Goal: Task Accomplishment & Management: Complete application form

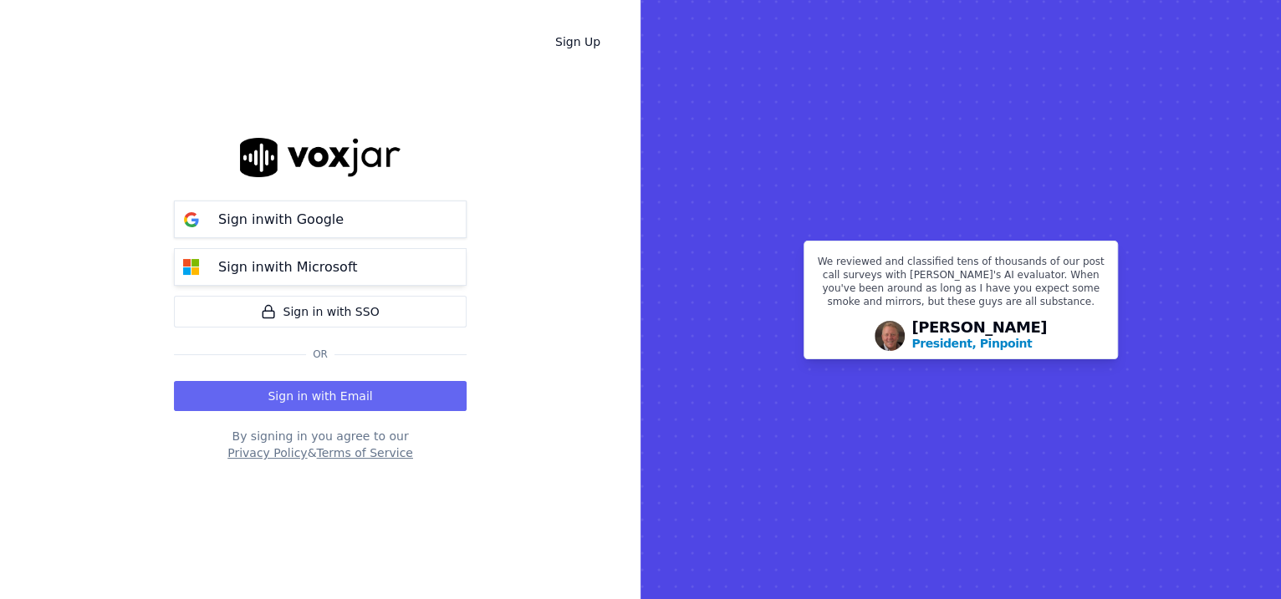
click at [357, 271] on button "Sign in with Microsoft" at bounding box center [320, 267] width 293 height 38
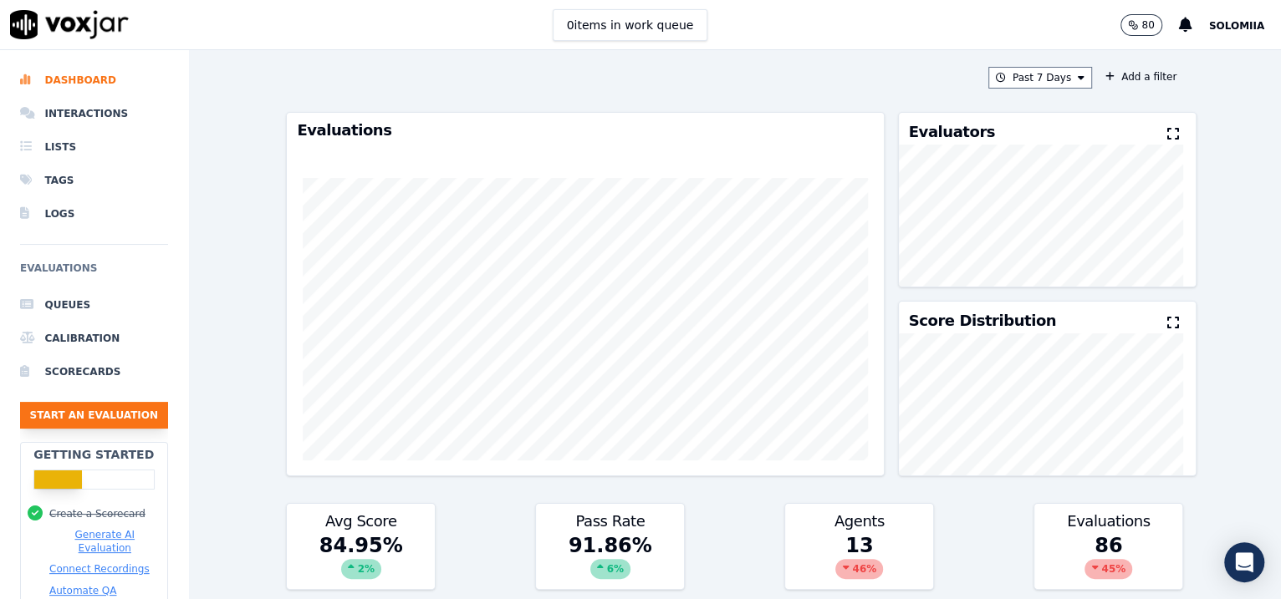
click at [111, 410] on button "Start an Evaluation" at bounding box center [94, 415] width 148 height 27
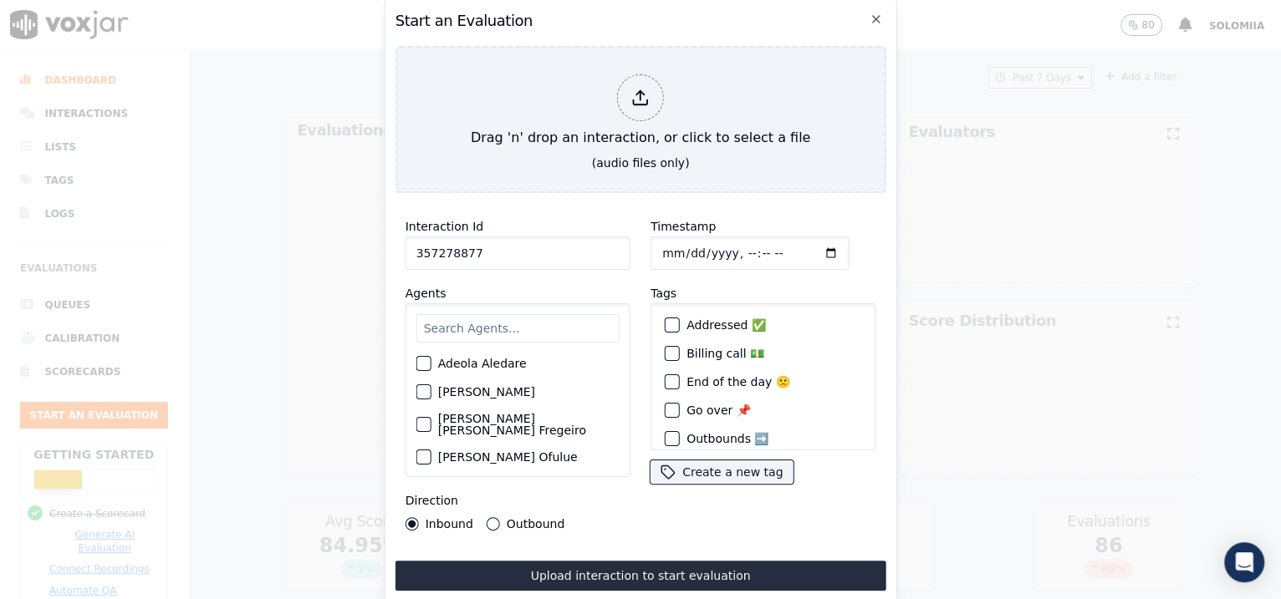
type input "357278877"
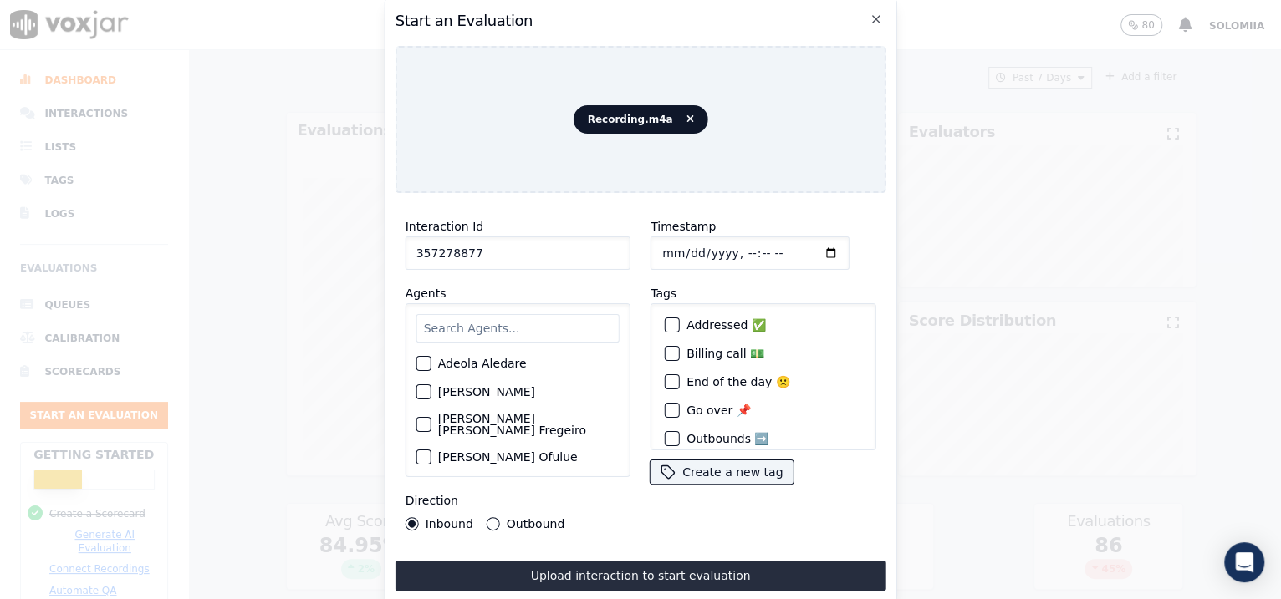
click at [680, 239] on input "Timestamp" at bounding box center [749, 253] width 199 height 33
type input "[DATE]T09:08"
click at [449, 327] on input "text" at bounding box center [517, 328] width 203 height 28
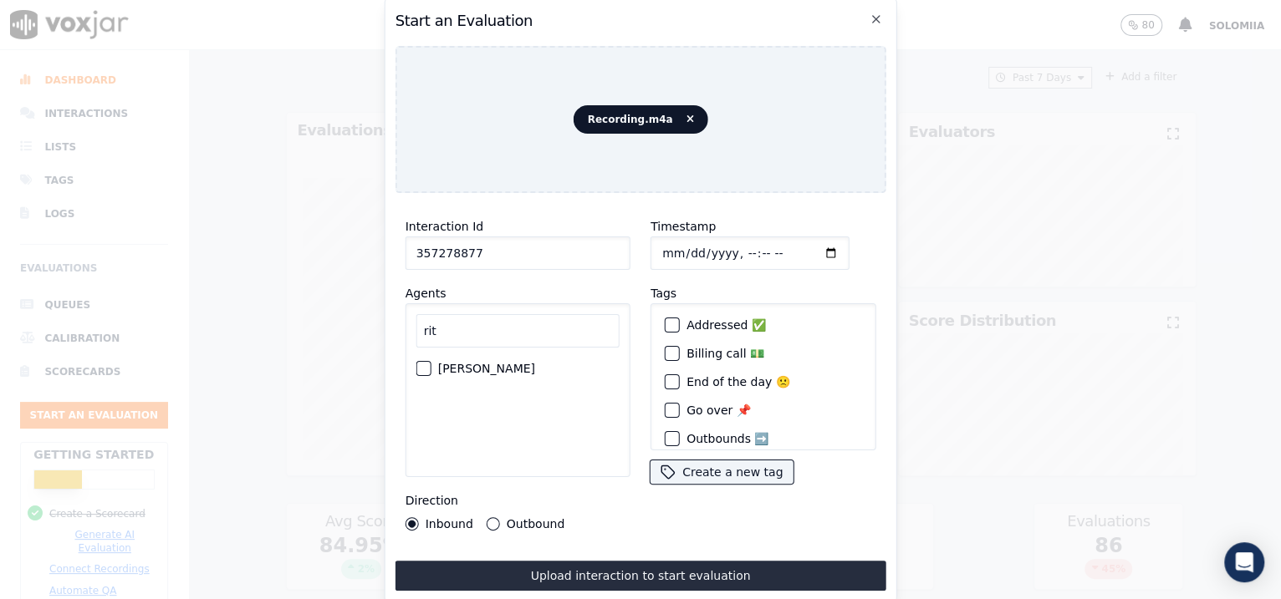
type input "rit"
click at [471, 367] on label "[PERSON_NAME]" at bounding box center [486, 369] width 97 height 12
click at [431, 367] on button "[PERSON_NAME]" at bounding box center [423, 368] width 15 height 15
drag, startPoint x: 503, startPoint y: 242, endPoint x: 256, endPoint y: 235, distance: 247.5
click at [256, 599] on div "Start an Evaluation Recording.m4a Interaction Id 357278877 Agents rit [PERSON_N…" at bounding box center [640, 599] width 1281 height 0
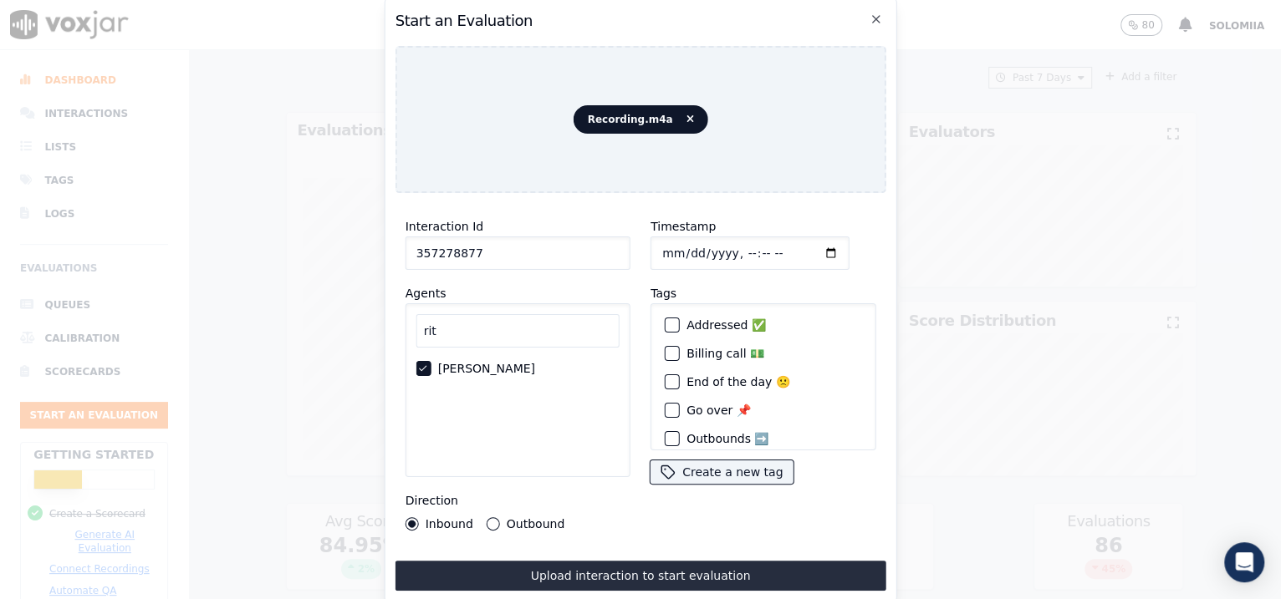
paste input "82698"
click at [729, 245] on input "Timestamp" at bounding box center [749, 253] width 199 height 33
drag, startPoint x: 507, startPoint y: 242, endPoint x: 314, endPoint y: 239, distance: 192.3
click at [314, 599] on div "Start an Evaluation Recording.m4a Interaction Id 357282698 Agents rit [PERSON_N…" at bounding box center [640, 599] width 1281 height 0
paste input "3872"
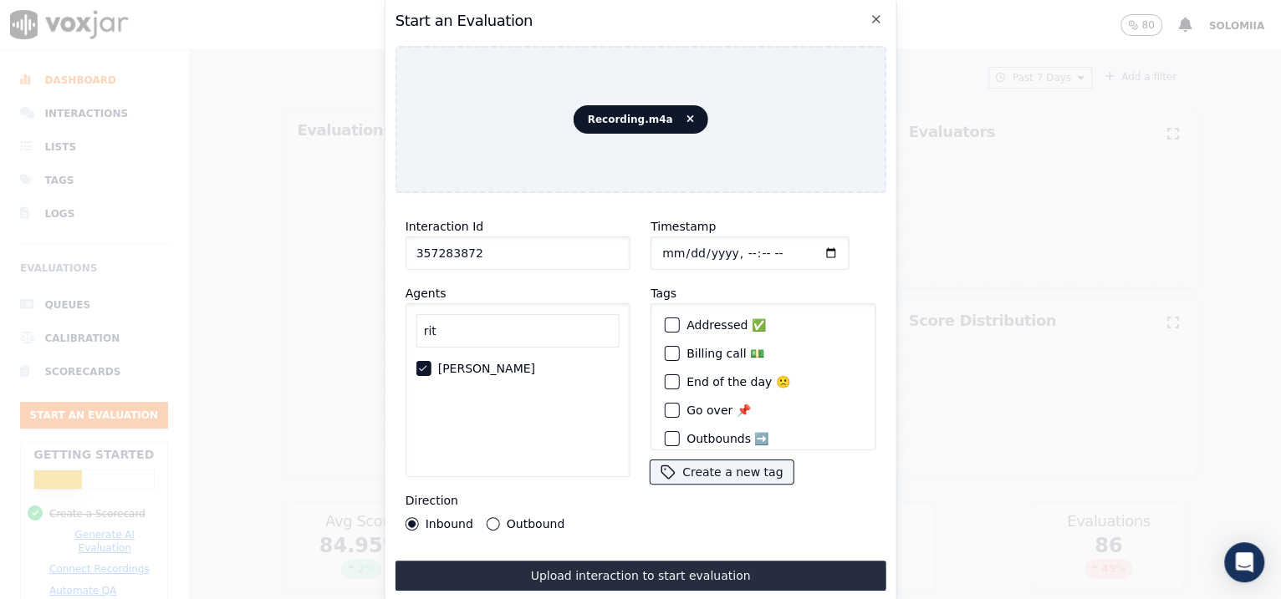
type input "357283872"
click at [745, 239] on input "Timestamp" at bounding box center [749, 253] width 199 height 33
type input "[DATE]T09:36"
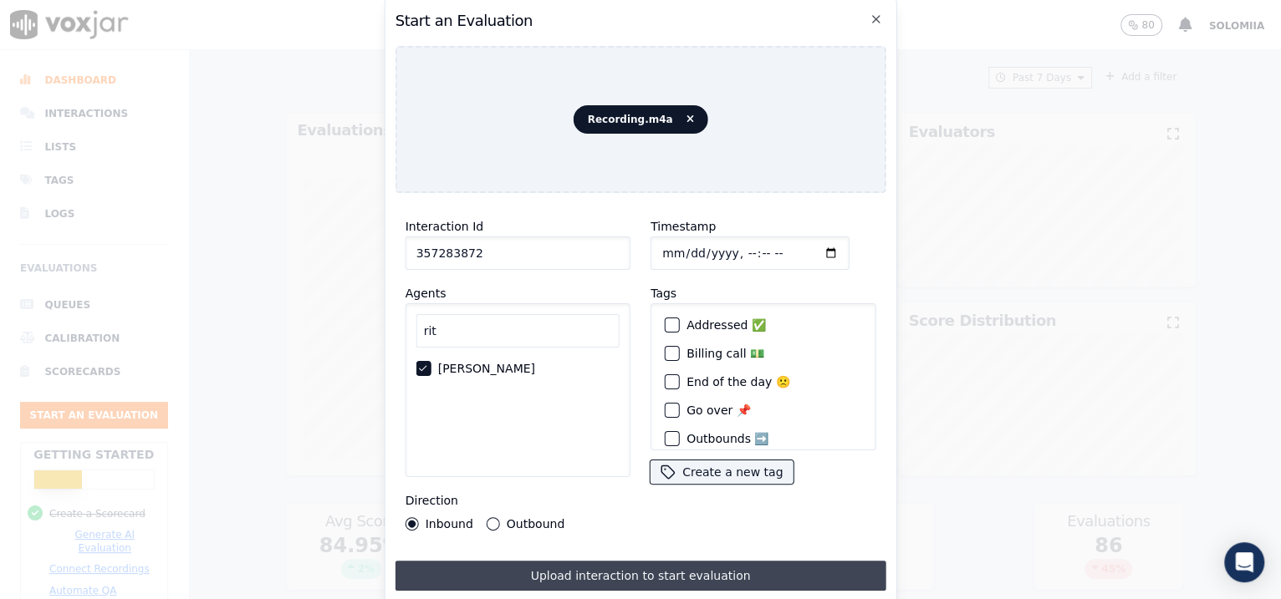
click at [592, 564] on button "Upload interaction to start evaluation" at bounding box center [640, 576] width 491 height 30
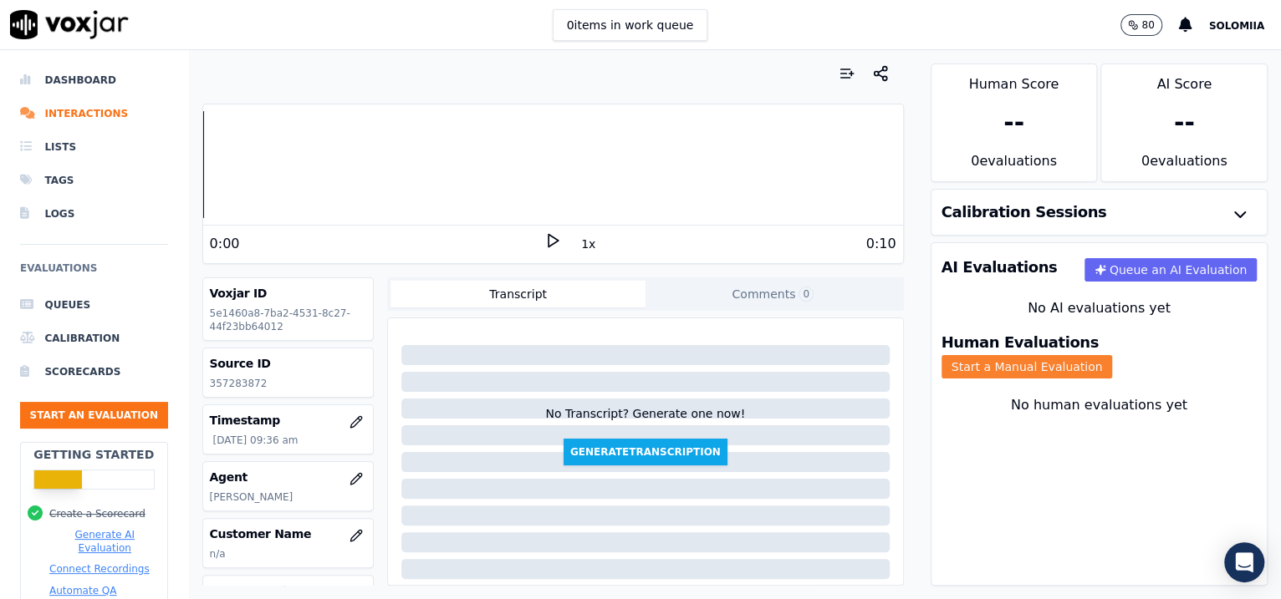
click at [1102, 355] on button "Start a Manual Evaluation" at bounding box center [1026, 366] width 171 height 23
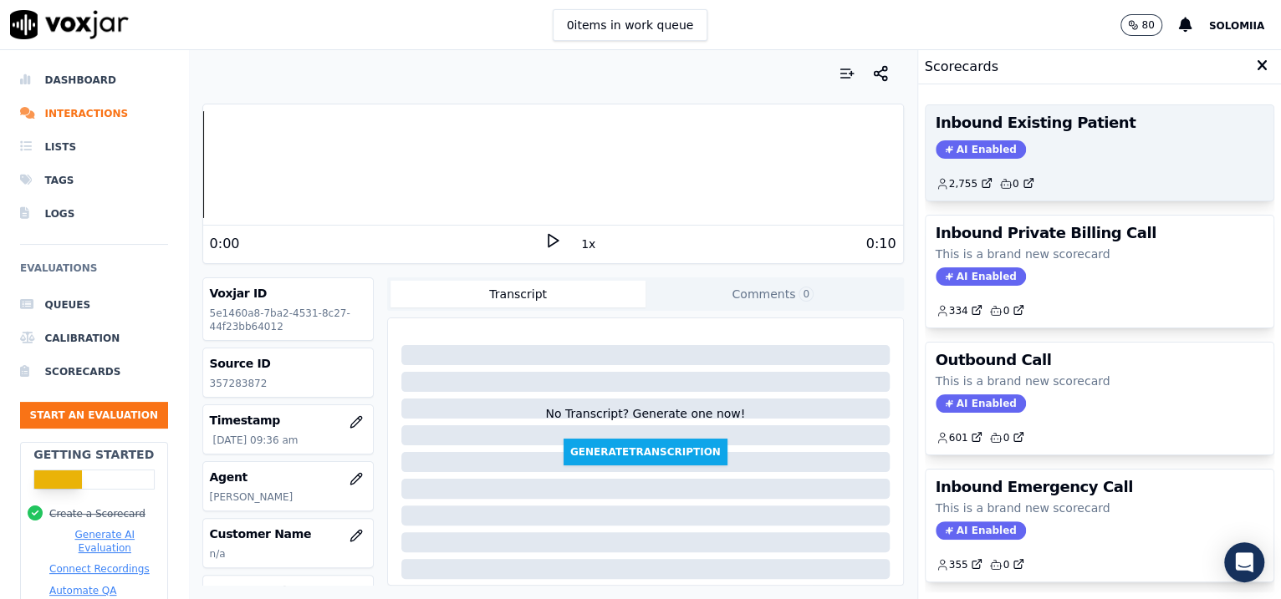
click at [1093, 158] on div "Inbound Existing Patient AI Enabled 2,755 0" at bounding box center [1099, 152] width 349 height 95
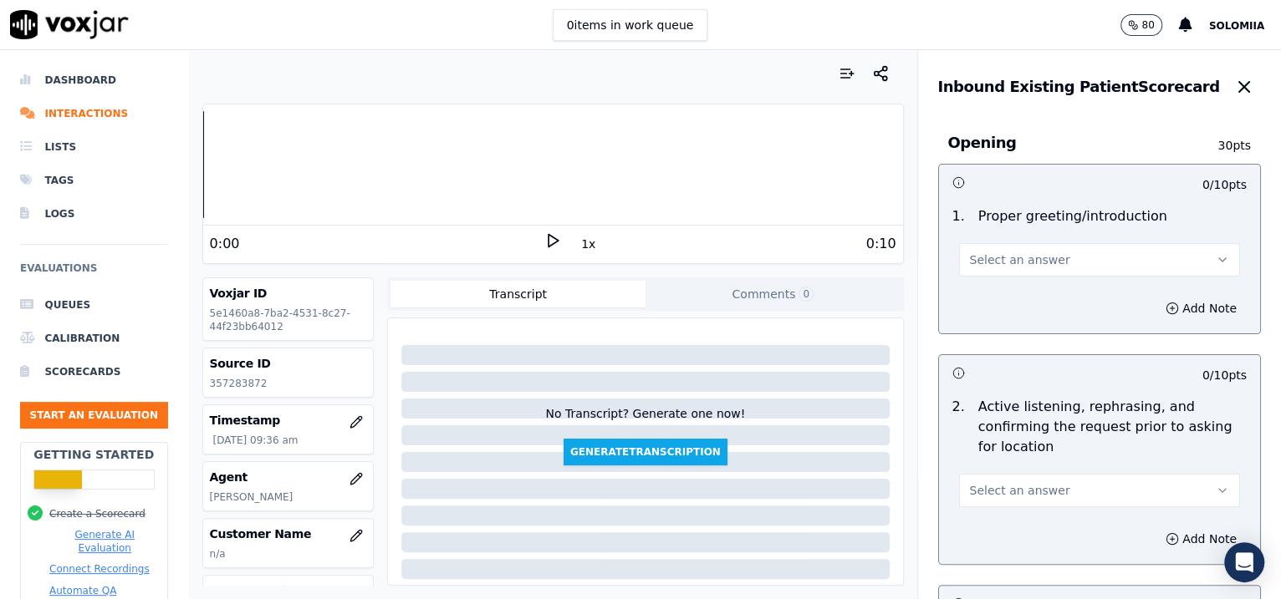
click at [1036, 256] on button "Select an answer" at bounding box center [1100, 259] width 282 height 33
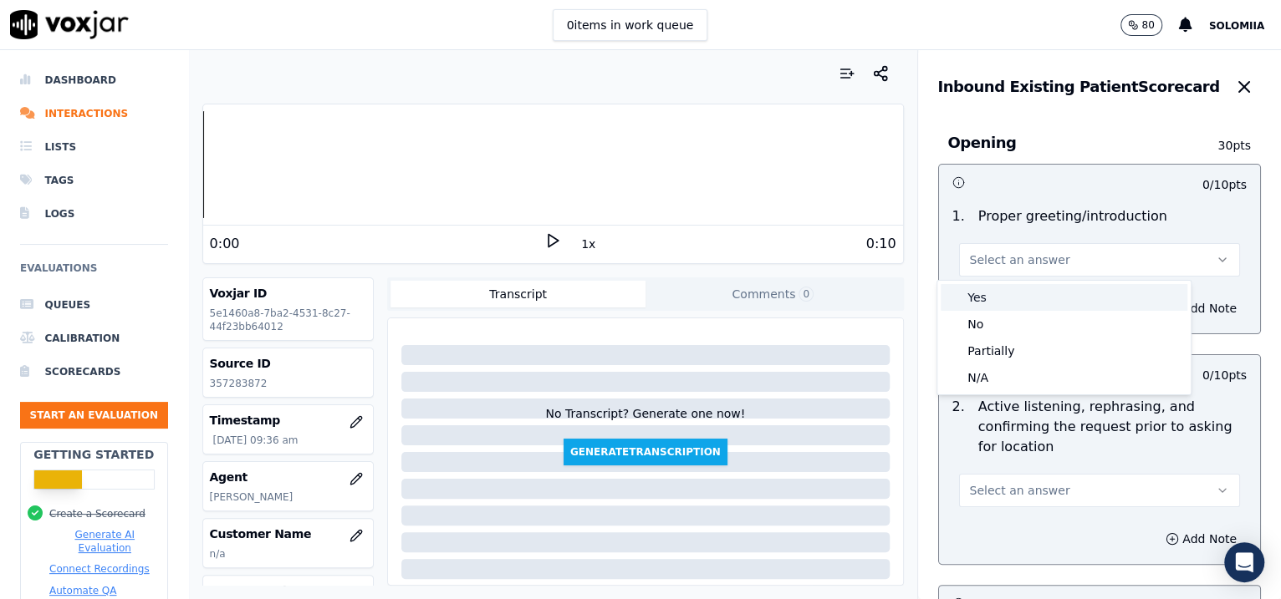
click at [1031, 288] on div "Yes" at bounding box center [1063, 297] width 247 height 27
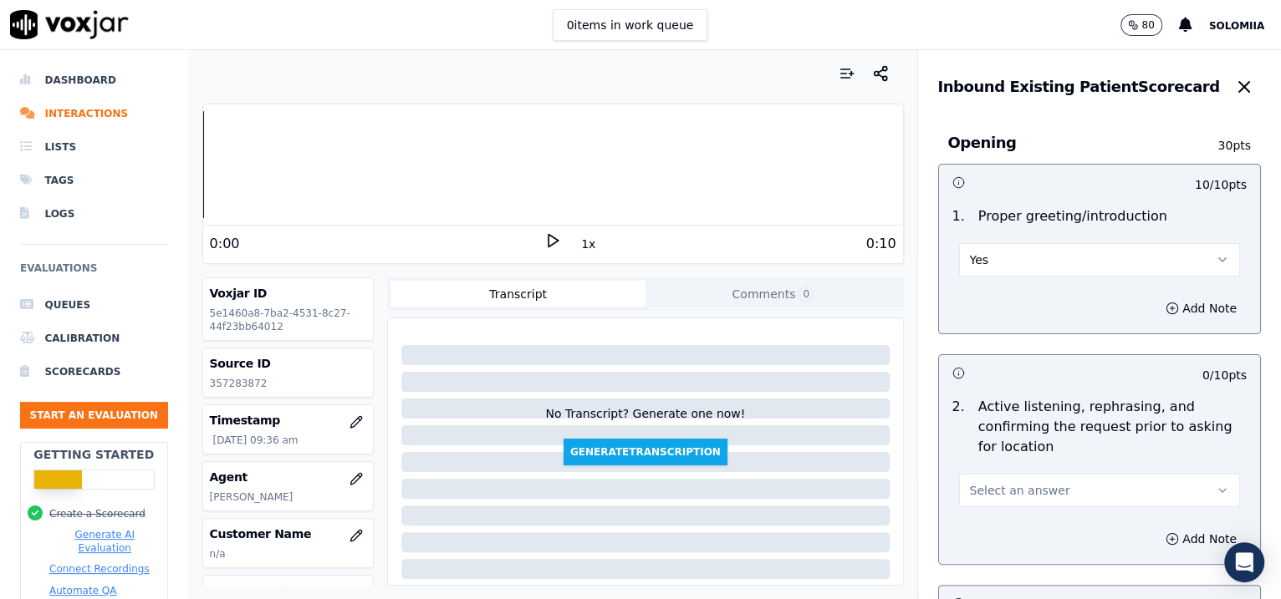
click at [1036, 497] on button "Select an answer" at bounding box center [1100, 490] width 282 height 33
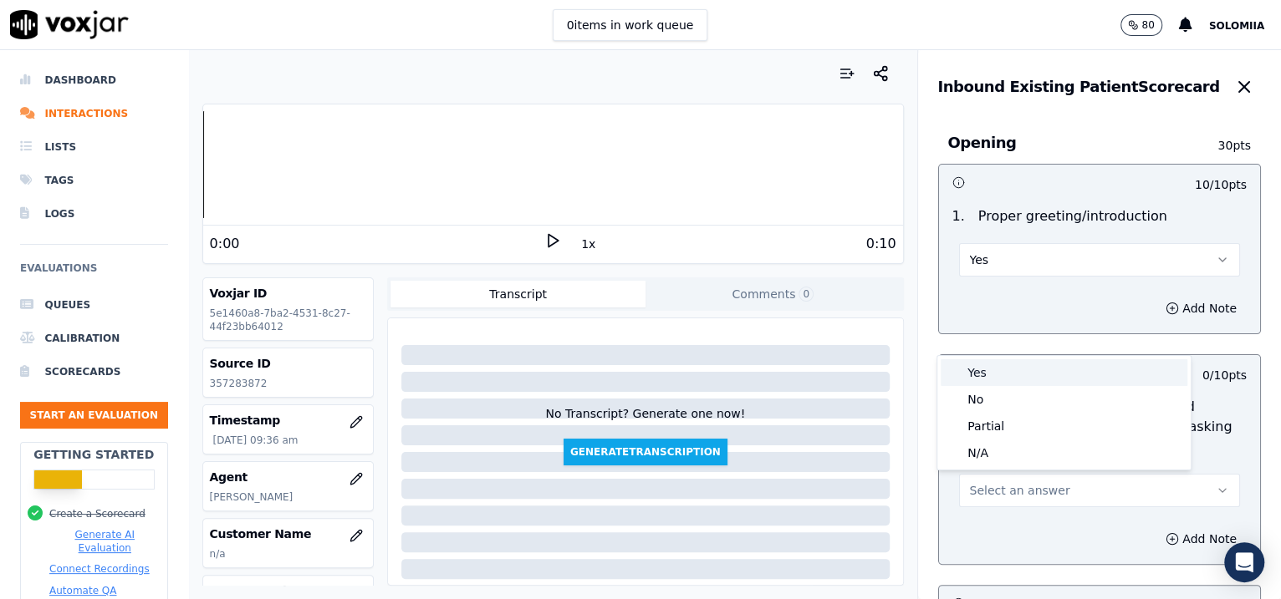
click at [1029, 375] on div "Yes" at bounding box center [1063, 372] width 247 height 27
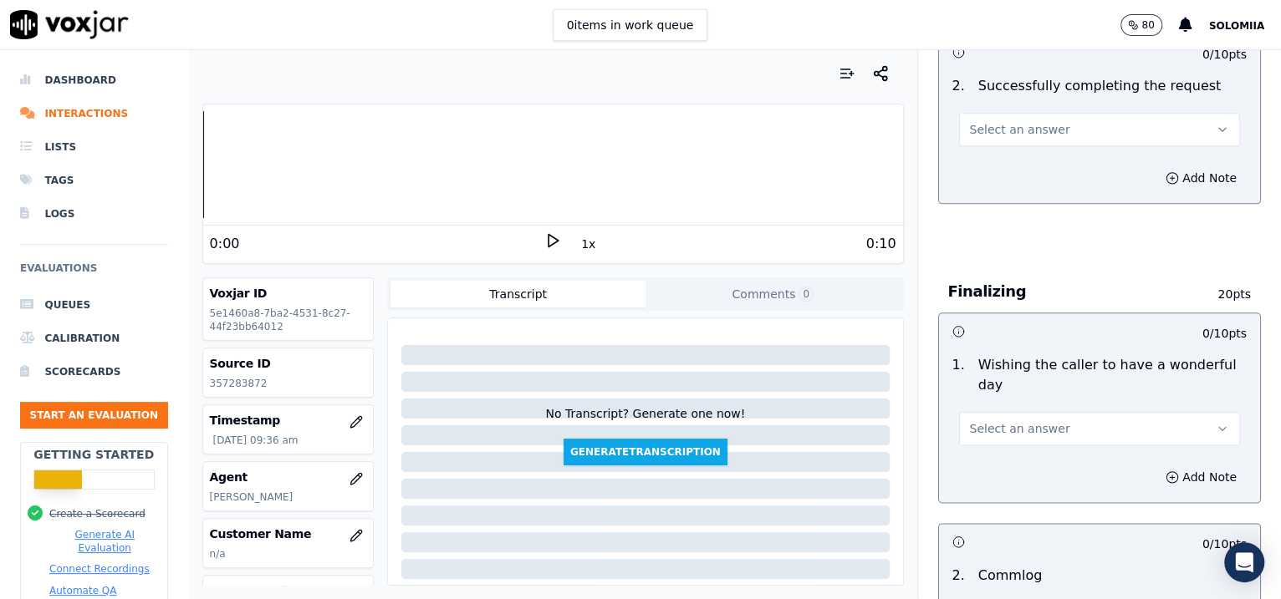
scroll to position [2551, 0]
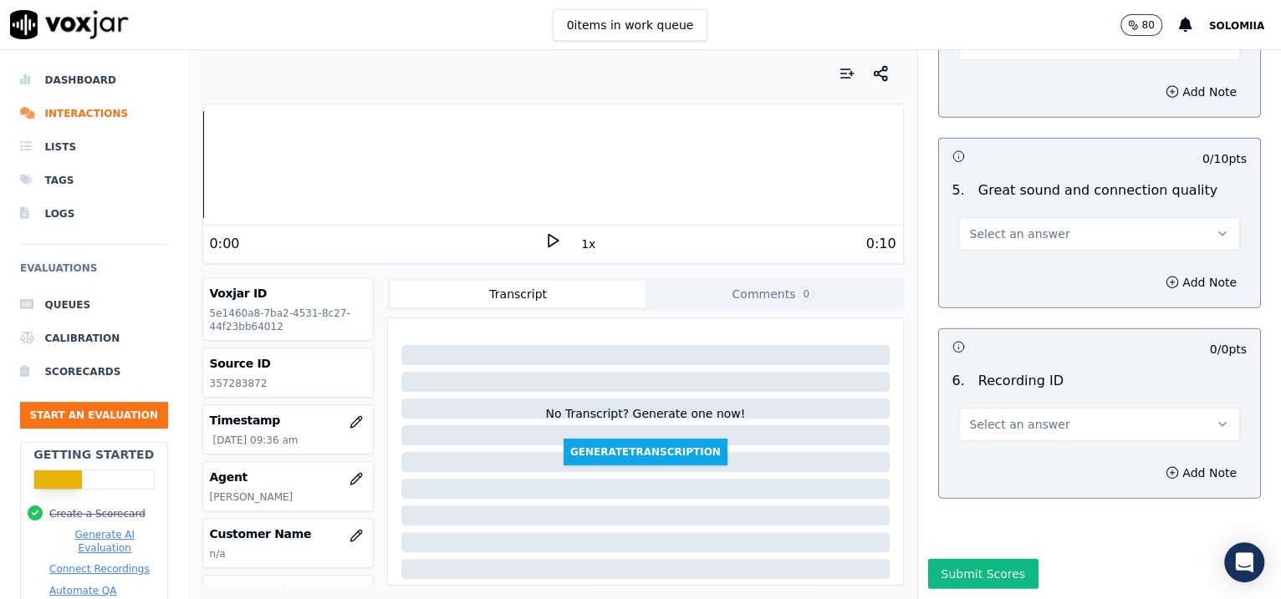
click at [1032, 408] on button "Select an answer" at bounding box center [1100, 424] width 282 height 33
click at [1049, 422] on div "N/A" at bounding box center [1063, 424] width 247 height 27
drag, startPoint x: 1163, startPoint y: 418, endPoint x: 1050, endPoint y: 460, distance: 120.3
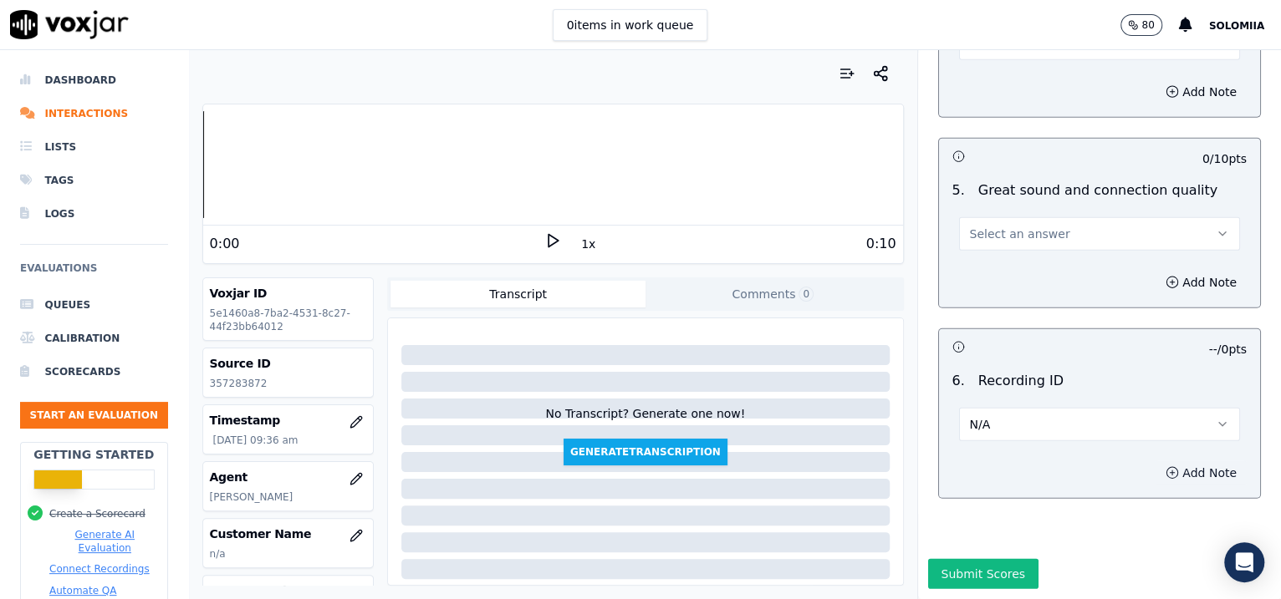
click at [1183, 461] on button "Add Note" at bounding box center [1200, 472] width 91 height 23
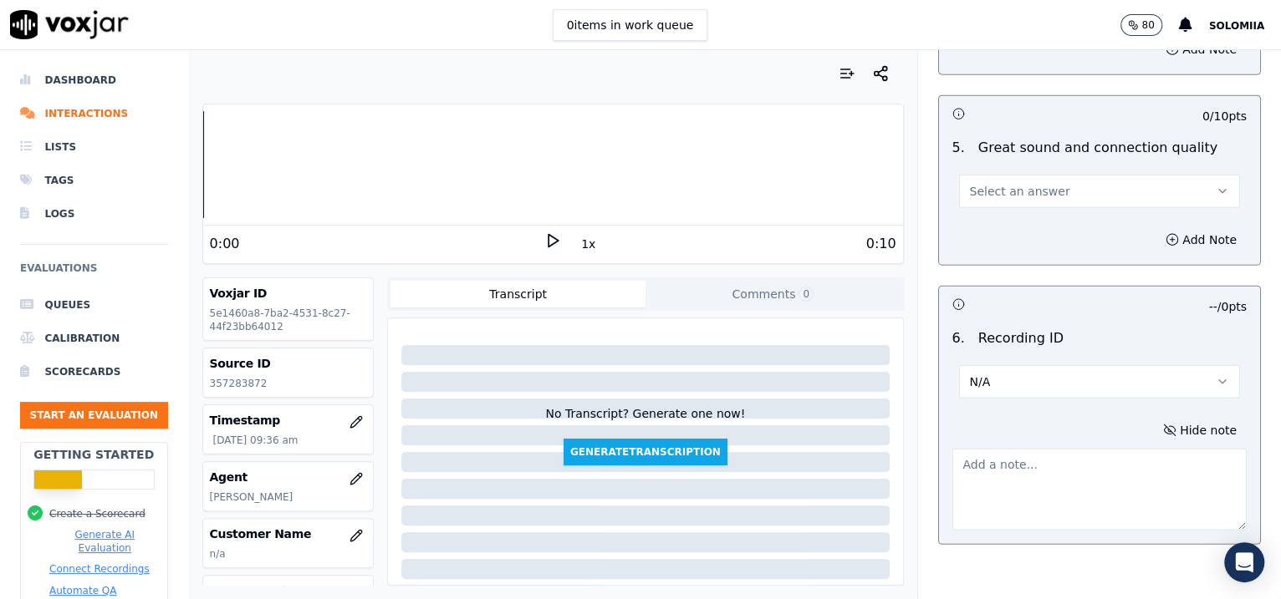
click at [1072, 464] on textarea at bounding box center [1099, 490] width 295 height 82
paste textarea "357283872"
type textarea "357283872"
click at [981, 198] on button "Select an answer" at bounding box center [1100, 191] width 282 height 33
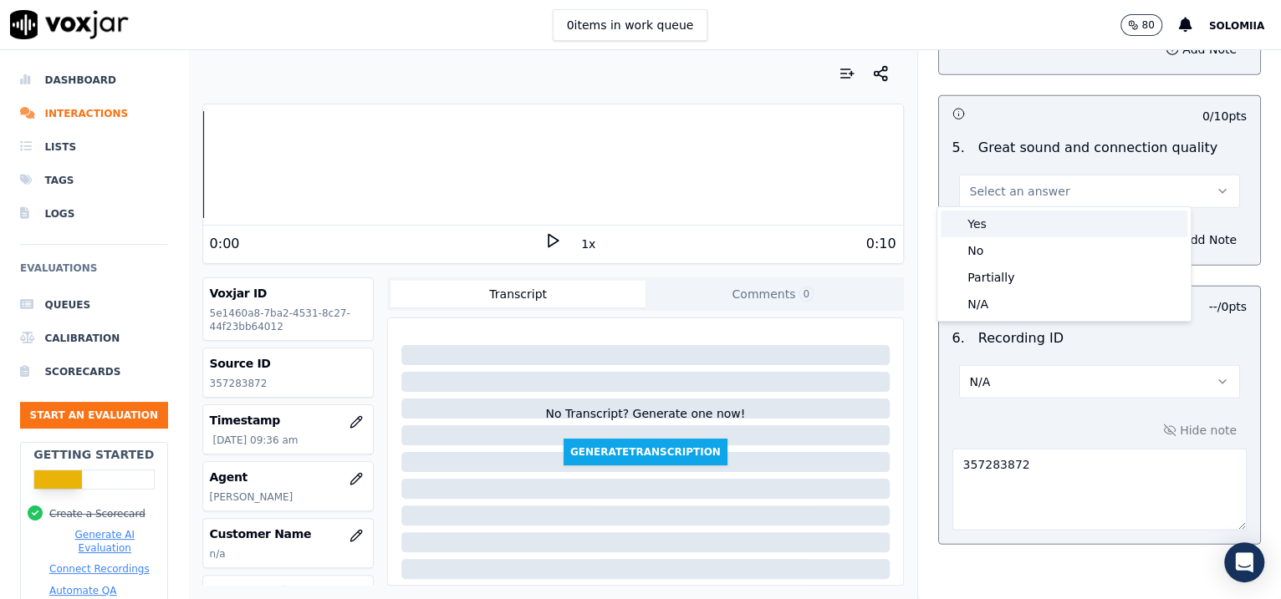
click at [1024, 235] on div "Yes" at bounding box center [1063, 224] width 247 height 27
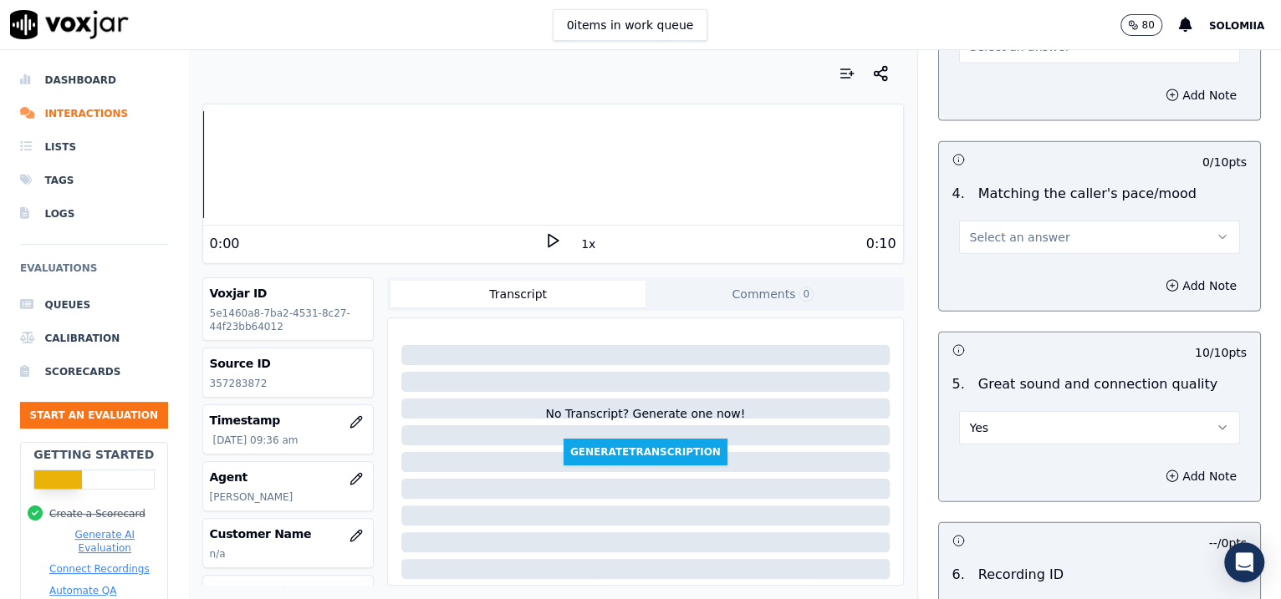
scroll to position [2218, 0]
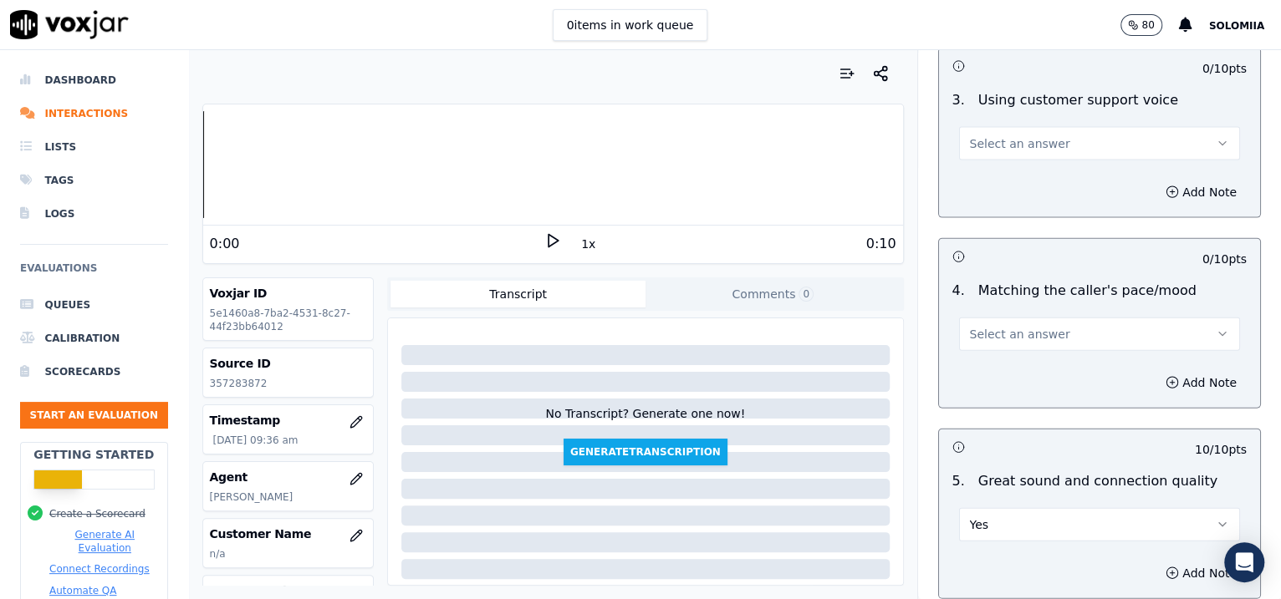
click at [989, 330] on span "Select an answer" at bounding box center [1020, 334] width 100 height 17
click at [1035, 357] on div "Yes" at bounding box center [1063, 367] width 247 height 27
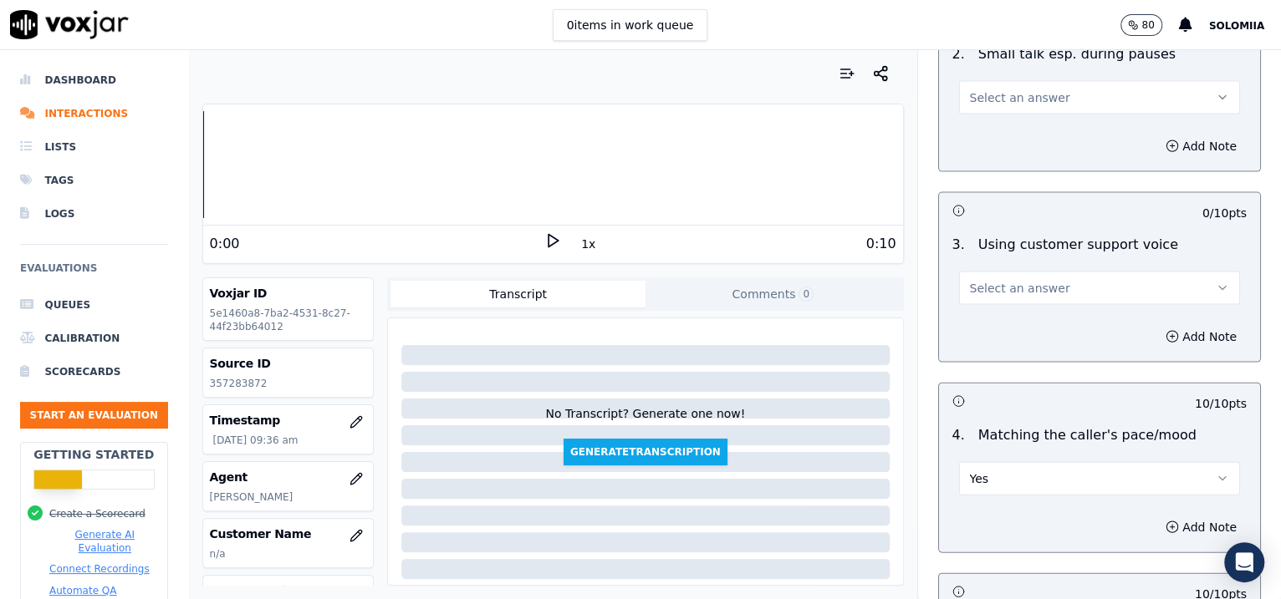
scroll to position [2044, 0]
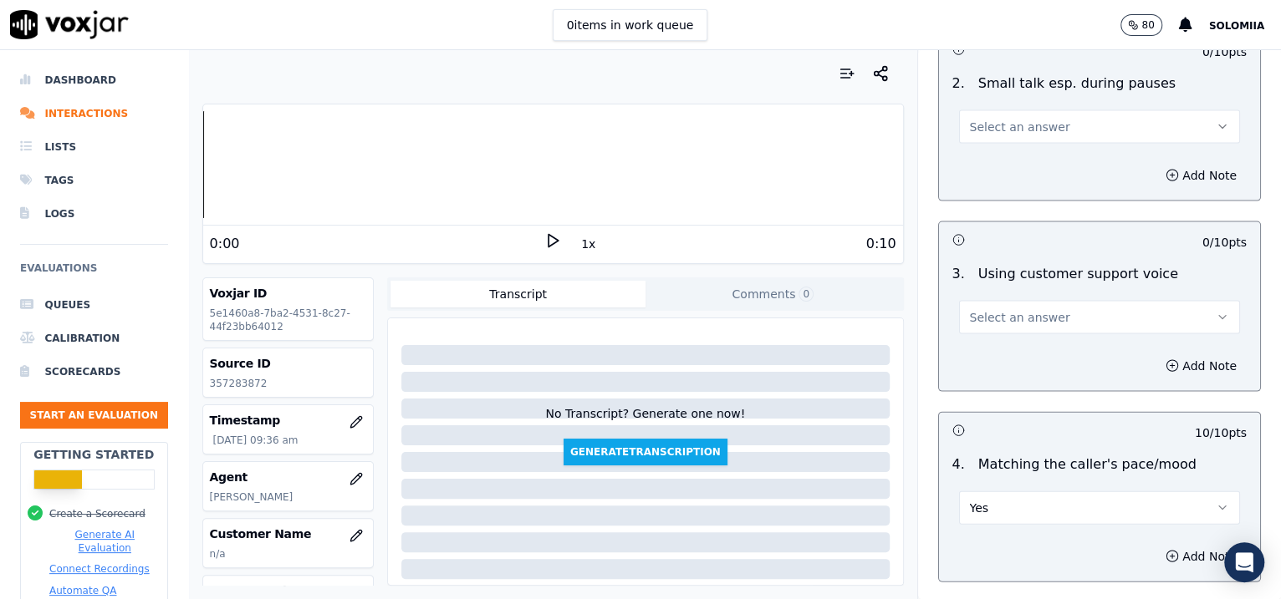
click at [984, 309] on span "Select an answer" at bounding box center [1020, 317] width 100 height 17
click at [1051, 359] on div "Yes" at bounding box center [1063, 352] width 247 height 27
click at [996, 121] on span "Select an answer" at bounding box center [1020, 127] width 100 height 17
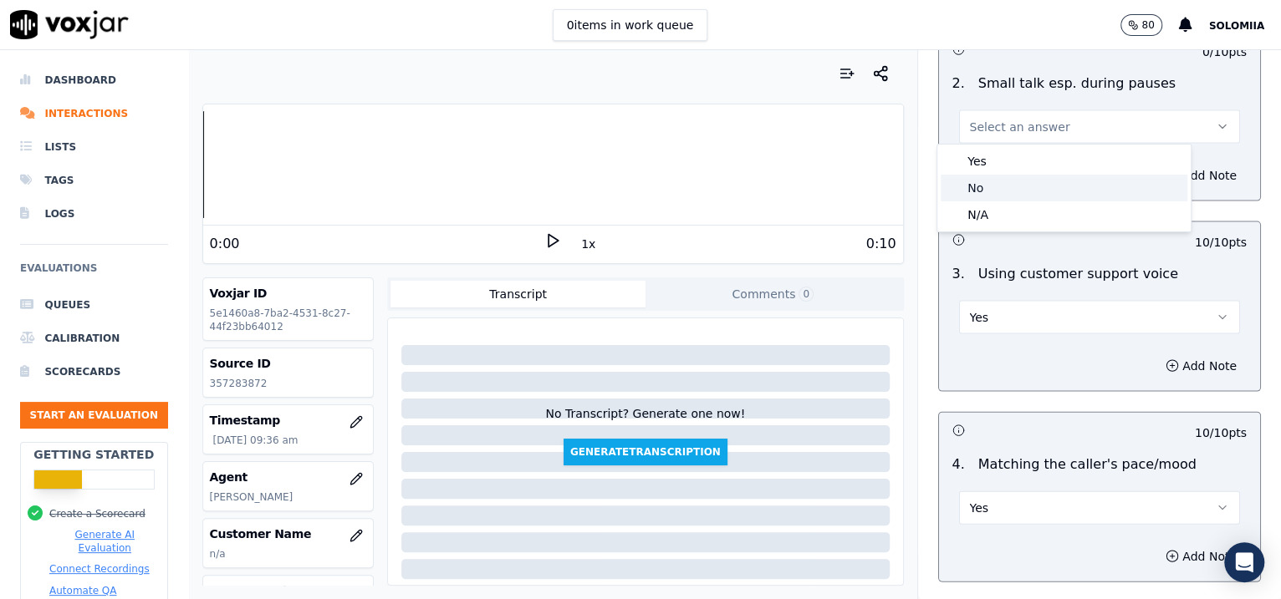
click at [1005, 182] on div "No" at bounding box center [1063, 188] width 247 height 27
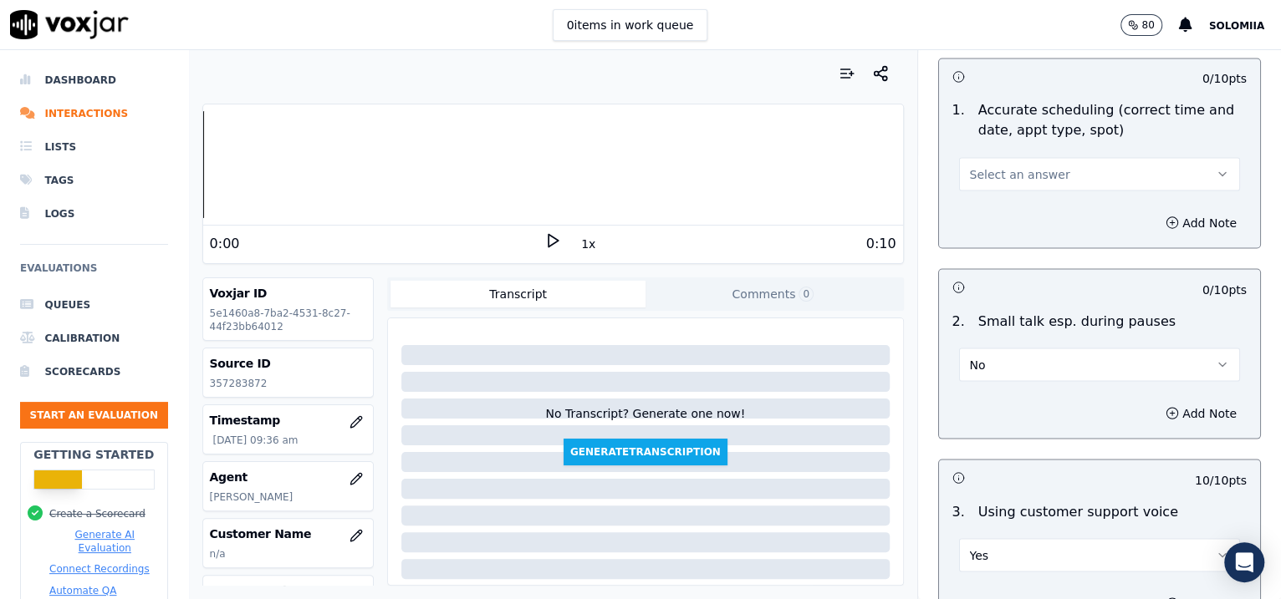
scroll to position [1551, 0]
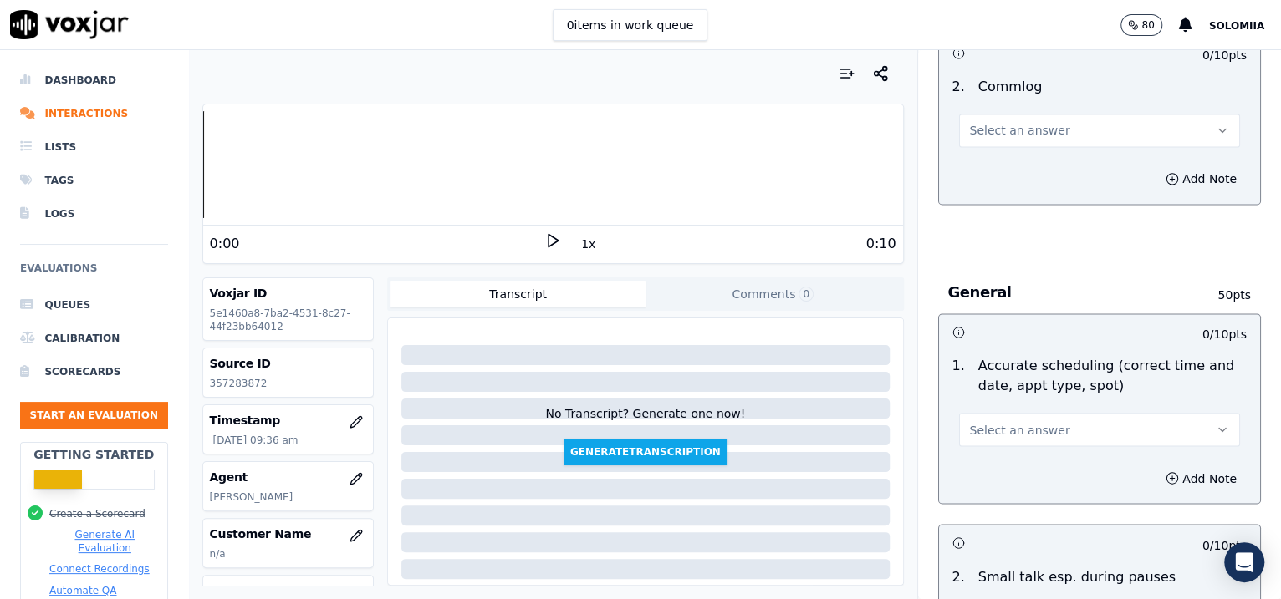
click at [1013, 423] on span "Select an answer" at bounding box center [1020, 429] width 100 height 17
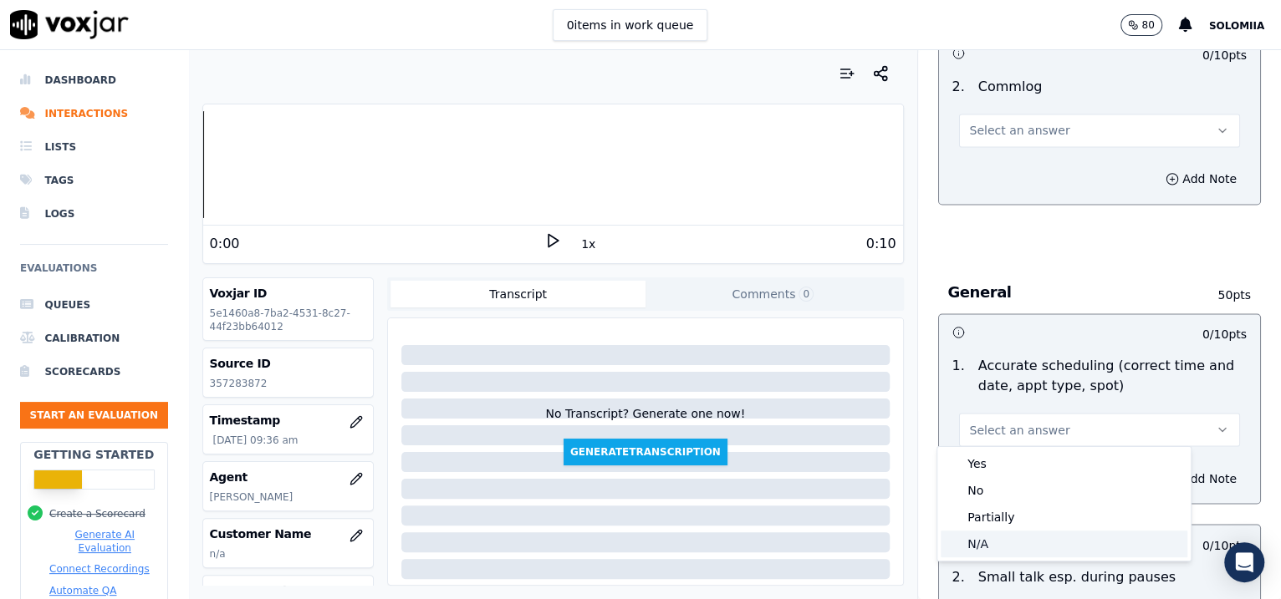
click at [1002, 543] on div "N/A" at bounding box center [1063, 544] width 247 height 27
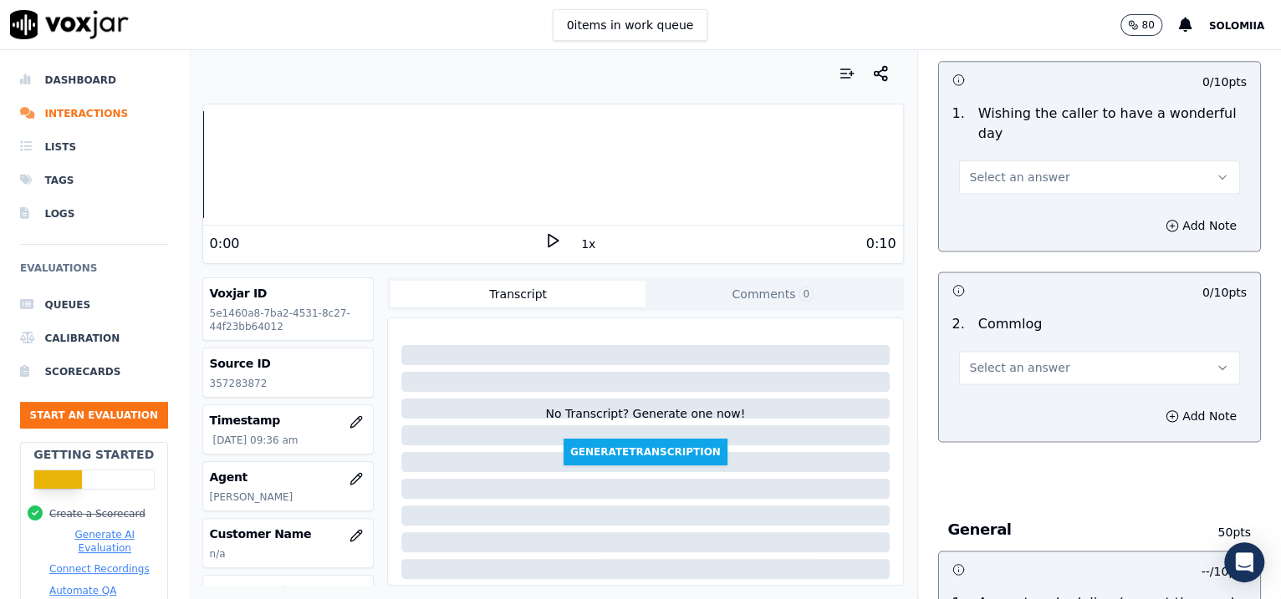
scroll to position [1280, 0]
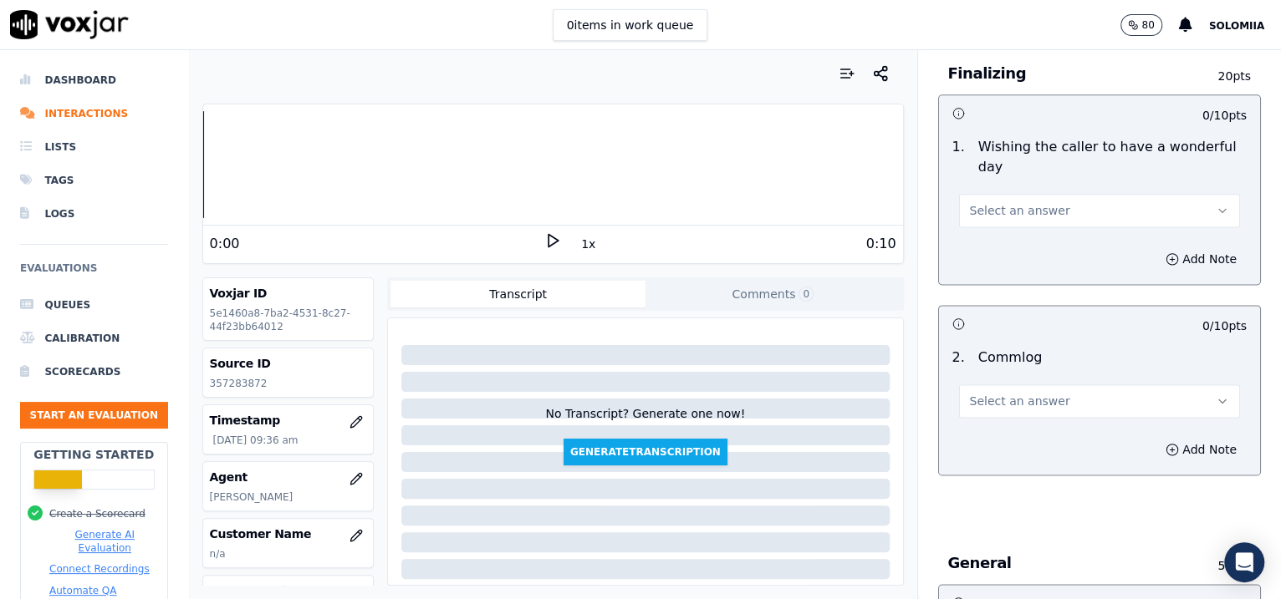
click at [959, 409] on button "Select an answer" at bounding box center [1100, 401] width 282 height 33
click at [1011, 440] on div "Yes" at bounding box center [1063, 435] width 247 height 27
click at [985, 214] on span "Select an answer" at bounding box center [1020, 210] width 100 height 17
click at [1037, 234] on div "Yes" at bounding box center [1063, 245] width 247 height 27
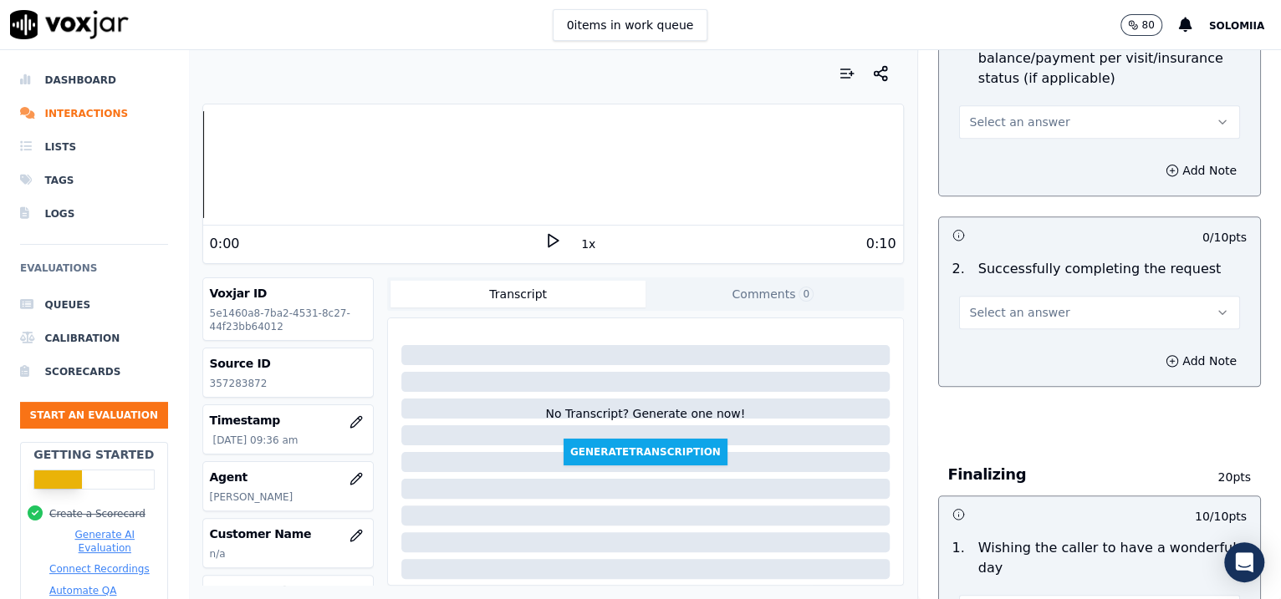
scroll to position [864, 0]
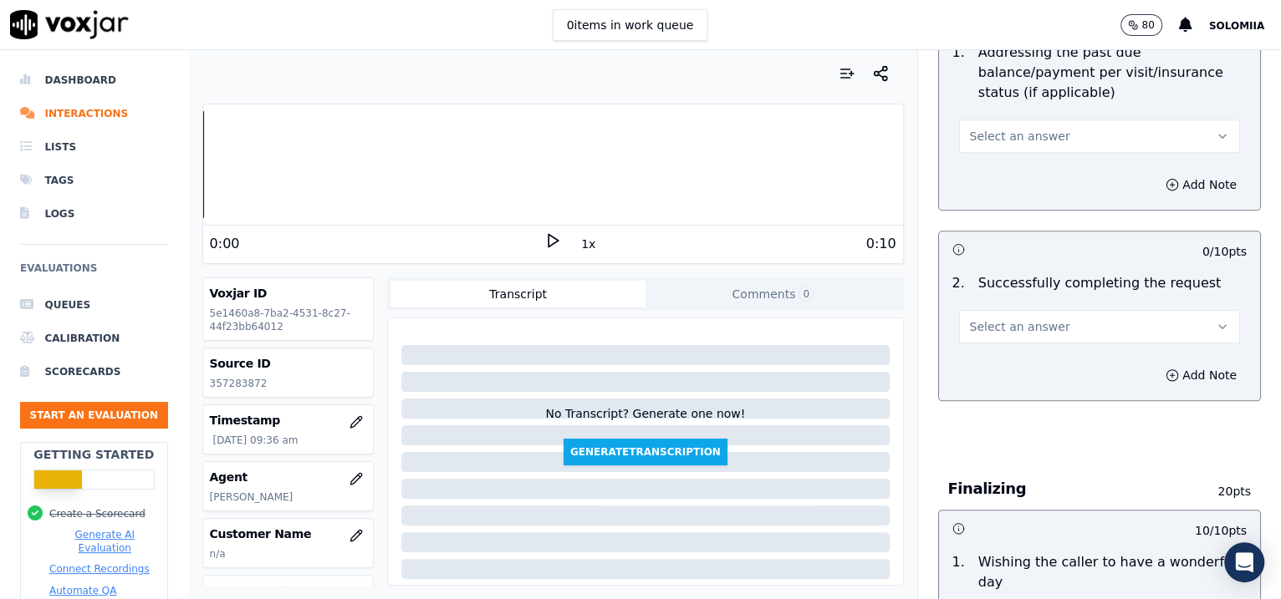
click at [1011, 337] on button "Select an answer" at bounding box center [1100, 326] width 282 height 33
click at [1064, 365] on div "Yes" at bounding box center [1063, 362] width 247 height 27
click at [1017, 144] on button "Select an answer" at bounding box center [1100, 136] width 282 height 33
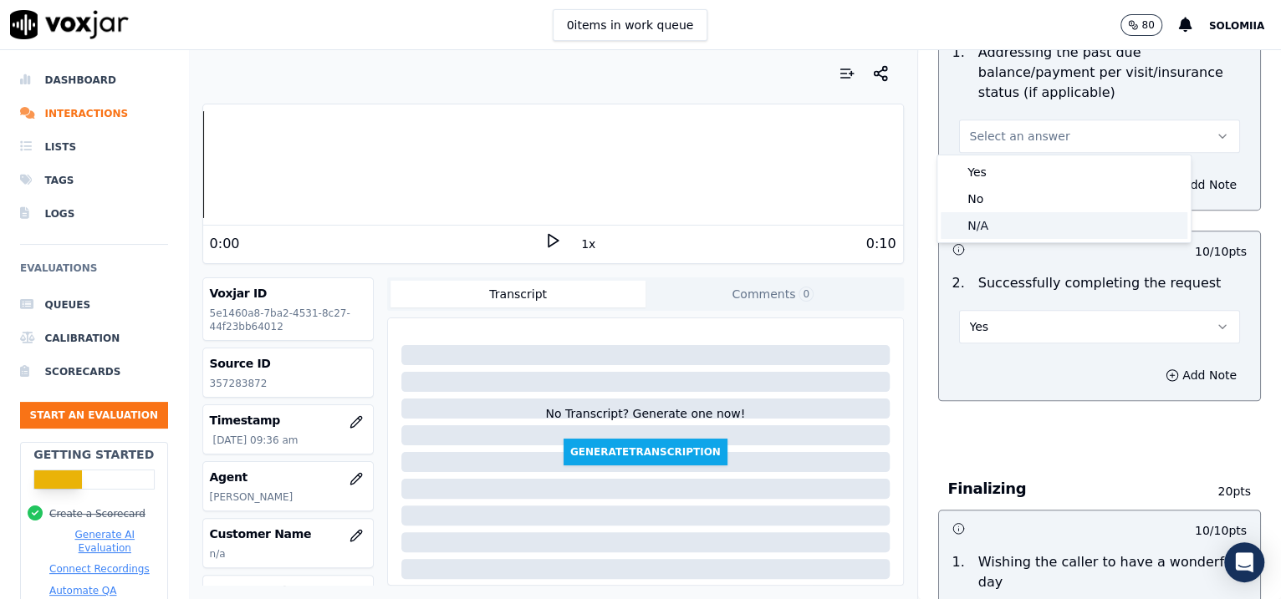
click at [1021, 222] on div "N/A" at bounding box center [1063, 225] width 247 height 27
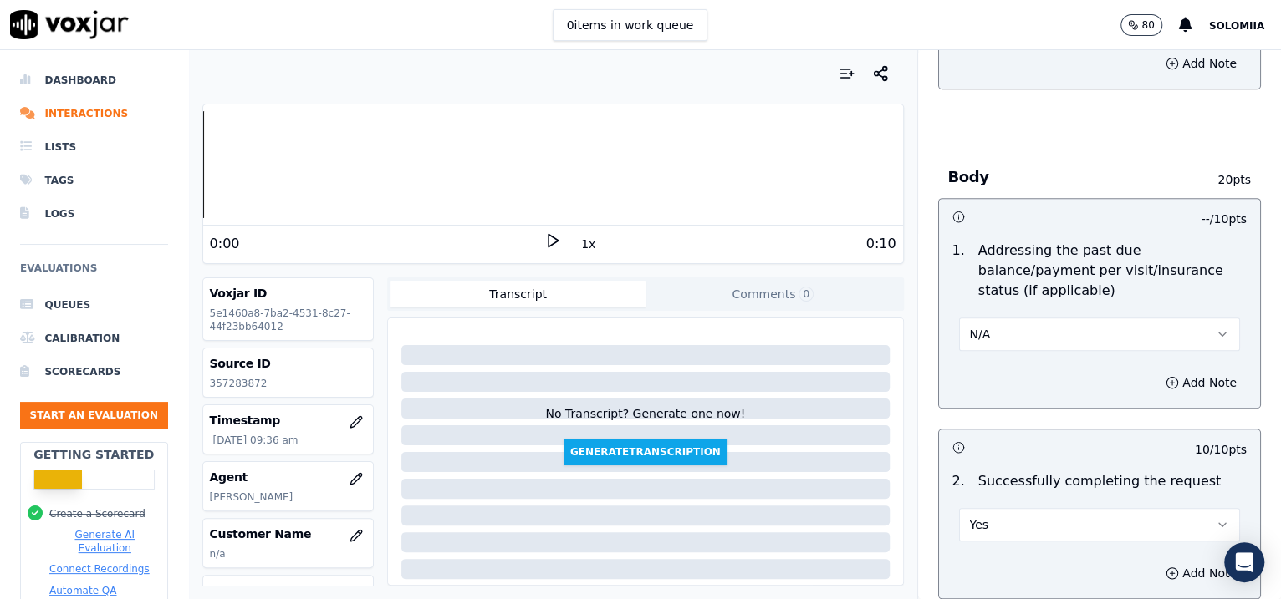
scroll to position [443, 0]
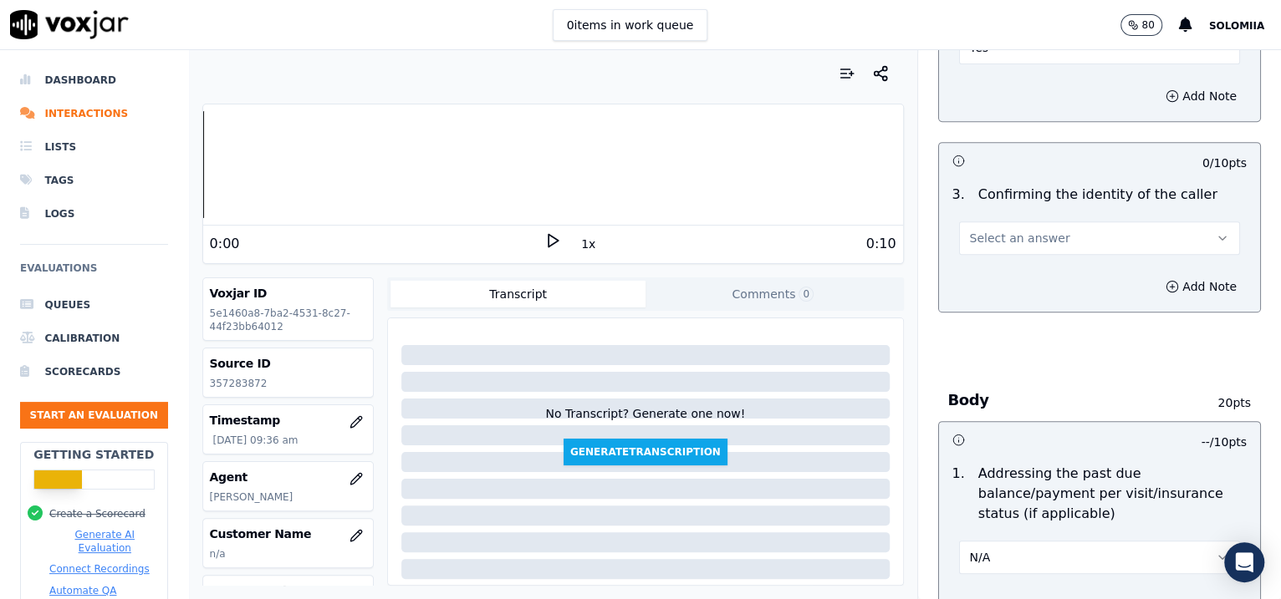
click at [997, 247] on button "Select an answer" at bounding box center [1100, 238] width 282 height 33
click at [996, 278] on div "Yes" at bounding box center [1063, 274] width 247 height 27
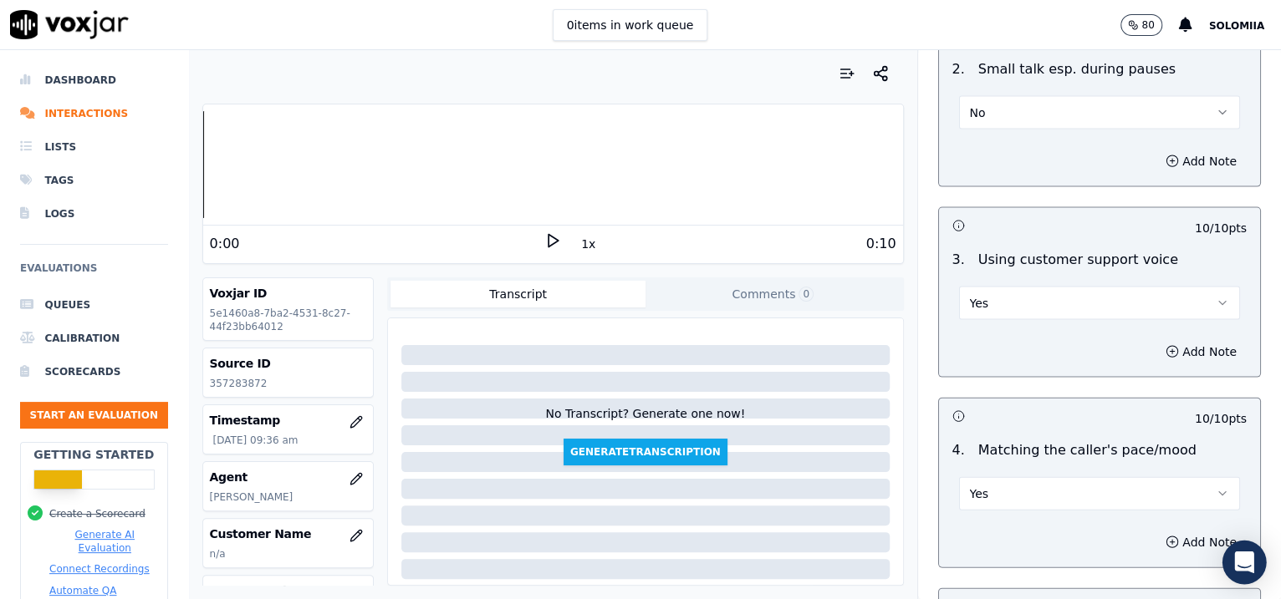
scroll to position [2639, 0]
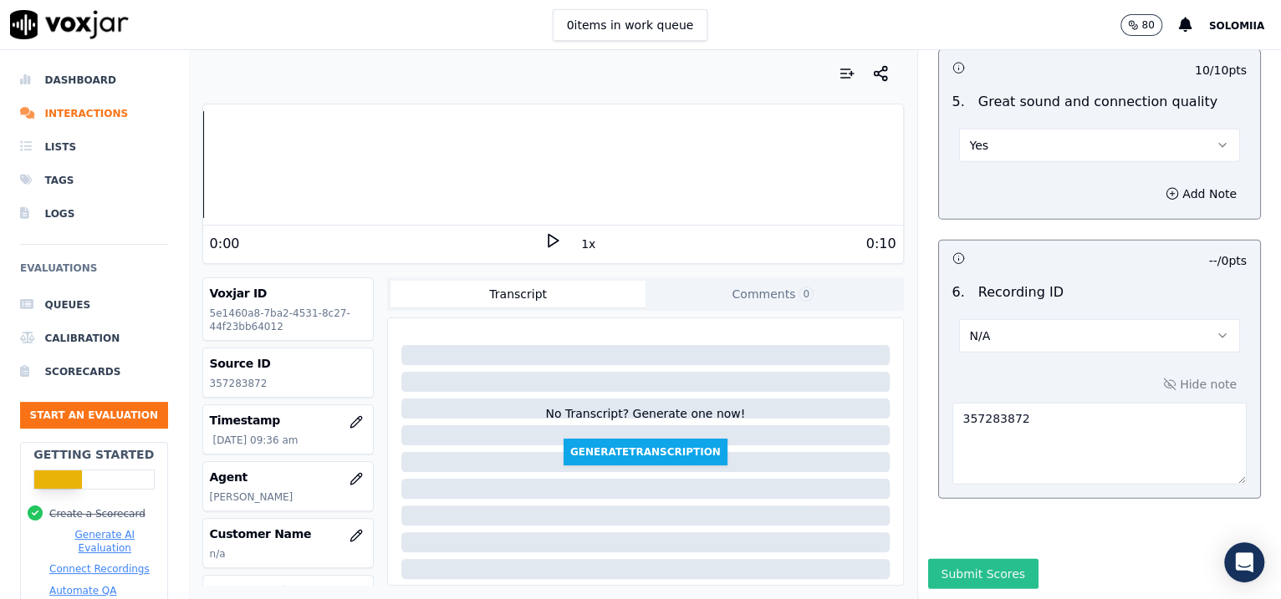
click at [967, 559] on button "Submit Scores" at bounding box center [983, 574] width 111 height 30
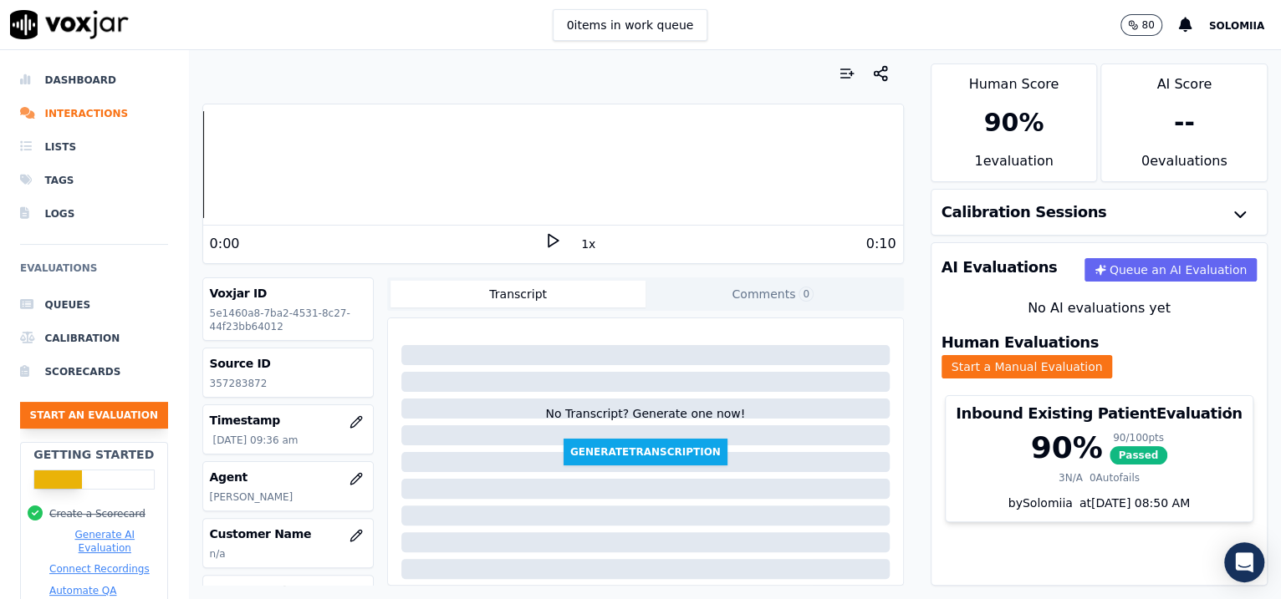
click at [109, 406] on button "Start an Evaluation" at bounding box center [94, 415] width 148 height 27
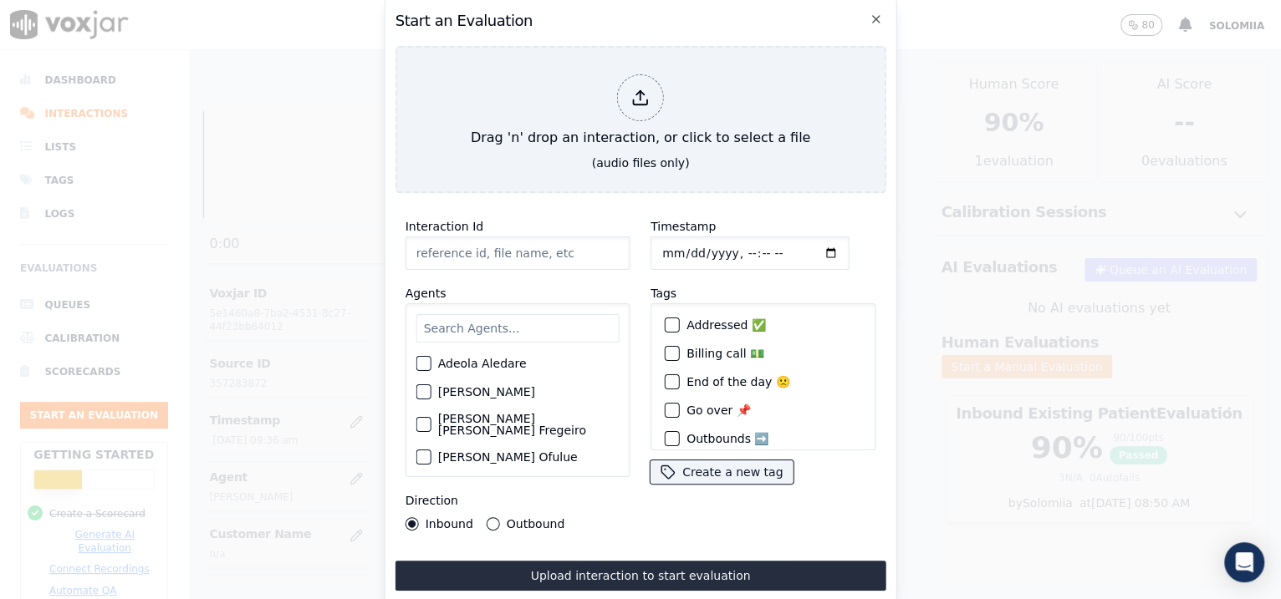
click at [502, 251] on input "Interaction Id" at bounding box center [517, 253] width 225 height 33
paste input "357284866"
type input "357284866"
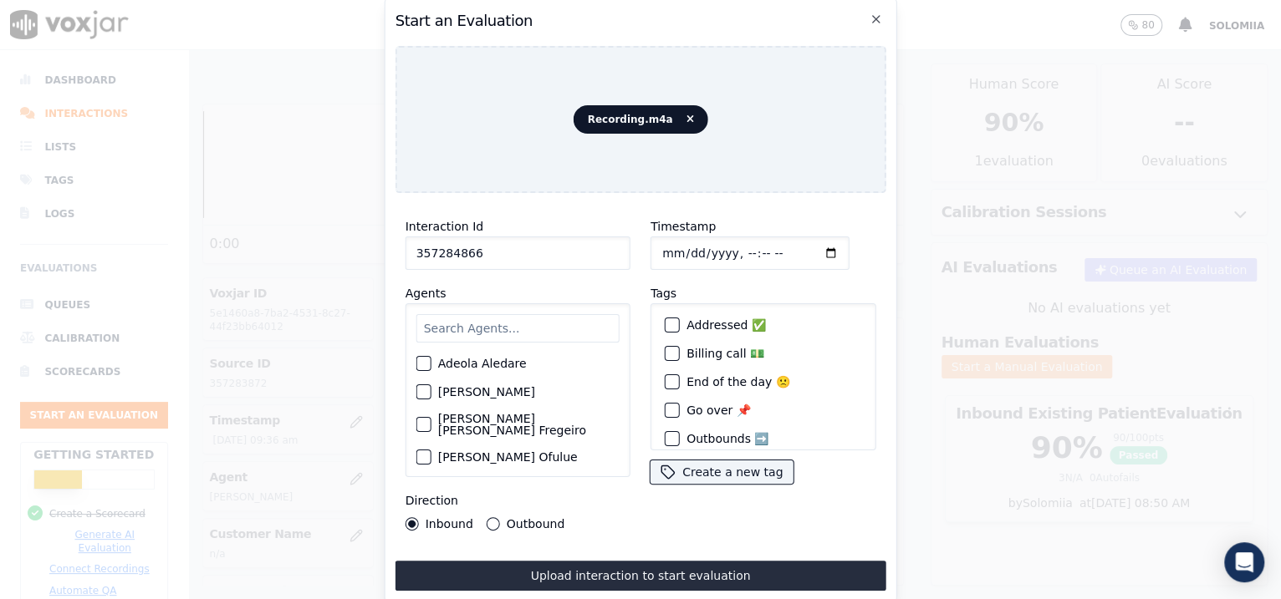
click at [676, 243] on input "Timestamp" at bounding box center [749, 253] width 199 height 33
type input "[DATE]T09:41"
click at [544, 319] on input "text" at bounding box center [517, 328] width 203 height 28
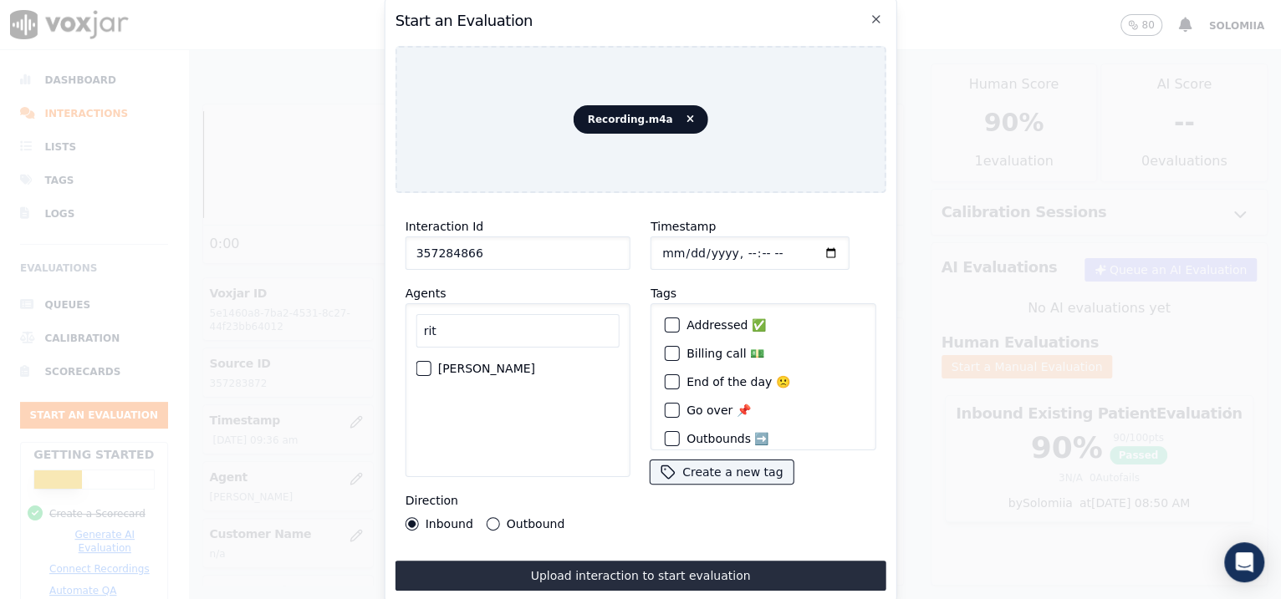
type input "rit"
click at [478, 363] on label "[PERSON_NAME]" at bounding box center [486, 369] width 97 height 12
click at [431, 363] on button "[PERSON_NAME]" at bounding box center [423, 368] width 15 height 15
click at [602, 561] on button "Upload interaction to start evaluation" at bounding box center [640, 576] width 491 height 30
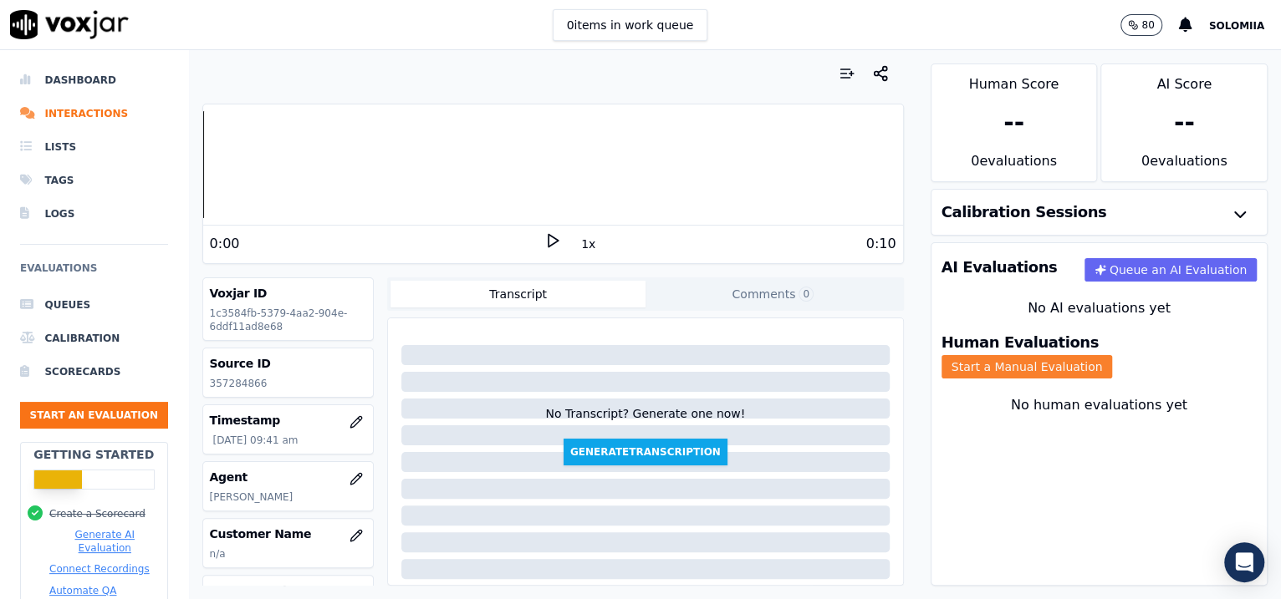
click at [1093, 360] on button "Start a Manual Evaluation" at bounding box center [1026, 366] width 171 height 23
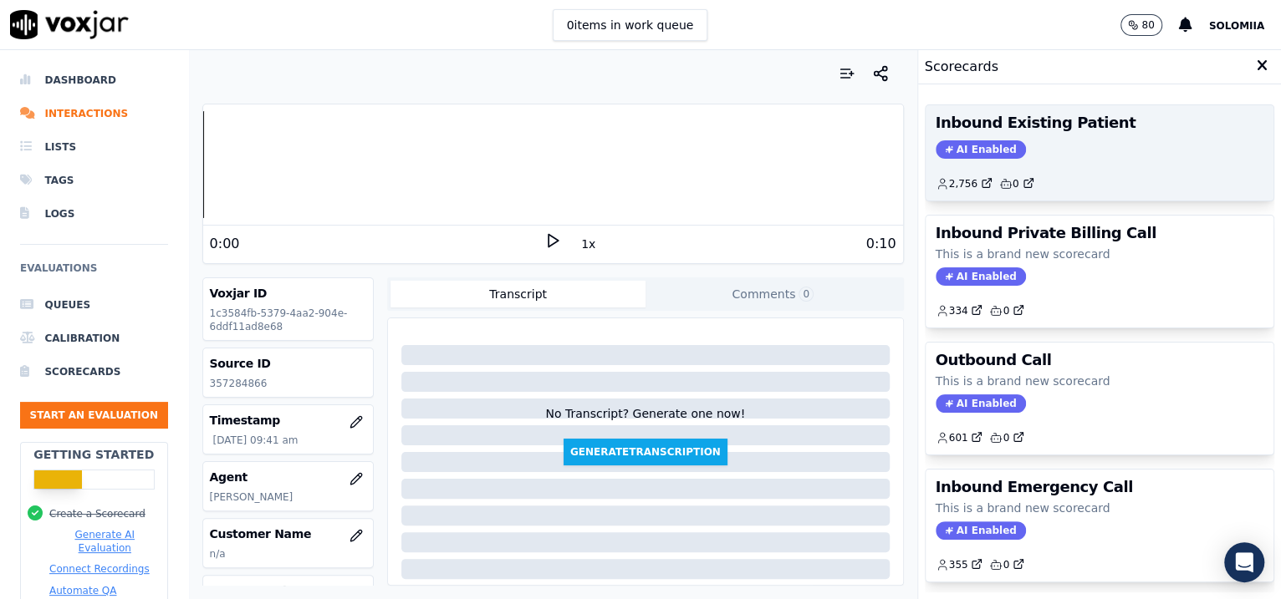
click at [1101, 142] on div "AI Enabled" at bounding box center [1099, 149] width 329 height 18
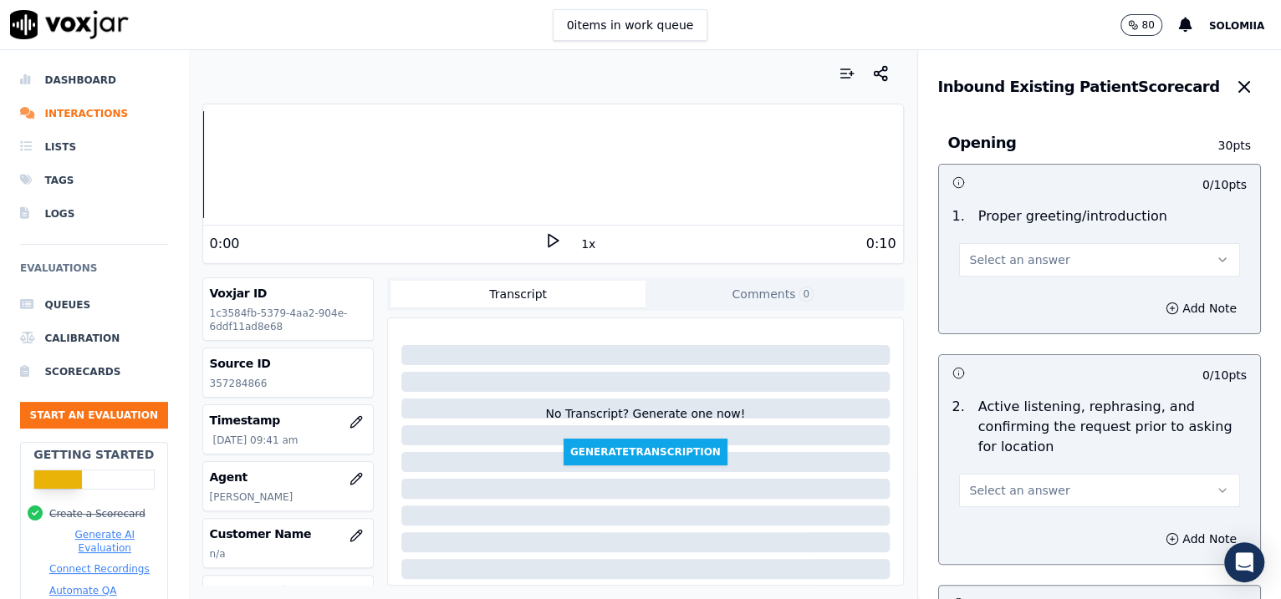
click at [1006, 267] on button "Select an answer" at bounding box center [1100, 259] width 282 height 33
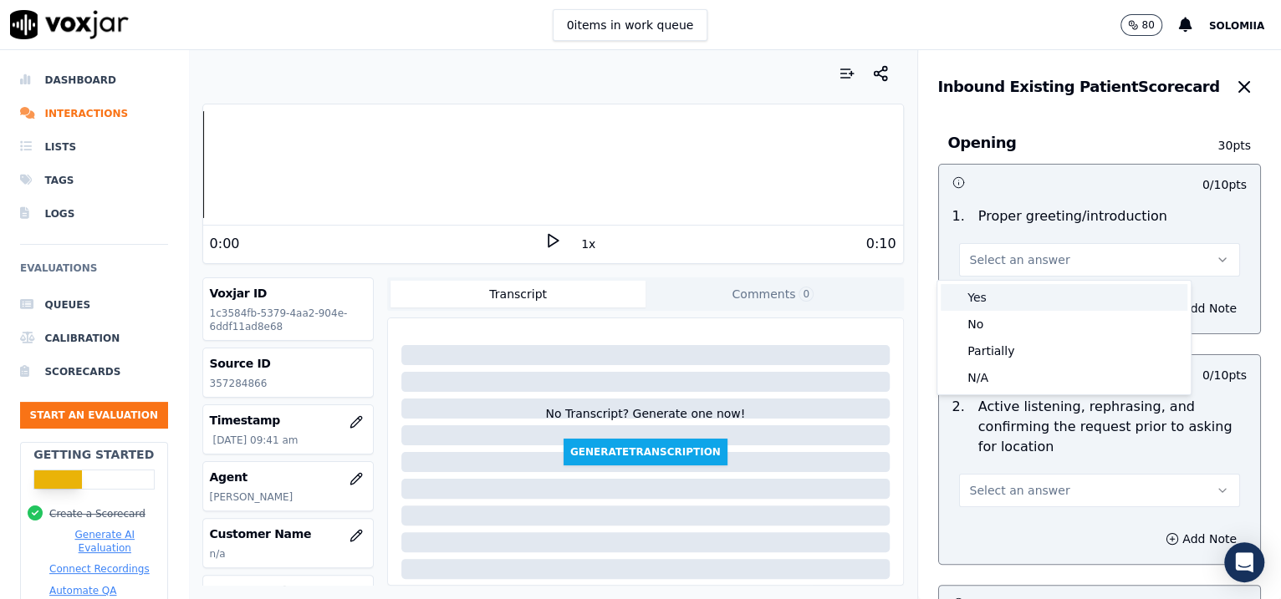
click at [1023, 287] on div "Yes" at bounding box center [1063, 297] width 247 height 27
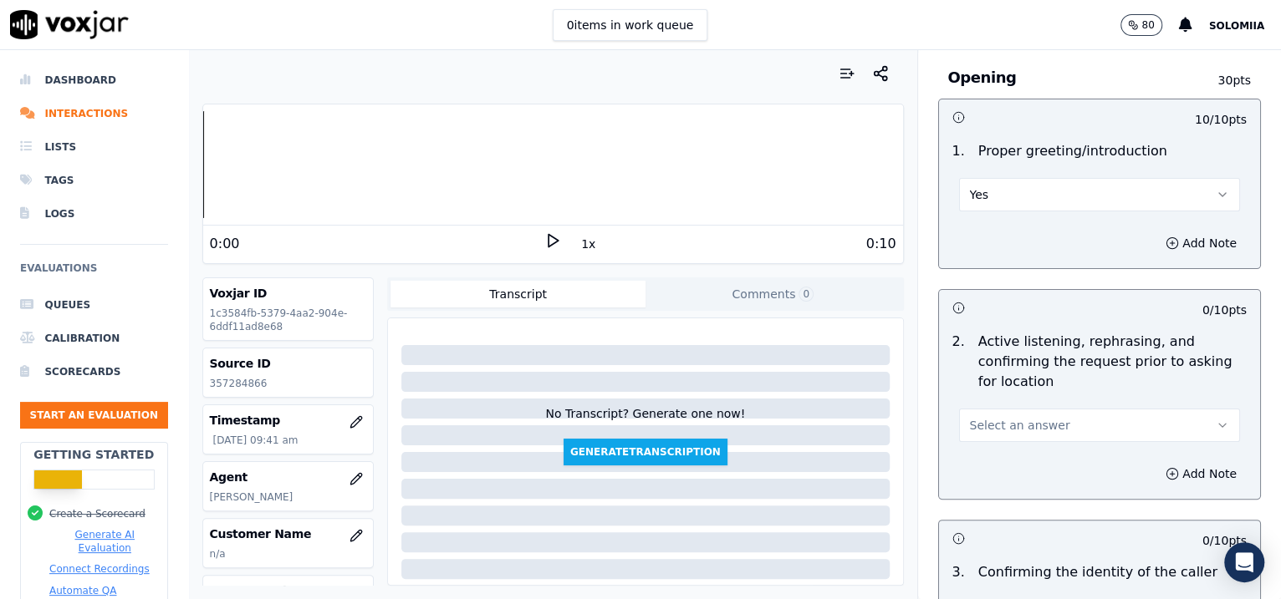
scroll to position [56, 0]
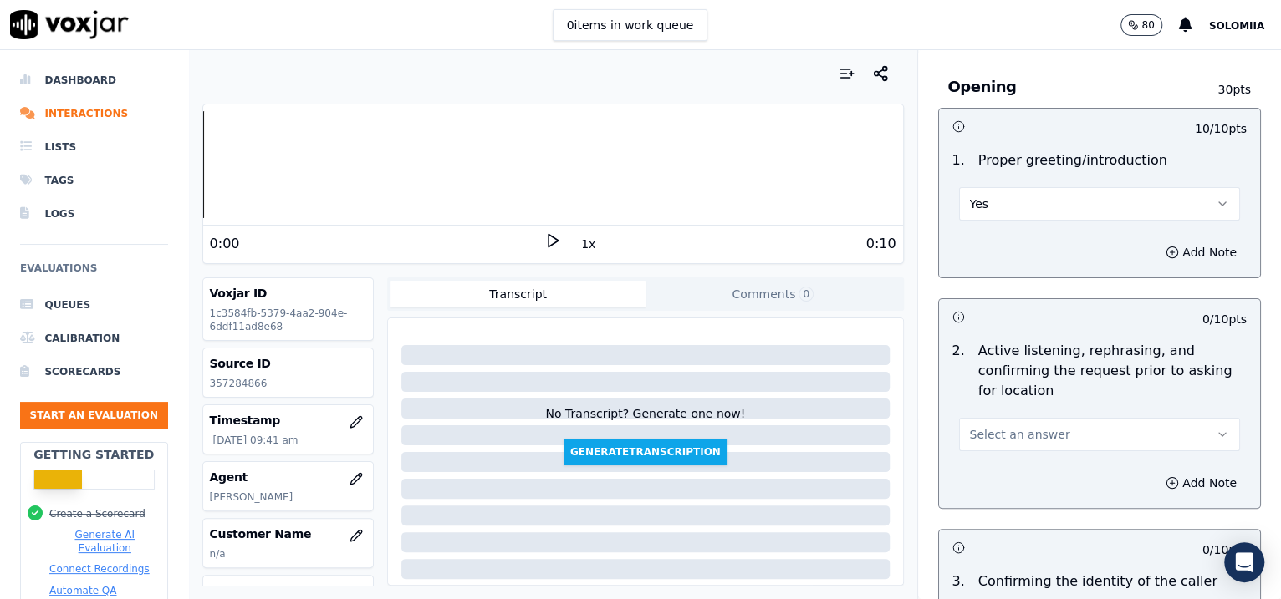
click at [1042, 199] on button "Yes" at bounding box center [1100, 203] width 282 height 33
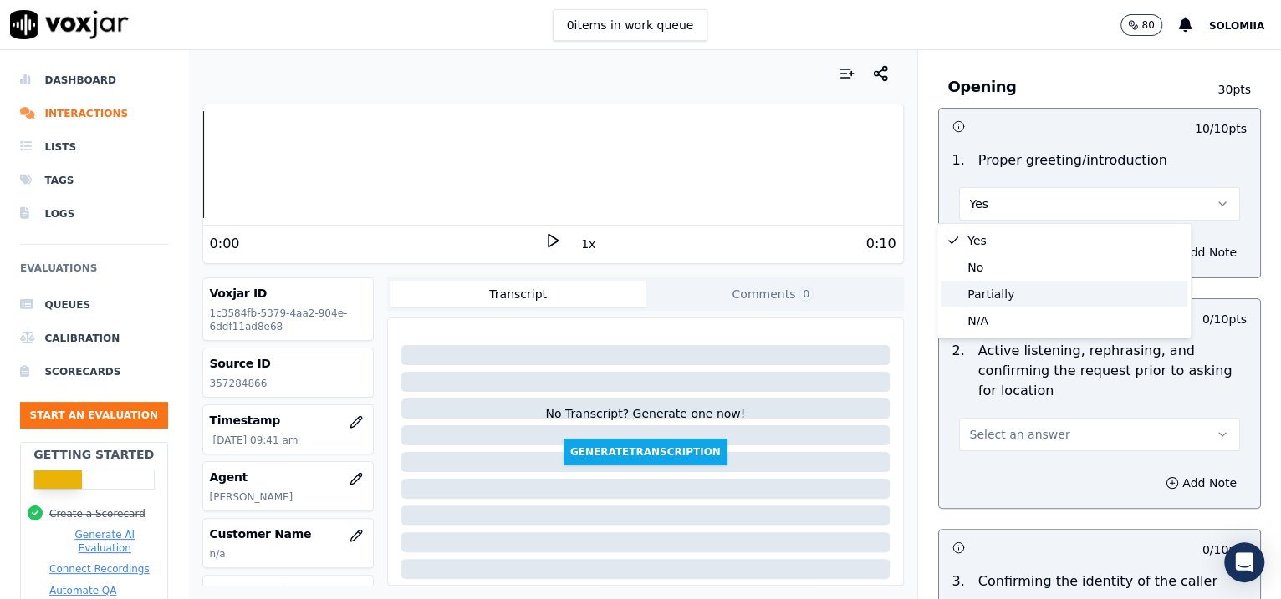
click at [1015, 297] on div "Partially" at bounding box center [1063, 294] width 247 height 27
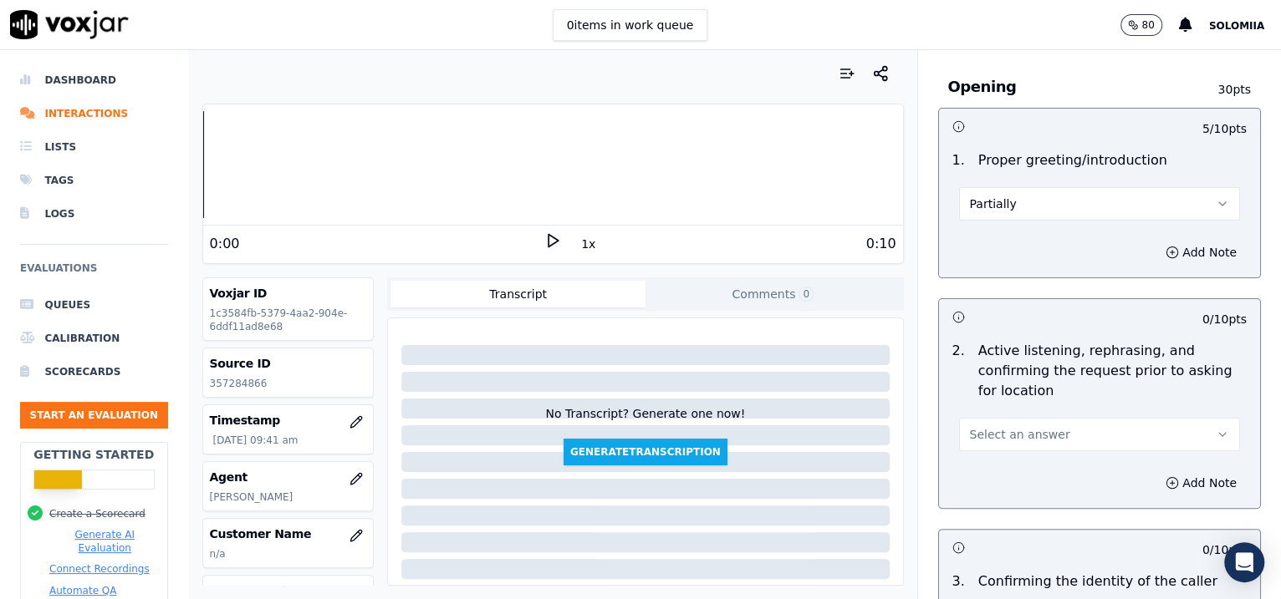
click at [1026, 446] on button "Select an answer" at bounding box center [1100, 434] width 282 height 33
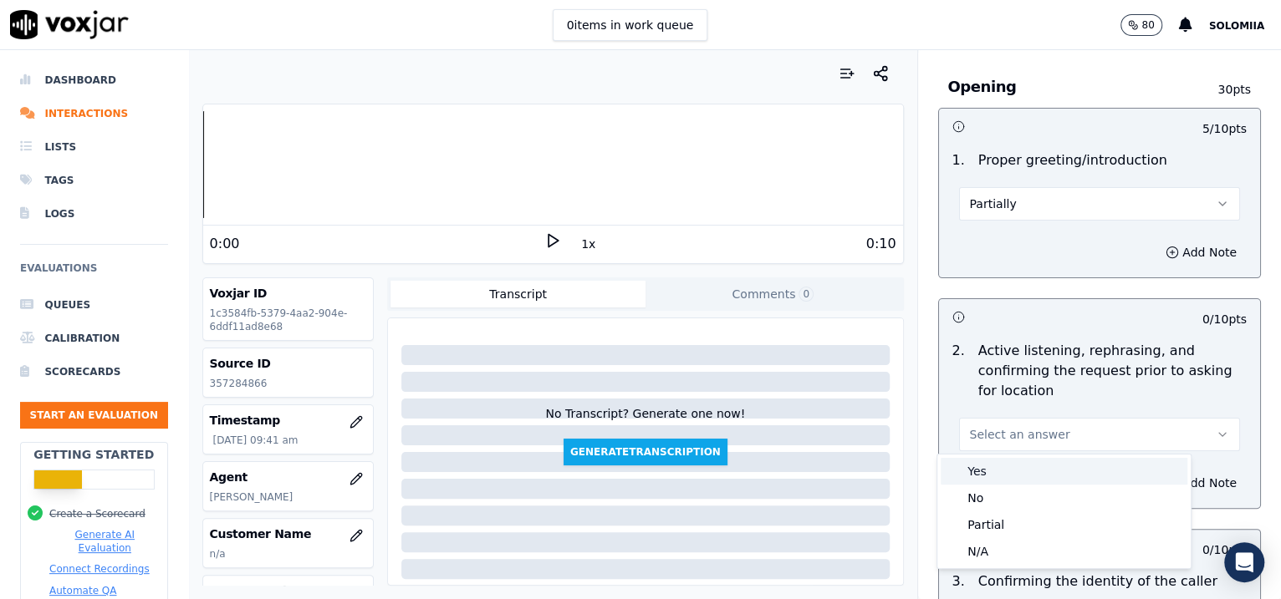
click at [1045, 465] on div "Yes" at bounding box center [1063, 471] width 247 height 27
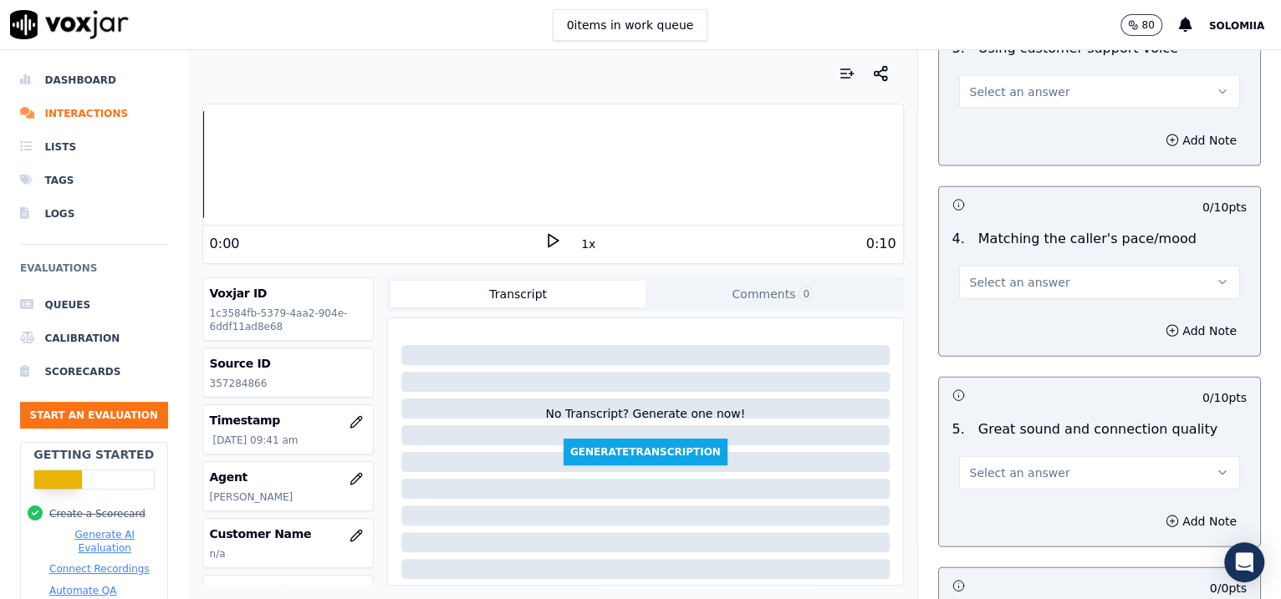
scroll to position [2551, 0]
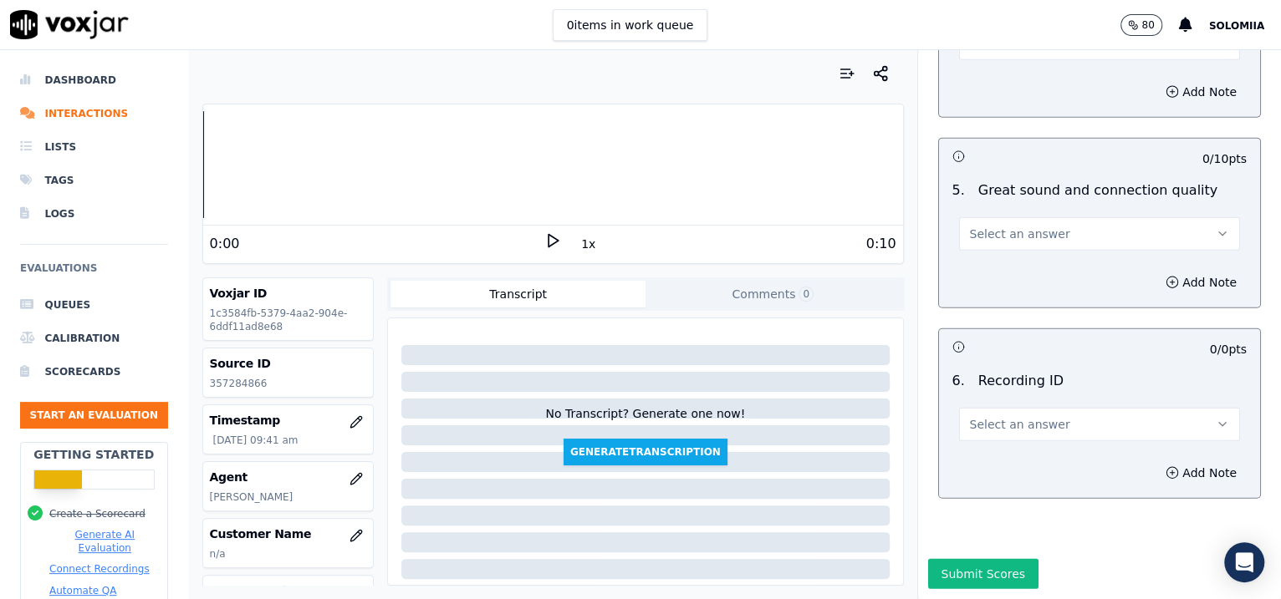
click at [1006, 399] on div "6 . Recording ID Select an answer" at bounding box center [1100, 406] width 322 height 84
click at [1001, 408] on button "Select an answer" at bounding box center [1100, 424] width 282 height 33
drag, startPoint x: 1035, startPoint y: 410, endPoint x: 1058, endPoint y: 423, distance: 27.0
click at [1058, 423] on div "N/A" at bounding box center [1063, 419] width 253 height 43
click at [1058, 423] on div "N/A" at bounding box center [1063, 424] width 247 height 27
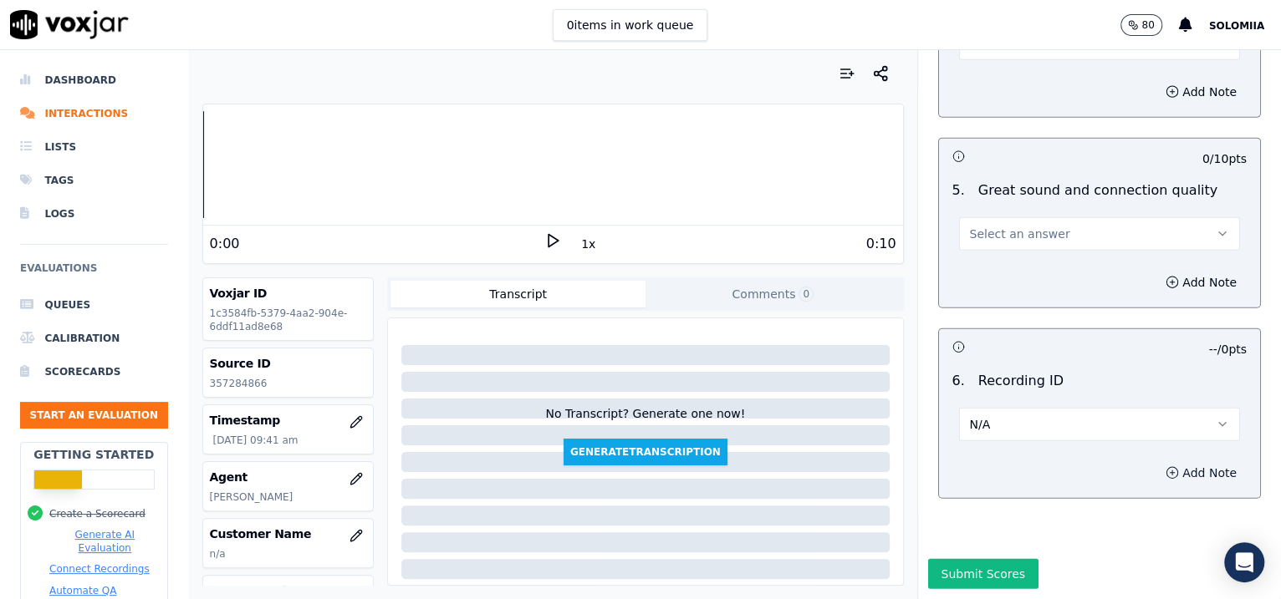
click at [1165, 466] on icon "button" at bounding box center [1171, 472] width 13 height 13
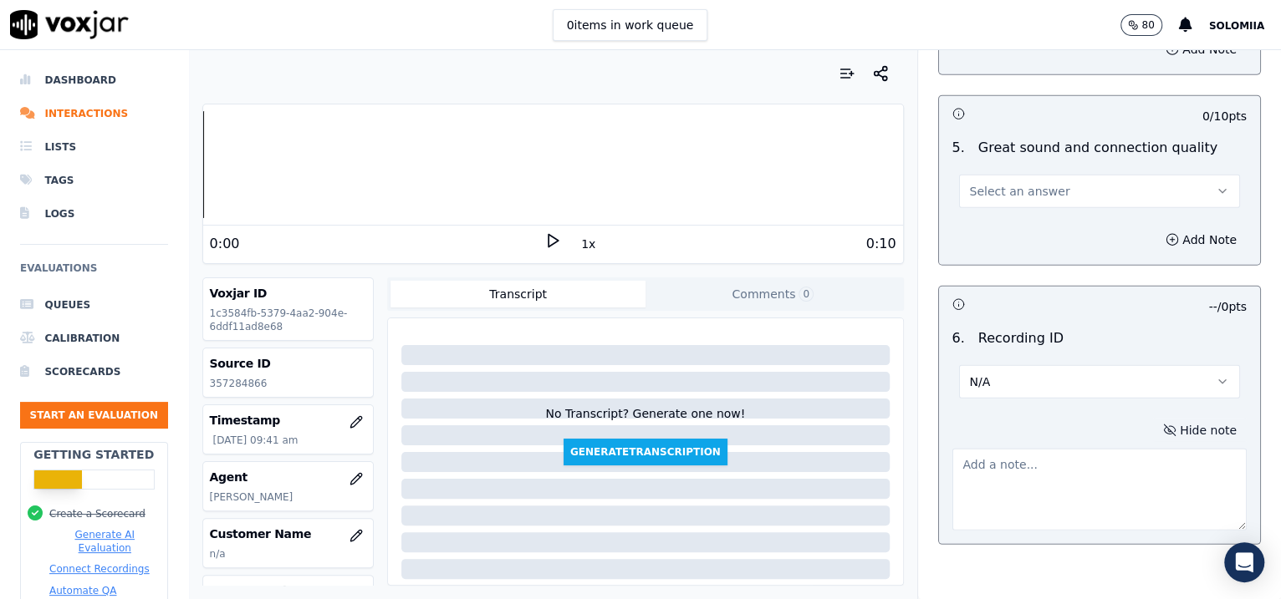
click at [1020, 470] on textarea at bounding box center [1099, 490] width 295 height 82
paste textarea "357284866"
type textarea "357284866"
click at [993, 159] on div "Select an answer" at bounding box center [1099, 183] width 308 height 50
click at [1006, 183] on span "Select an answer" at bounding box center [1020, 191] width 100 height 17
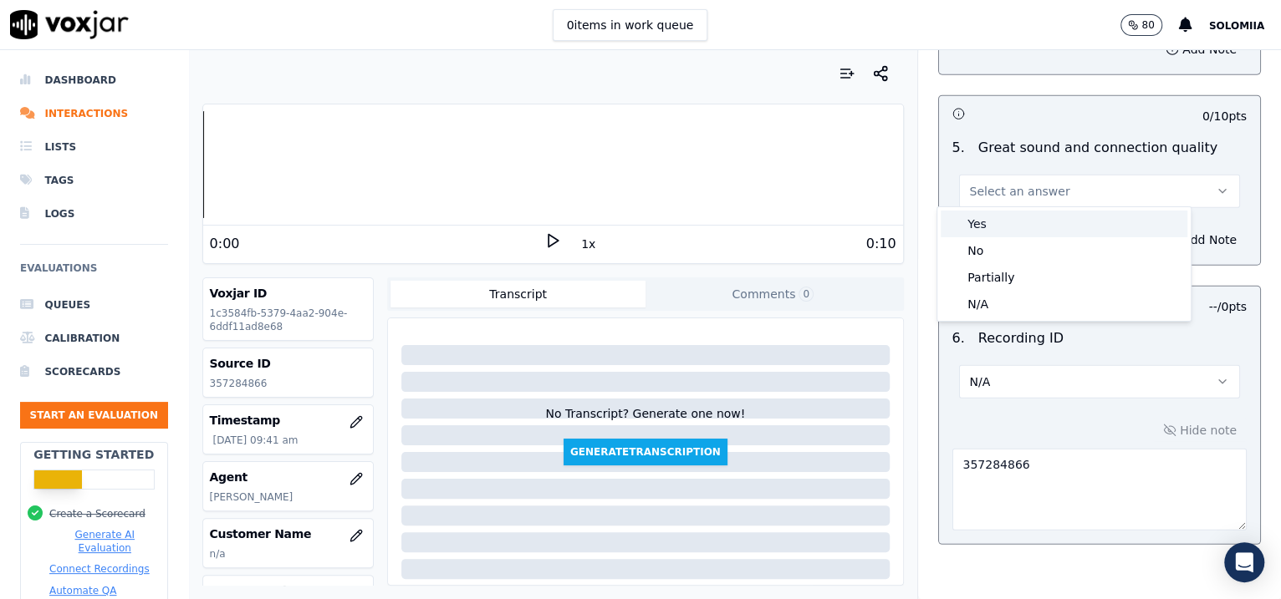
click at [1032, 212] on div "Yes" at bounding box center [1063, 224] width 247 height 27
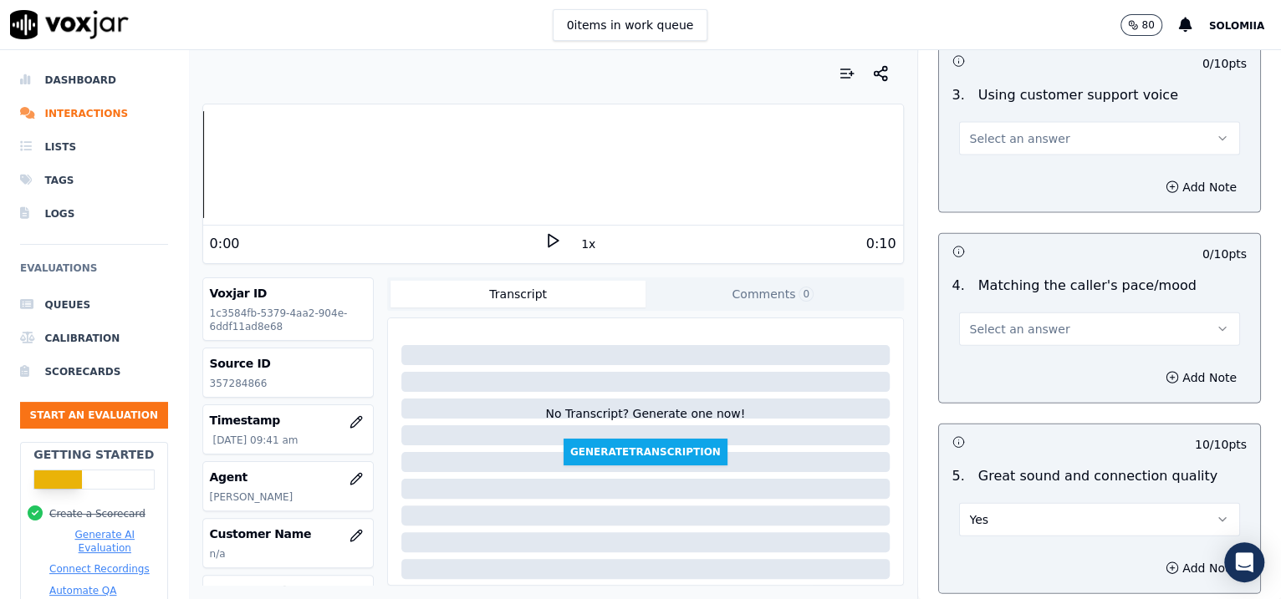
scroll to position [2193, 0]
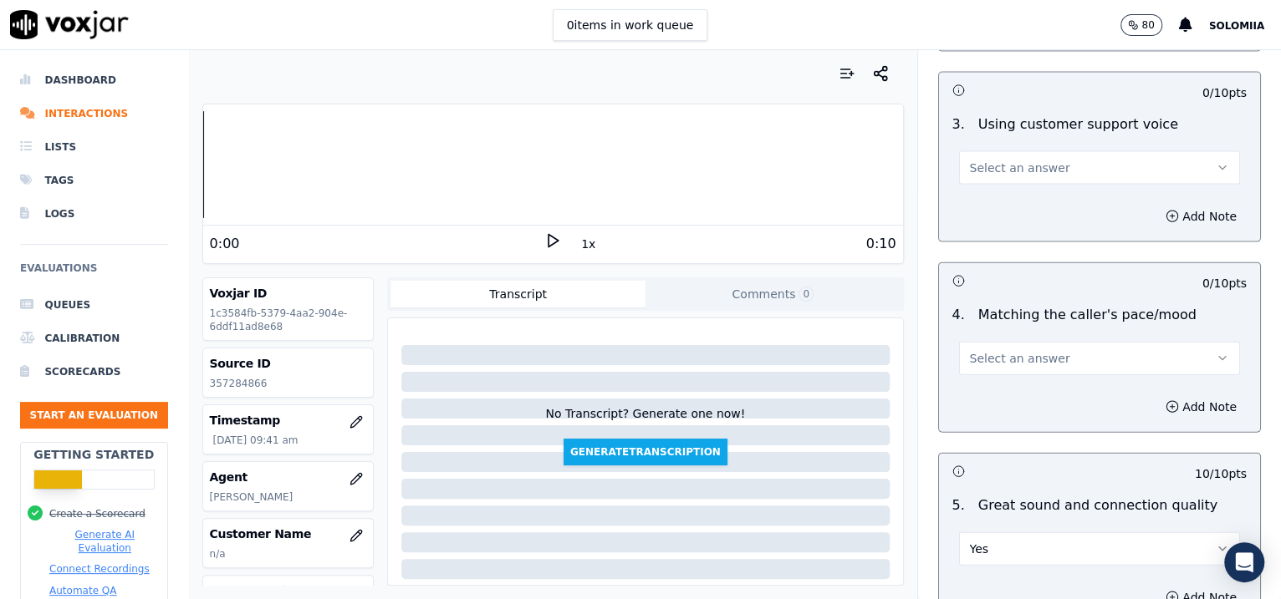
click at [1031, 342] on button "Select an answer" at bounding box center [1100, 358] width 282 height 33
click at [1070, 389] on div "Yes" at bounding box center [1063, 392] width 247 height 27
click at [1001, 179] on button "Select an answer" at bounding box center [1100, 167] width 282 height 33
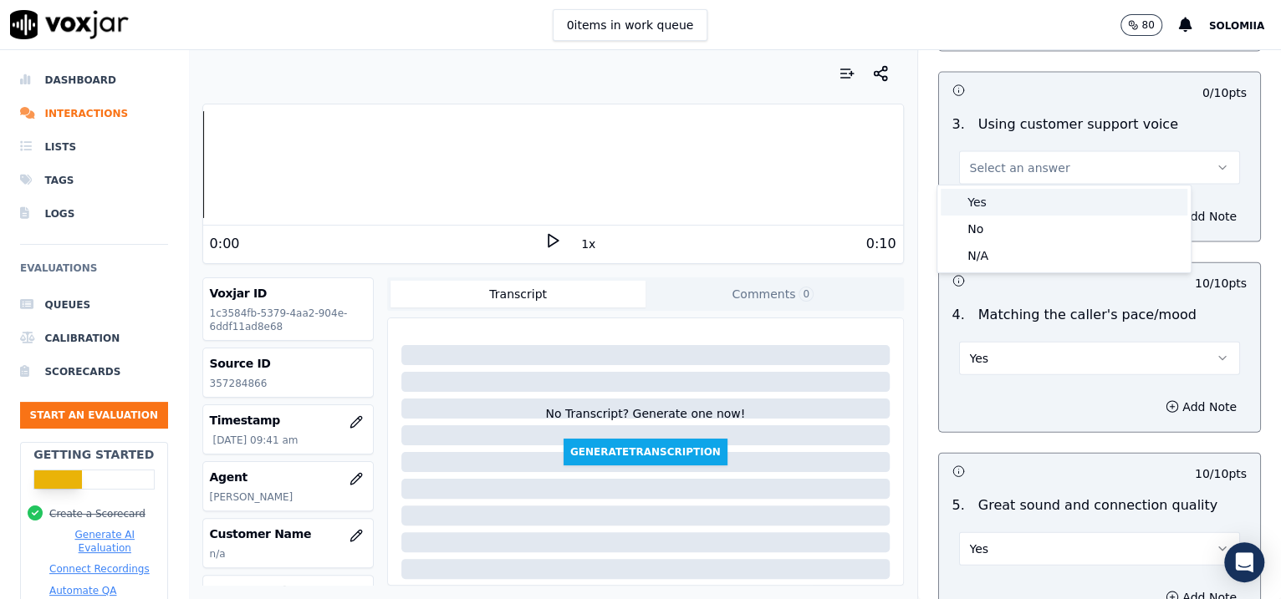
click at [1043, 212] on div "Yes" at bounding box center [1063, 202] width 247 height 27
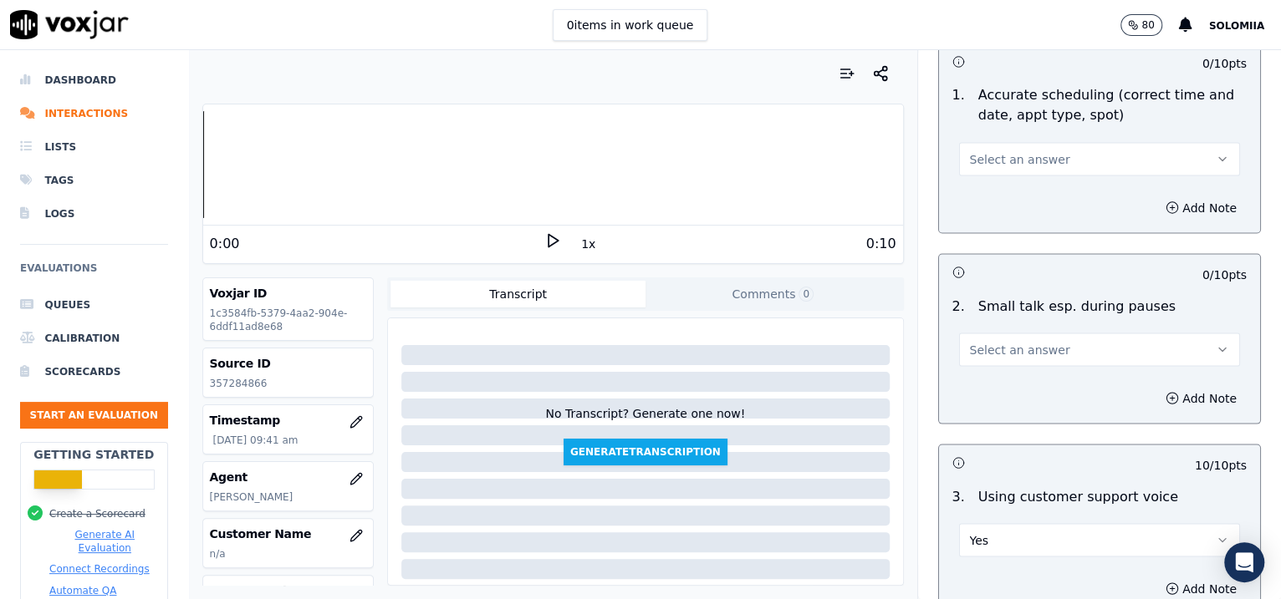
scroll to position [1788, 0]
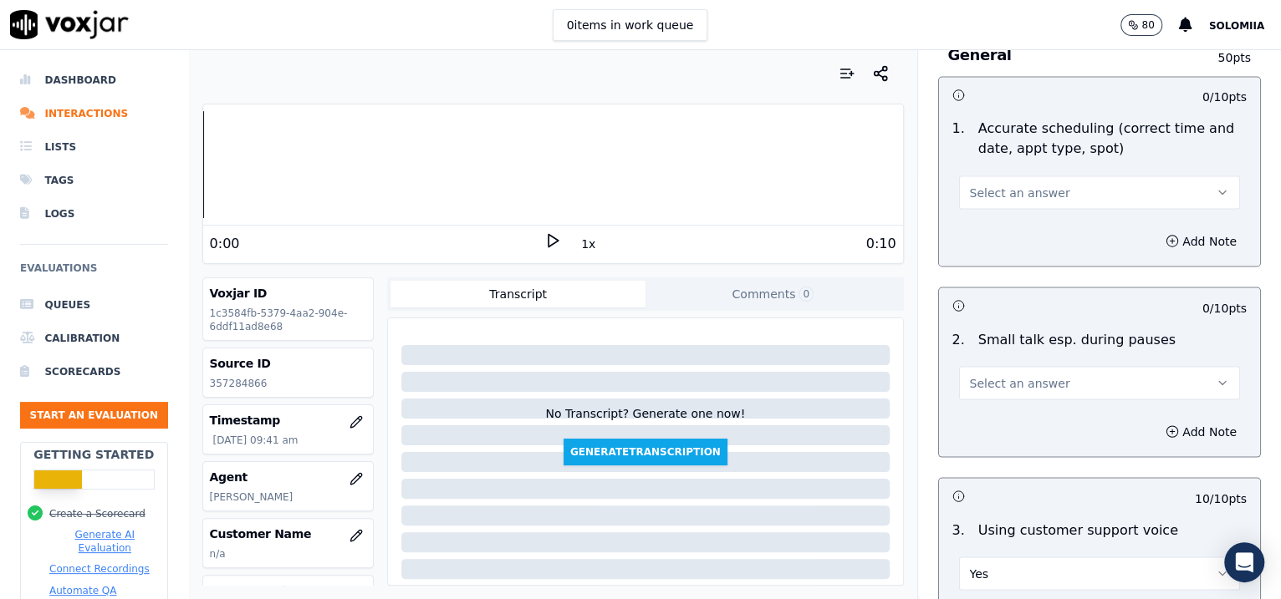
click at [996, 395] on button "Select an answer" at bounding box center [1100, 382] width 282 height 33
click at [1013, 445] on div "No" at bounding box center [1063, 443] width 247 height 27
click at [986, 186] on span "Select an answer" at bounding box center [1020, 192] width 100 height 17
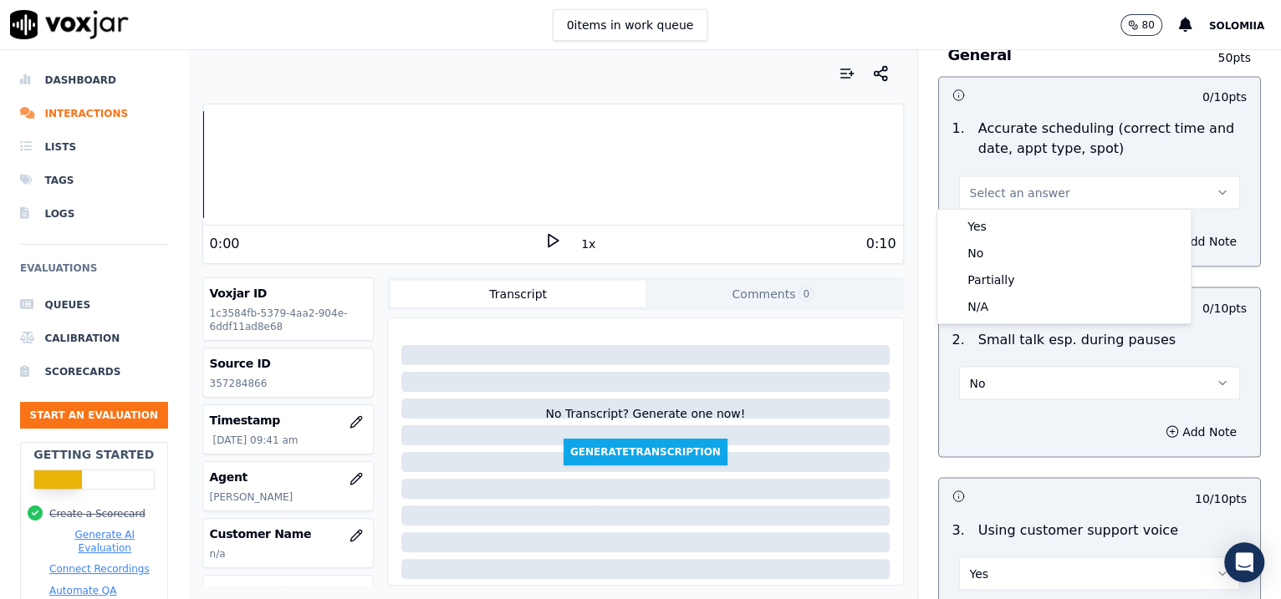
click at [1081, 232] on body "0 items in work queue 80 Solomiia Dashboard Interactions Lists Tags Logs Evalua…" at bounding box center [640, 299] width 1281 height 599
click at [1081, 232] on div "Yes" at bounding box center [1063, 226] width 247 height 27
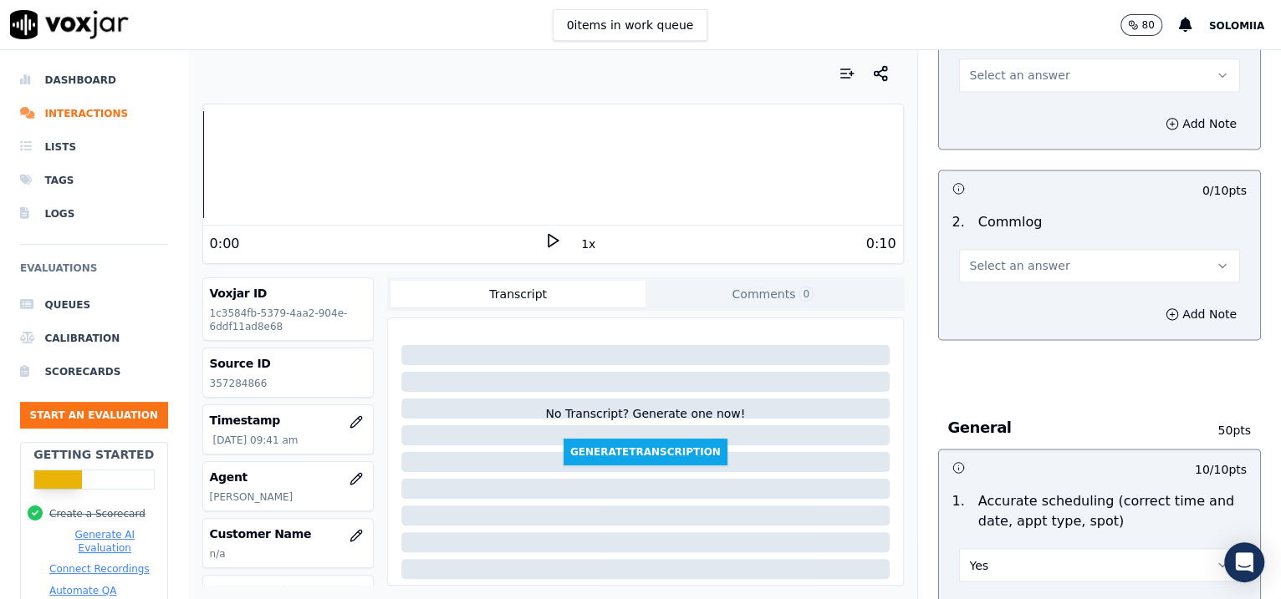
scroll to position [1377, 0]
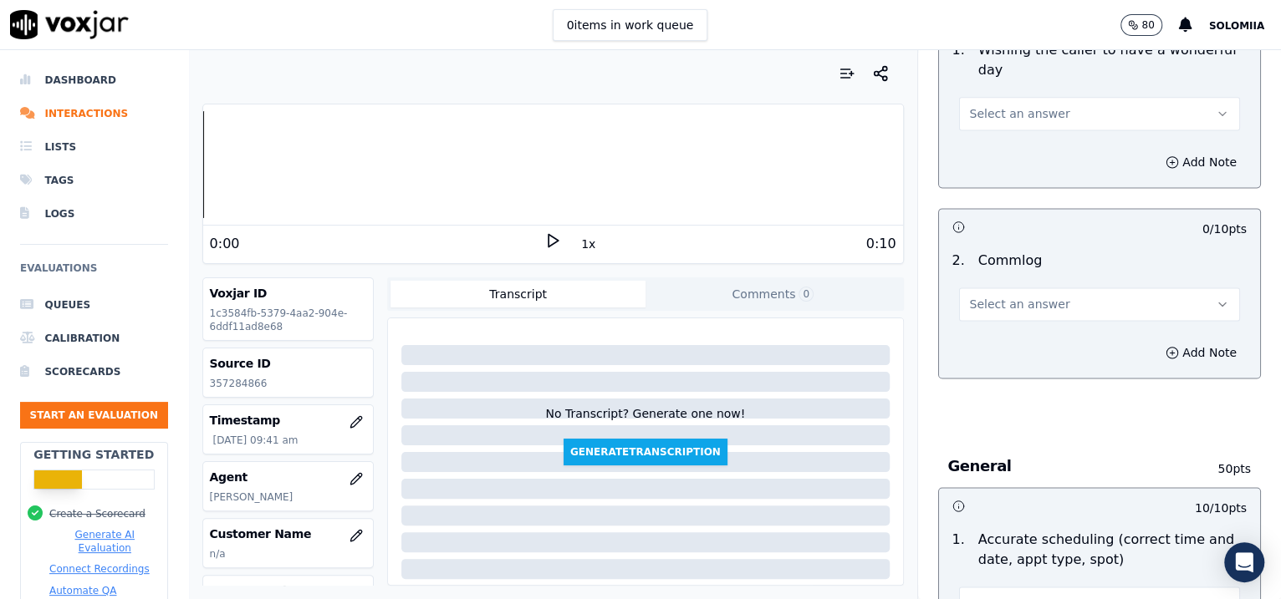
drag, startPoint x: 1063, startPoint y: 330, endPoint x: 1046, endPoint y: 311, distance: 26.0
click at [1046, 311] on div "0 / 10 pts 2 . Commlog Select an answer Add Note" at bounding box center [1099, 293] width 323 height 171
click at [1046, 311] on button "Select an answer" at bounding box center [1100, 304] width 282 height 33
click at [1064, 327] on div "Yes" at bounding box center [1063, 338] width 247 height 27
click at [1071, 111] on button "Select an answer" at bounding box center [1100, 113] width 282 height 33
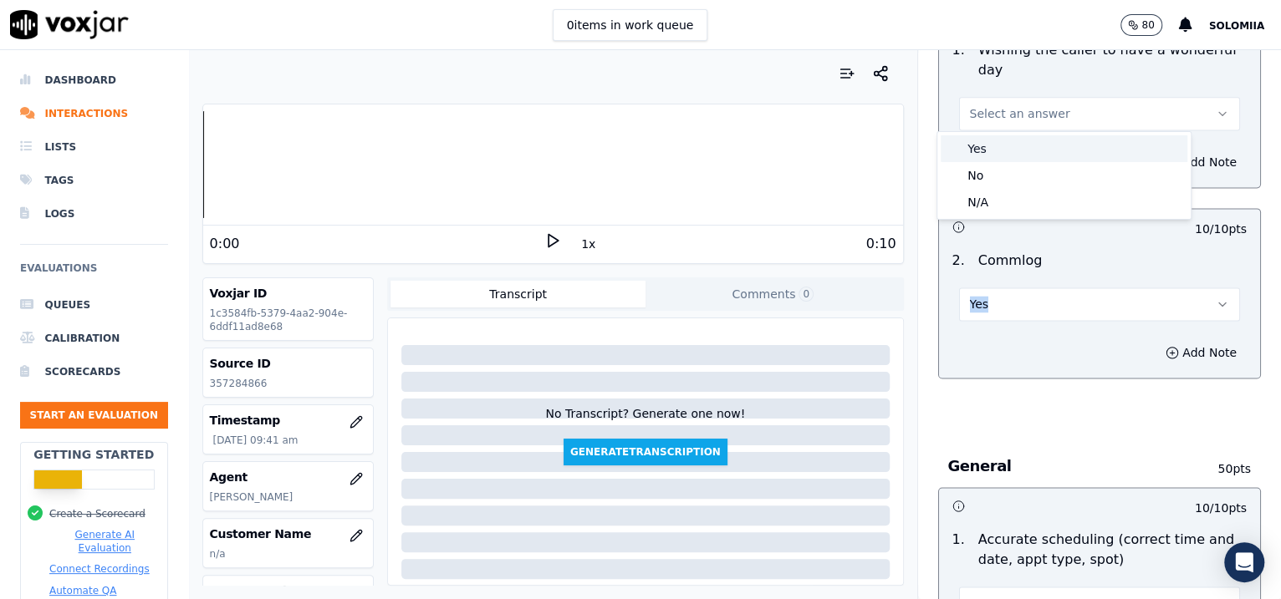
click at [1088, 145] on div "Yes" at bounding box center [1063, 148] width 247 height 27
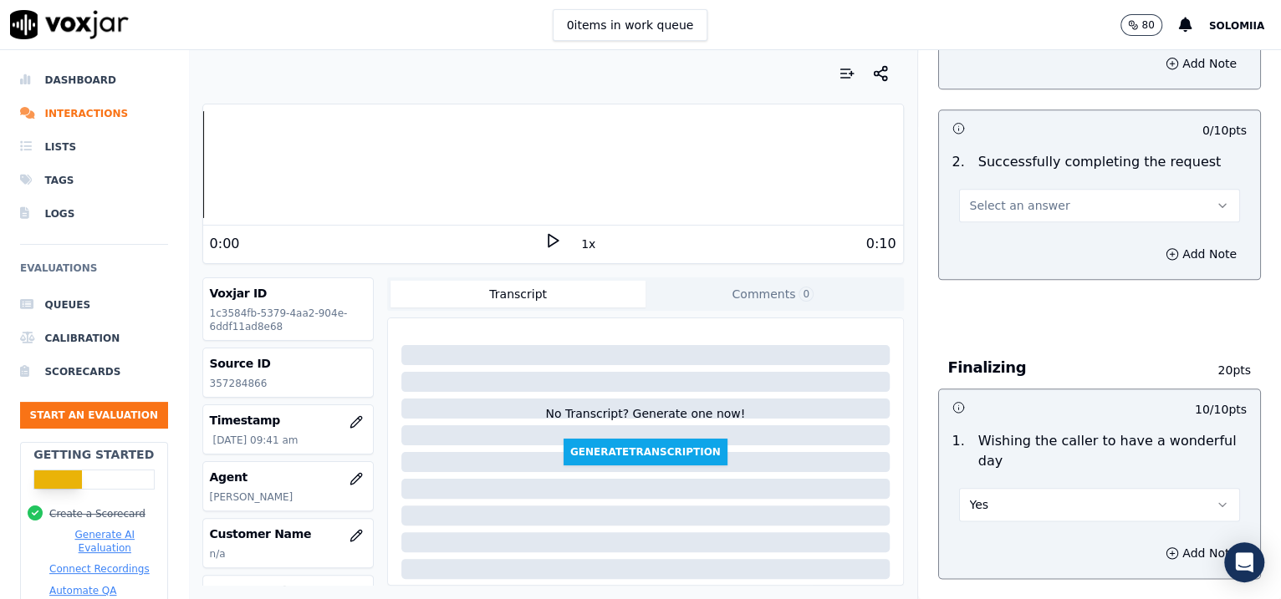
scroll to position [970, 0]
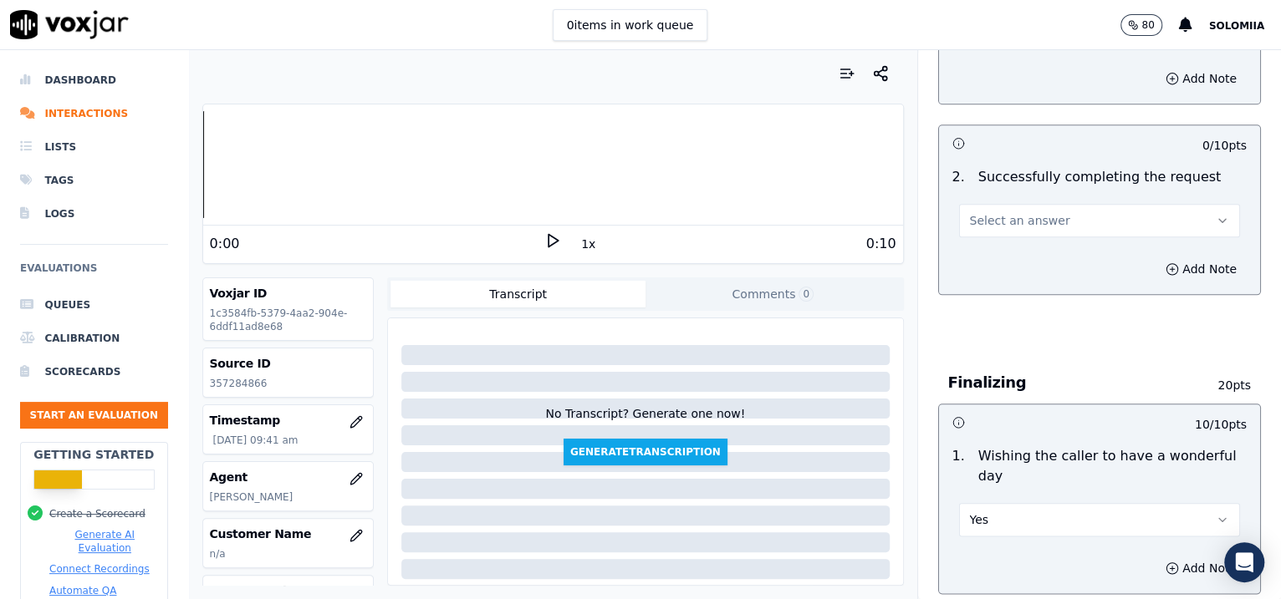
click at [1015, 218] on span "Select an answer" at bounding box center [1020, 220] width 100 height 17
click at [1073, 249] on div "Yes" at bounding box center [1063, 255] width 247 height 27
click at [1243, 239] on div "Inbound Existing Patient Scorecard Opening 30 pts 5 / 10 pts 1 . Proper greetin…" at bounding box center [1100, 324] width 364 height 549
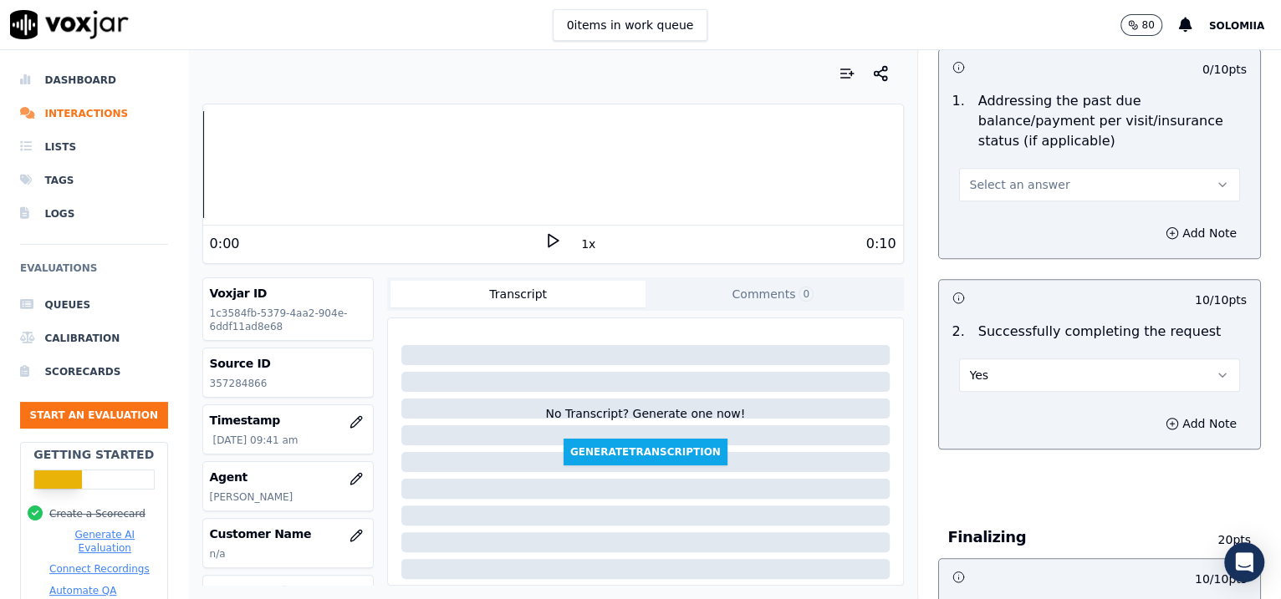
scroll to position [802, 0]
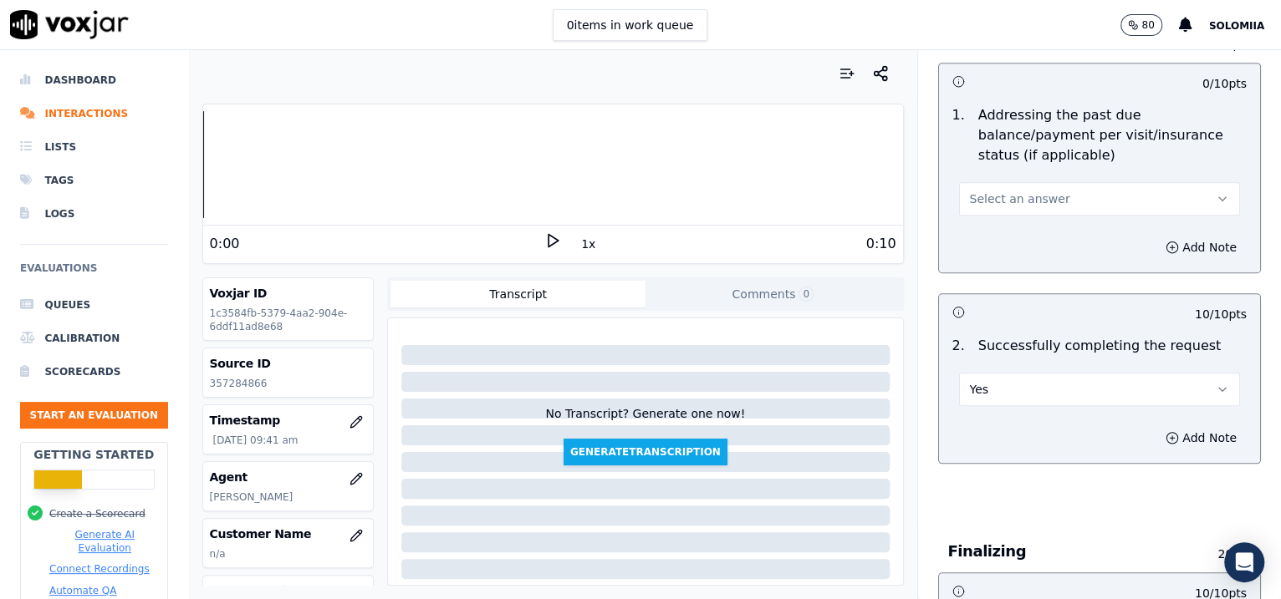
click at [1075, 213] on button "Select an answer" at bounding box center [1100, 198] width 282 height 33
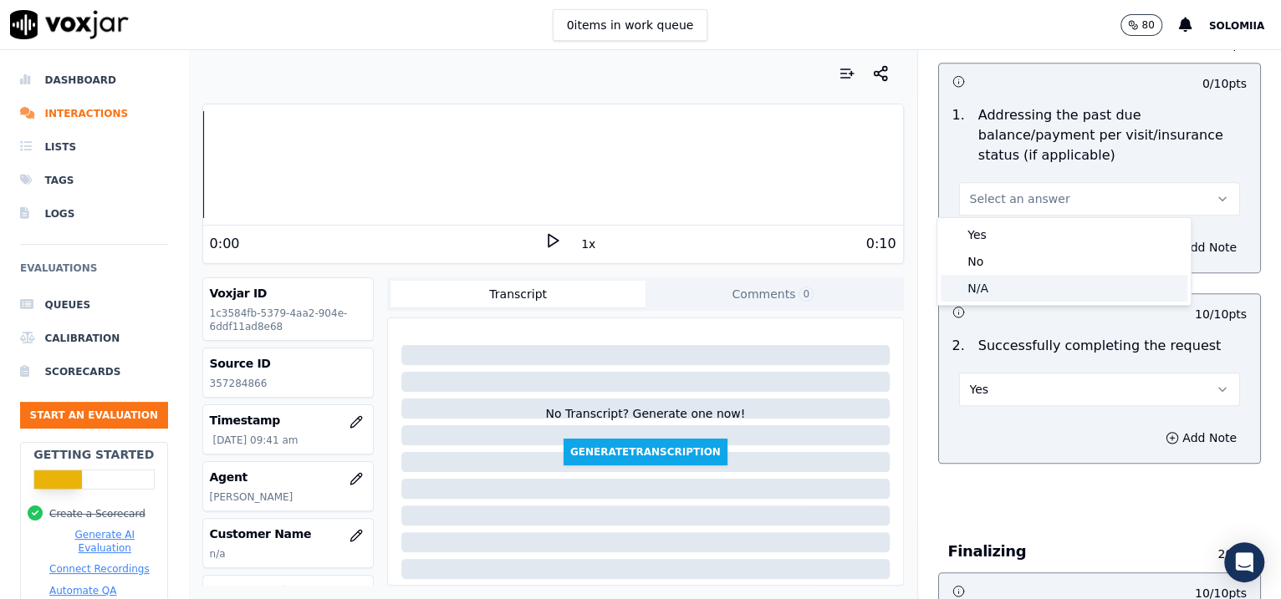
click at [1006, 296] on div "N/A" at bounding box center [1063, 288] width 247 height 27
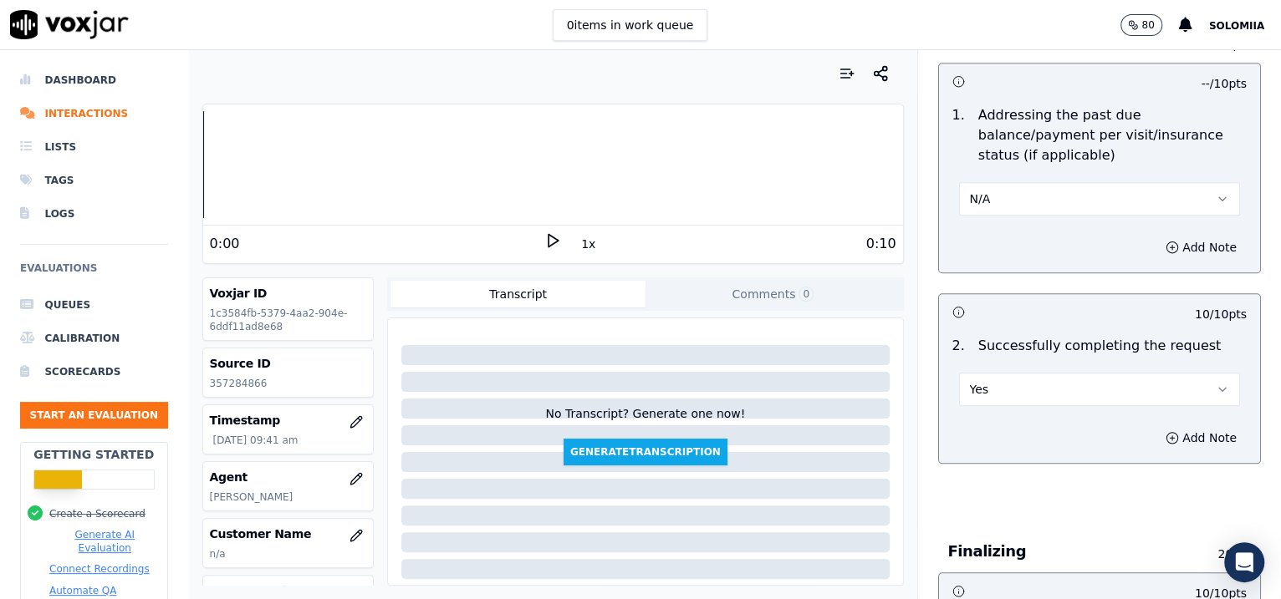
click at [1118, 208] on button "N/A" at bounding box center [1100, 198] width 282 height 33
click at [1062, 235] on div "Yes" at bounding box center [1063, 235] width 247 height 27
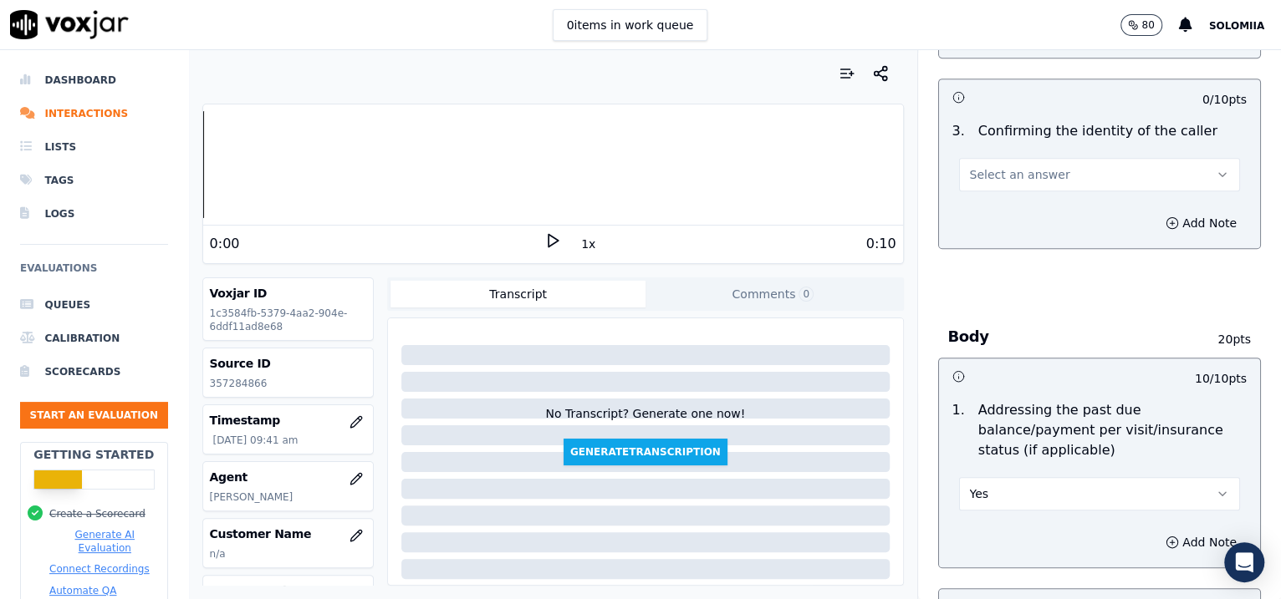
scroll to position [502, 0]
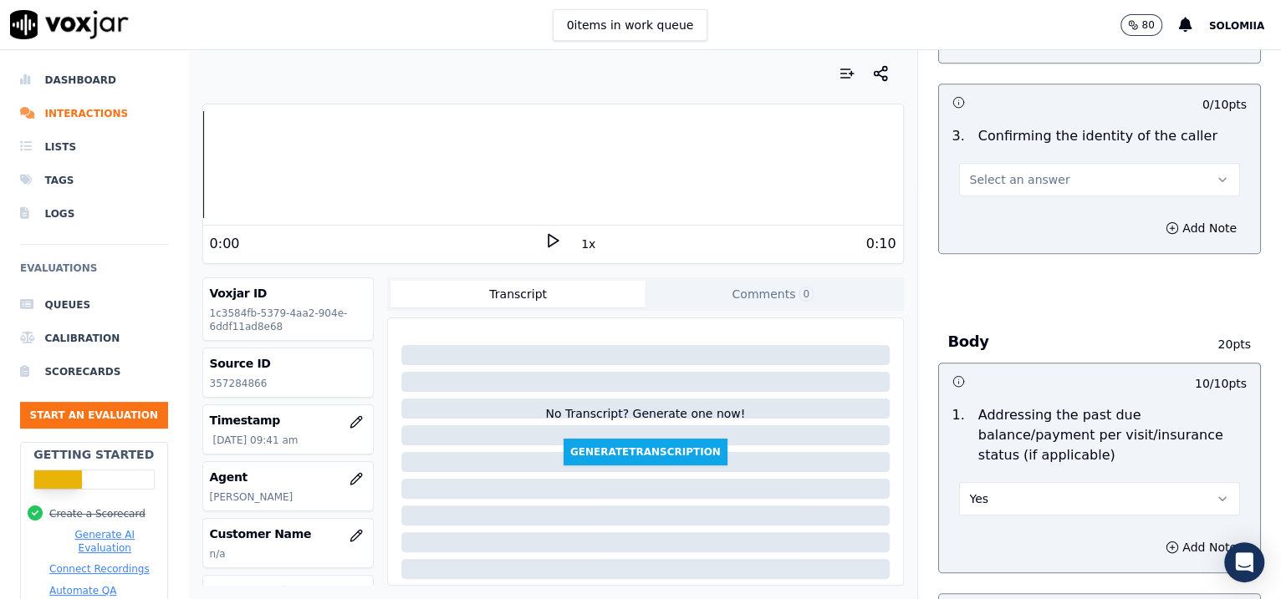
click at [1069, 181] on button "Select an answer" at bounding box center [1100, 179] width 282 height 33
click at [1025, 204] on div "Yes" at bounding box center [1063, 215] width 247 height 27
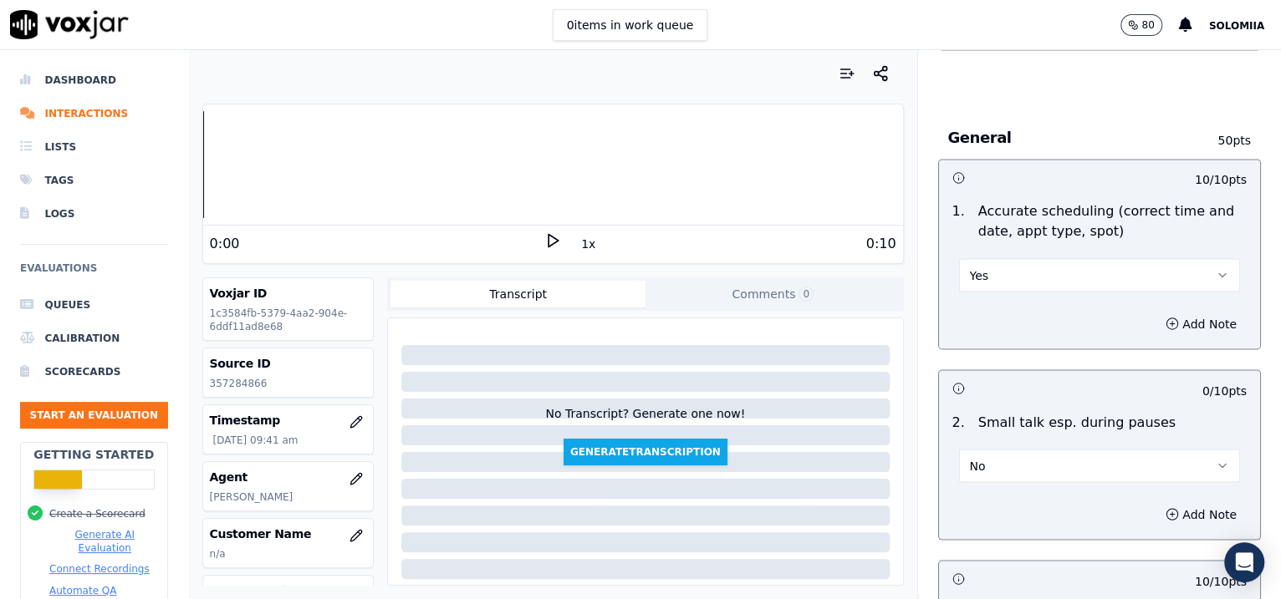
scroll to position [1724, 0]
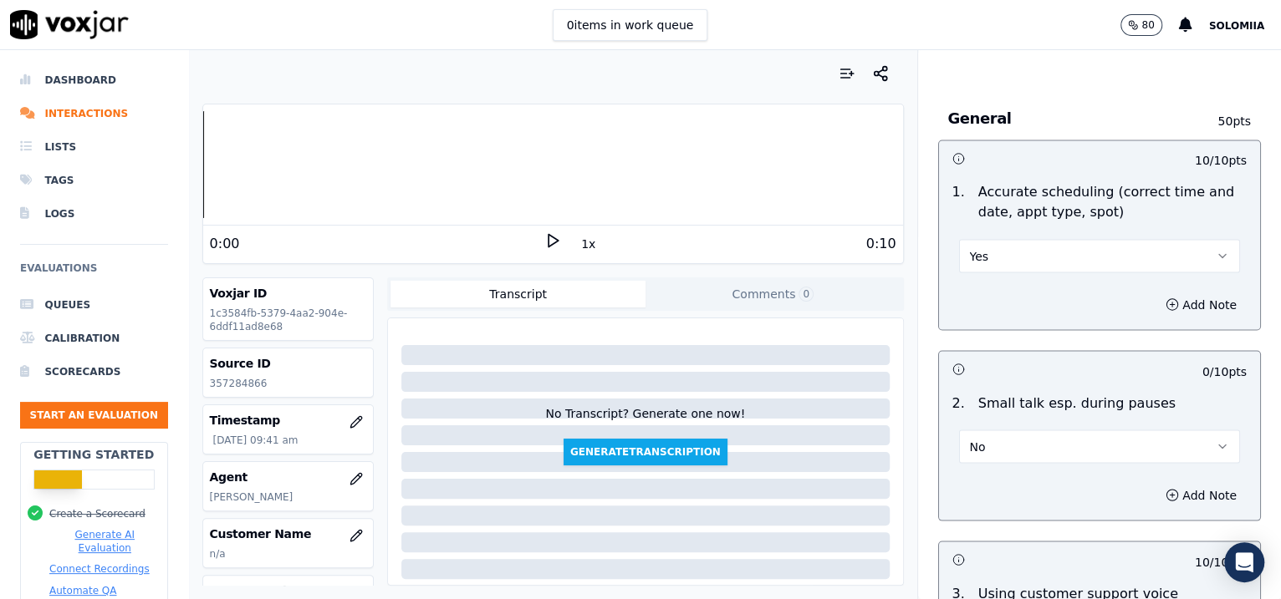
click at [998, 248] on button "Yes" at bounding box center [1100, 255] width 282 height 33
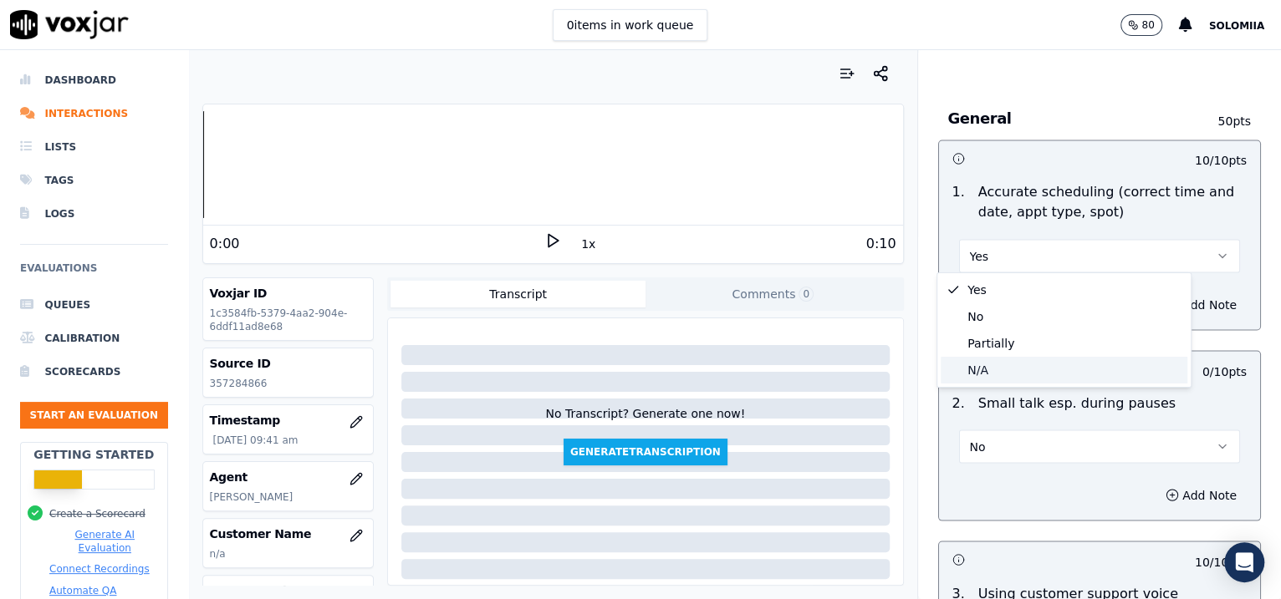
click at [1014, 364] on div "N/A" at bounding box center [1063, 370] width 247 height 27
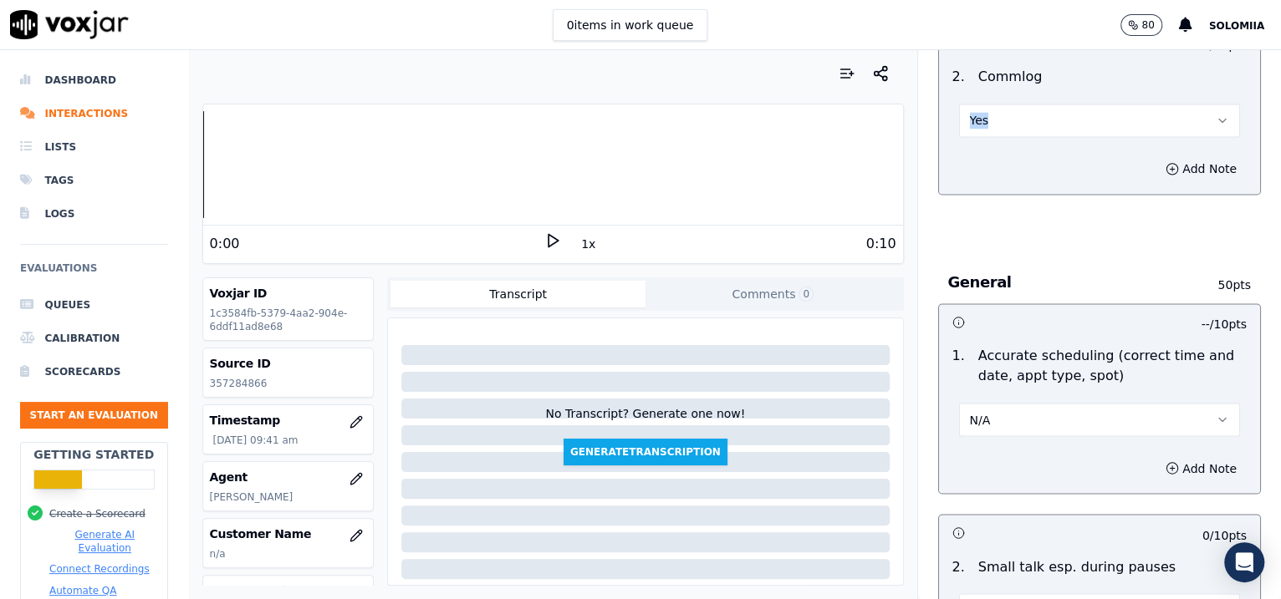
scroll to position [1638, 0]
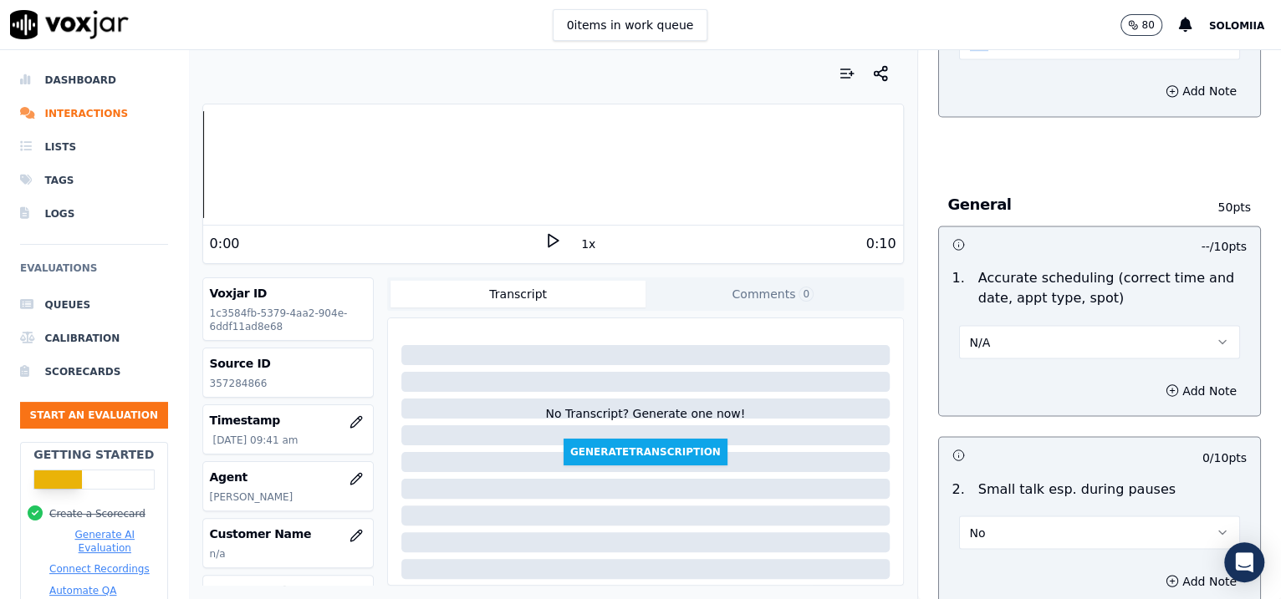
click at [1049, 334] on button "N/A" at bounding box center [1100, 341] width 282 height 33
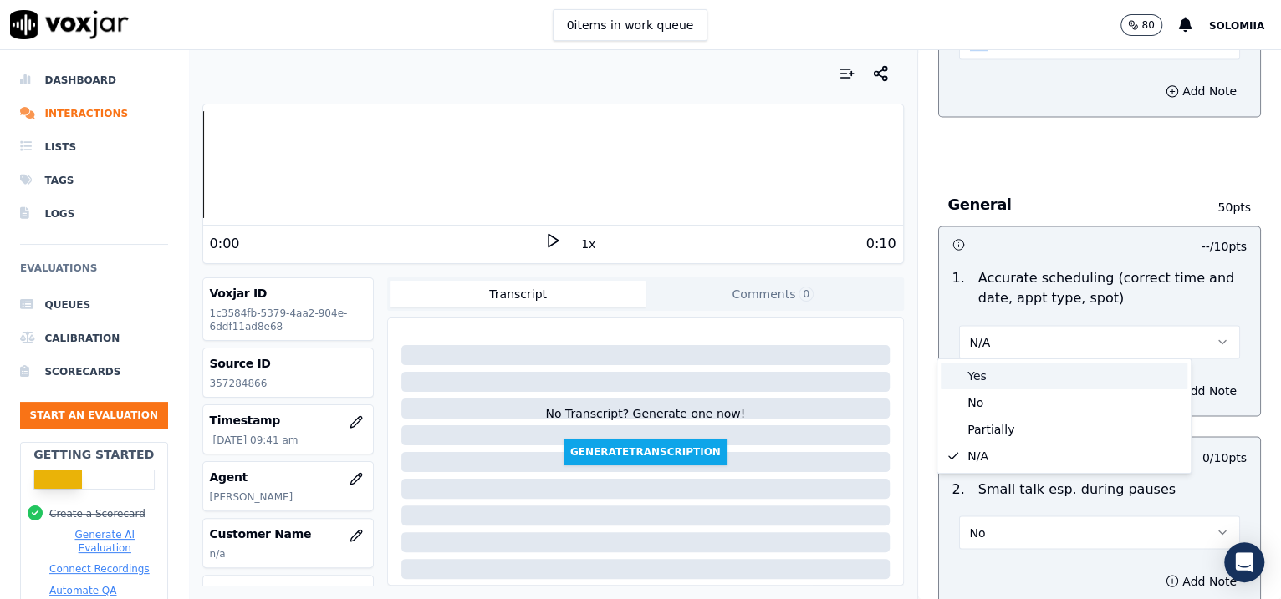
click at [1019, 369] on div "Yes" at bounding box center [1063, 376] width 247 height 27
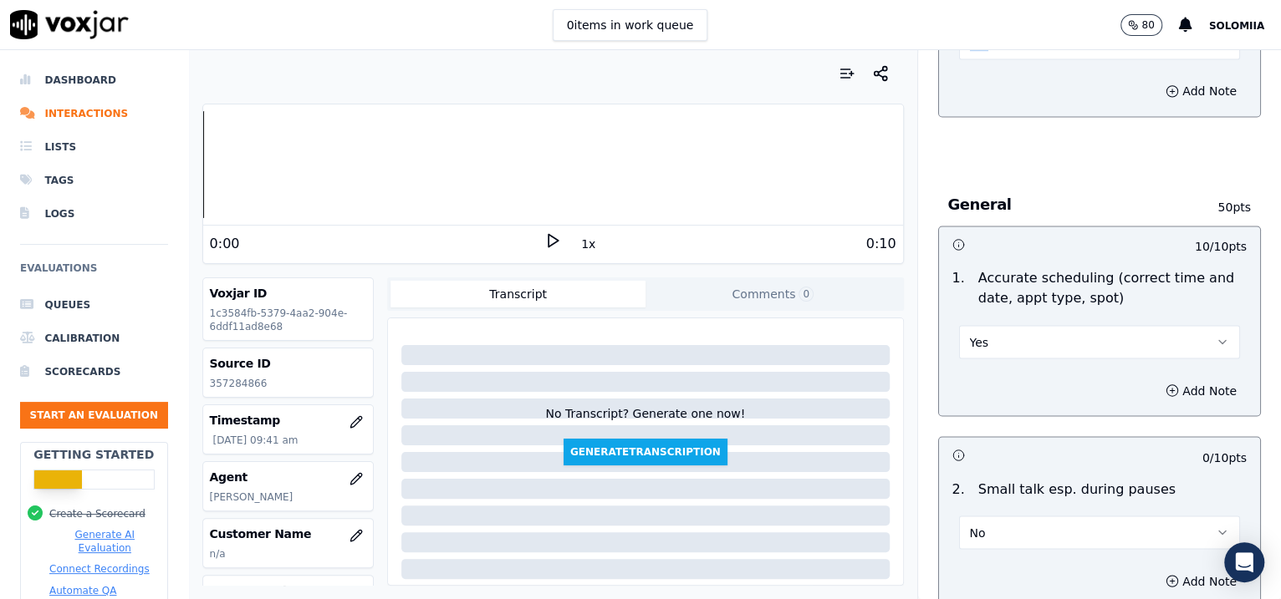
scroll to position [2639, 0]
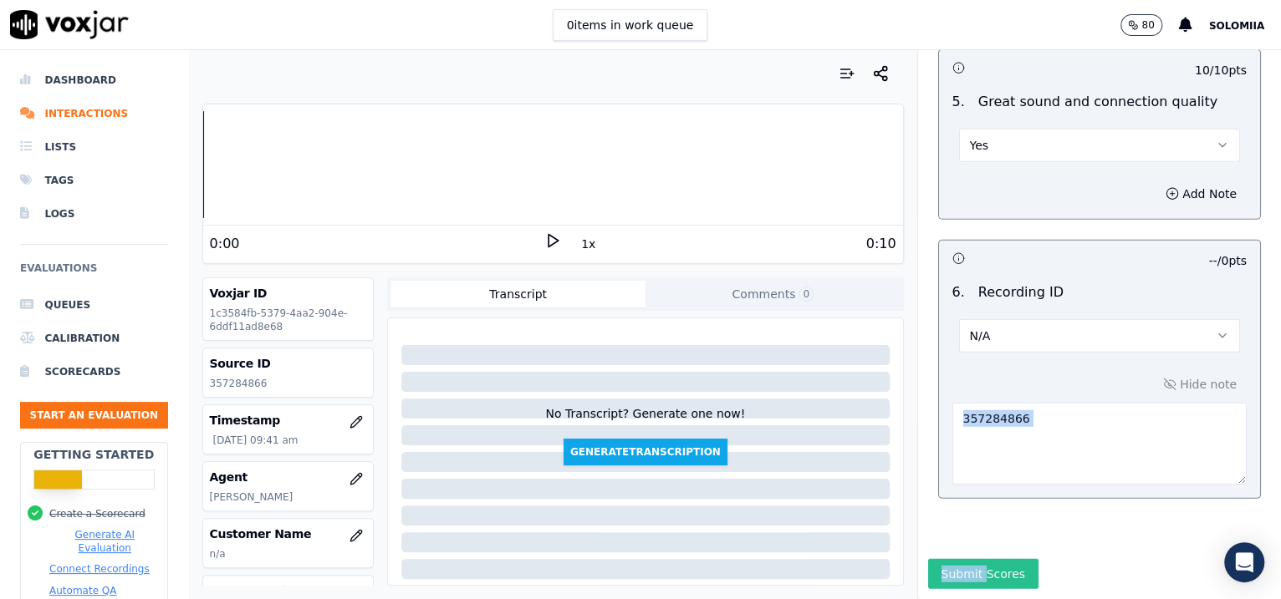
drag, startPoint x: 976, startPoint y: 507, endPoint x: 959, endPoint y: 527, distance: 26.1
click at [959, 527] on div "Inbound Existing Patient Scorecard Opening 30 pts 5 / 10 pts 1 . Proper greetin…" at bounding box center [1100, 324] width 364 height 549
click at [959, 559] on button "Submit Scores" at bounding box center [983, 574] width 111 height 30
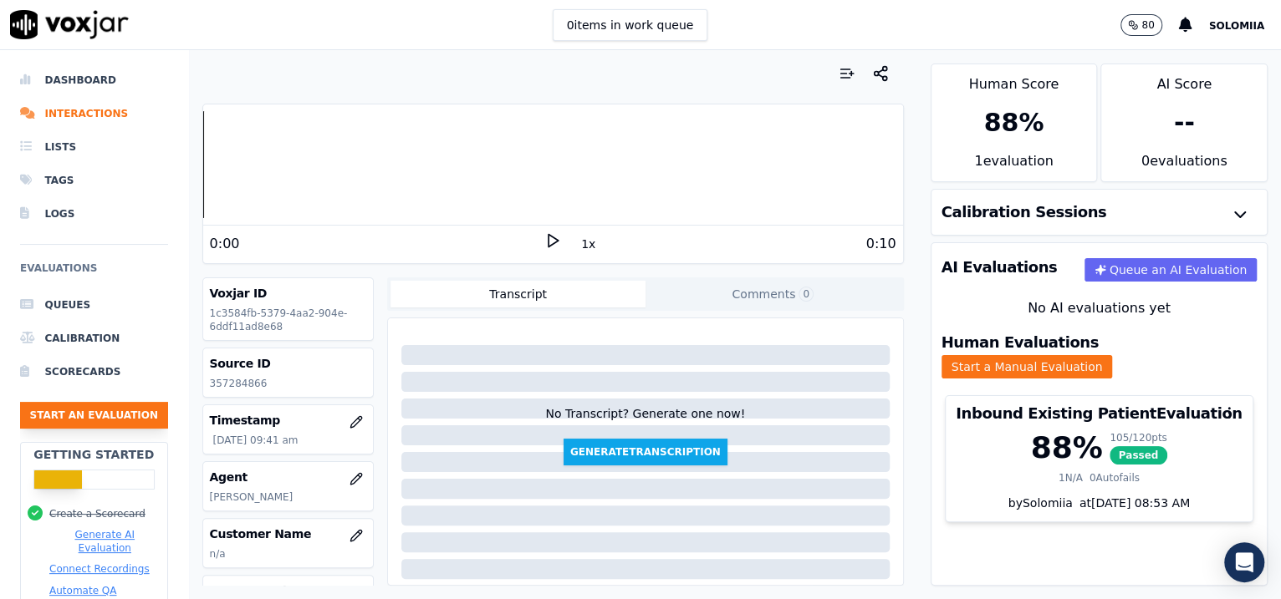
click at [85, 420] on button "Start an Evaluation" at bounding box center [94, 415] width 148 height 27
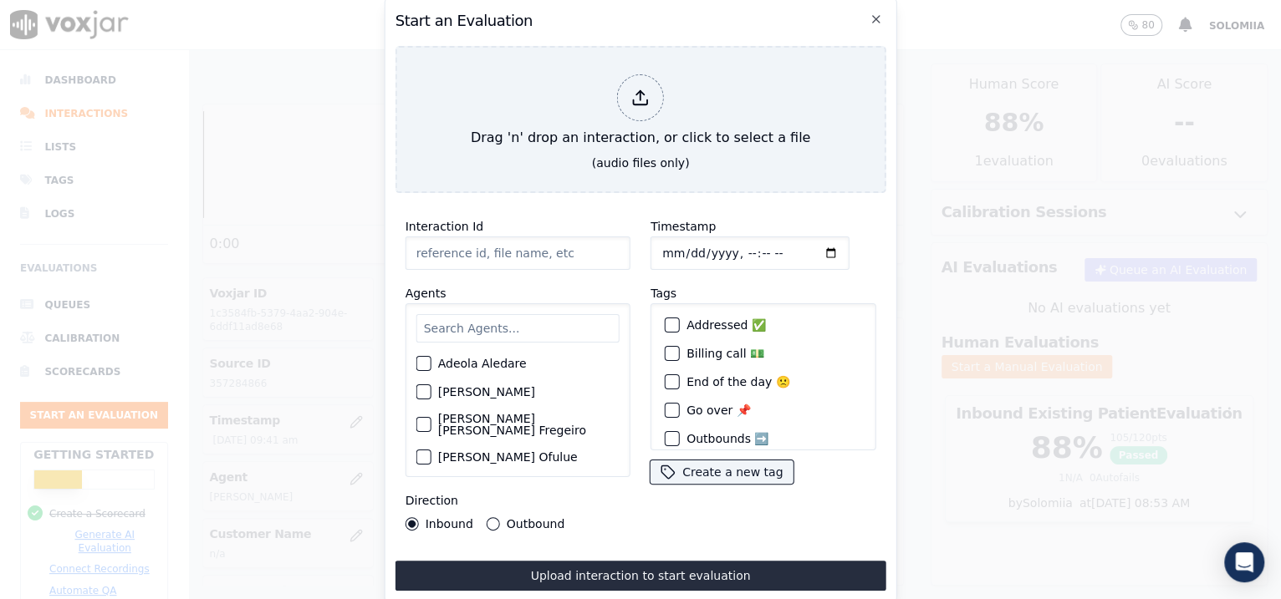
click at [526, 237] on input "Interaction Id" at bounding box center [517, 253] width 225 height 33
paste input "357288310"
type input "357288310"
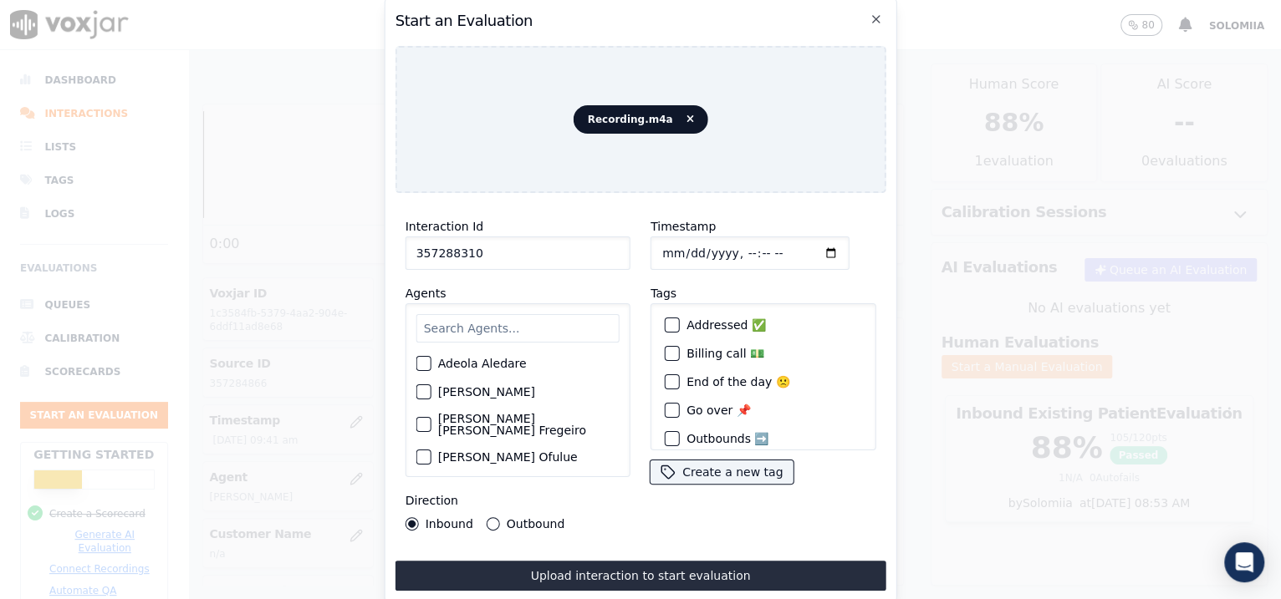
click at [678, 242] on input "Timestamp" at bounding box center [749, 253] width 199 height 33
type input "[DATE]T10:04"
click at [537, 330] on input "text" at bounding box center [517, 328] width 203 height 28
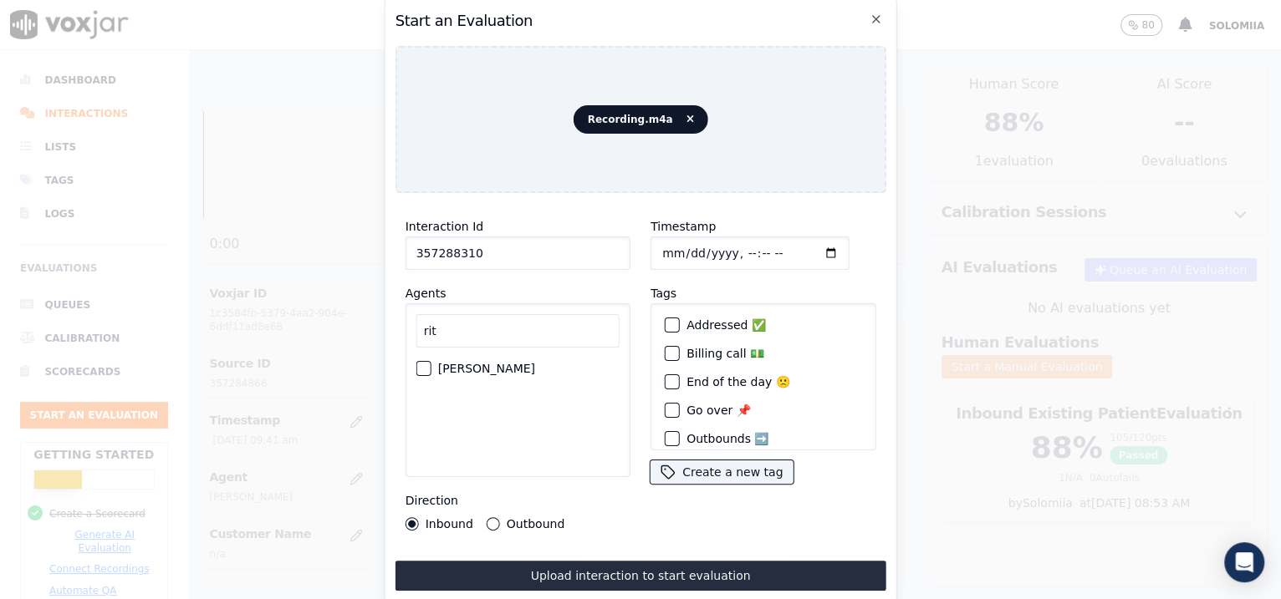
type input "rit"
click at [494, 363] on label "[PERSON_NAME]" at bounding box center [486, 369] width 97 height 12
click at [431, 361] on button "[PERSON_NAME]" at bounding box center [423, 368] width 15 height 15
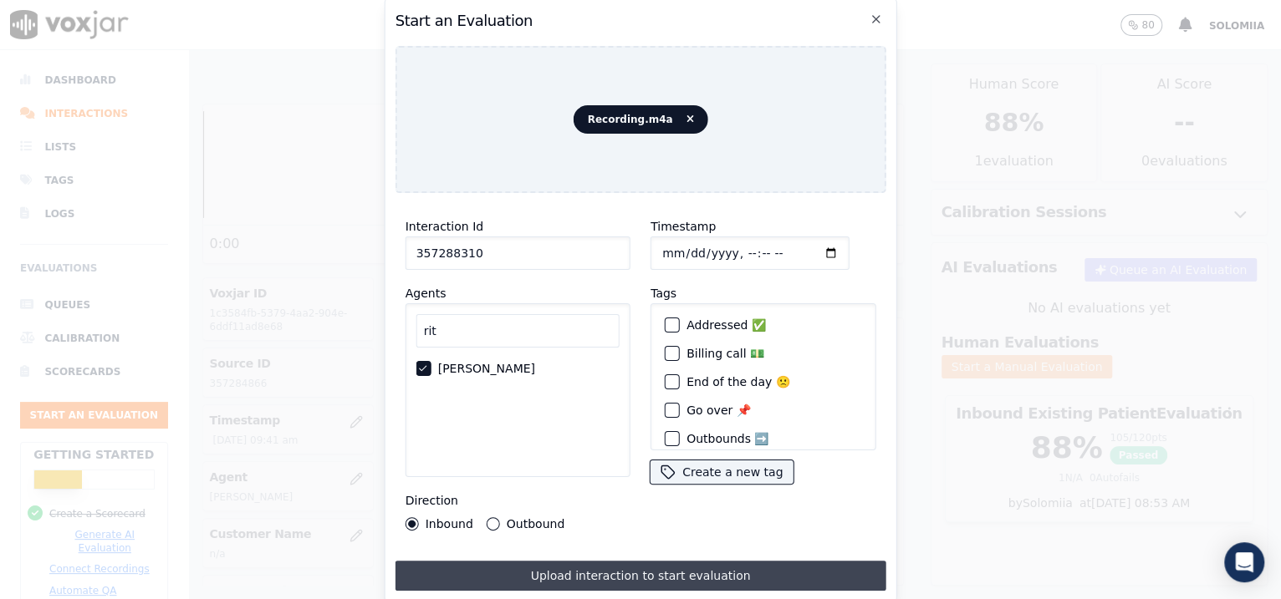
click at [624, 561] on button "Upload interaction to start evaluation" at bounding box center [640, 576] width 491 height 30
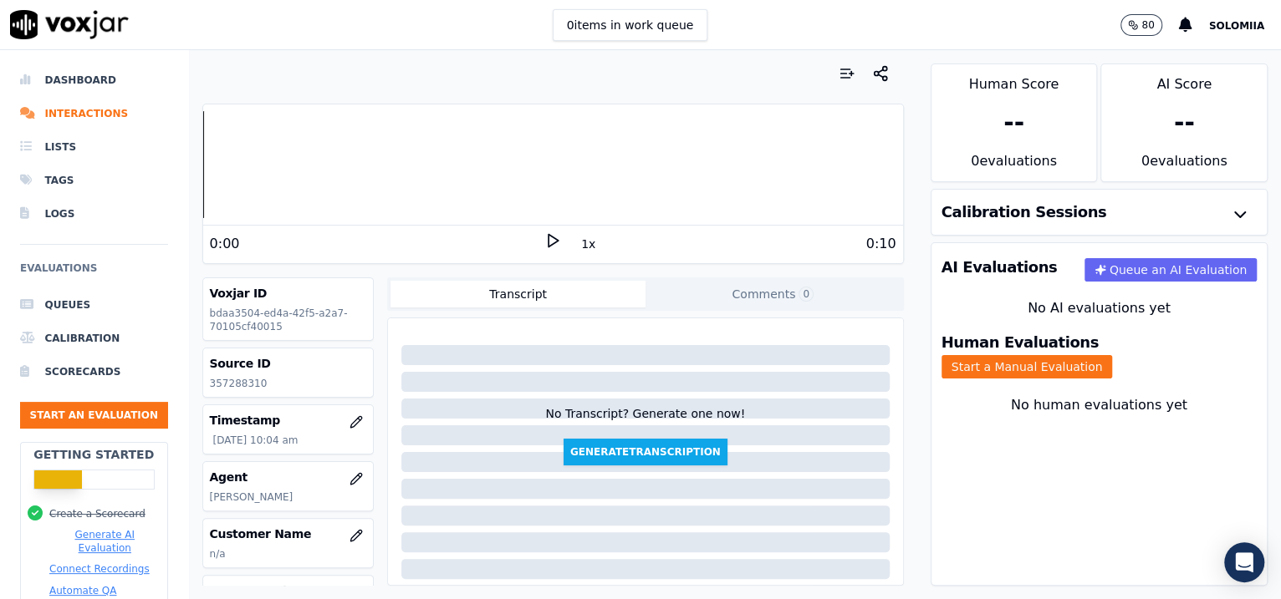
click at [1113, 364] on div "Human Evaluations Start a Manual Evaluation" at bounding box center [1099, 357] width 336 height 64
click at [1111, 357] on button "Start a Manual Evaluation" at bounding box center [1026, 366] width 171 height 23
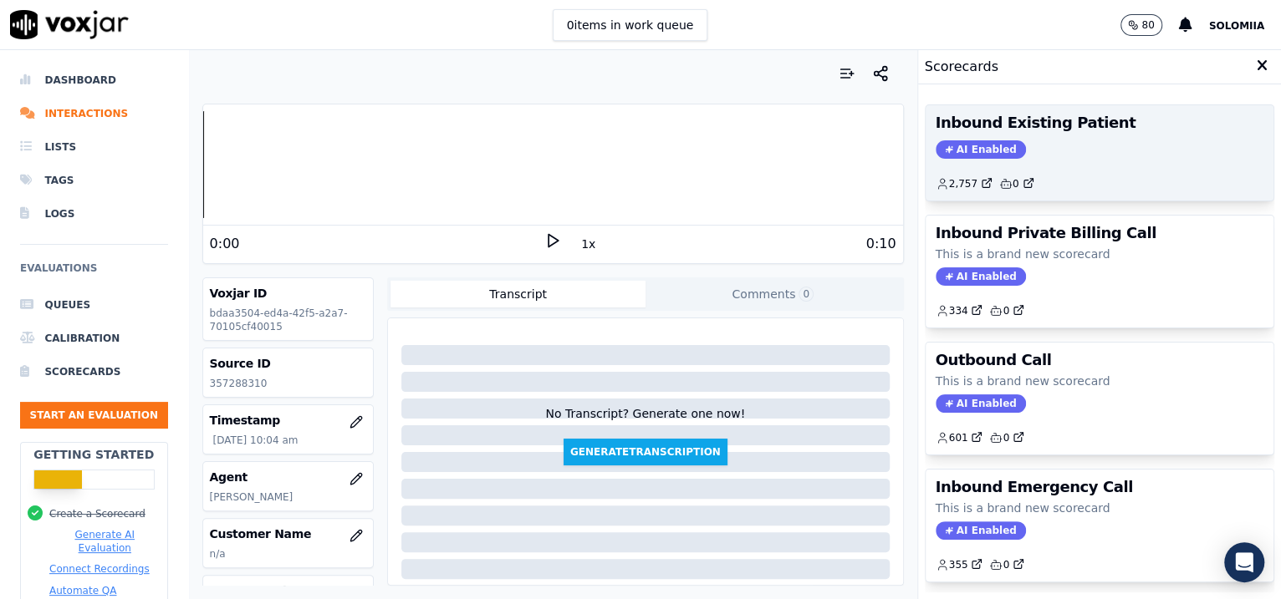
click at [1103, 197] on div "Inbound Existing Patient AI Enabled 2,757 0" at bounding box center [1099, 152] width 349 height 95
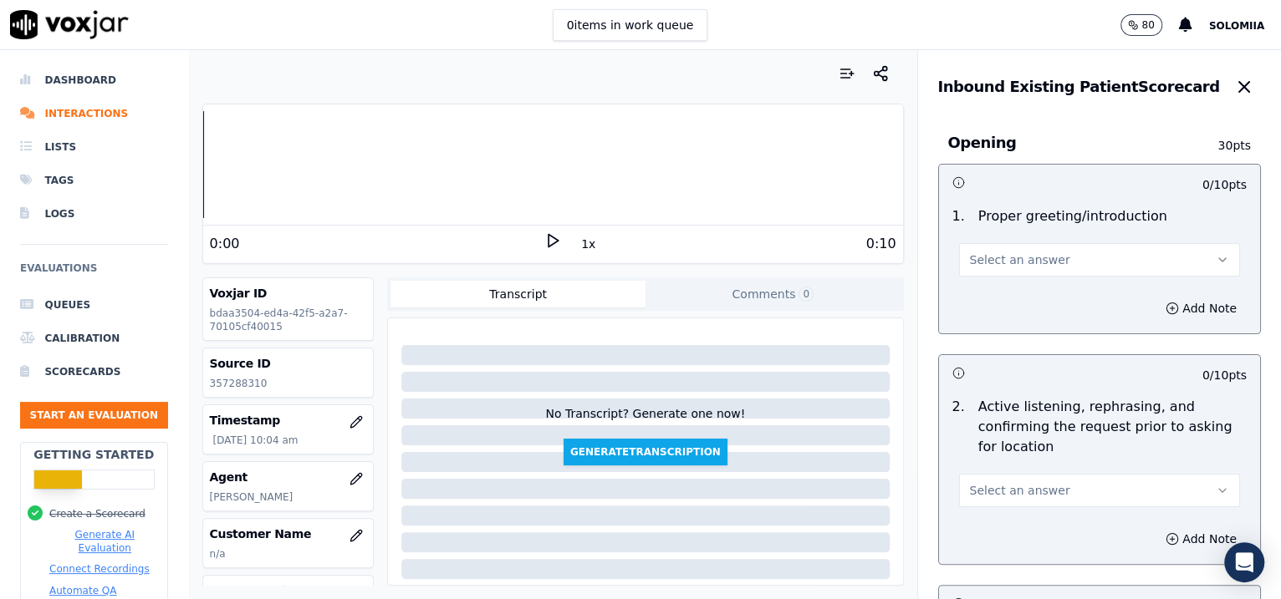
click at [1034, 272] on button "Select an answer" at bounding box center [1100, 259] width 282 height 33
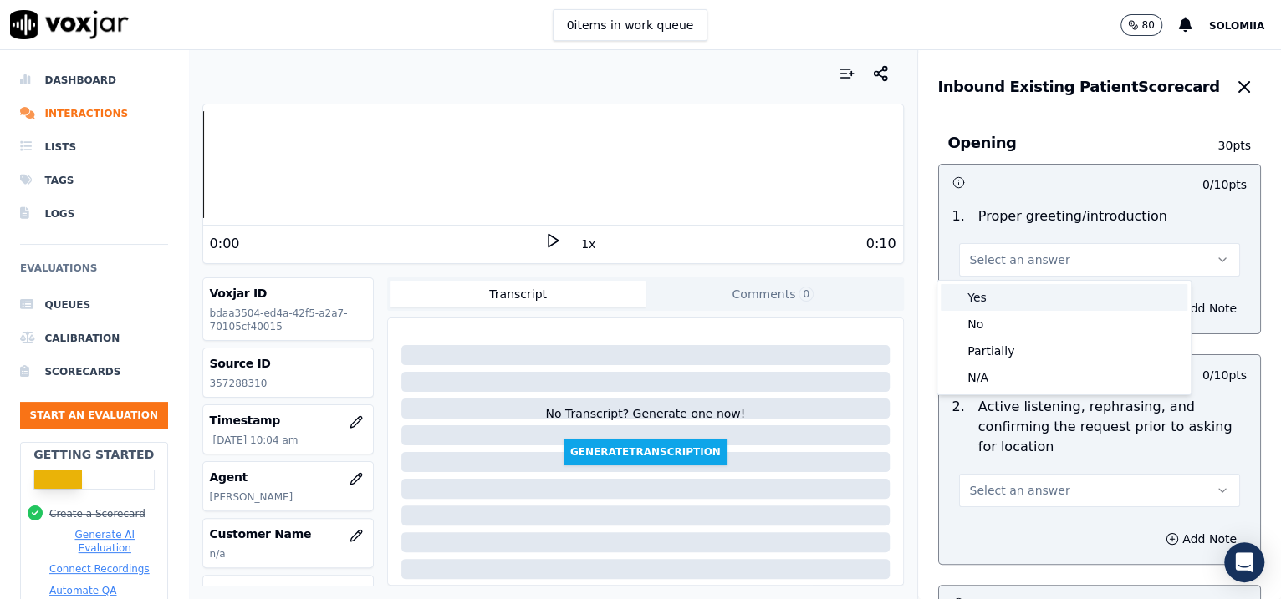
click at [1028, 297] on div "Yes" at bounding box center [1063, 297] width 247 height 27
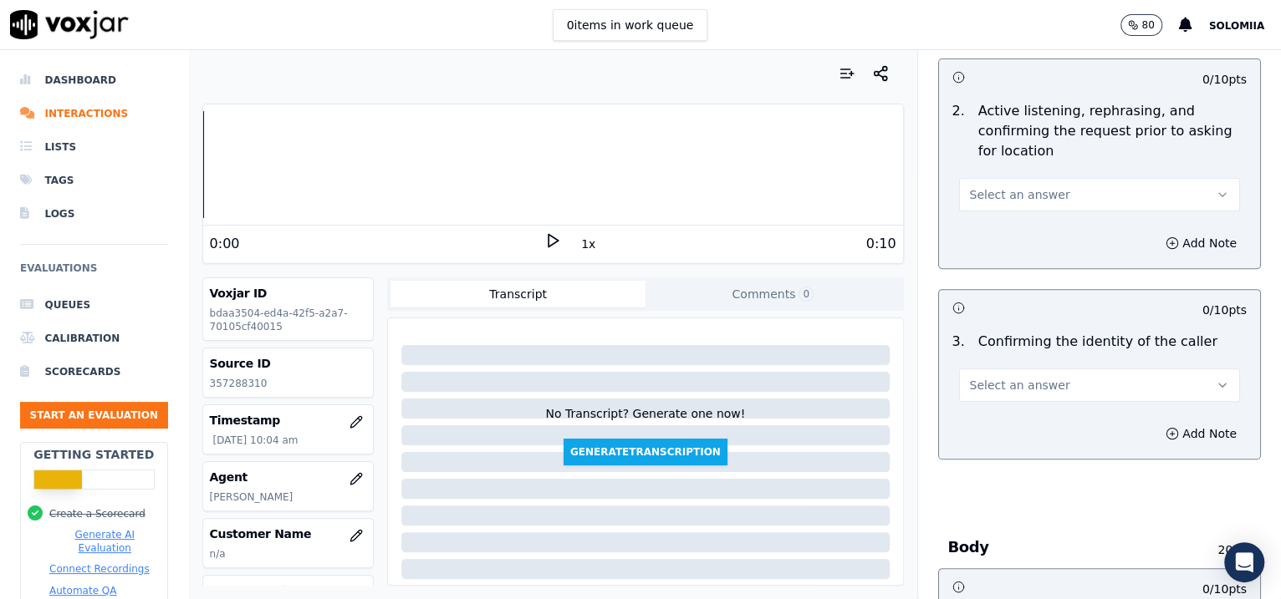
scroll to position [301, 0]
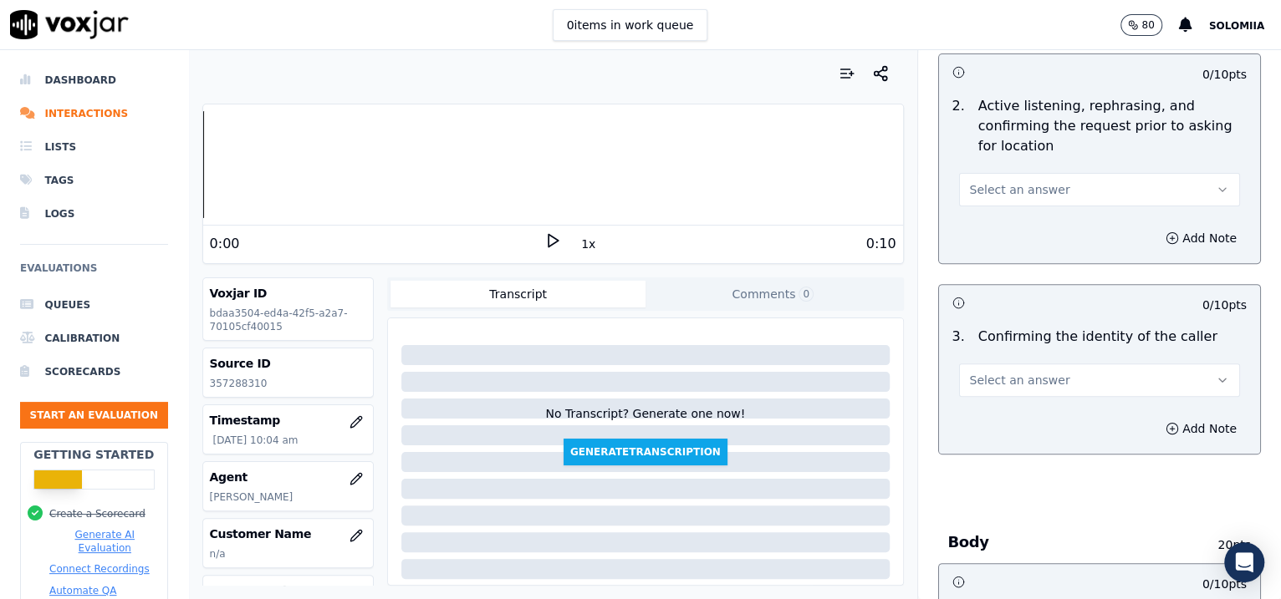
click at [1040, 190] on button "Select an answer" at bounding box center [1100, 189] width 282 height 33
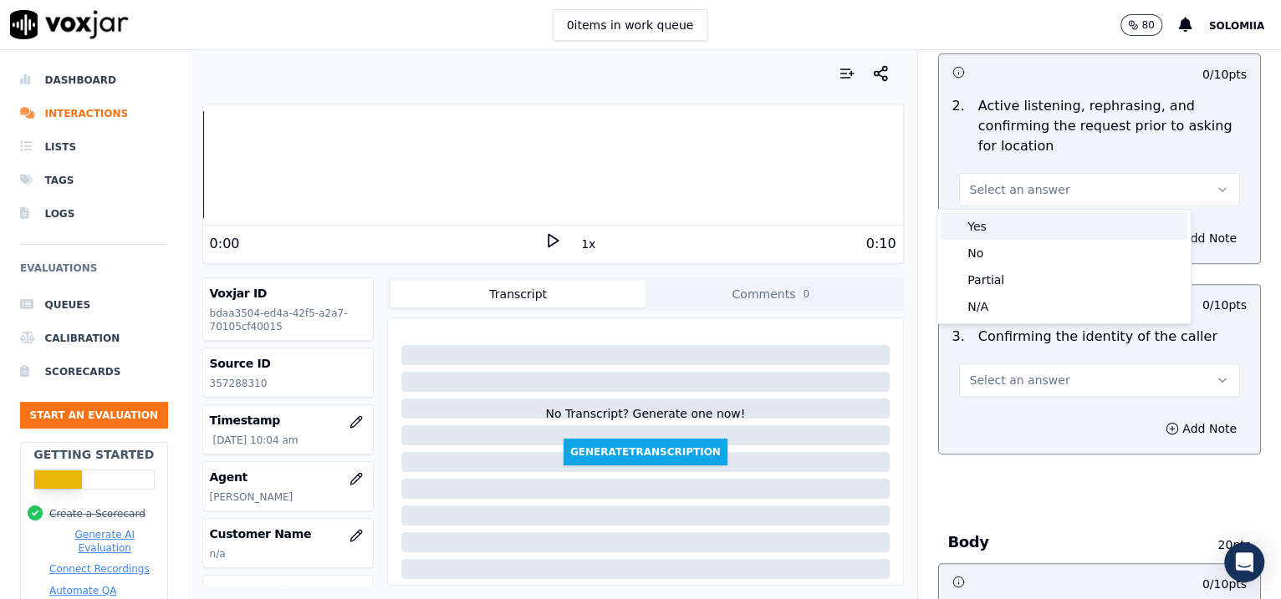
click at [1034, 224] on div "Yes" at bounding box center [1063, 226] width 247 height 27
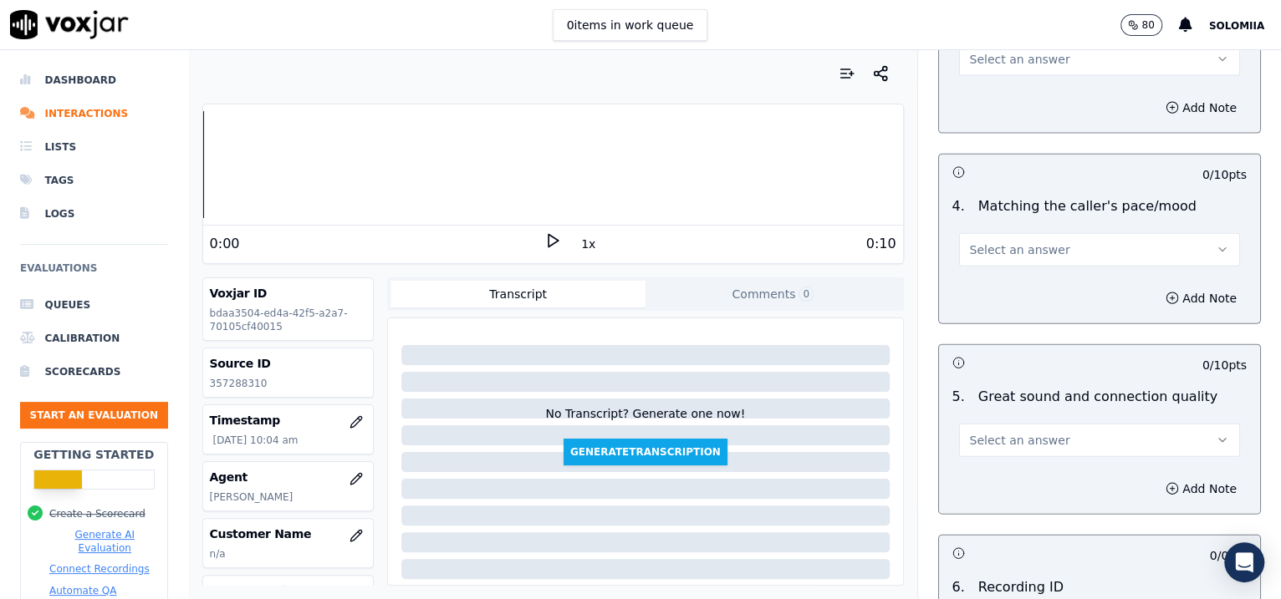
scroll to position [2551, 0]
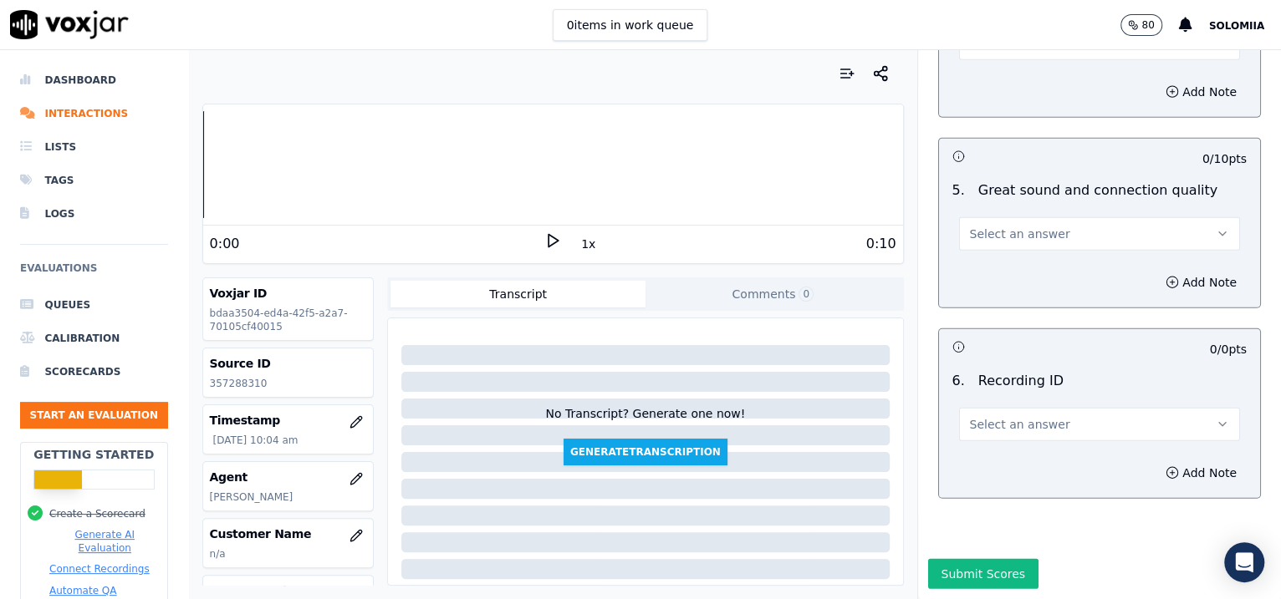
click at [980, 408] on button "Select an answer" at bounding box center [1100, 424] width 282 height 33
click at [1032, 418] on div "N/A" at bounding box center [1063, 424] width 247 height 27
click at [1155, 461] on button "Add Note" at bounding box center [1200, 472] width 91 height 23
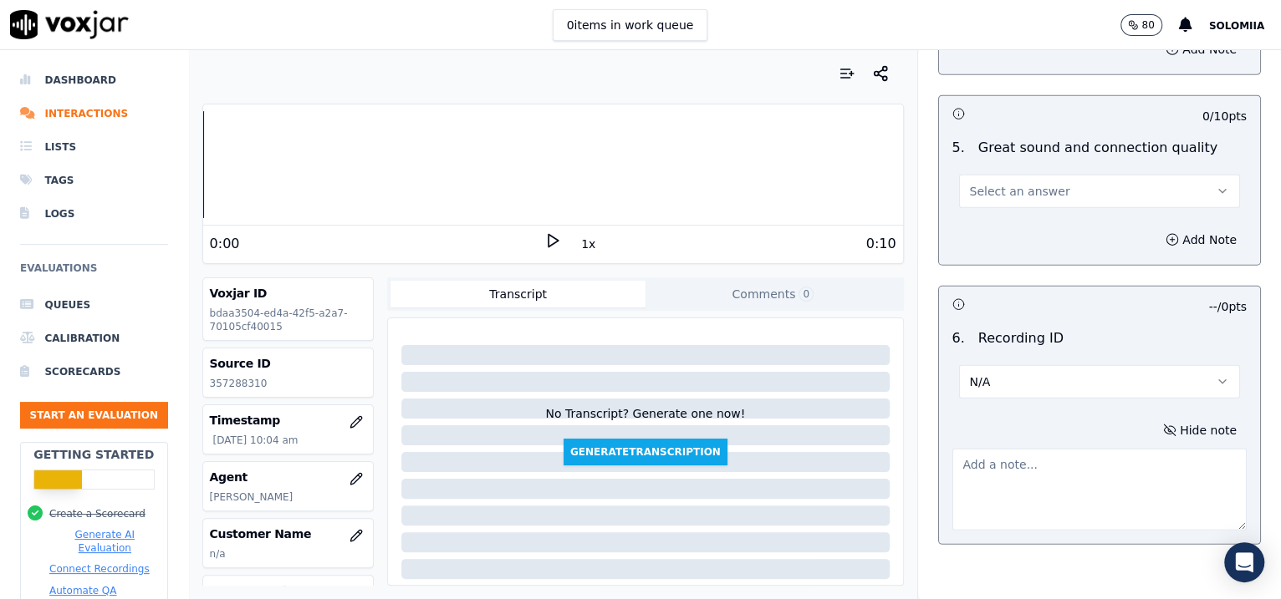
click at [1031, 475] on textarea at bounding box center [1099, 490] width 295 height 82
paste textarea "357288310"
type textarea "357288310"
click at [990, 176] on button "Select an answer" at bounding box center [1100, 191] width 282 height 33
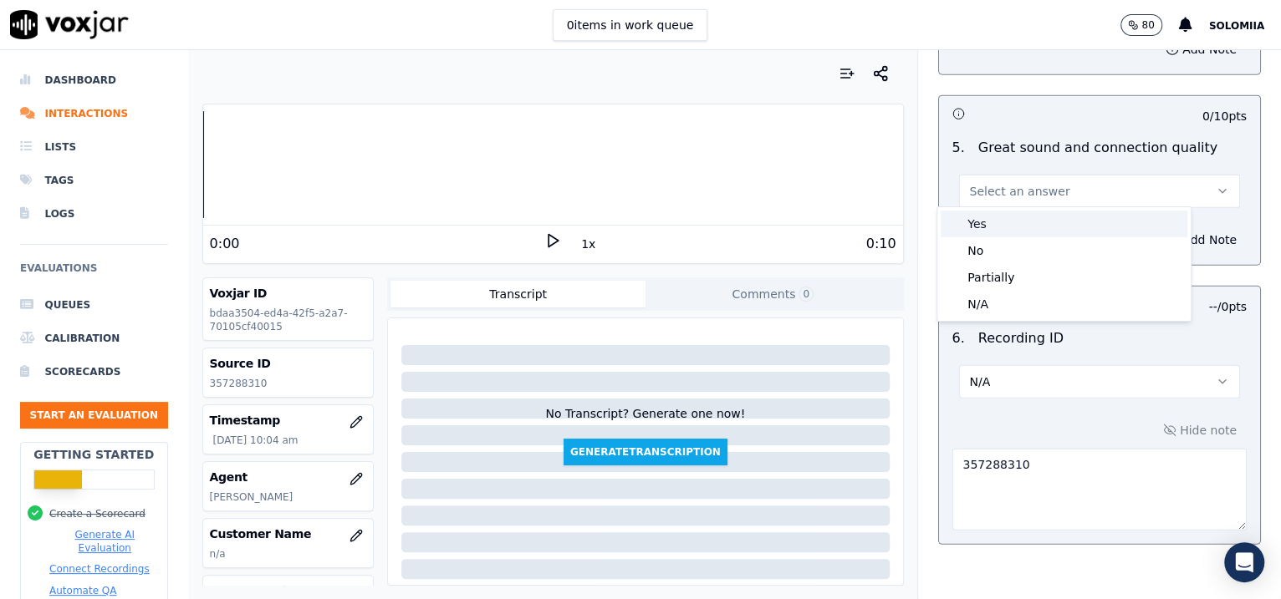
click at [1047, 223] on div "Yes" at bounding box center [1063, 224] width 247 height 27
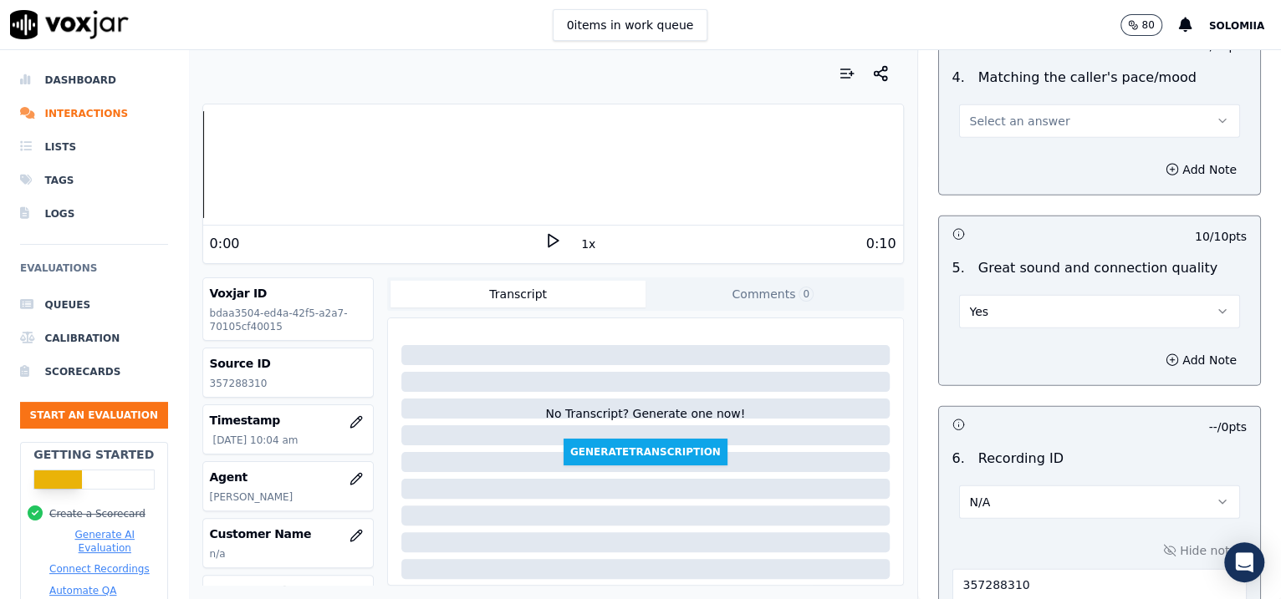
scroll to position [2362, 0]
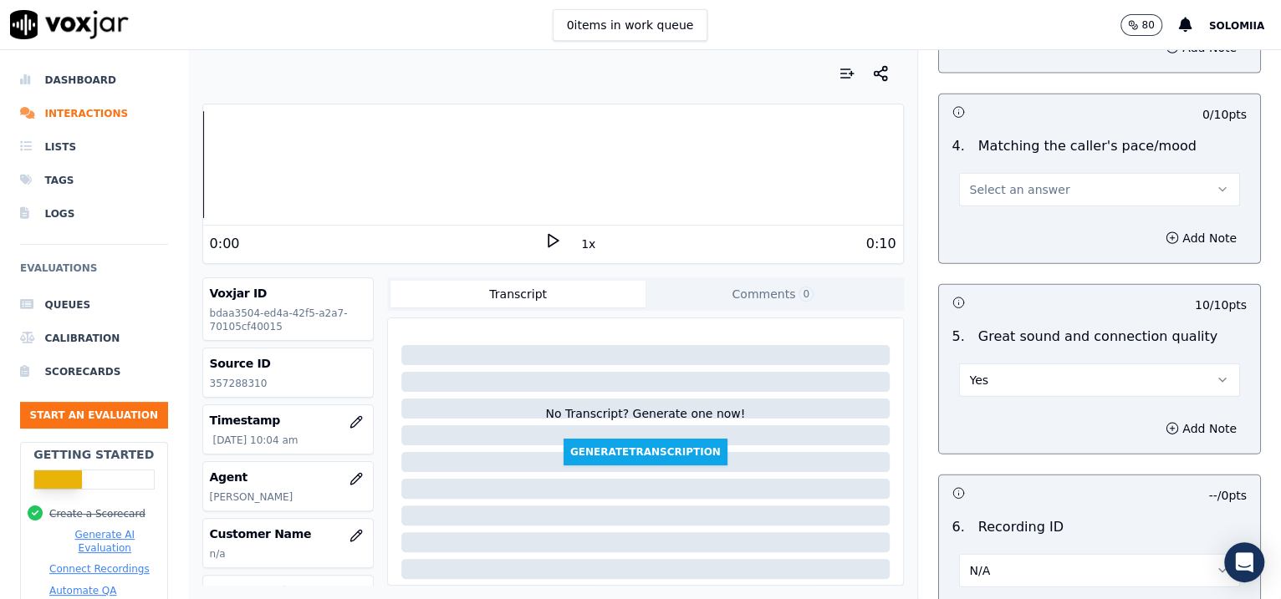
click at [997, 183] on span "Select an answer" at bounding box center [1020, 189] width 100 height 17
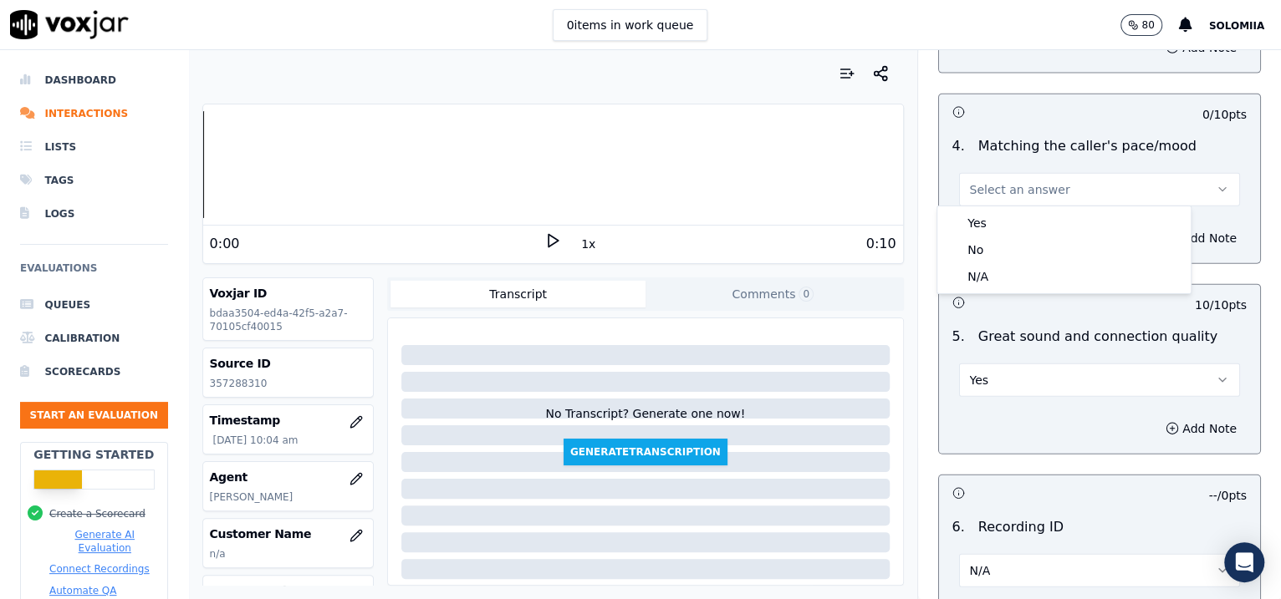
click at [1059, 211] on body "0 items in work queue 80 Solomiia Dashboard Interactions Lists Tags Logs Evalua…" at bounding box center [640, 299] width 1281 height 599
click at [1059, 211] on div "Yes" at bounding box center [1063, 223] width 247 height 27
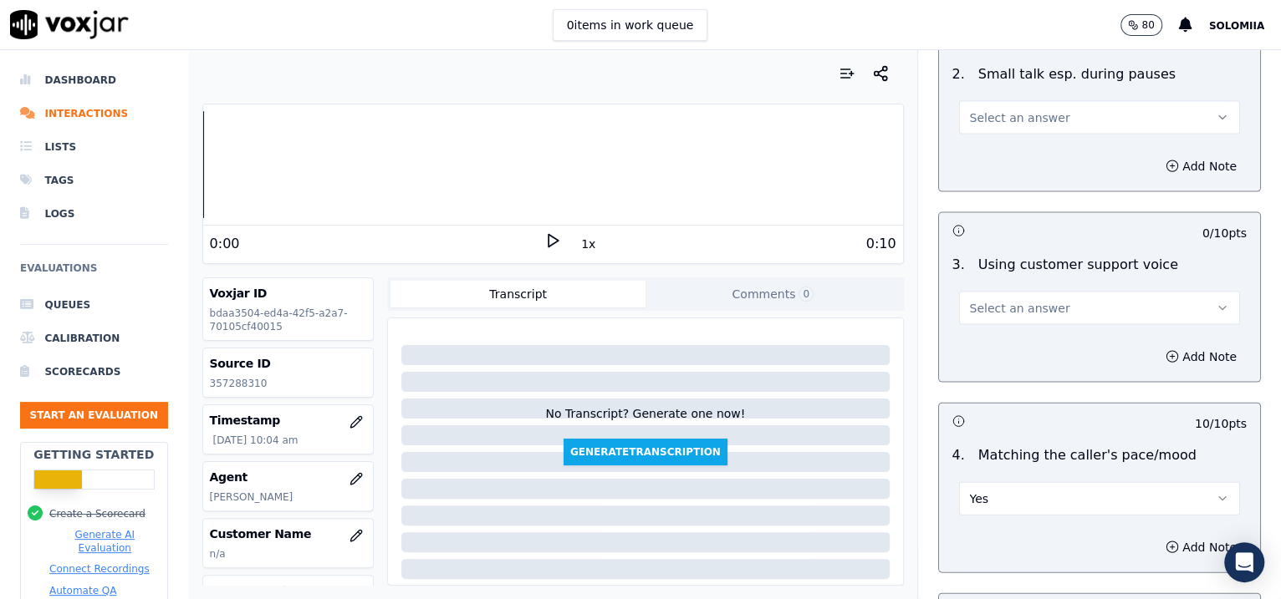
scroll to position [1961, 0]
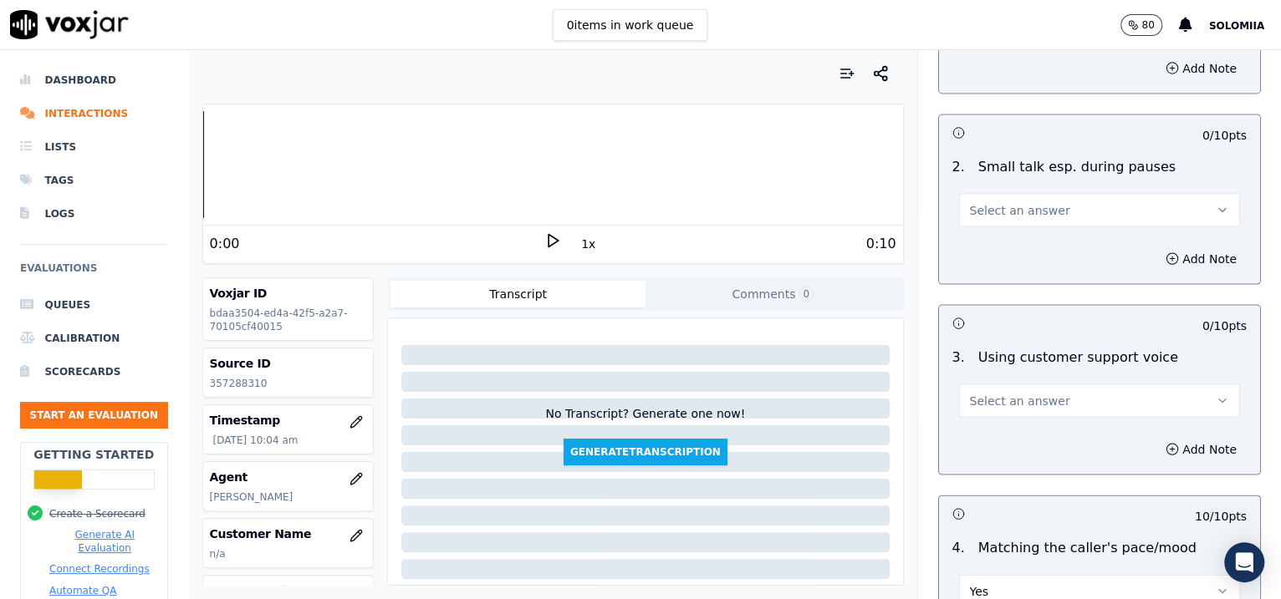
click at [1001, 392] on span "Select an answer" at bounding box center [1020, 400] width 100 height 17
click at [1078, 432] on div "Yes" at bounding box center [1063, 433] width 247 height 27
click at [1047, 212] on button "Select an answer" at bounding box center [1100, 209] width 282 height 33
click at [1052, 275] on div "No" at bounding box center [1063, 270] width 247 height 27
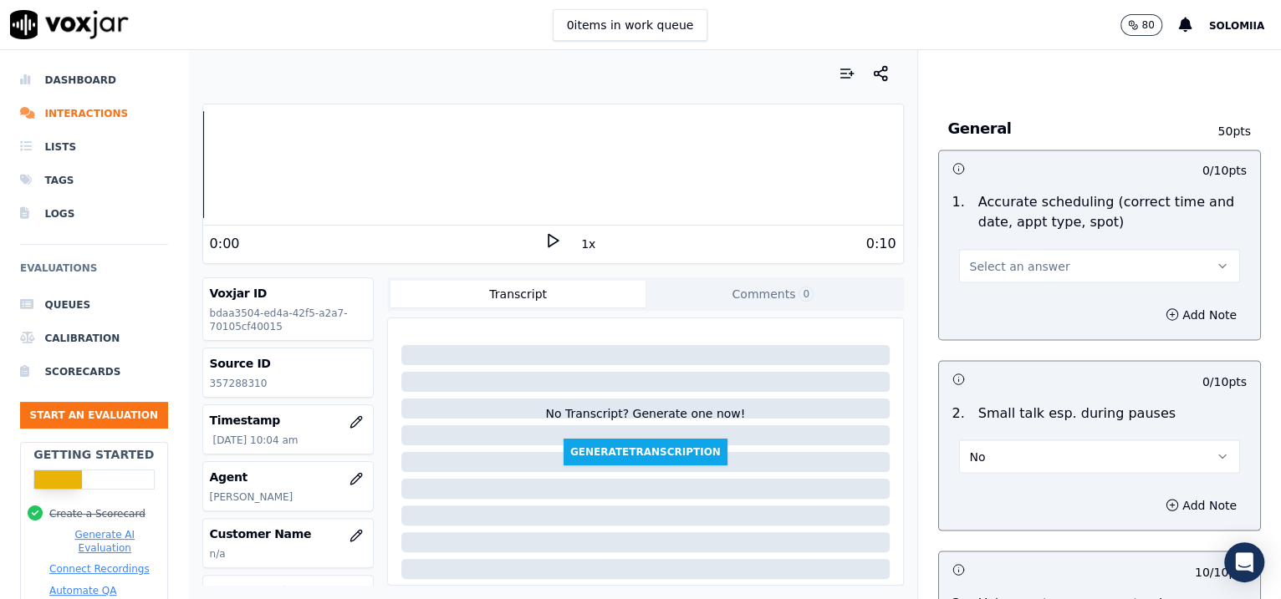
scroll to position [1700, 0]
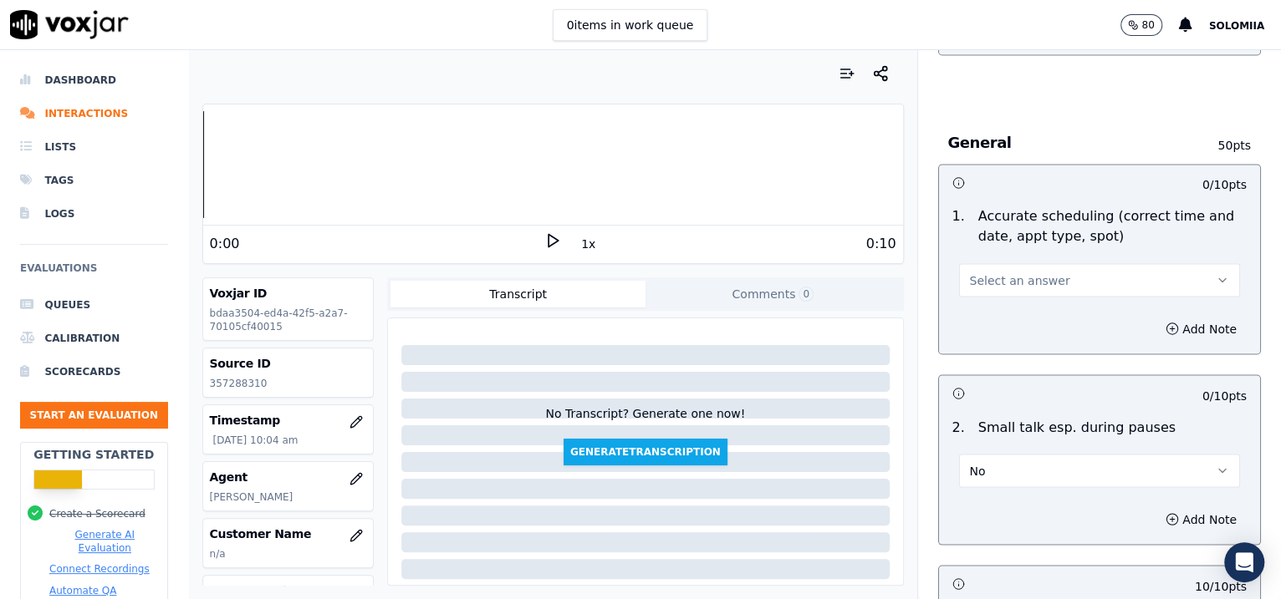
click at [1041, 282] on button "Select an answer" at bounding box center [1100, 279] width 282 height 33
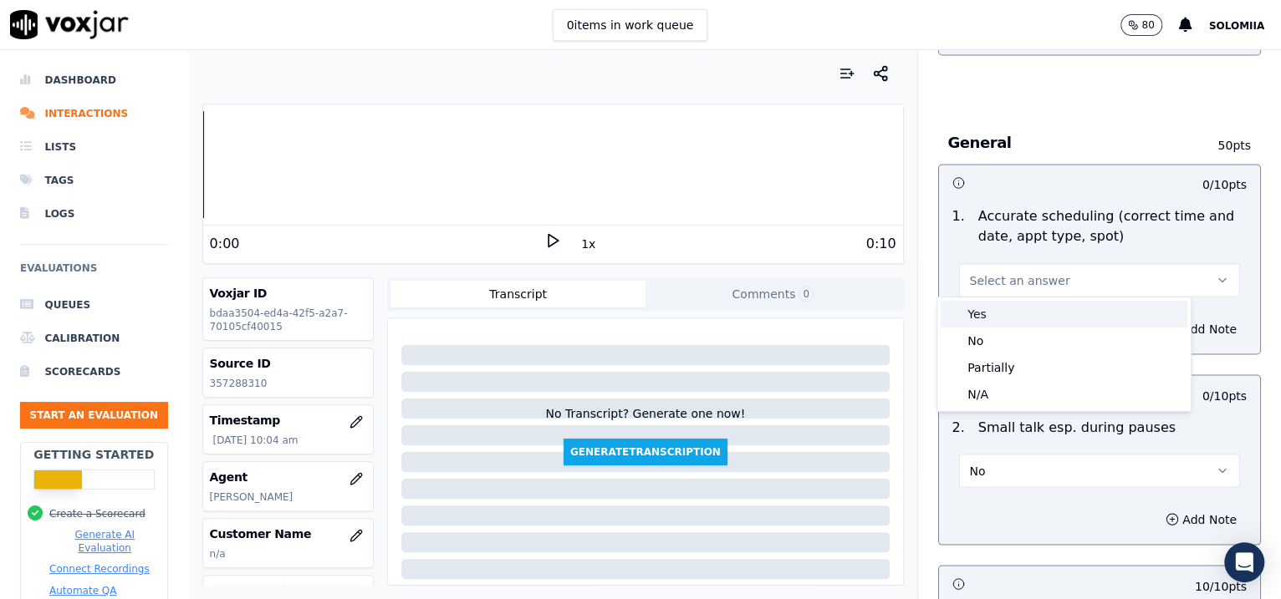
click at [1059, 313] on div "Yes" at bounding box center [1063, 314] width 247 height 27
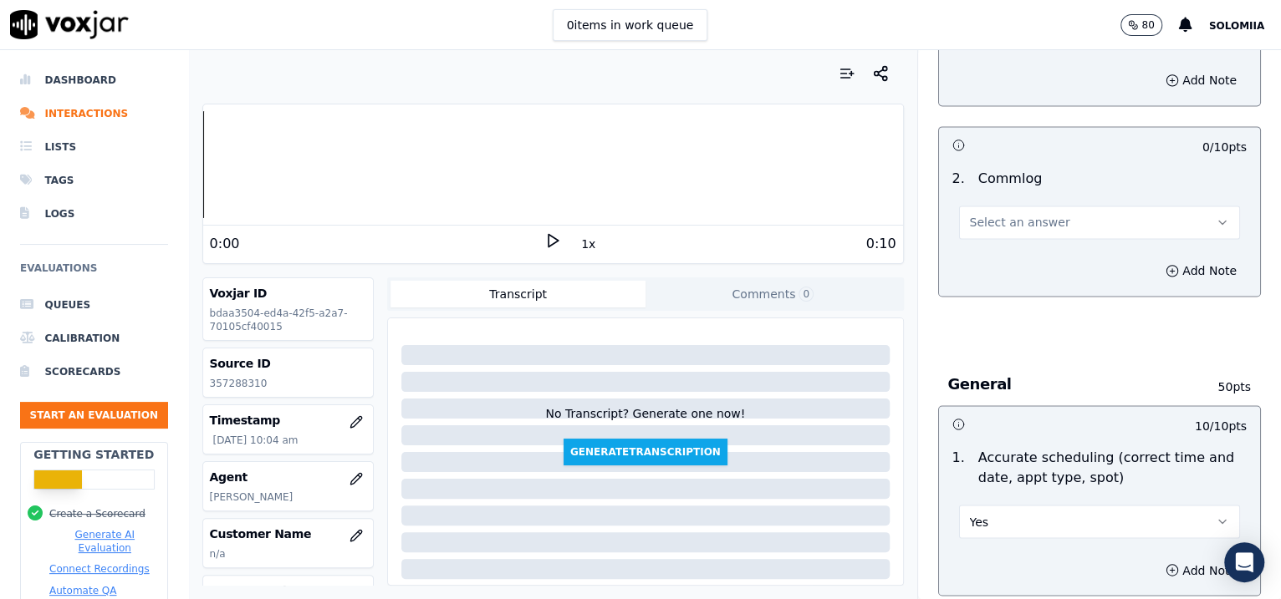
scroll to position [1449, 0]
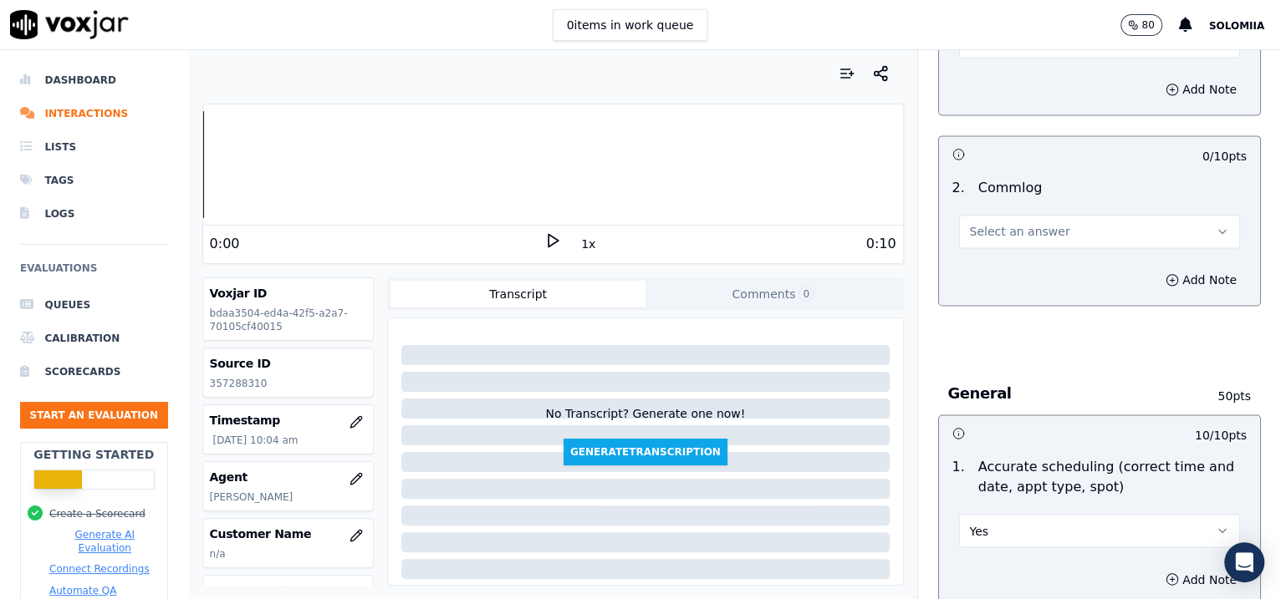
click at [1014, 228] on span "Select an answer" at bounding box center [1020, 231] width 100 height 17
click at [1081, 262] on div "Yes" at bounding box center [1063, 266] width 247 height 27
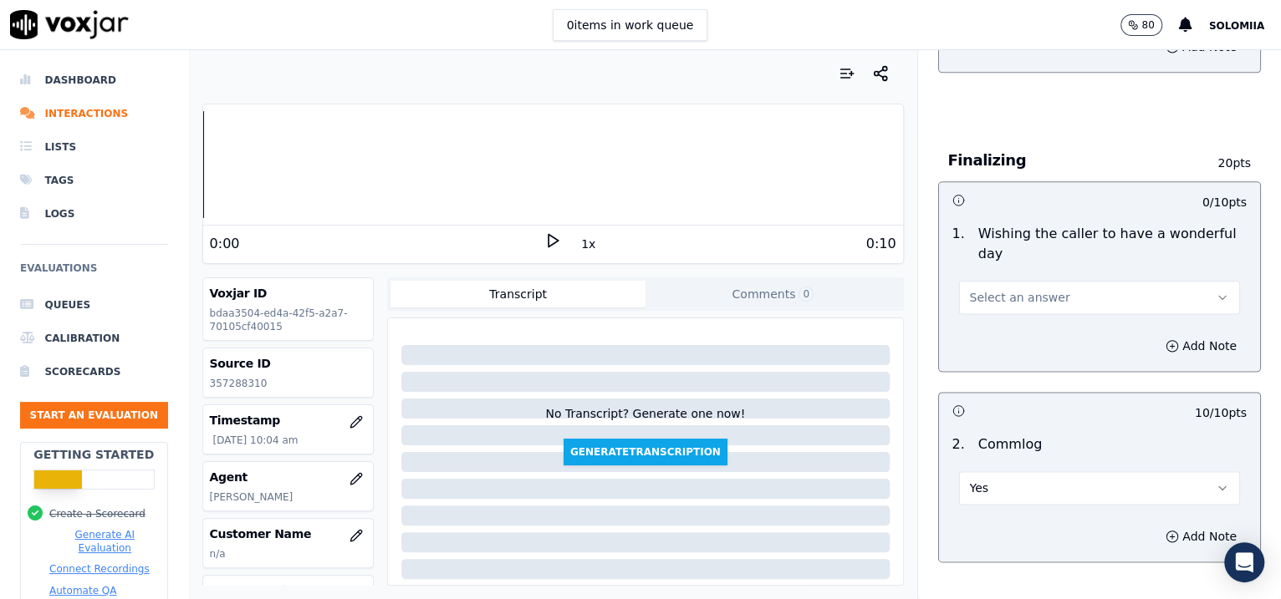
click at [1018, 289] on span "Select an answer" at bounding box center [1020, 297] width 100 height 17
click at [1049, 325] on div "Yes" at bounding box center [1063, 332] width 247 height 27
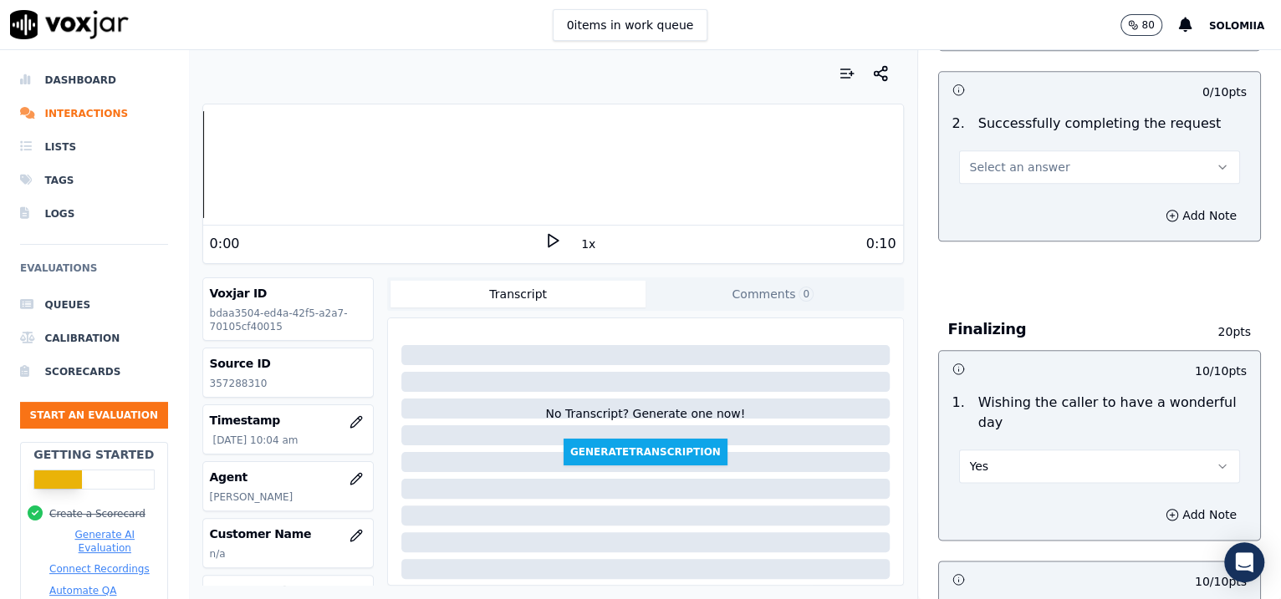
click at [1032, 181] on button "Select an answer" at bounding box center [1100, 166] width 282 height 33
click at [1032, 204] on div "Yes" at bounding box center [1063, 203] width 247 height 27
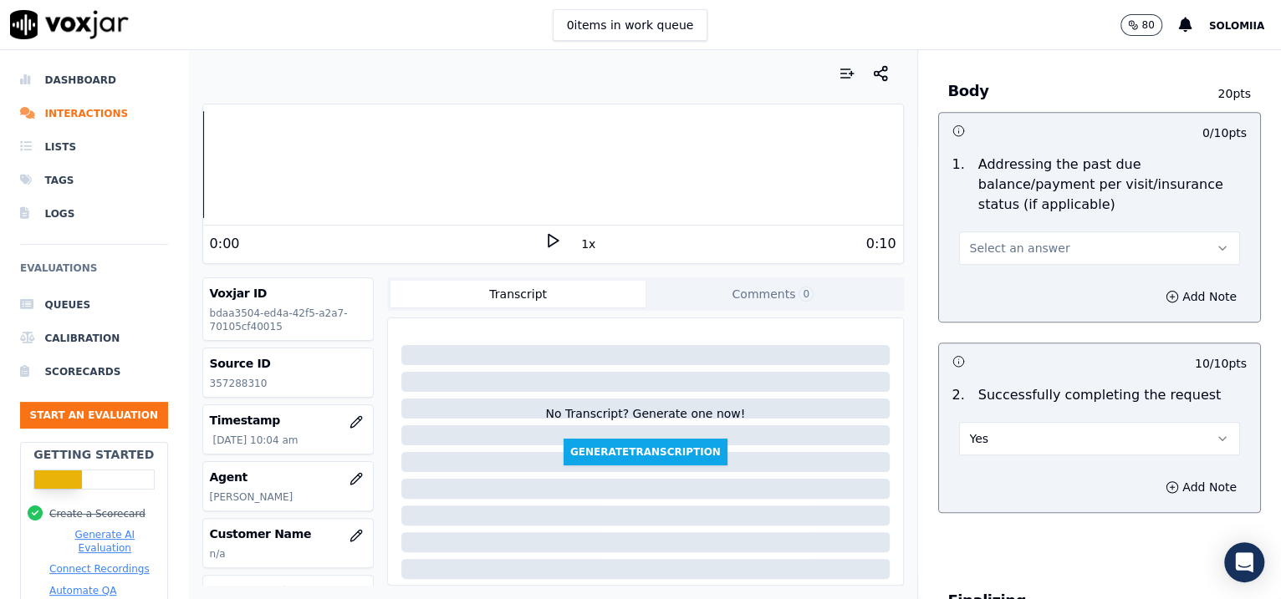
scroll to position [743, 0]
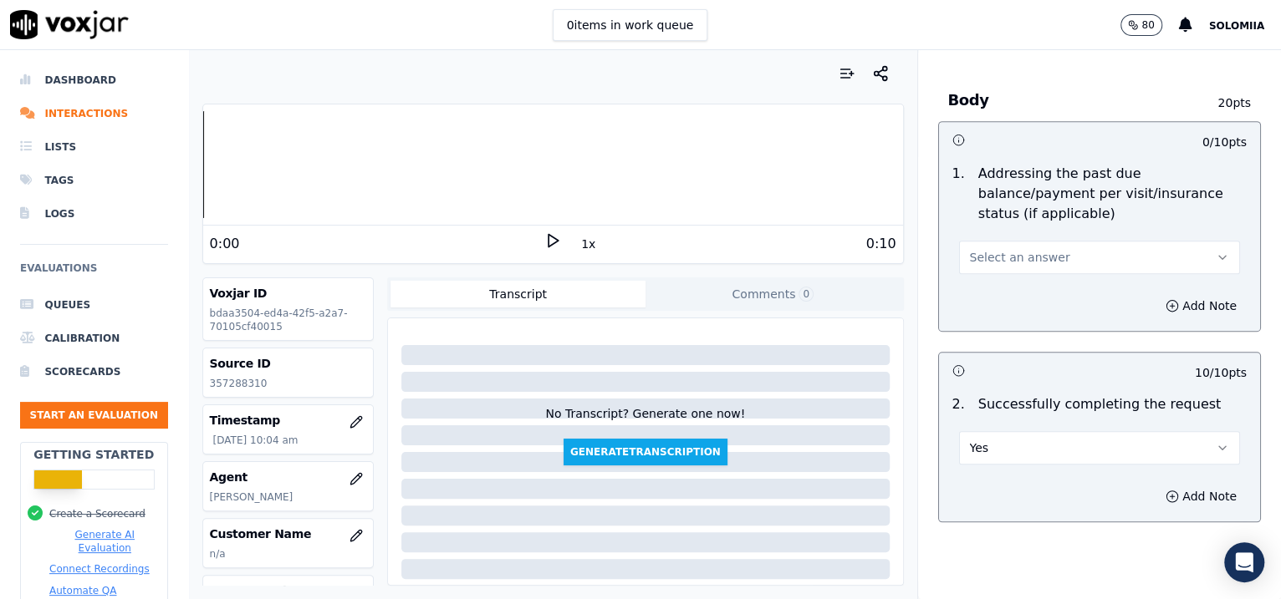
click at [1022, 261] on span "Select an answer" at bounding box center [1020, 257] width 100 height 17
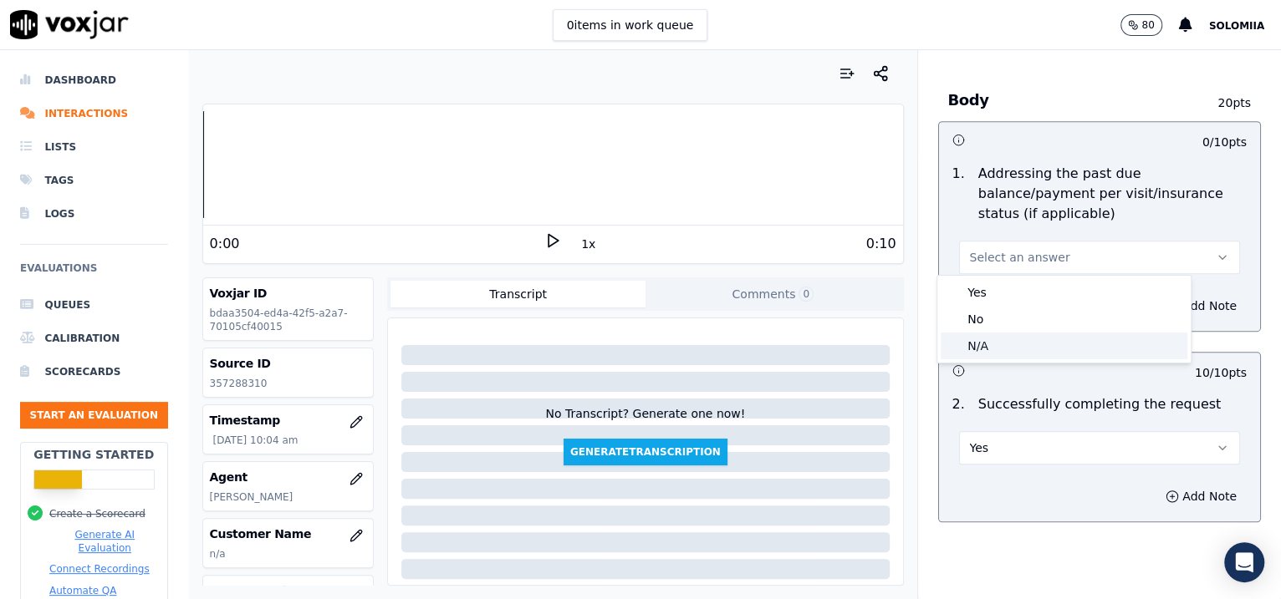
click at [1019, 347] on div "N/A" at bounding box center [1063, 346] width 247 height 27
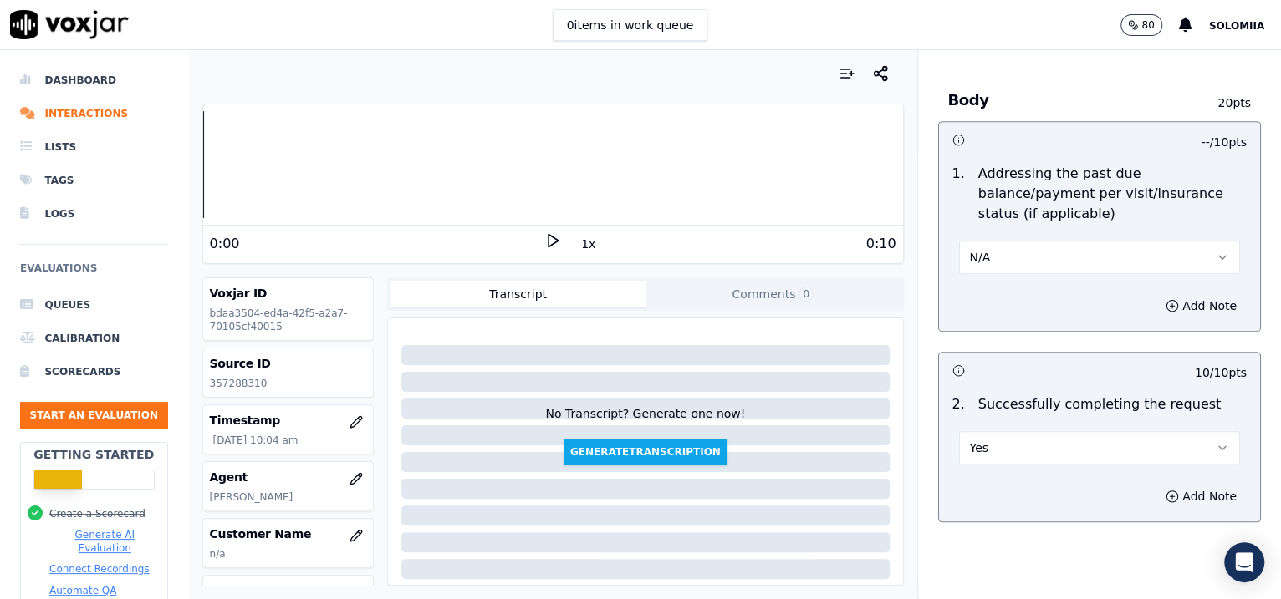
scroll to position [555, 0]
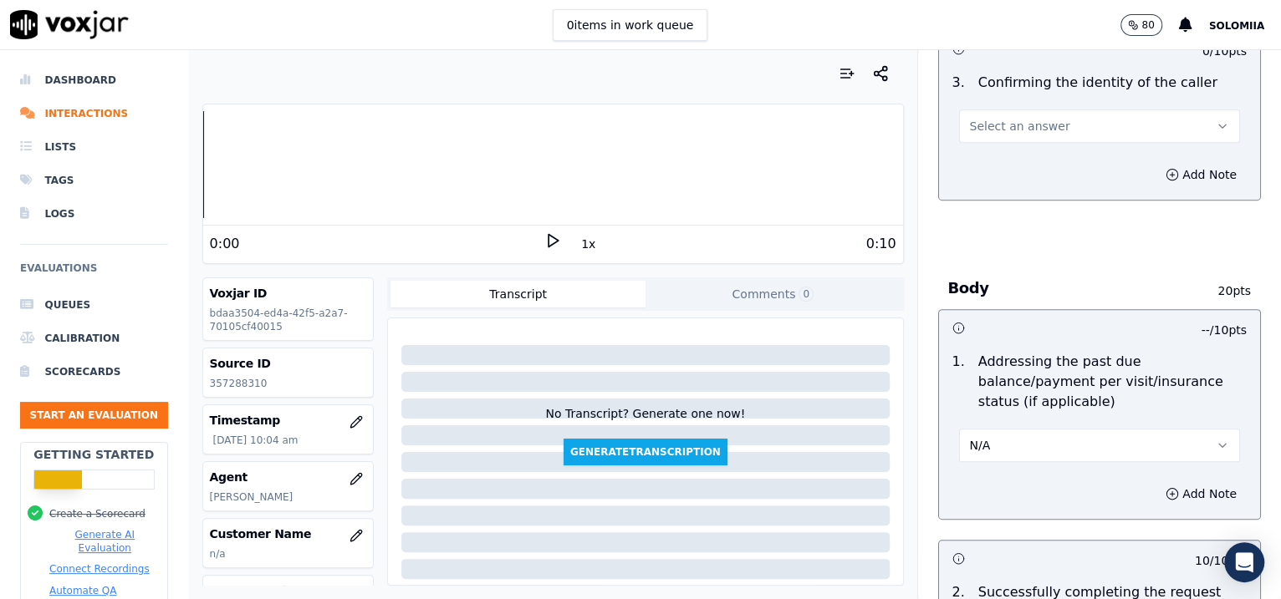
click at [997, 132] on span "Select an answer" at bounding box center [1020, 126] width 100 height 17
click at [1035, 150] on div "Yes" at bounding box center [1063, 163] width 247 height 27
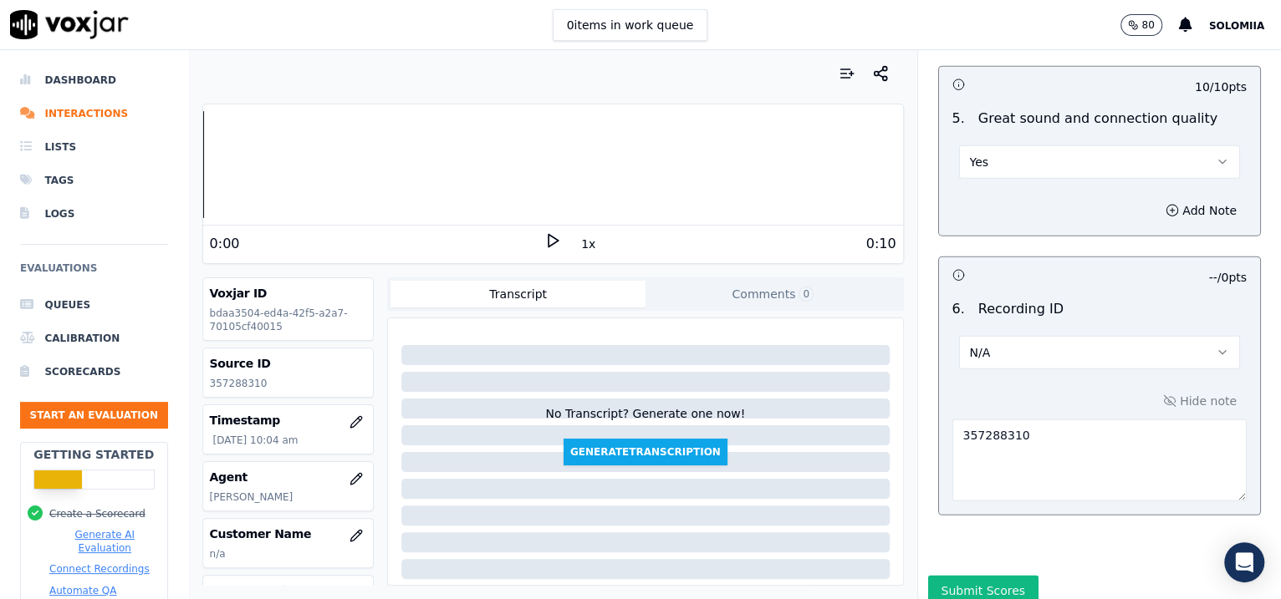
scroll to position [2639, 0]
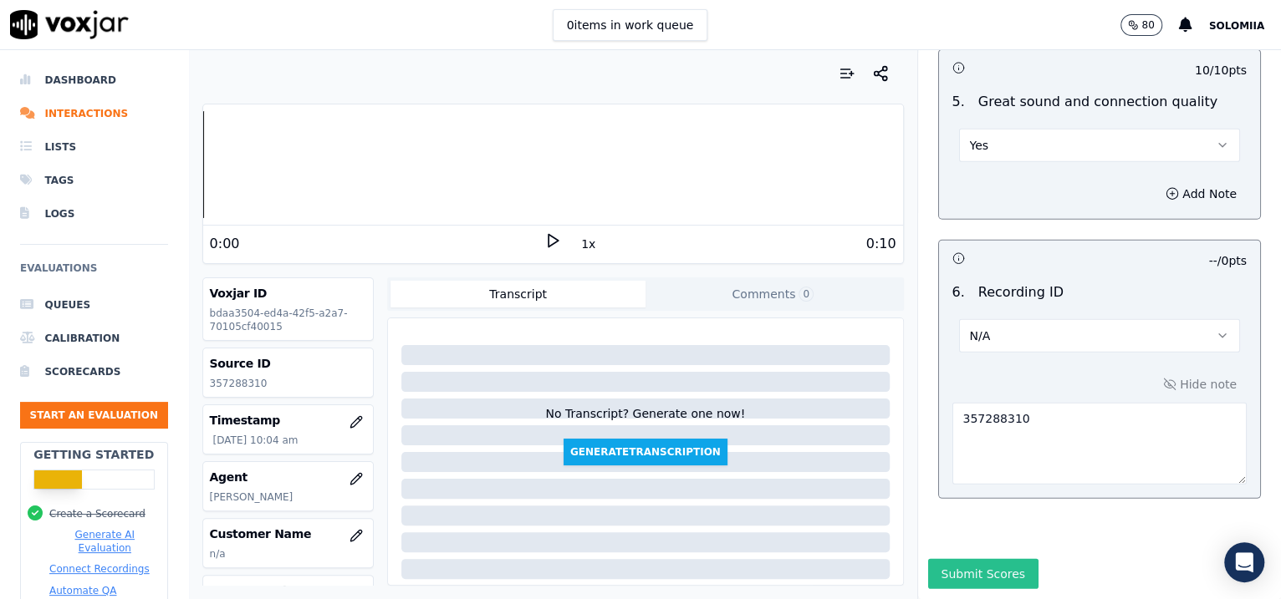
click at [966, 559] on button "Submit Scores" at bounding box center [983, 574] width 111 height 30
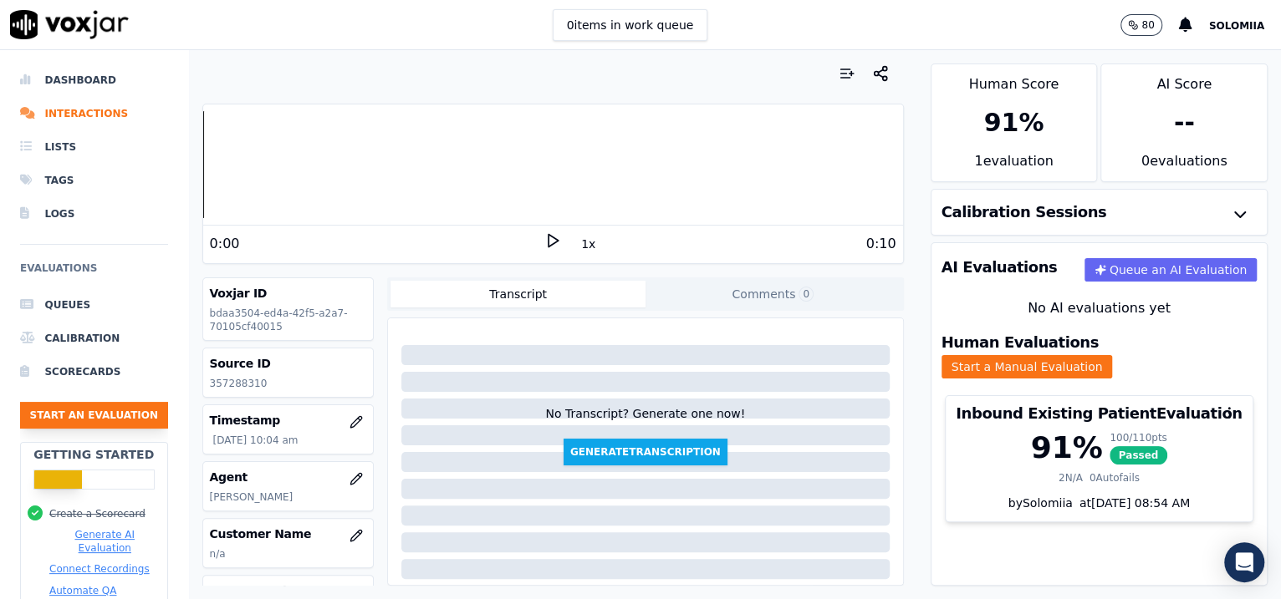
drag, startPoint x: 89, startPoint y: 396, endPoint x: 90, endPoint y: 412, distance: 16.0
click at [90, 412] on ul "Queues Calibration Scorecards Start an Evaluation" at bounding box center [94, 365] width 148 height 154
click at [90, 412] on button "Start an Evaluation" at bounding box center [94, 415] width 148 height 27
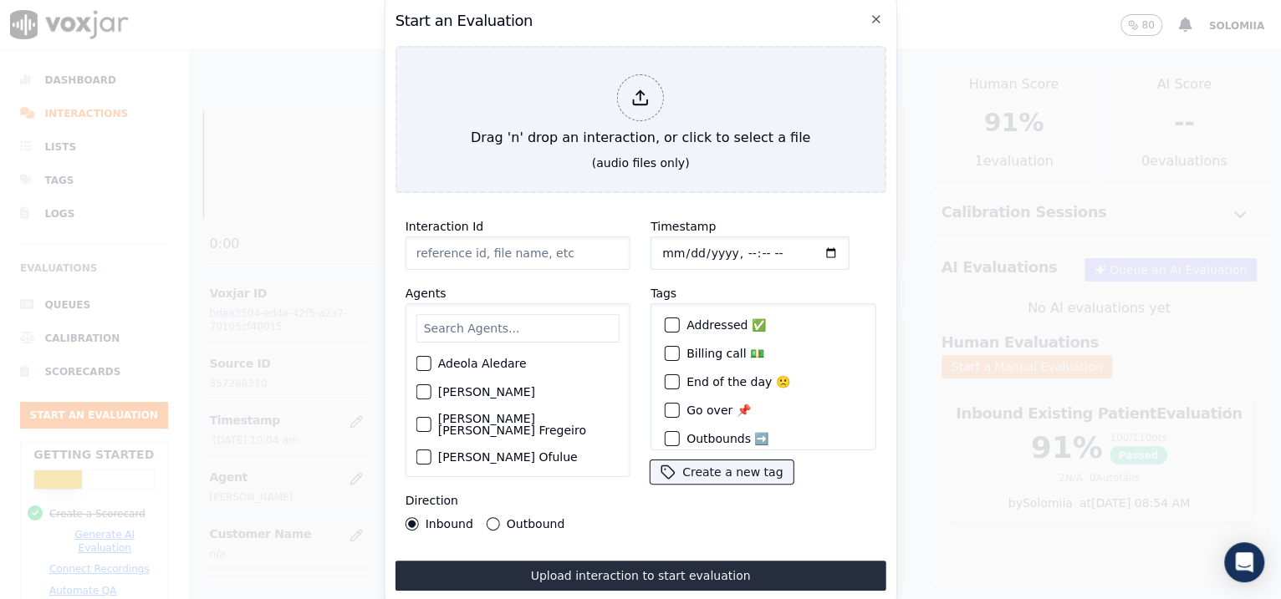
click at [469, 253] on input "Interaction Id" at bounding box center [517, 253] width 225 height 33
paste input "357289049"
type input "357289049"
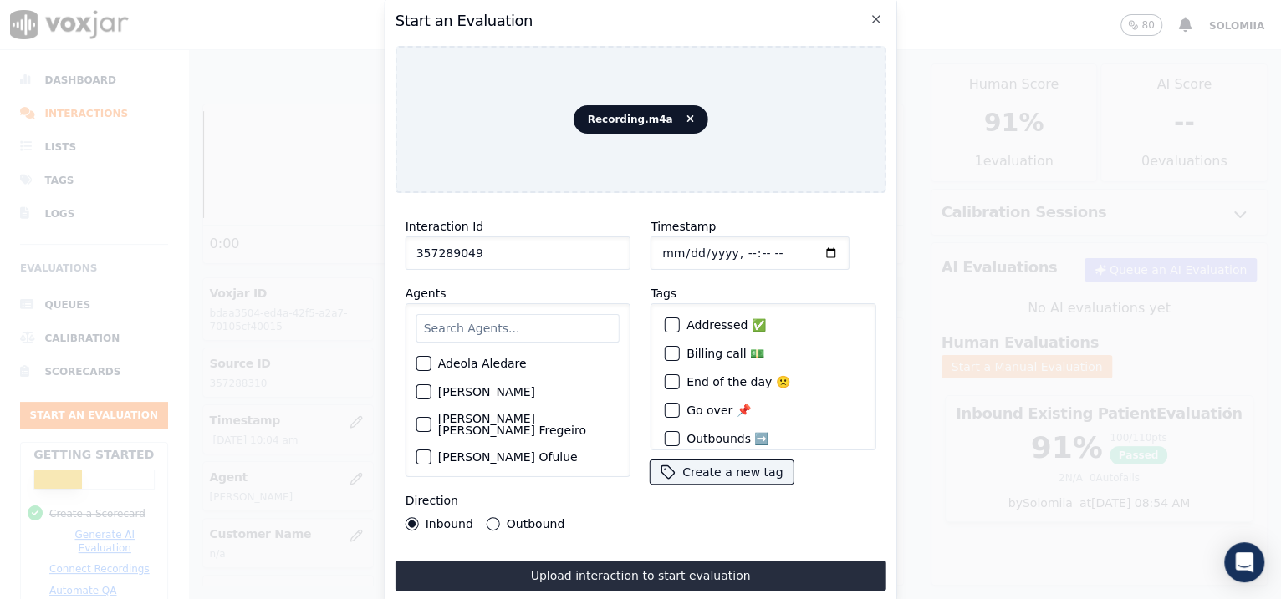
click at [680, 242] on input "Timestamp" at bounding box center [749, 253] width 199 height 33
type input "[DATE]T10:08"
click at [492, 318] on input "text" at bounding box center [517, 328] width 203 height 28
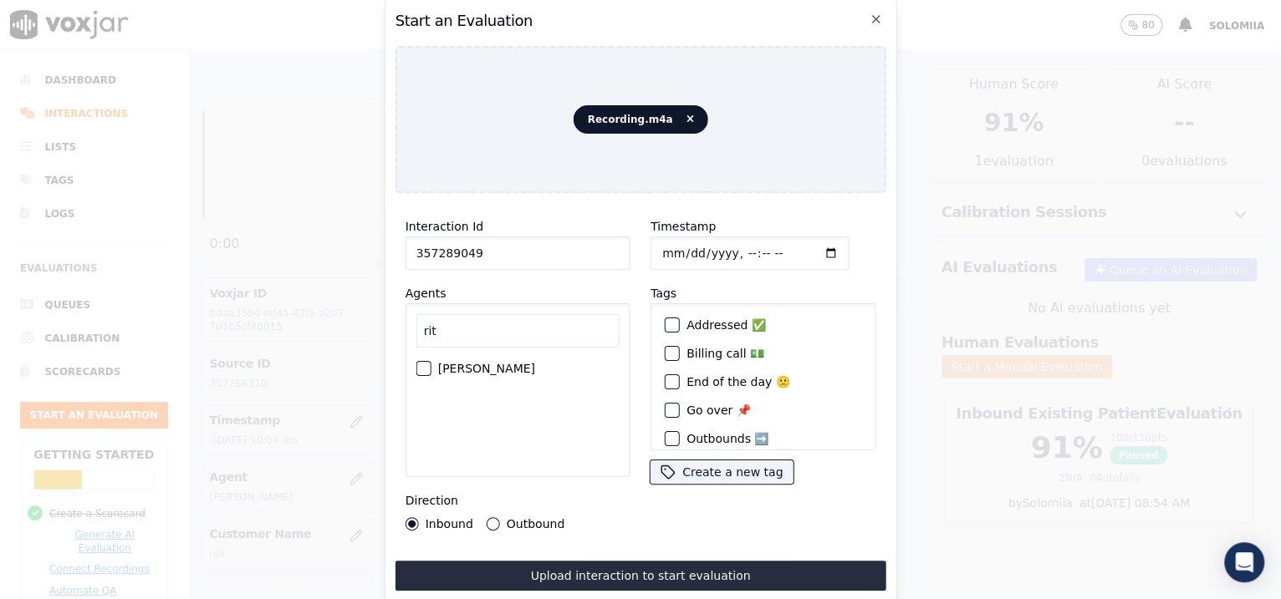
type input "rit"
click at [491, 363] on label "[PERSON_NAME]" at bounding box center [486, 369] width 97 height 12
click at [431, 361] on button "[PERSON_NAME]" at bounding box center [423, 368] width 15 height 15
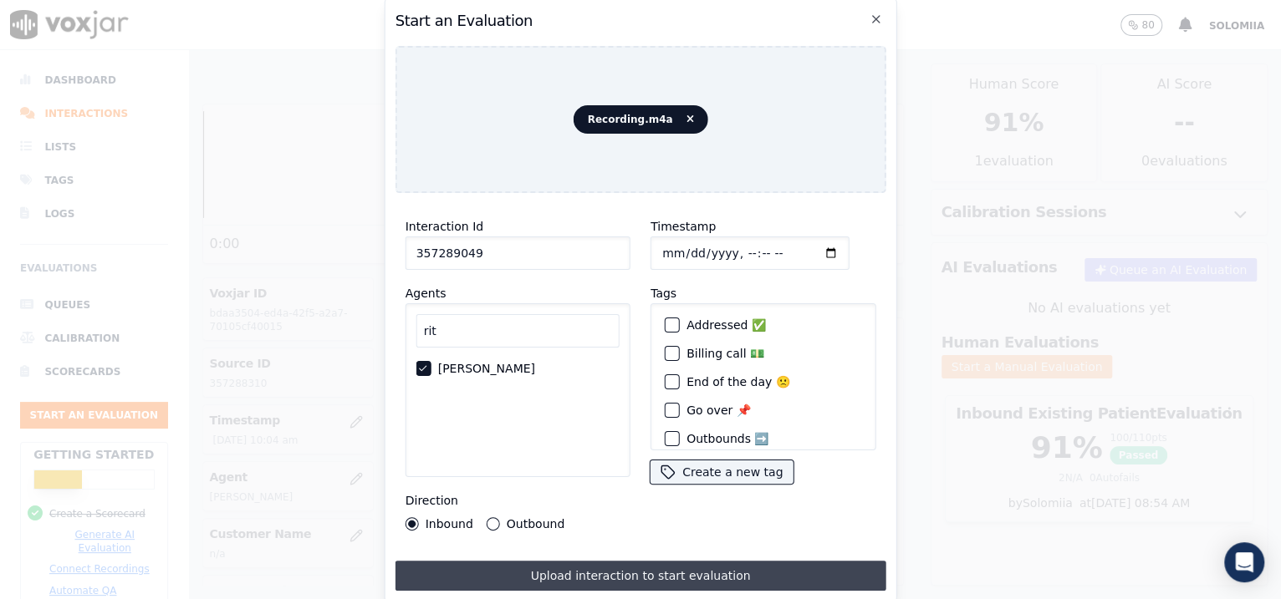
click at [579, 574] on button "Upload interaction to start evaluation" at bounding box center [640, 576] width 491 height 30
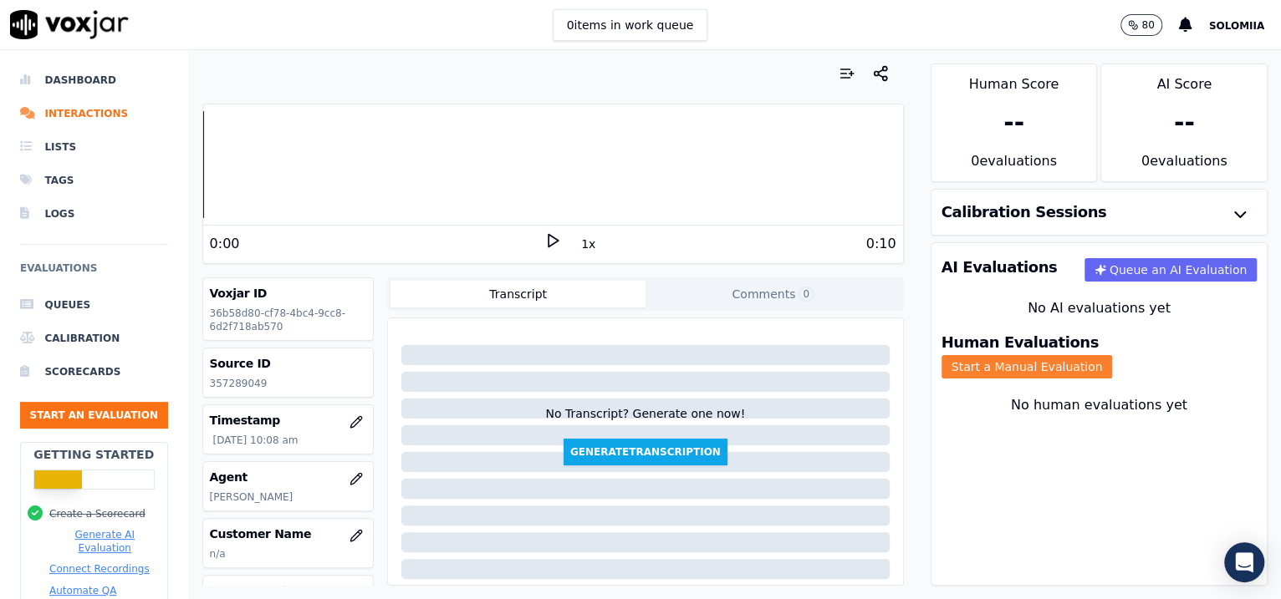
click at [1113, 356] on button "Start a Manual Evaluation" at bounding box center [1026, 366] width 171 height 23
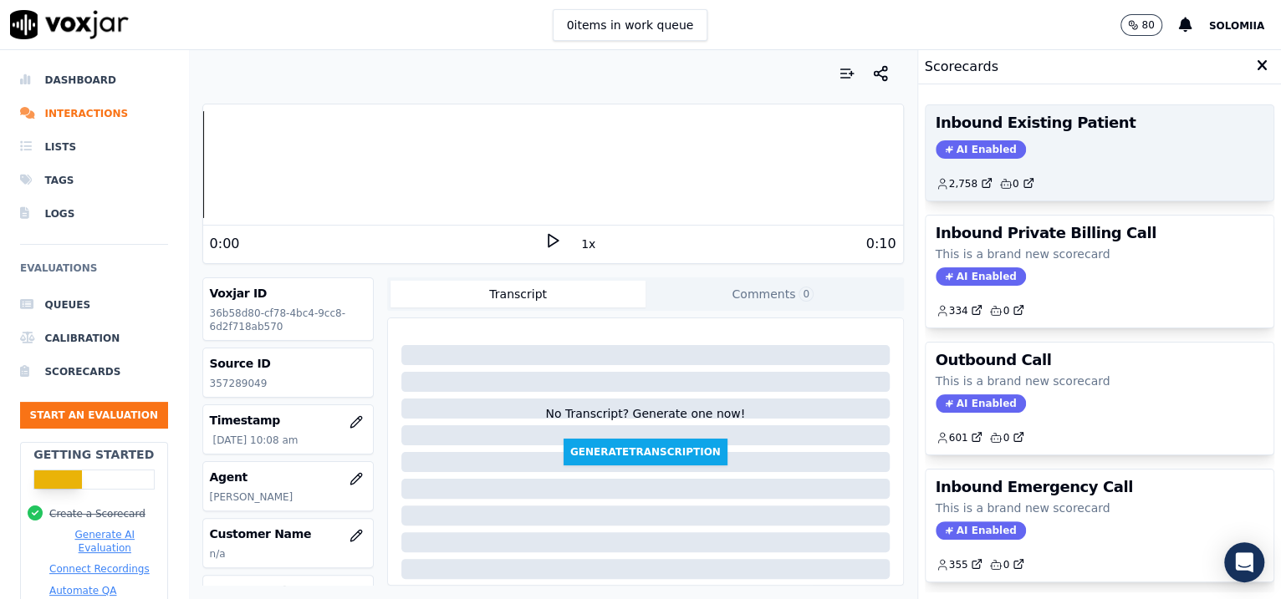
click at [1084, 146] on div "AI Enabled" at bounding box center [1099, 149] width 329 height 18
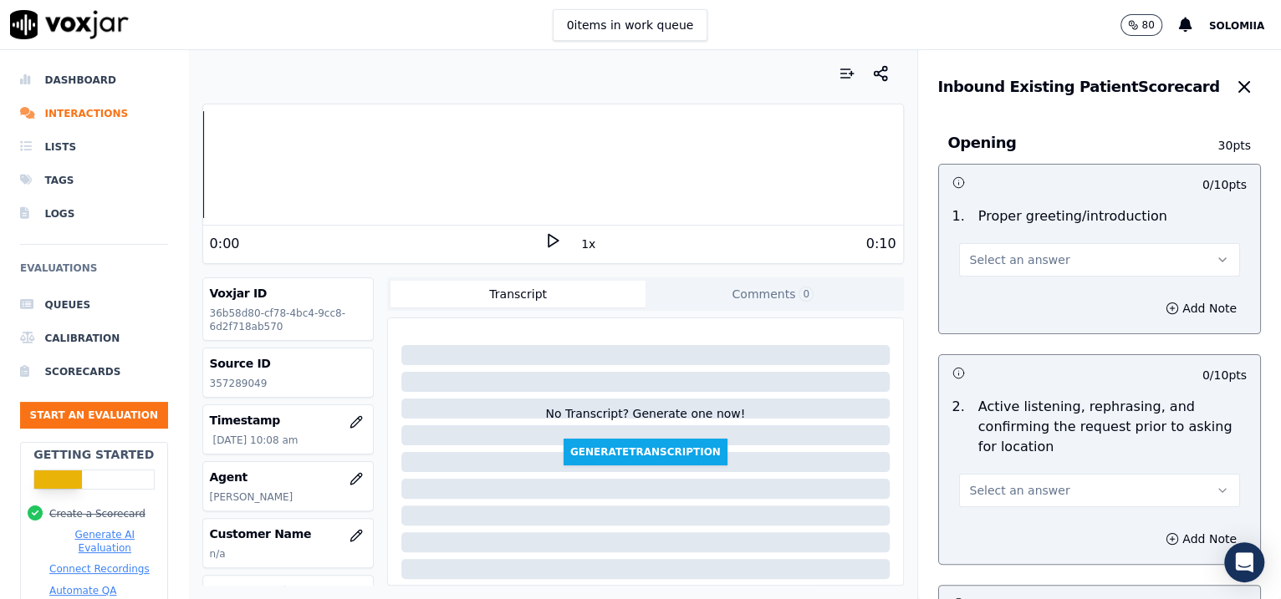
click at [1028, 252] on span "Select an answer" at bounding box center [1020, 260] width 100 height 17
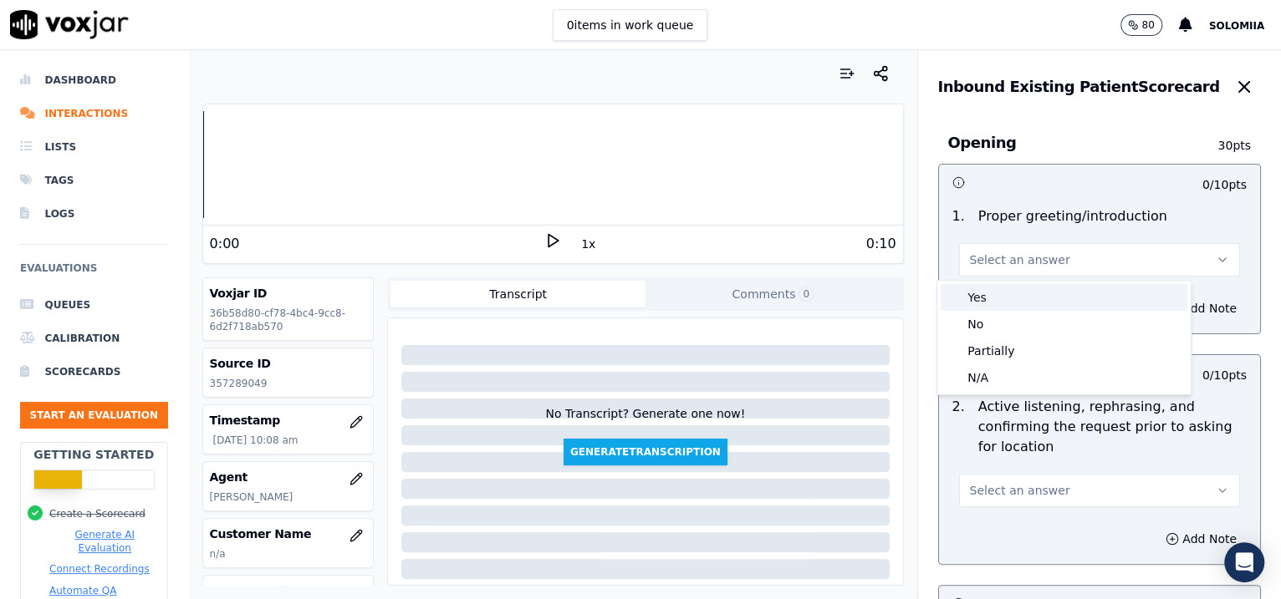
click at [1032, 286] on div "Yes" at bounding box center [1063, 297] width 247 height 27
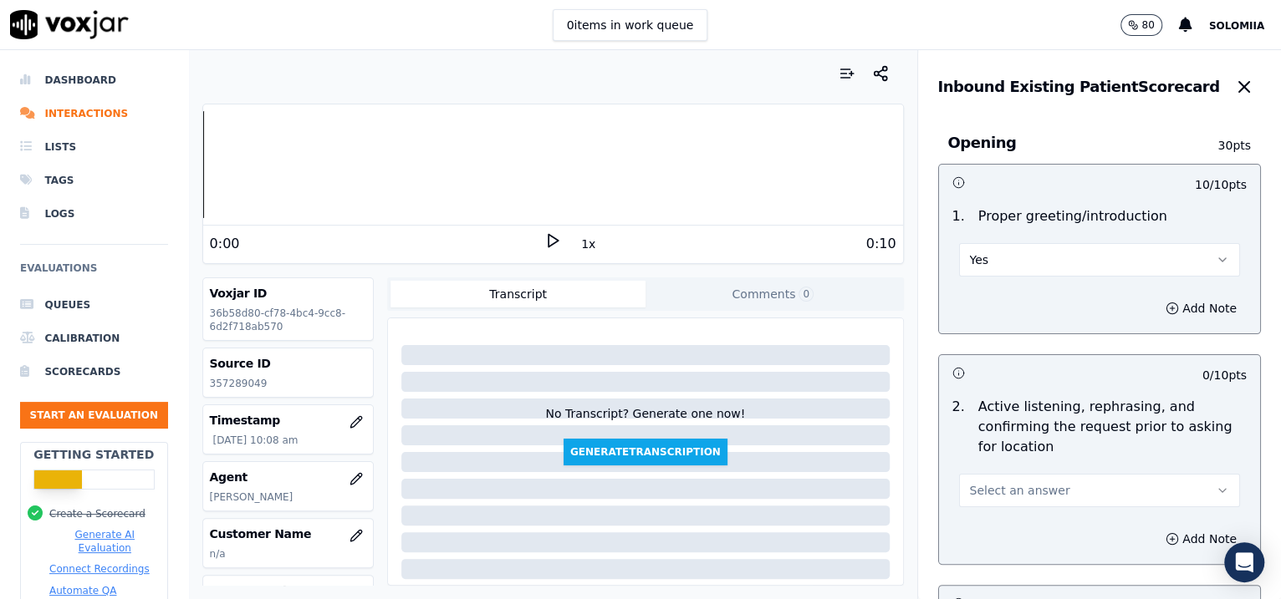
scroll to position [267, 0]
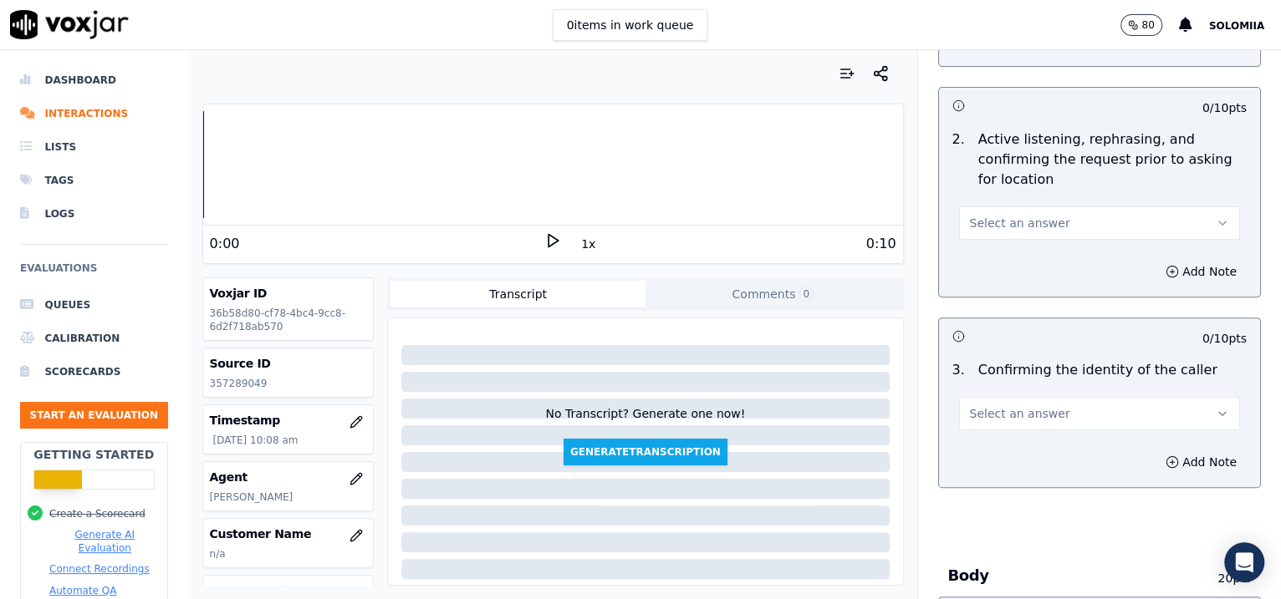
drag, startPoint x: 1005, startPoint y: 206, endPoint x: 1024, endPoint y: 250, distance: 47.5
click at [1024, 250] on div "0 / 10 pts 2 . Active listening, rephrasing, and confirming the request prior t…" at bounding box center [1099, 192] width 323 height 211
click at [1001, 223] on span "Select an answer" at bounding box center [1020, 223] width 100 height 17
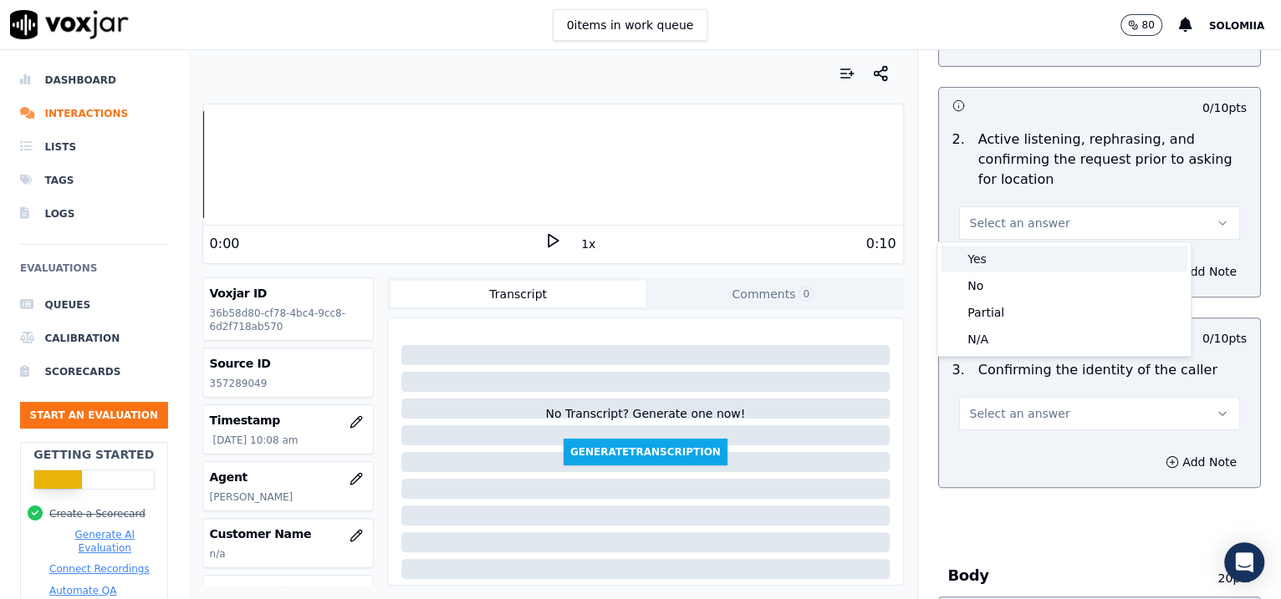
click at [1036, 257] on div "Yes" at bounding box center [1063, 259] width 247 height 27
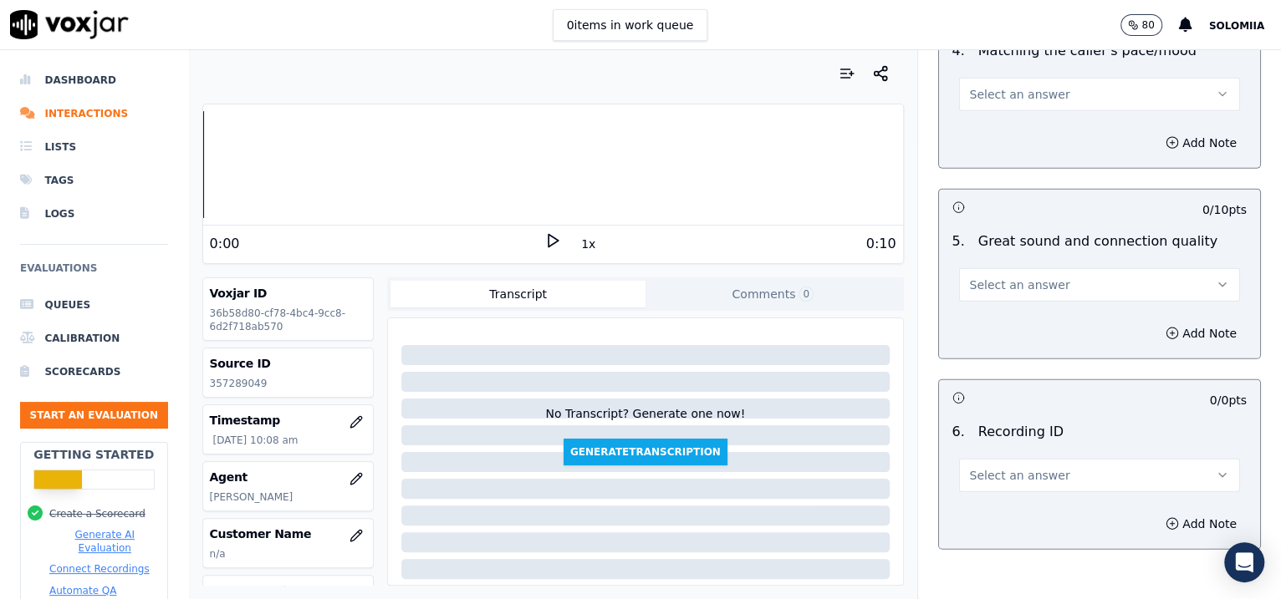
scroll to position [2551, 0]
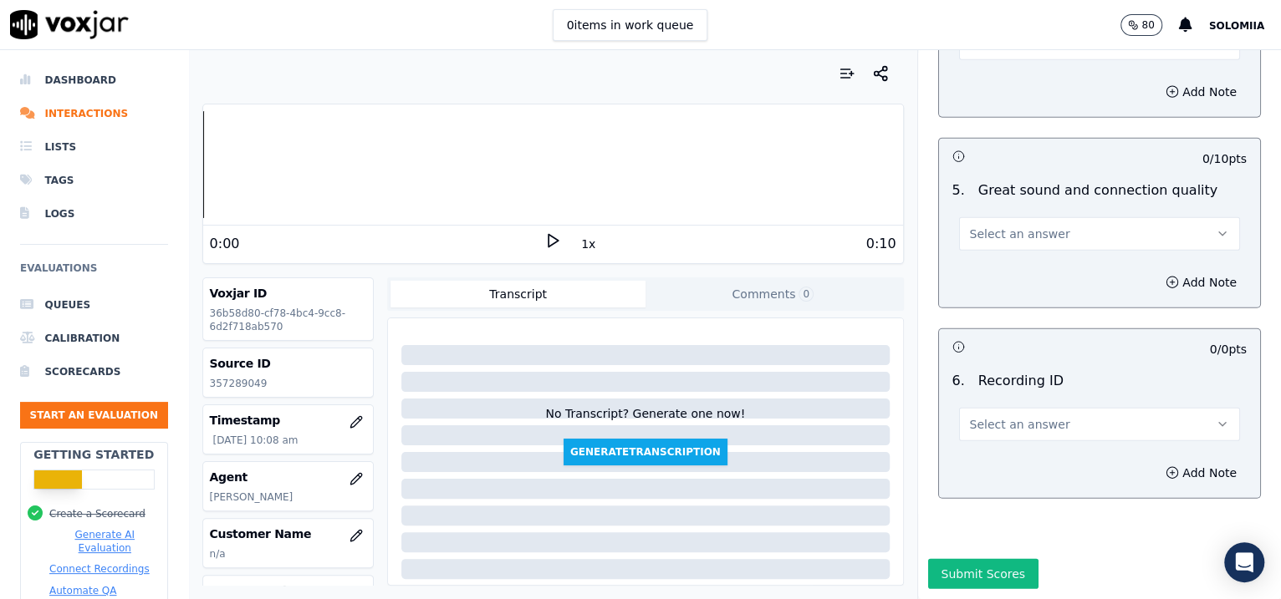
click at [1021, 408] on button "Select an answer" at bounding box center [1100, 424] width 282 height 33
click at [1013, 421] on div "N/A" at bounding box center [1063, 424] width 247 height 27
click at [1155, 461] on button "Add Note" at bounding box center [1200, 472] width 91 height 23
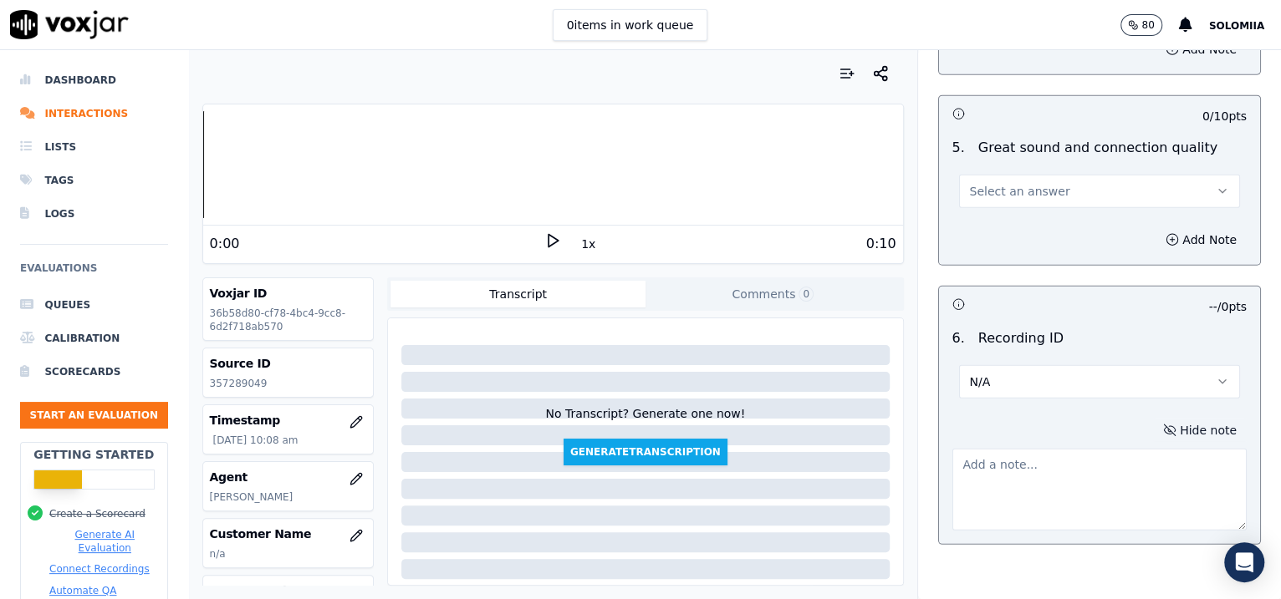
click at [1055, 475] on textarea at bounding box center [1099, 490] width 295 height 82
paste textarea "357289049"
type textarea "357289049"
click at [1020, 191] on span "Select an answer" at bounding box center [1020, 191] width 100 height 17
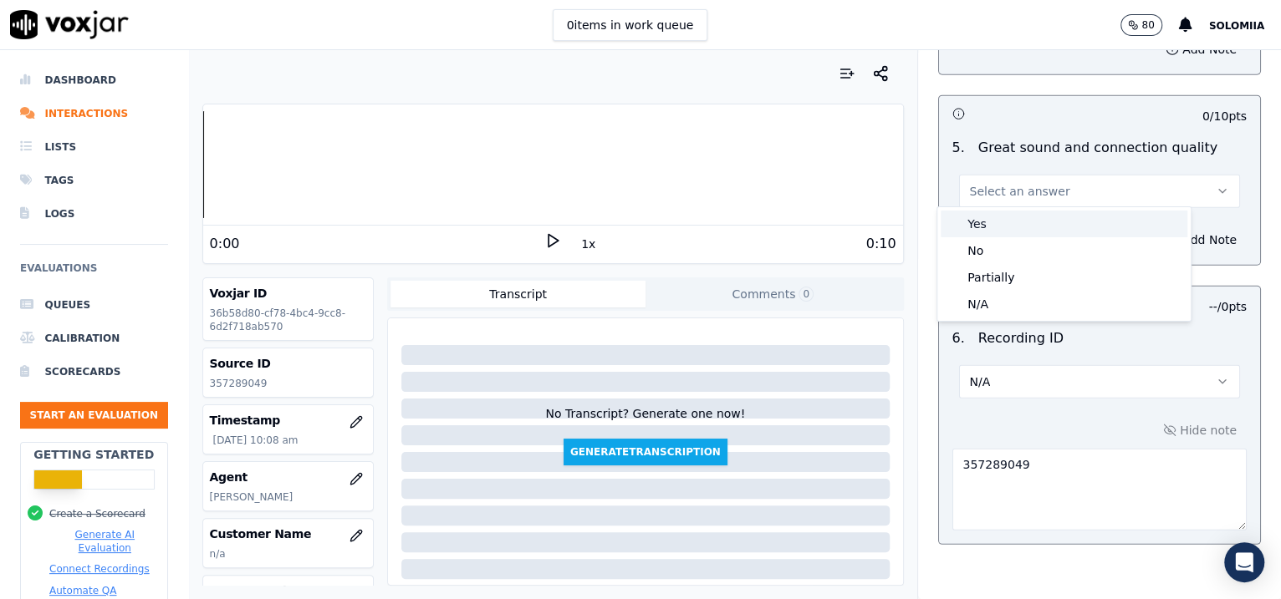
click at [1077, 223] on div "Yes" at bounding box center [1063, 224] width 247 height 27
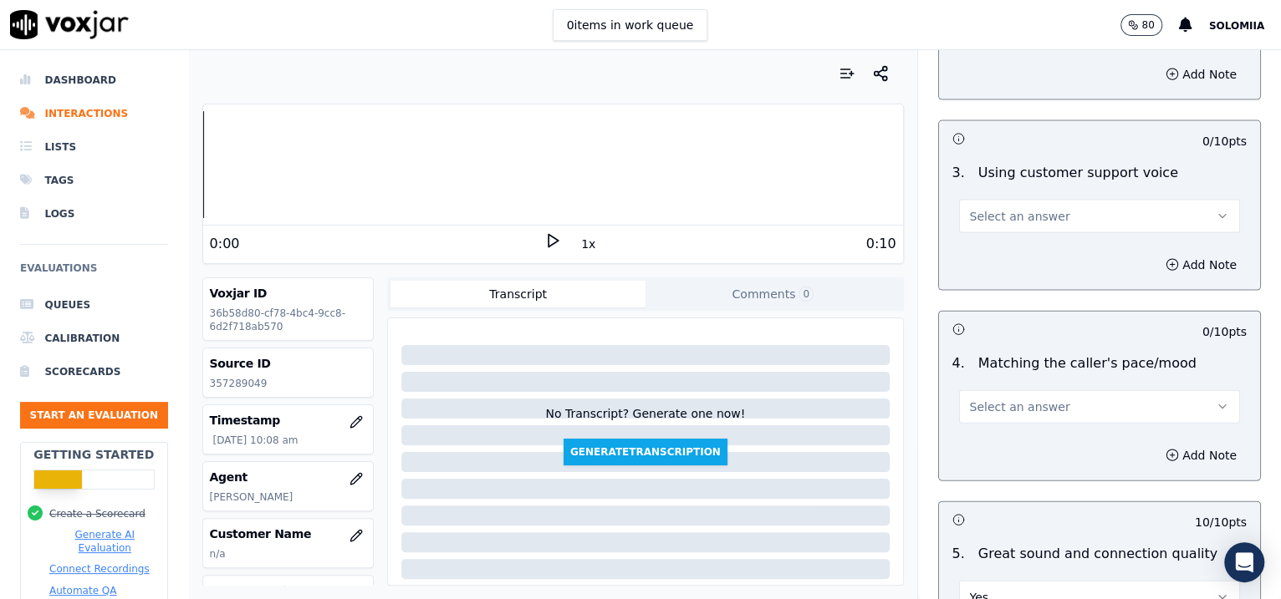
scroll to position [2111, 0]
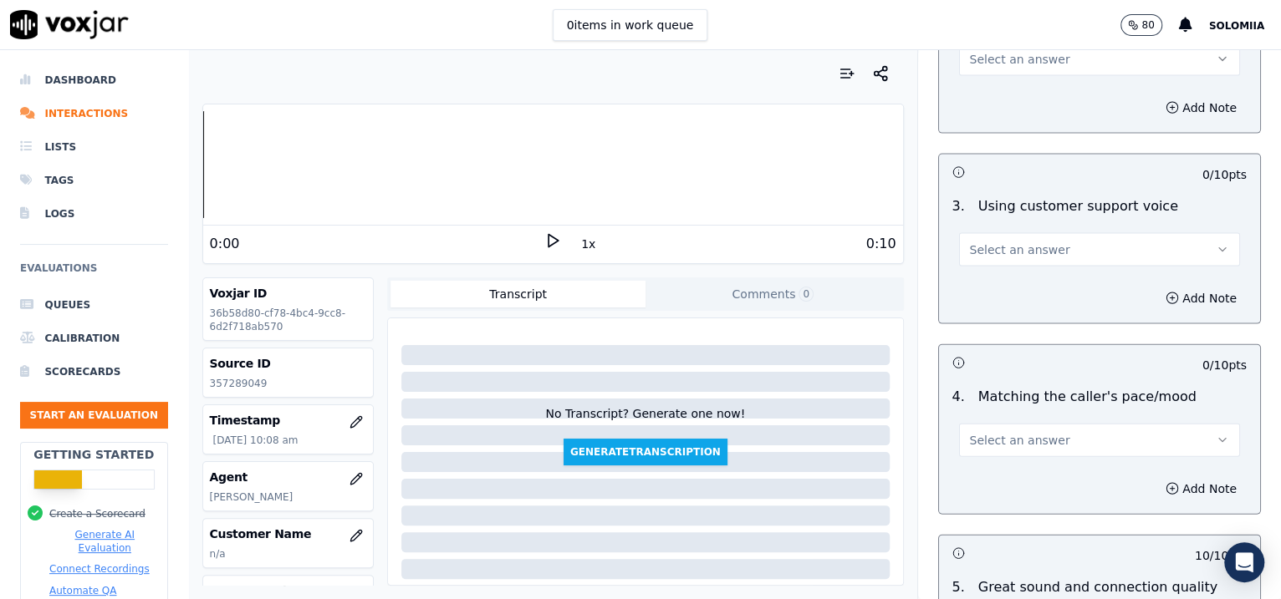
click at [997, 445] on button "Select an answer" at bounding box center [1100, 440] width 282 height 33
click at [1055, 464] on div "Yes" at bounding box center [1063, 474] width 247 height 27
click at [1013, 247] on span "Select an answer" at bounding box center [1020, 250] width 100 height 17
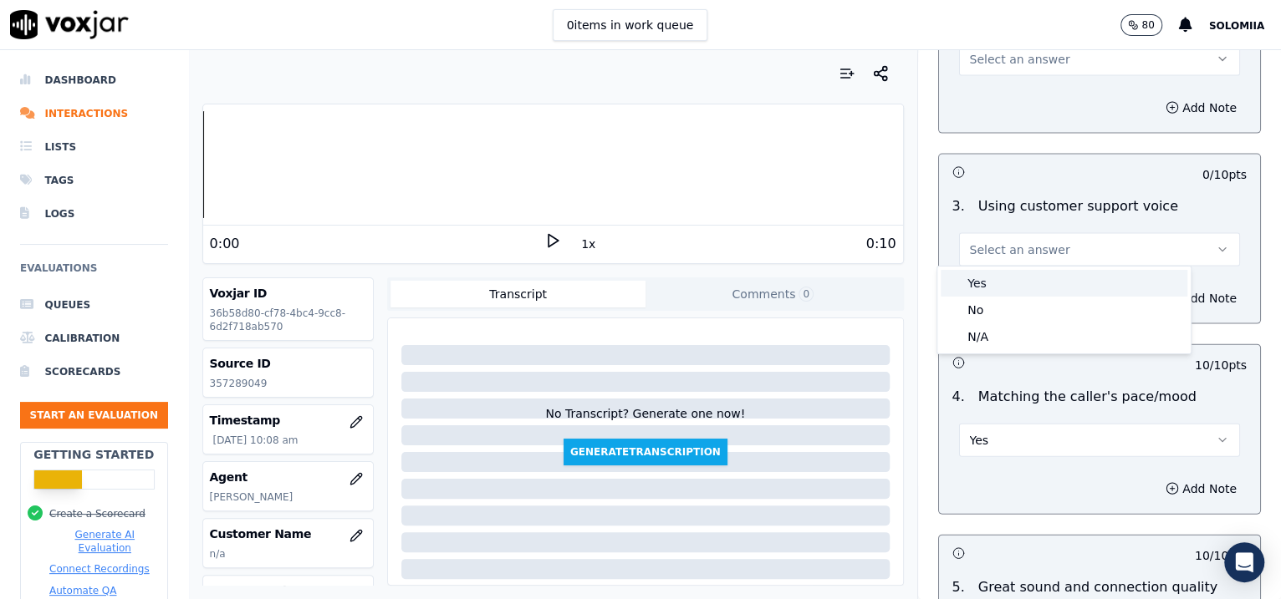
click at [1077, 285] on div "Yes" at bounding box center [1063, 283] width 247 height 27
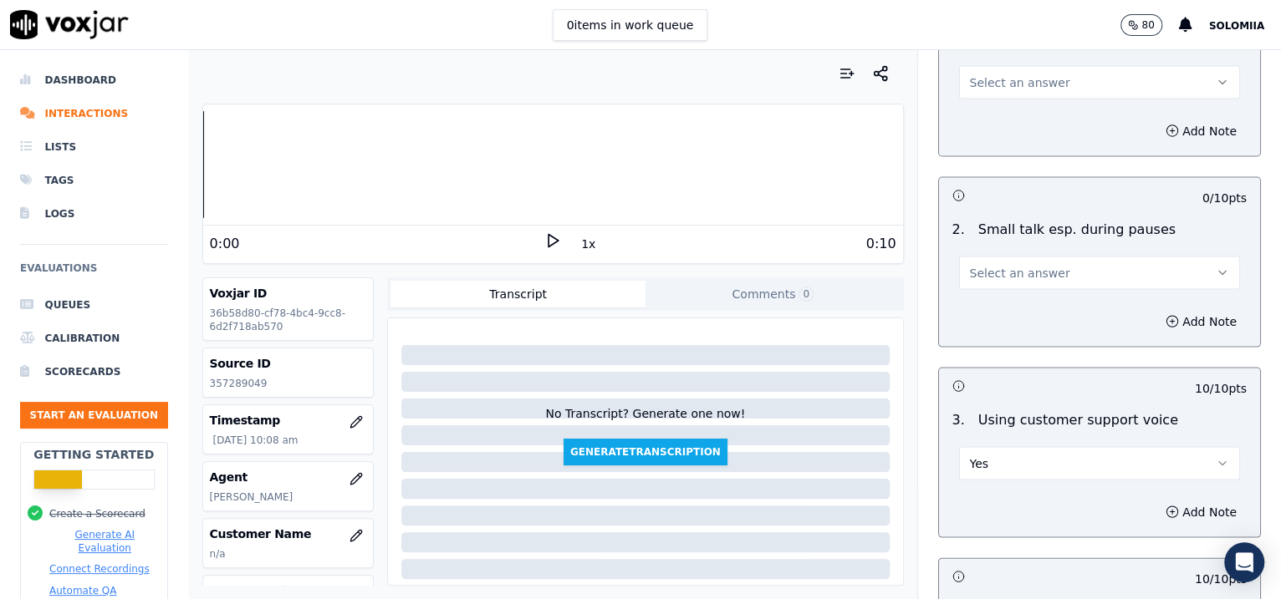
scroll to position [1797, 0]
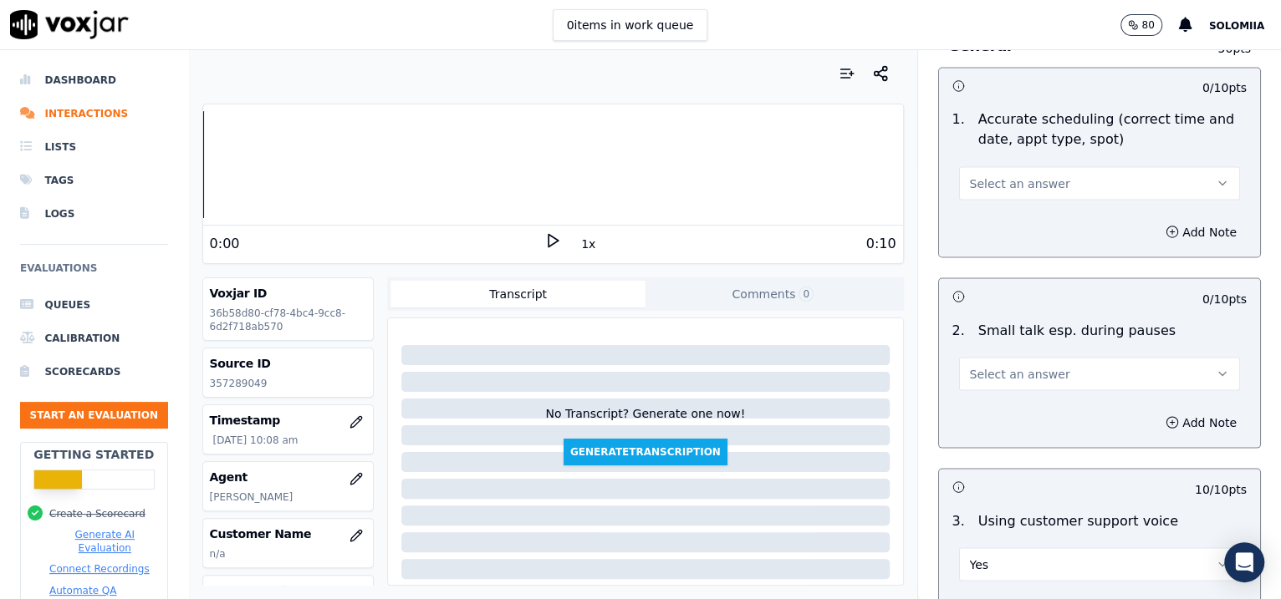
click at [1079, 369] on button "Select an answer" at bounding box center [1100, 373] width 282 height 33
click at [1009, 436] on div "No" at bounding box center [1063, 434] width 247 height 27
drag, startPoint x: 985, startPoint y: 173, endPoint x: 1038, endPoint y: 220, distance: 71.1
click at [1038, 220] on div "0 / 10 pts 1 . Accurate scheduling (correct time and date, appt type, spot) Sel…" at bounding box center [1099, 162] width 323 height 191
click at [1001, 180] on span "Select an answer" at bounding box center [1020, 183] width 100 height 17
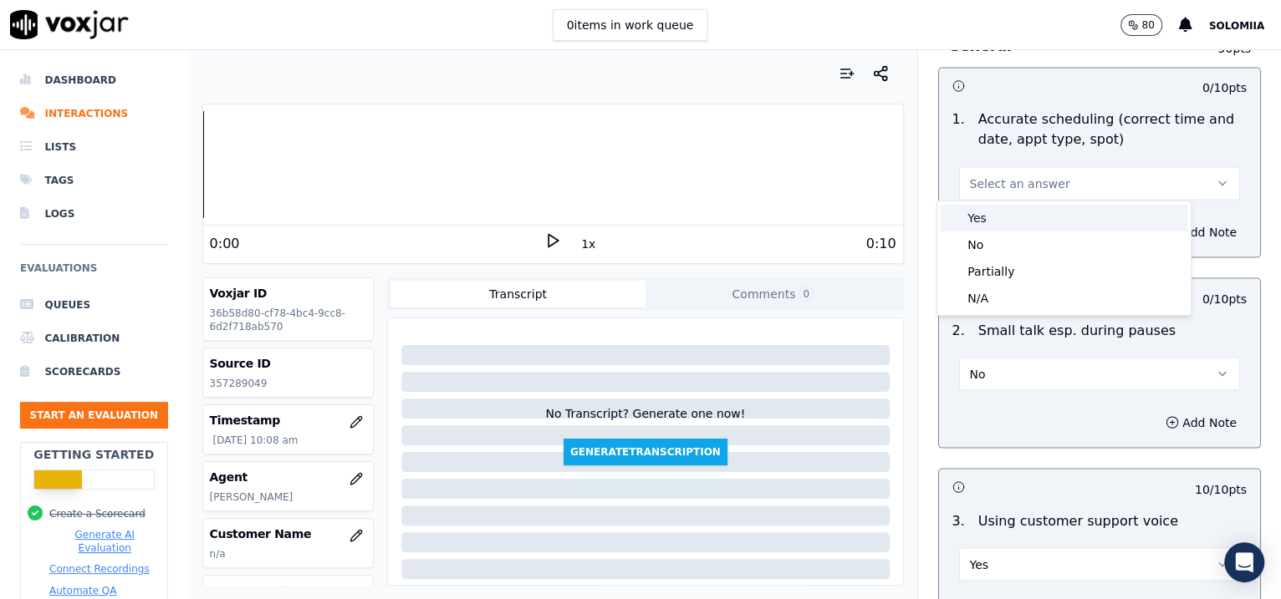
click at [1030, 211] on div "Yes" at bounding box center [1063, 218] width 247 height 27
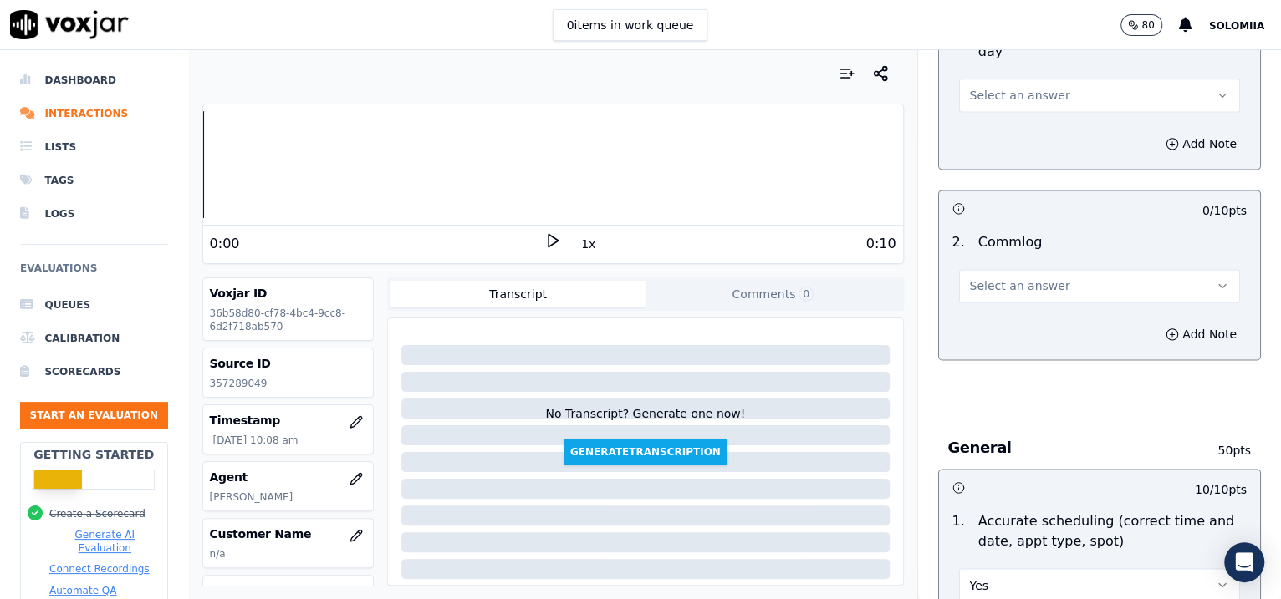
scroll to position [1285, 0]
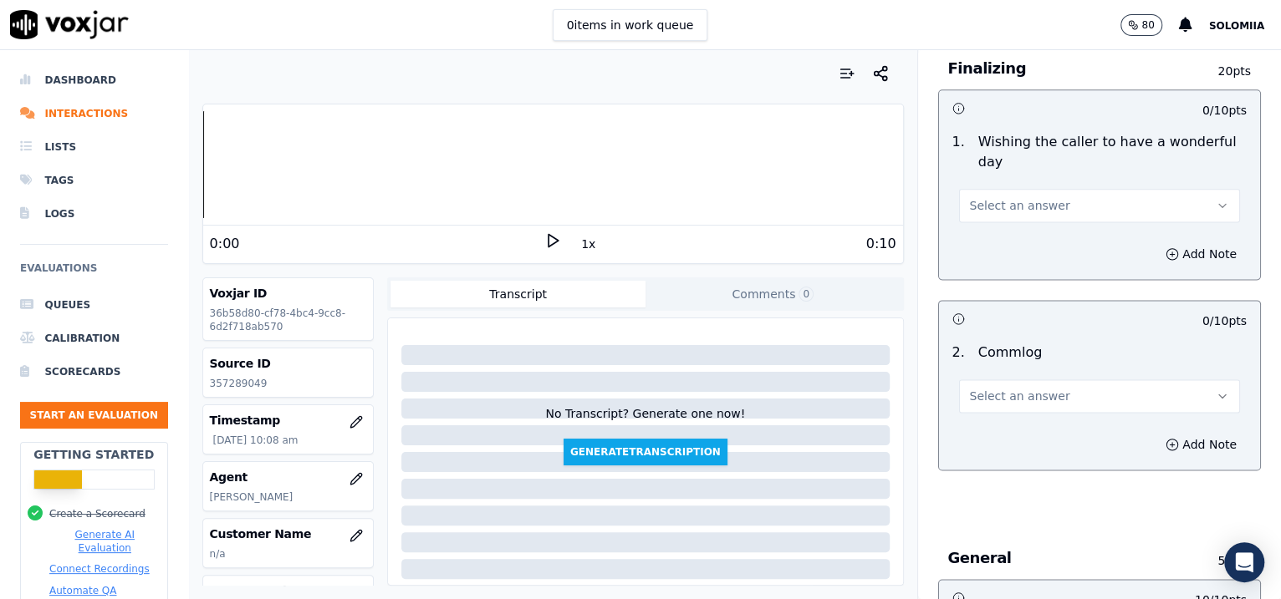
click at [1005, 400] on span "Select an answer" at bounding box center [1020, 396] width 100 height 17
drag, startPoint x: 1058, startPoint y: 444, endPoint x: 1048, endPoint y: 422, distance: 23.9
click at [1048, 422] on div "Yes No N/A" at bounding box center [1063, 457] width 253 height 87
click at [1048, 422] on div "Yes" at bounding box center [1063, 430] width 247 height 27
click at [1001, 205] on span "Select an answer" at bounding box center [1020, 205] width 100 height 17
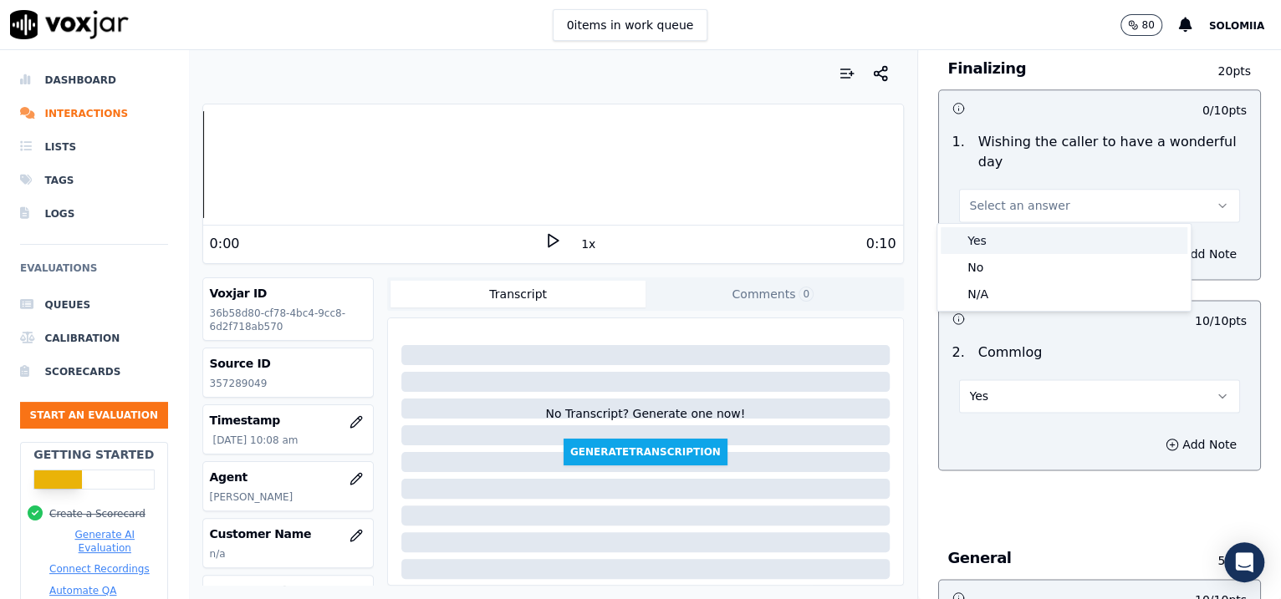
click at [1069, 249] on div "Yes" at bounding box center [1063, 240] width 247 height 27
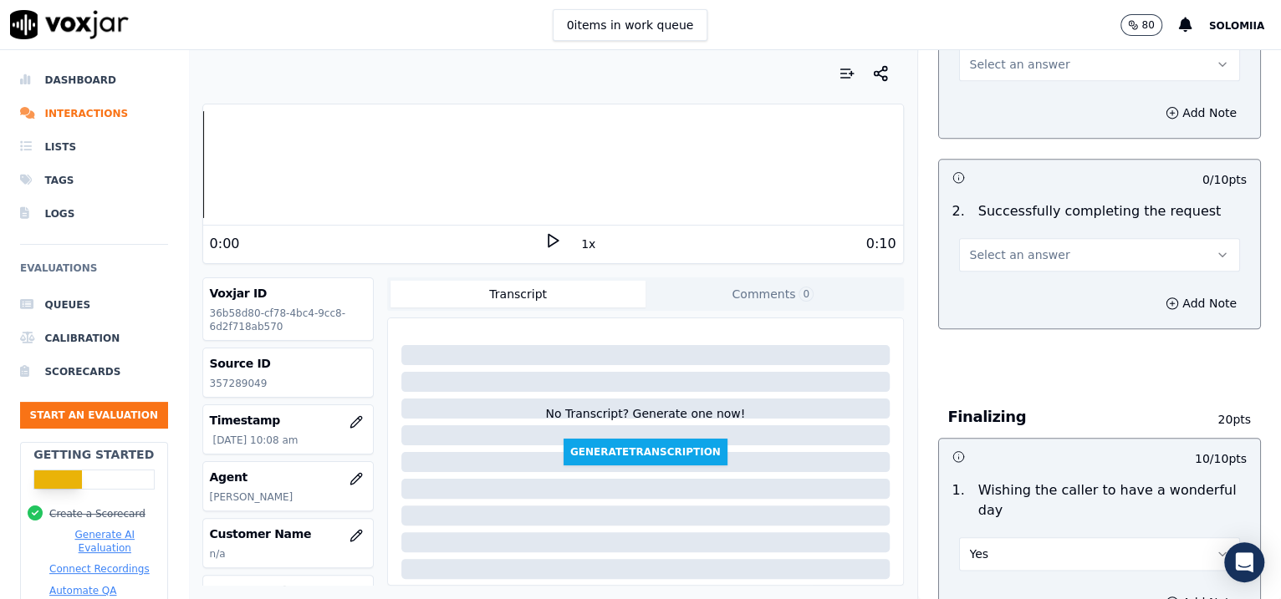
scroll to position [879, 0]
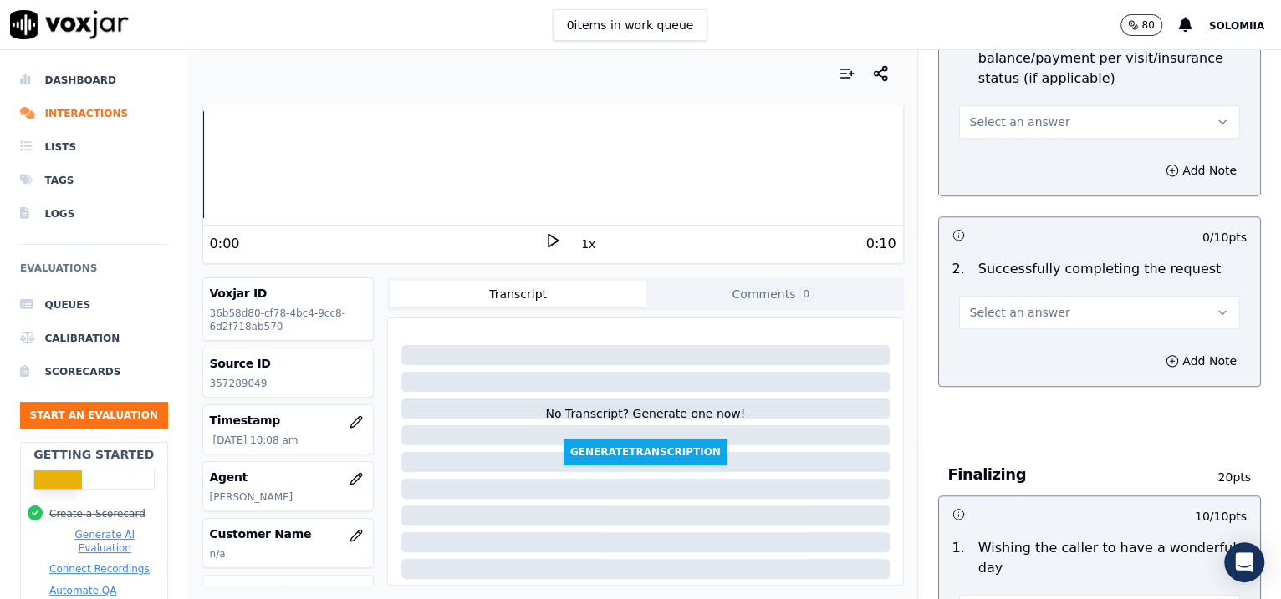
click at [995, 311] on span "Select an answer" at bounding box center [1020, 312] width 100 height 17
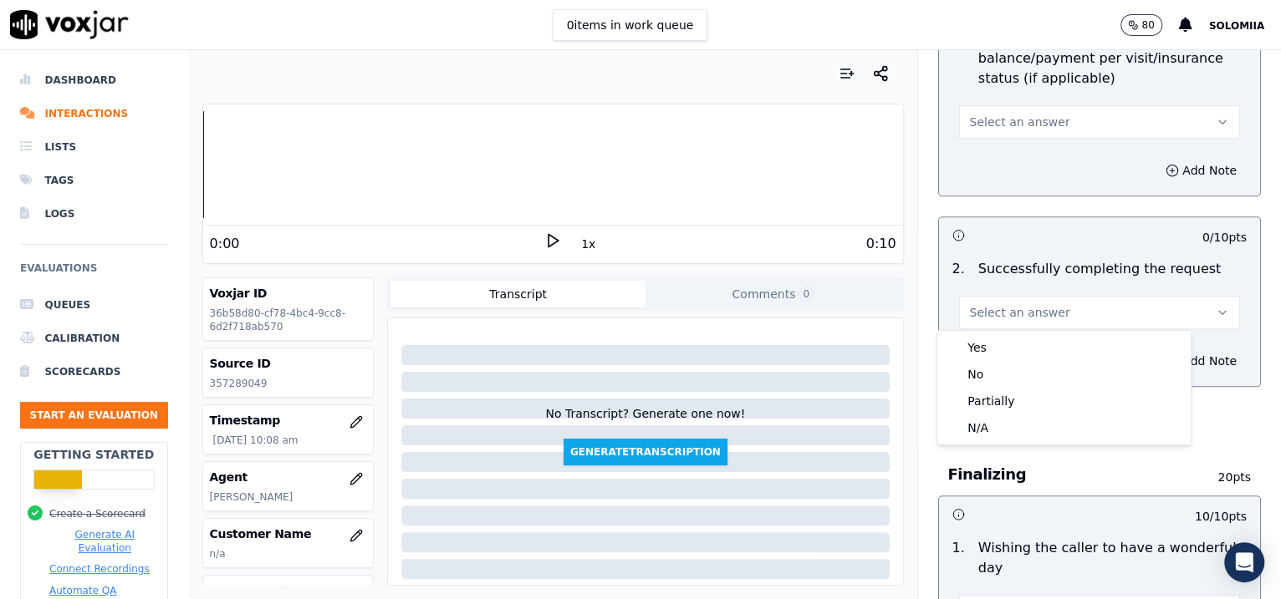
drag, startPoint x: 1044, startPoint y: 350, endPoint x: 1004, endPoint y: 337, distance: 42.3
click at [1004, 337] on div "Yes" at bounding box center [1063, 347] width 247 height 27
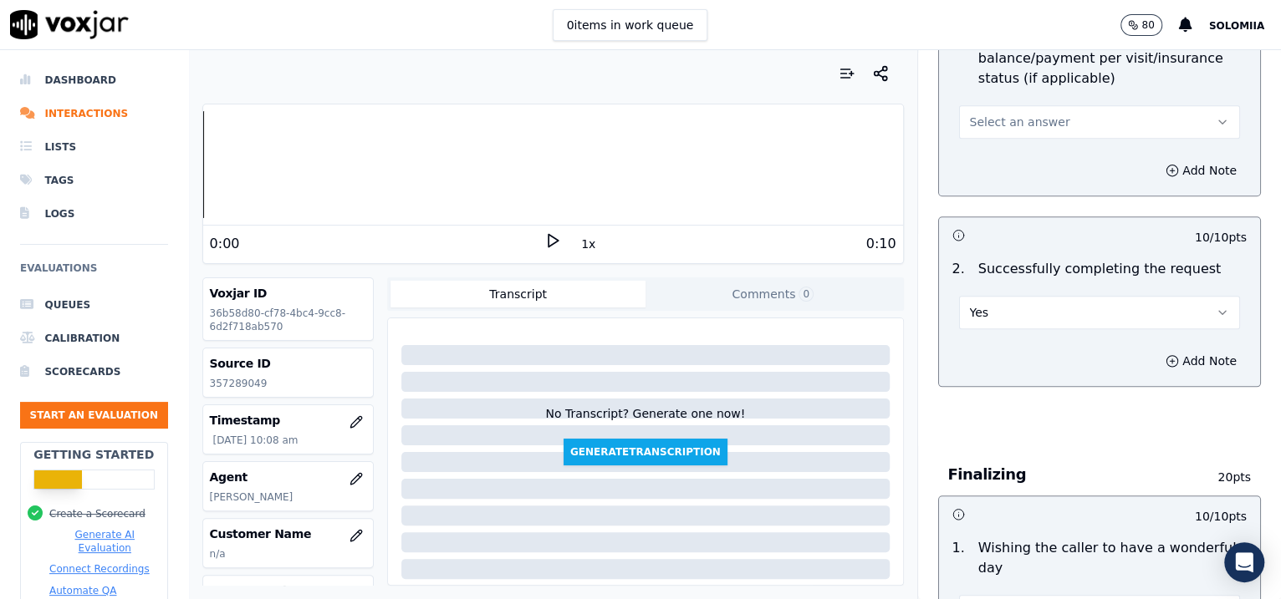
click at [1003, 138] on div "1 . Addressing the past due balance/payment per visit/insurance status (if appl…" at bounding box center [1100, 84] width 322 height 124
click at [1000, 132] on button "Select an answer" at bounding box center [1100, 121] width 282 height 33
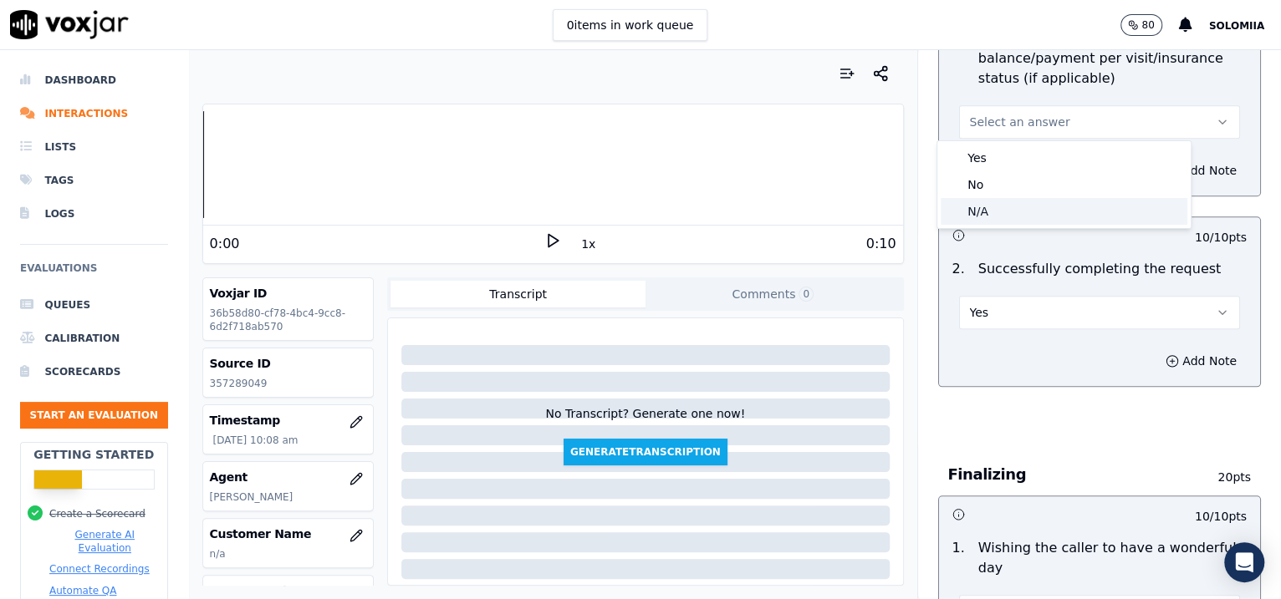
click at [1001, 201] on div "N/A" at bounding box center [1063, 211] width 247 height 27
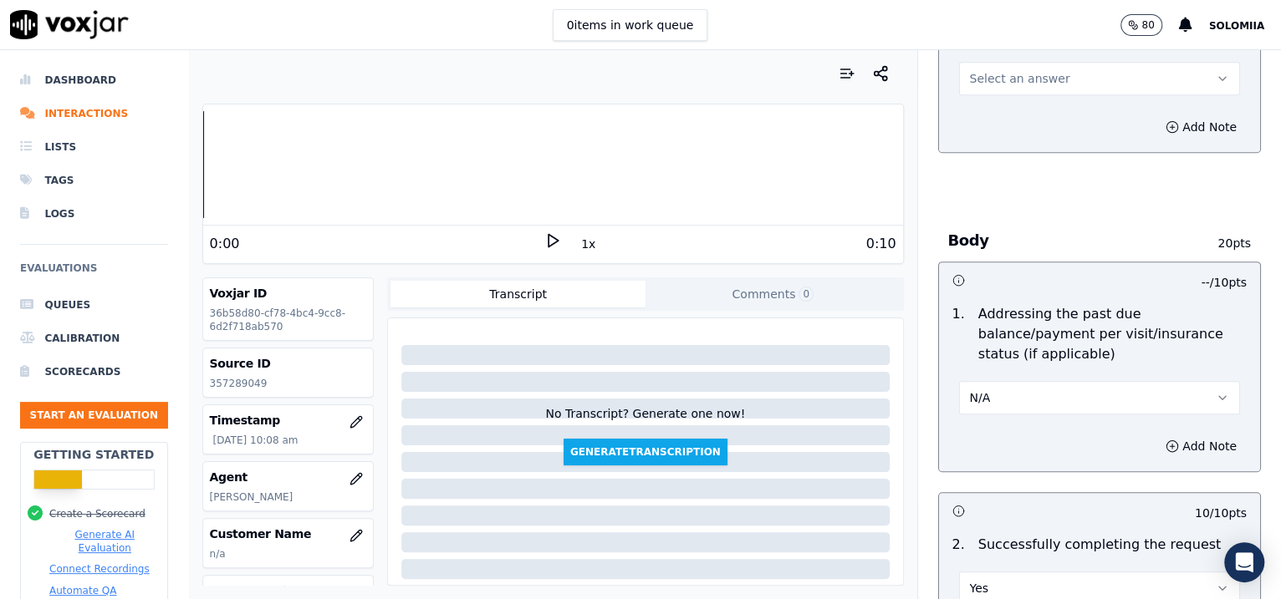
scroll to position [472, 0]
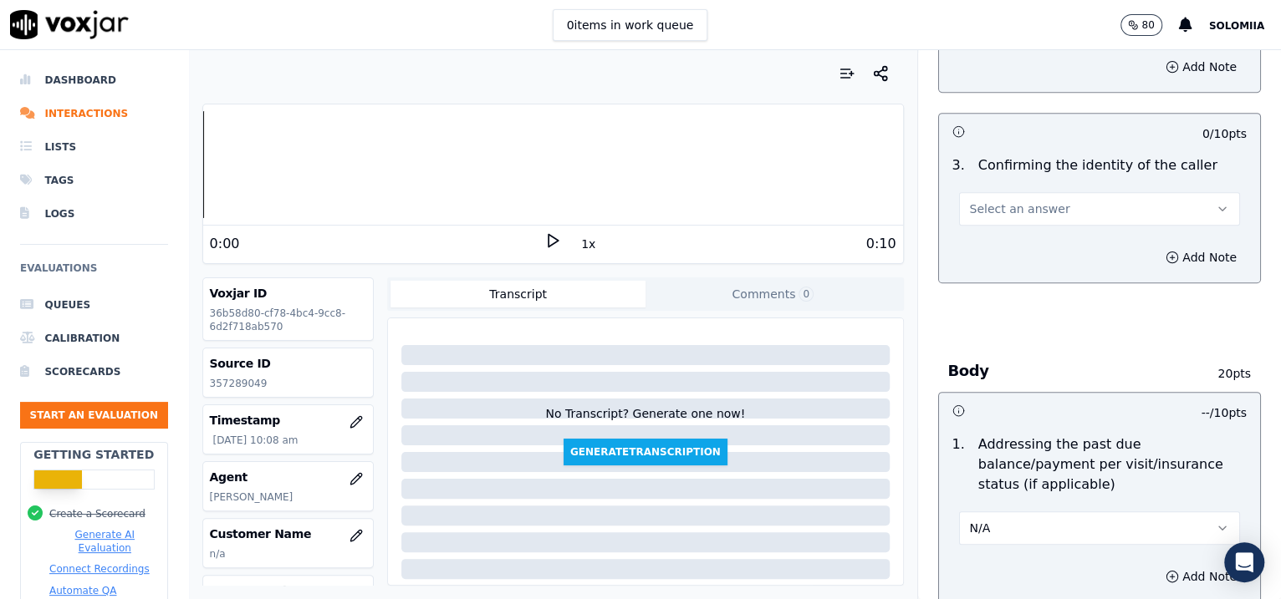
click at [1042, 194] on button "Select an answer" at bounding box center [1100, 208] width 282 height 33
click at [1001, 278] on div "No" at bounding box center [1063, 271] width 247 height 27
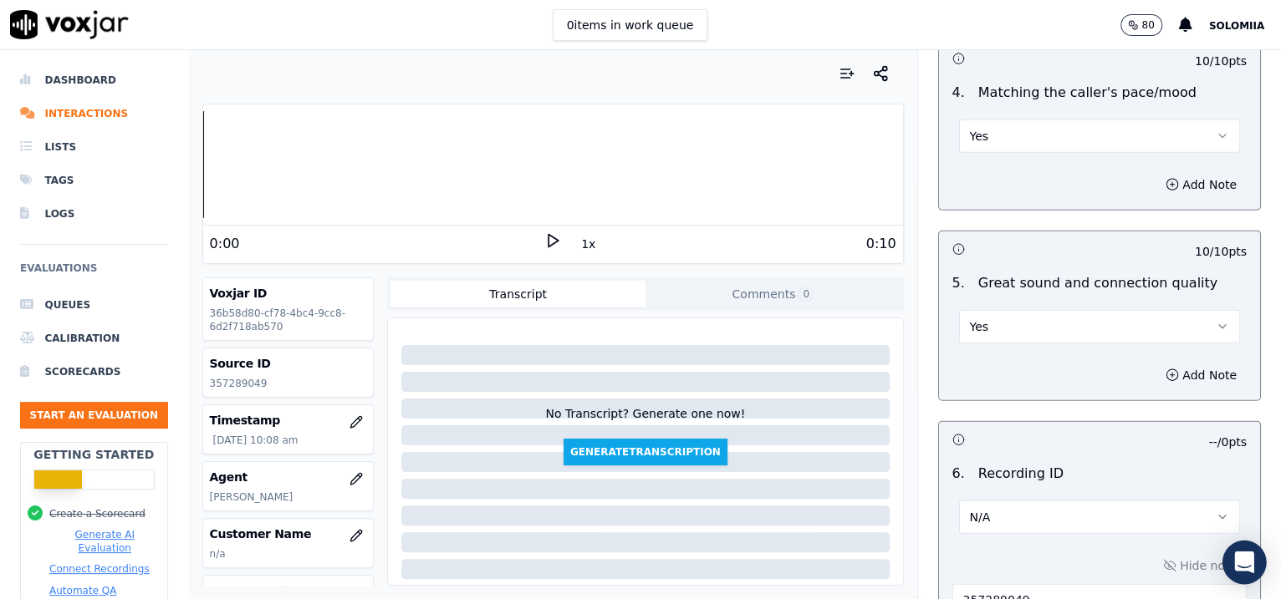
scroll to position [2639, 0]
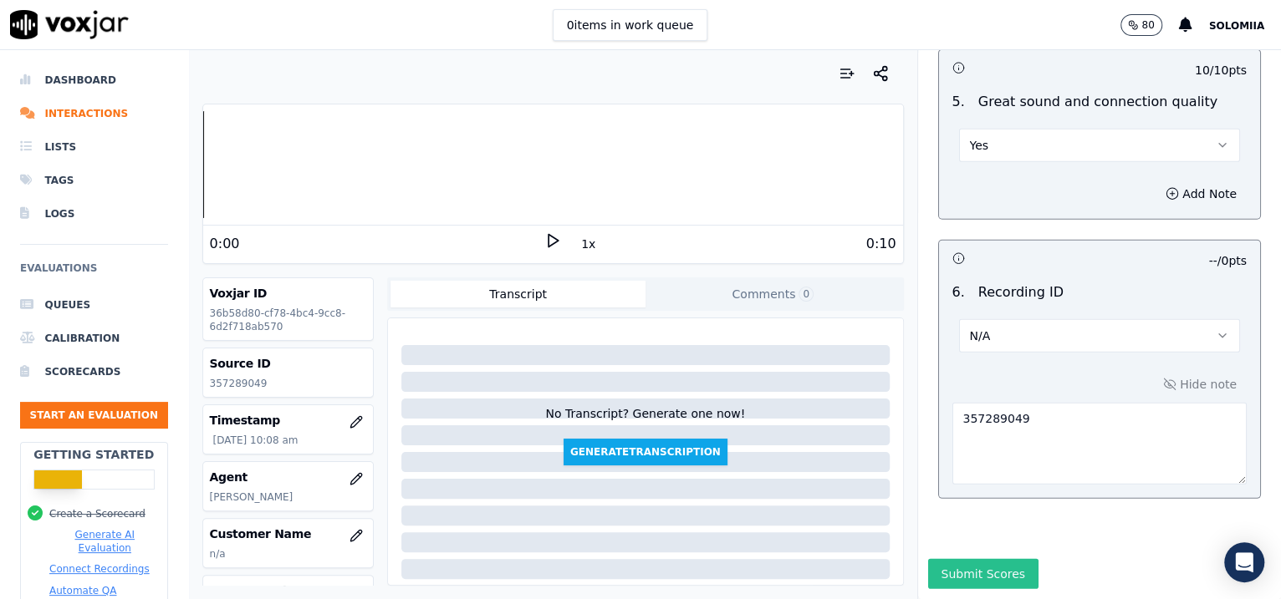
click at [973, 559] on button "Submit Scores" at bounding box center [983, 574] width 111 height 30
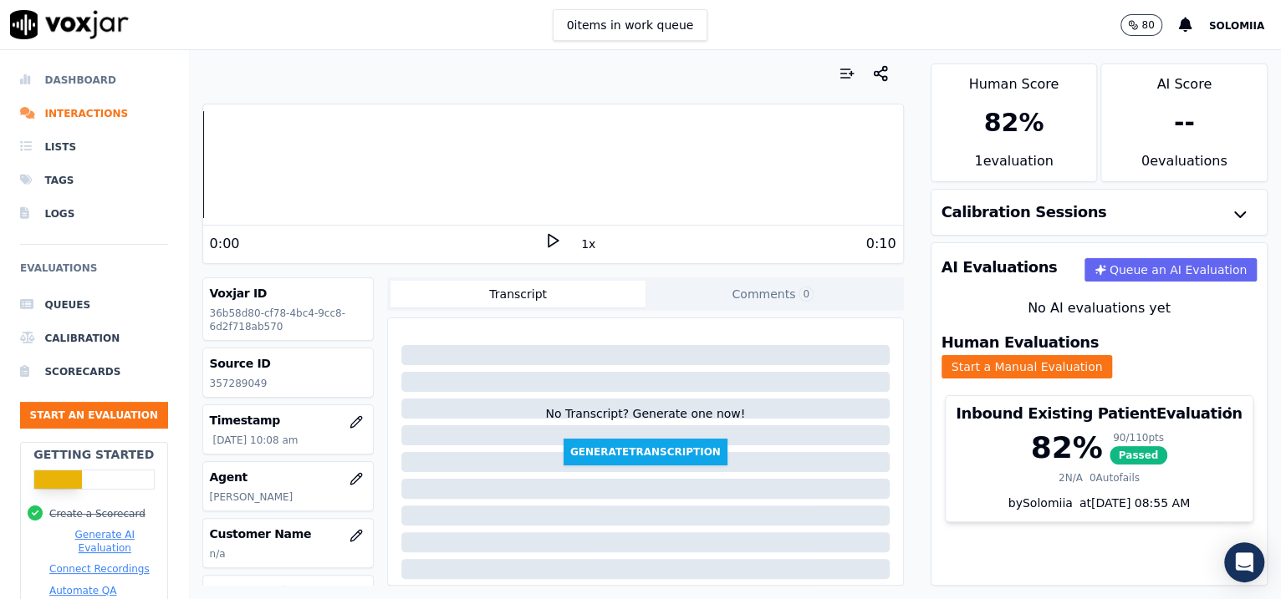
click at [67, 72] on li "Dashboard" at bounding box center [94, 80] width 148 height 33
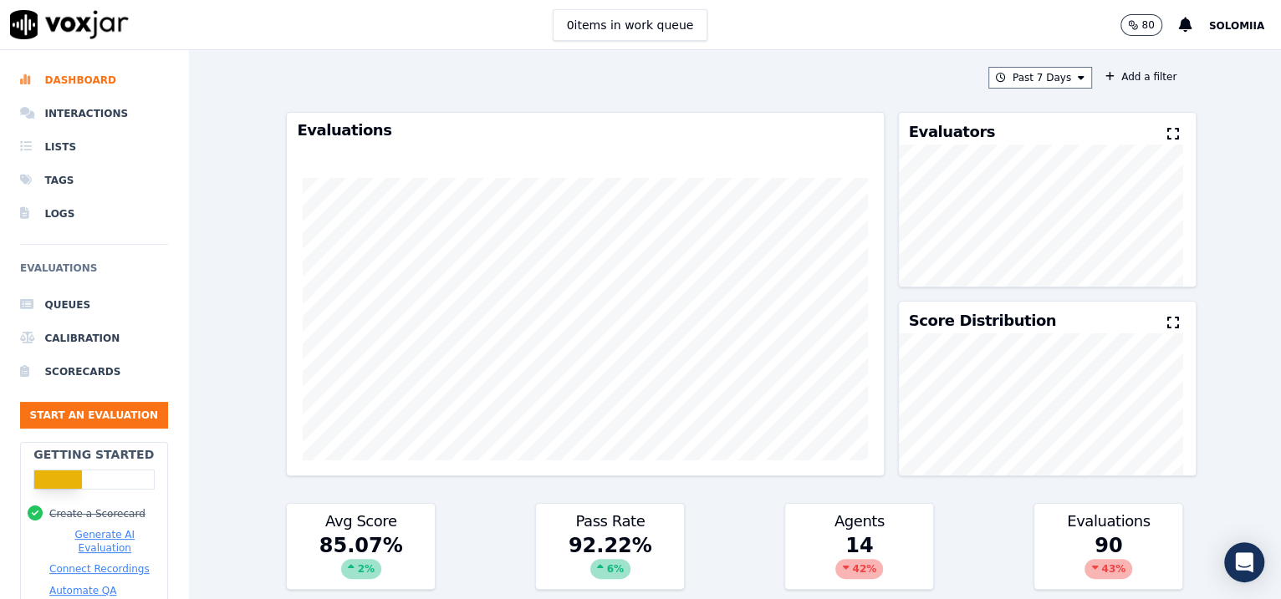
click at [1016, 88] on button "Past 7 Days" at bounding box center [1040, 78] width 104 height 22
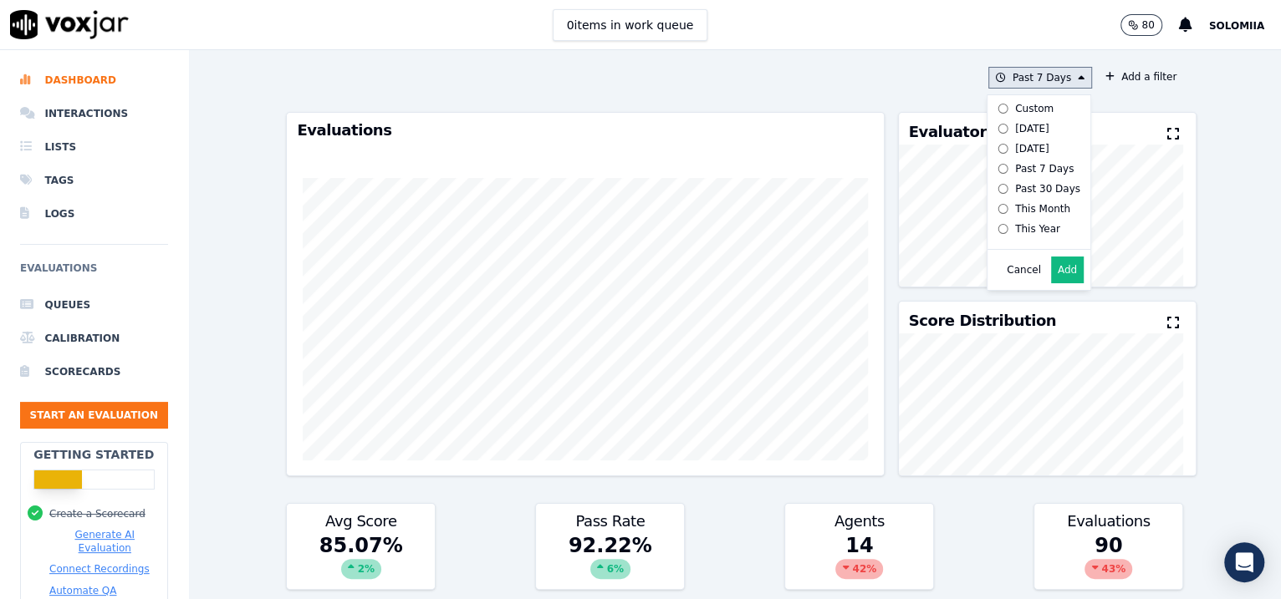
click at [1015, 124] on div "[DATE]" at bounding box center [1032, 128] width 34 height 13
click at [1051, 283] on button "Add" at bounding box center [1067, 270] width 33 height 27
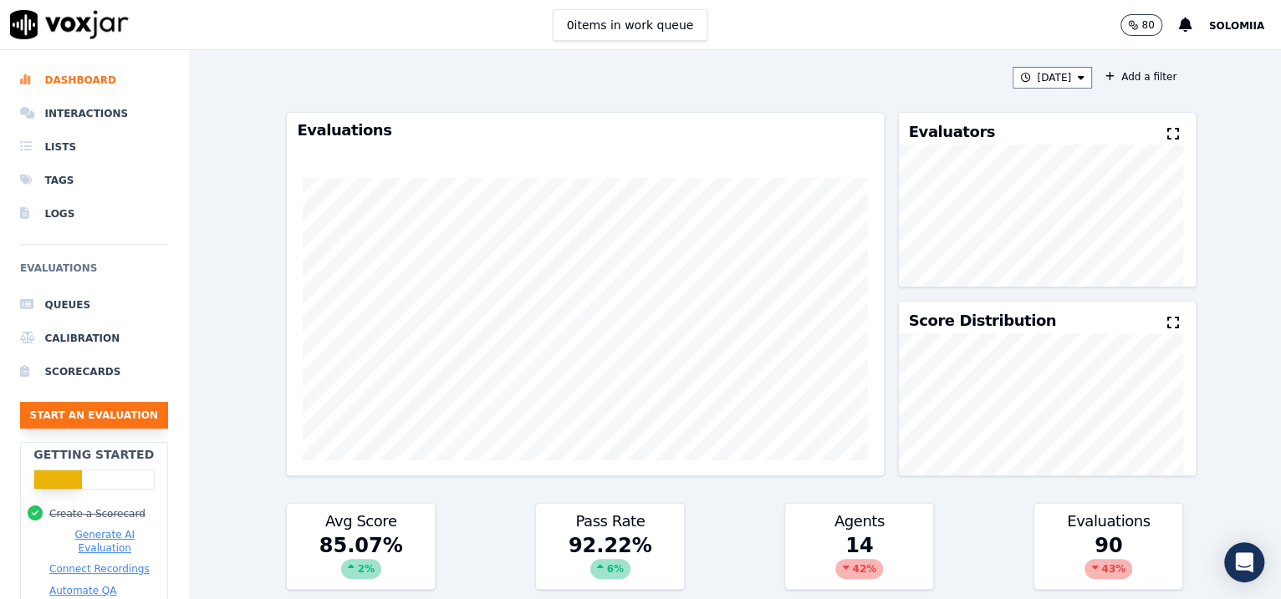
click at [49, 422] on button "Start an Evaluation" at bounding box center [94, 415] width 148 height 27
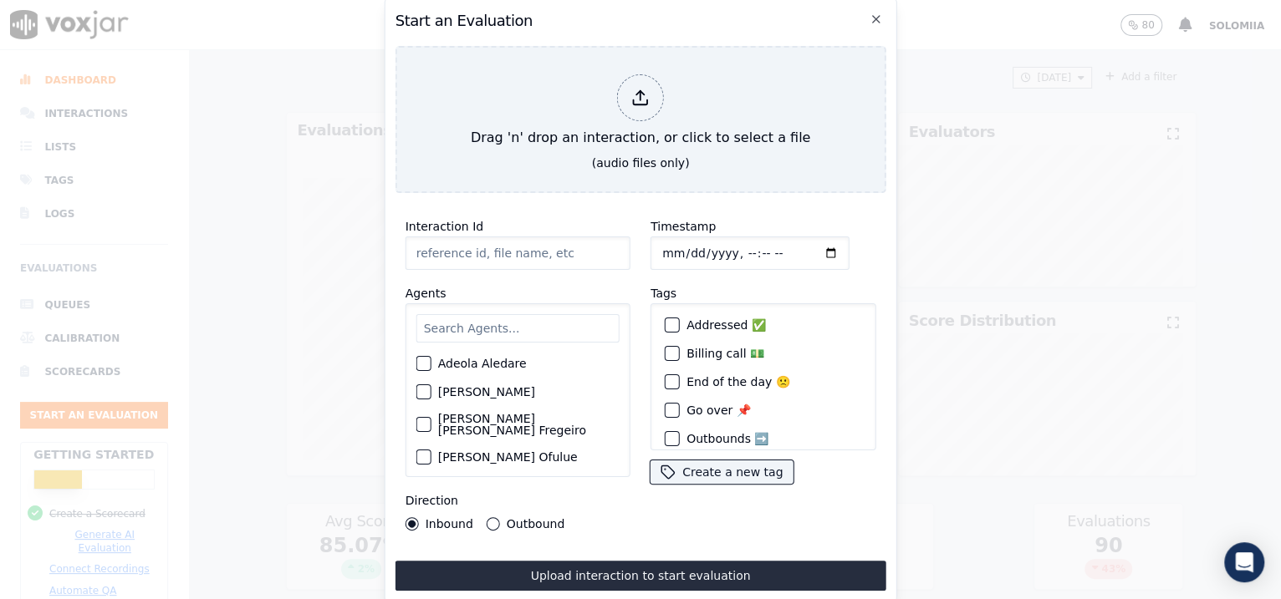
click at [507, 251] on input "Interaction Id" at bounding box center [517, 253] width 225 height 33
paste input "357290137"
type input "357290137"
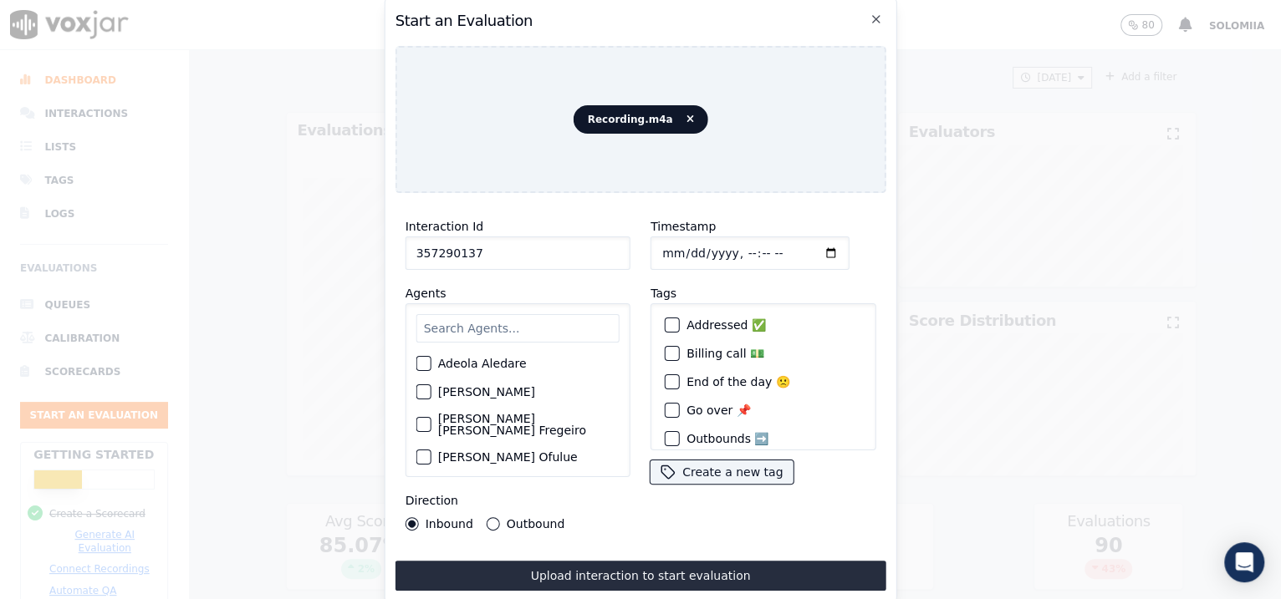
click at [682, 246] on input "Timestamp" at bounding box center [749, 253] width 199 height 33
click at [729, 247] on input "Timestamp" at bounding box center [749, 253] width 199 height 33
type input "[DATE]T10:14"
click at [517, 320] on input "text" at bounding box center [517, 328] width 203 height 28
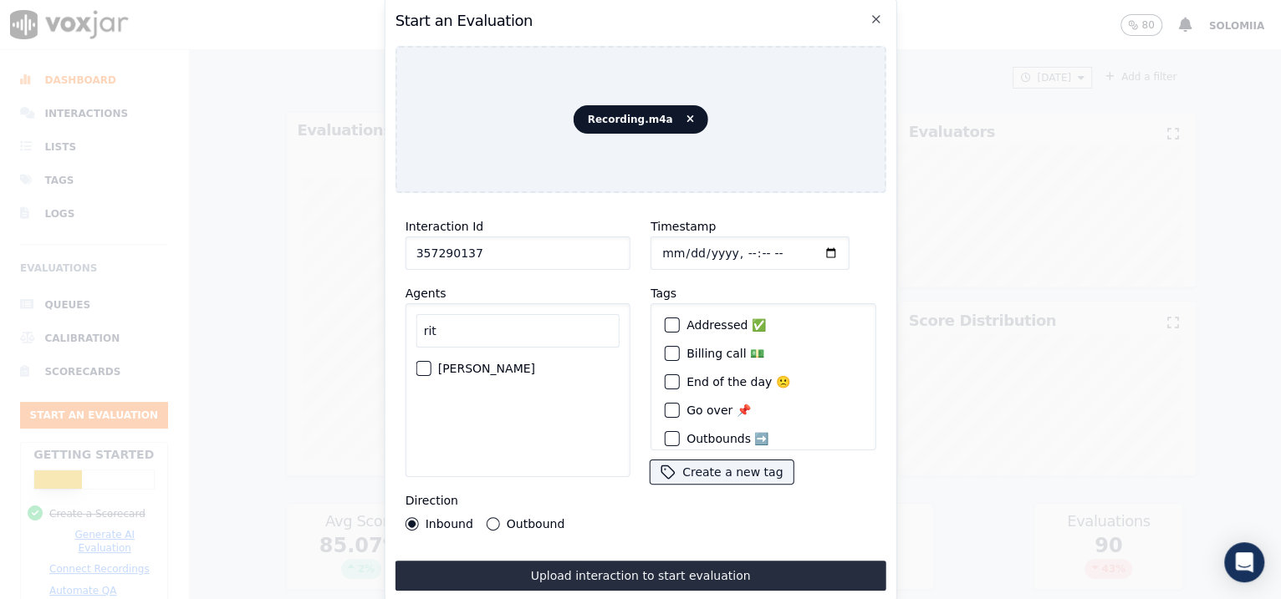
type input "rit"
click at [484, 363] on label "[PERSON_NAME]" at bounding box center [486, 369] width 97 height 12
click at [431, 361] on button "[PERSON_NAME]" at bounding box center [423, 368] width 15 height 15
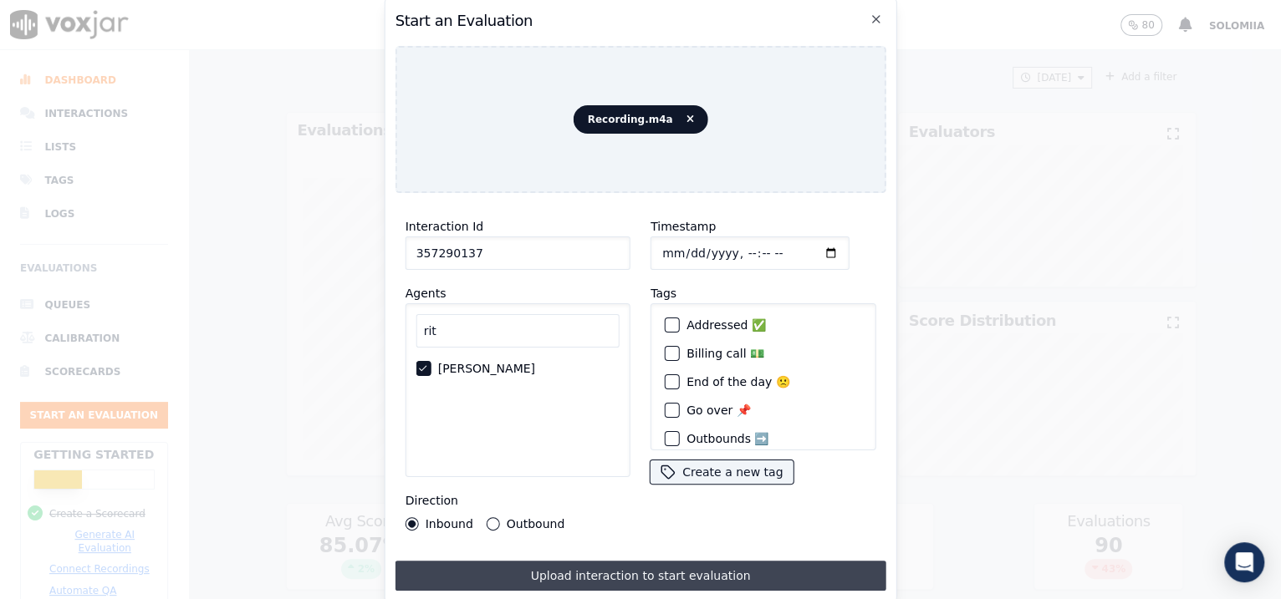
click at [628, 579] on button "Upload interaction to start evaluation" at bounding box center [640, 576] width 491 height 30
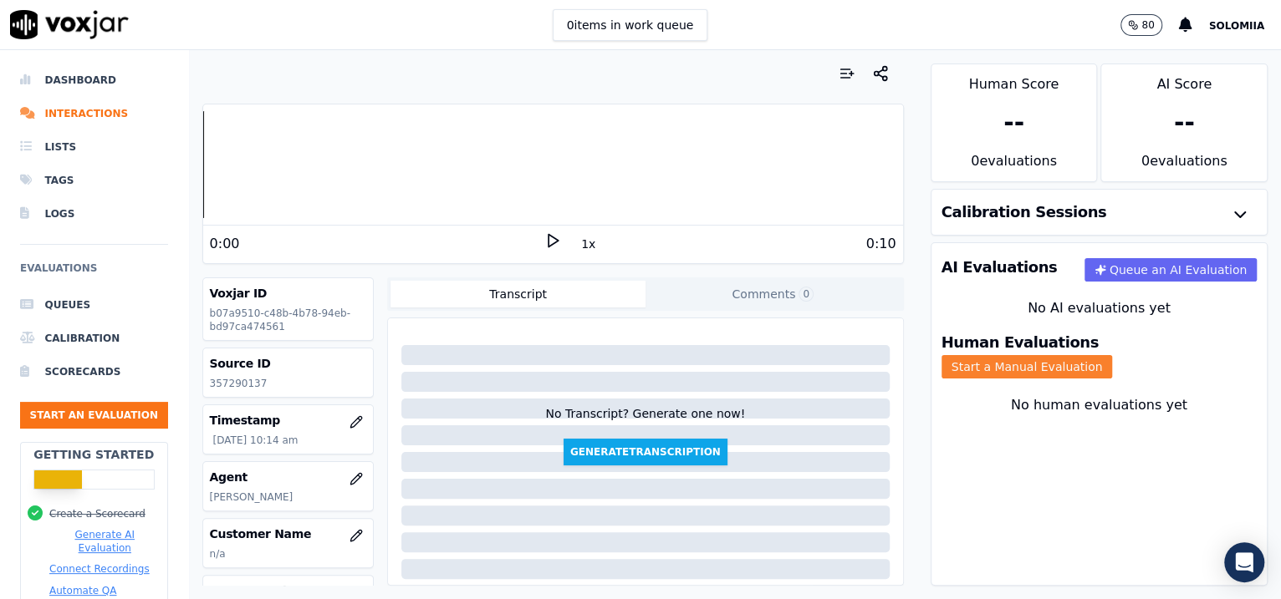
click at [1113, 361] on button "Start a Manual Evaluation" at bounding box center [1026, 366] width 171 height 23
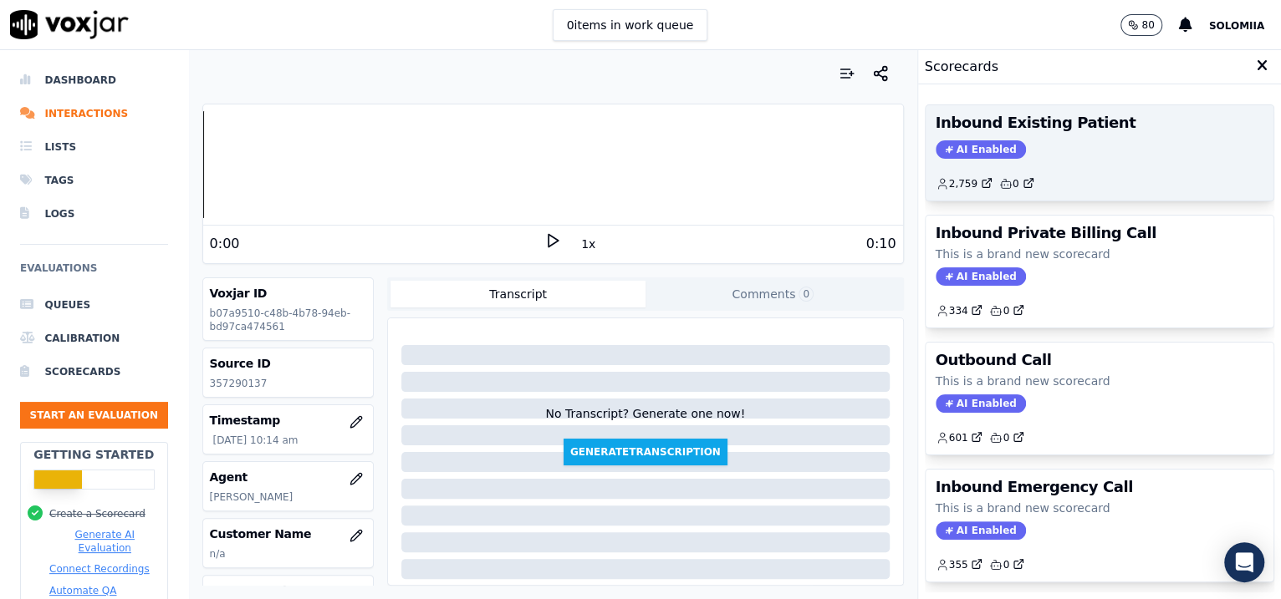
click at [1095, 159] on div "Inbound Existing Patient AI Enabled 2,759 0" at bounding box center [1099, 152] width 349 height 95
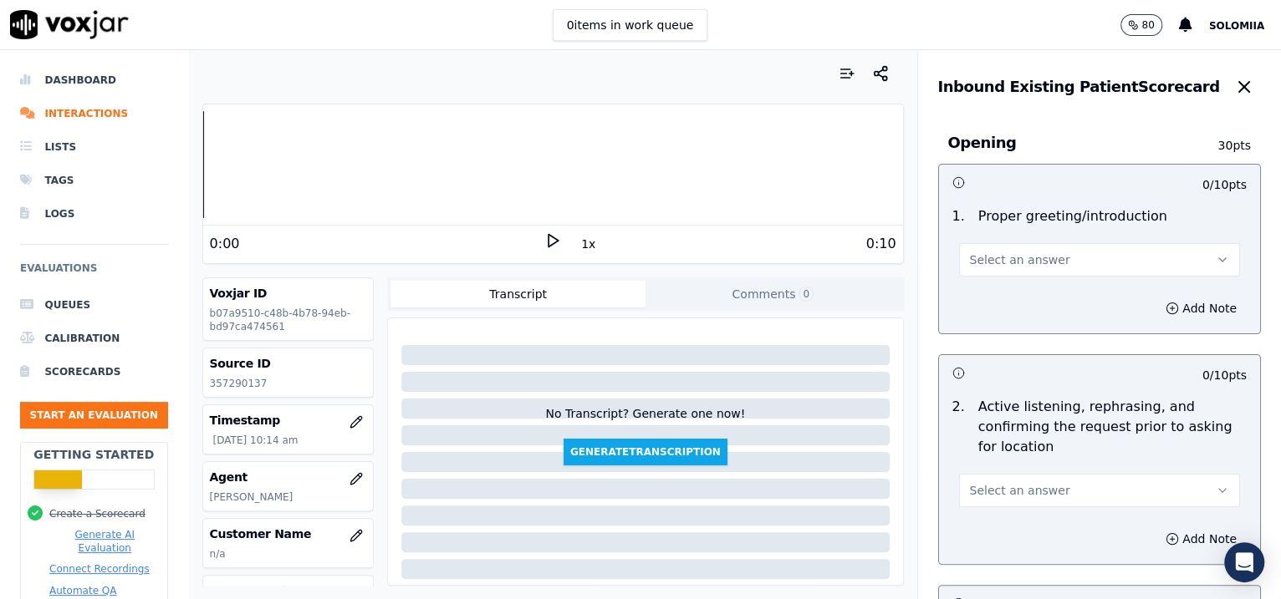
click at [1043, 247] on button "Select an answer" at bounding box center [1100, 259] width 282 height 33
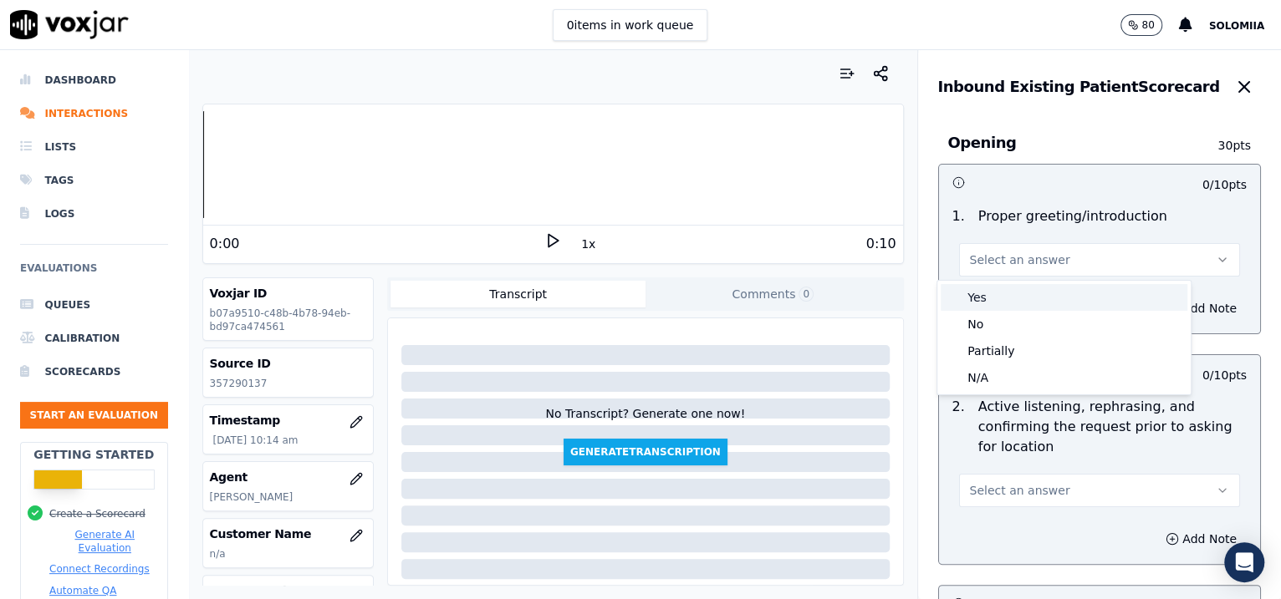
click at [1012, 294] on div "Yes" at bounding box center [1063, 297] width 247 height 27
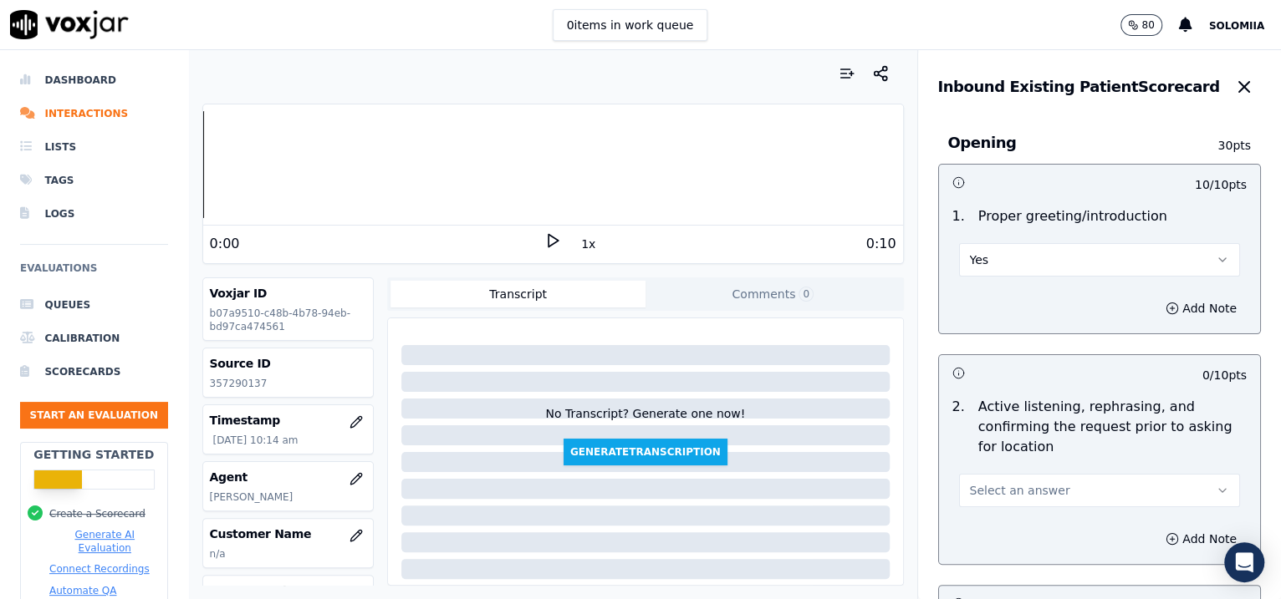
click at [987, 493] on span "Select an answer" at bounding box center [1020, 490] width 100 height 17
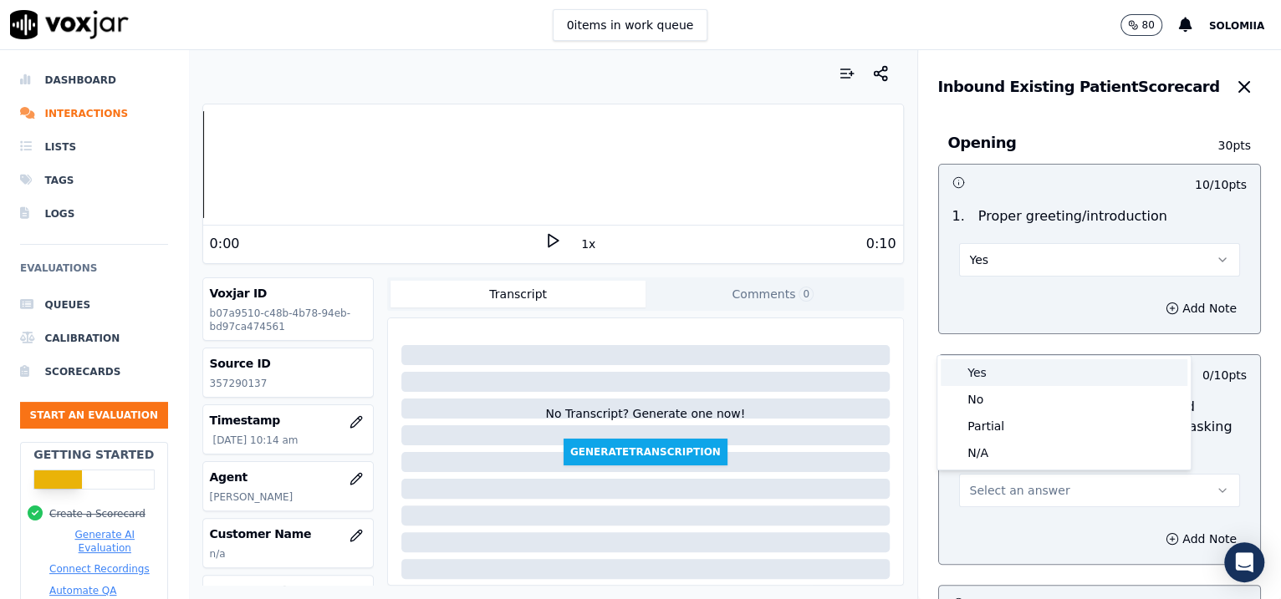
click at [999, 384] on div "Yes" at bounding box center [1063, 372] width 247 height 27
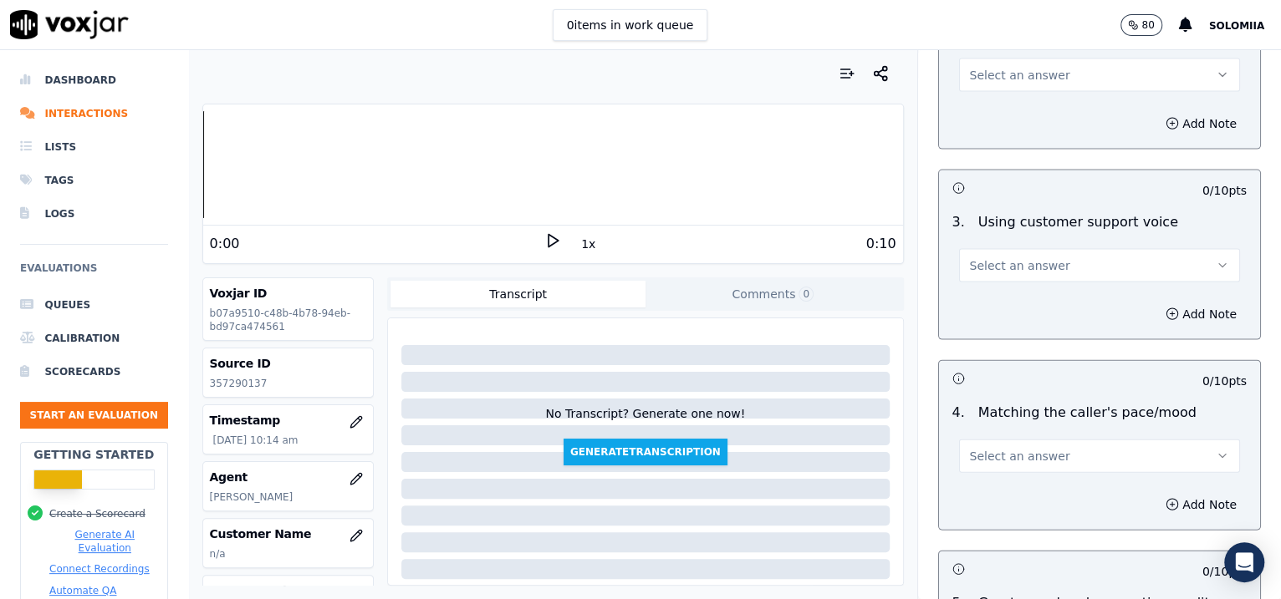
scroll to position [2551, 0]
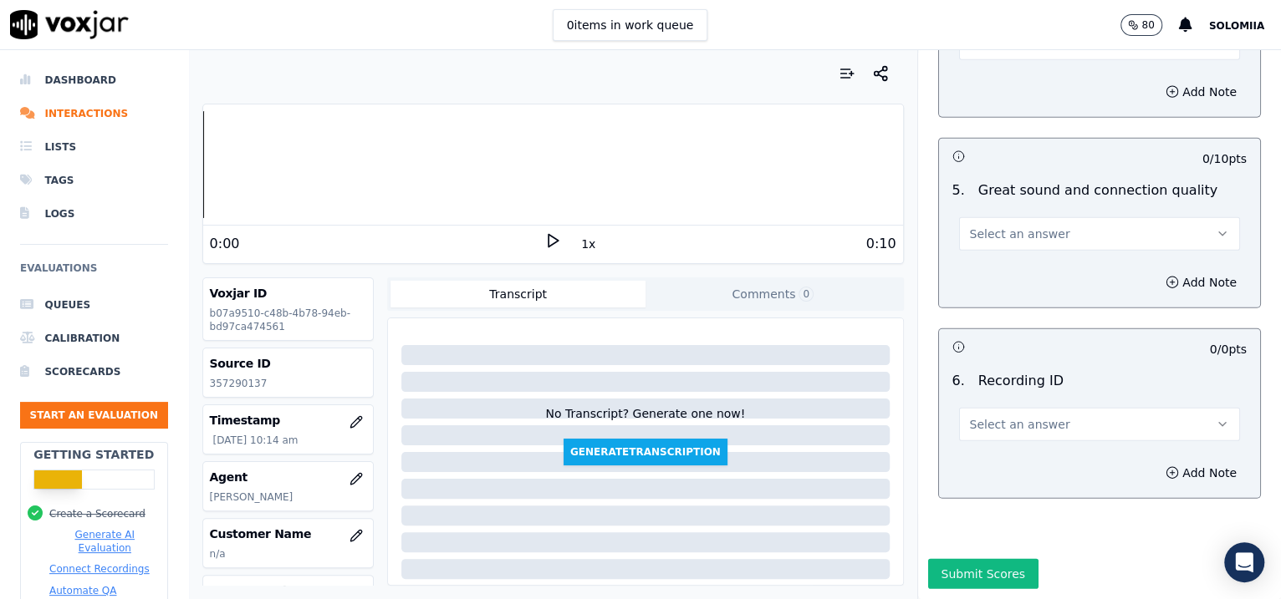
click at [1023, 416] on span "Select an answer" at bounding box center [1020, 424] width 100 height 17
click at [1056, 422] on div "N/A" at bounding box center [1063, 424] width 247 height 27
click at [1155, 461] on button "Add Note" at bounding box center [1200, 472] width 91 height 23
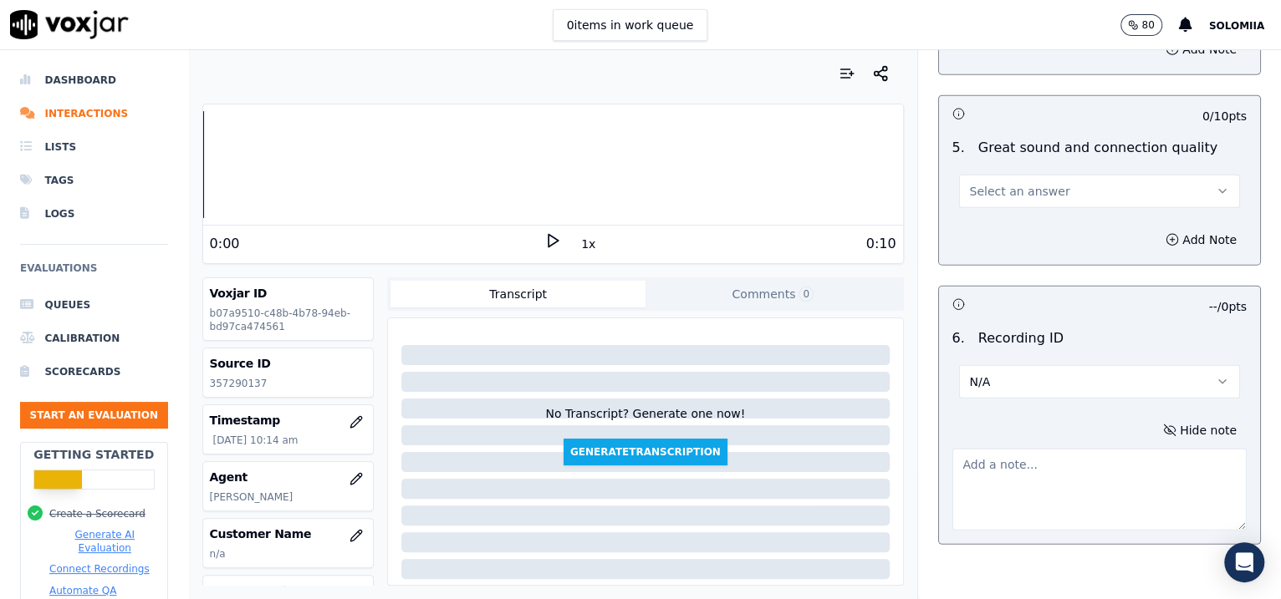
click at [995, 485] on textarea at bounding box center [1099, 490] width 295 height 82
paste textarea "357290137"
type textarea "357290137"
click at [1001, 183] on span "Select an answer" at bounding box center [1020, 191] width 100 height 17
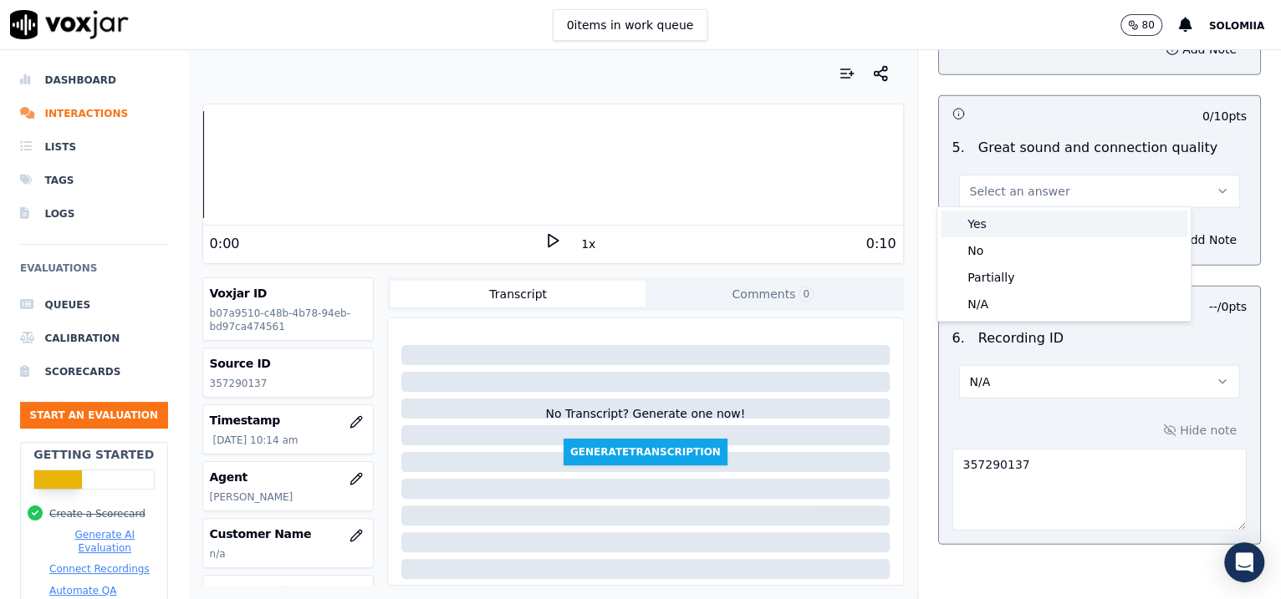
click at [1054, 217] on div "Yes" at bounding box center [1063, 224] width 247 height 27
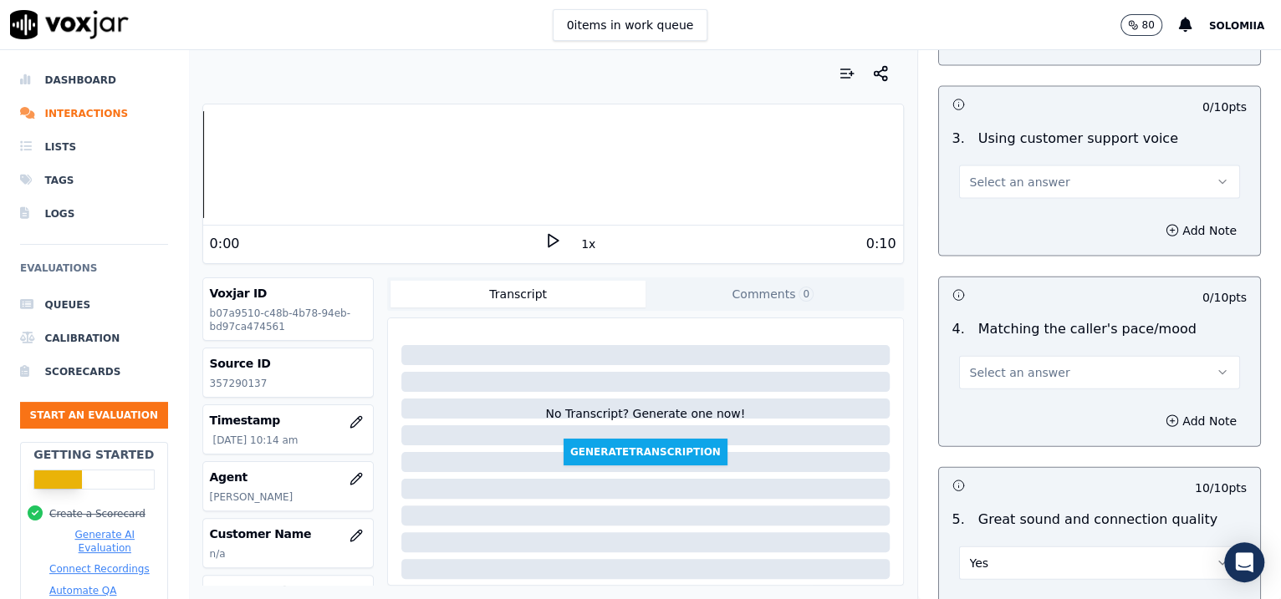
scroll to position [2169, 0]
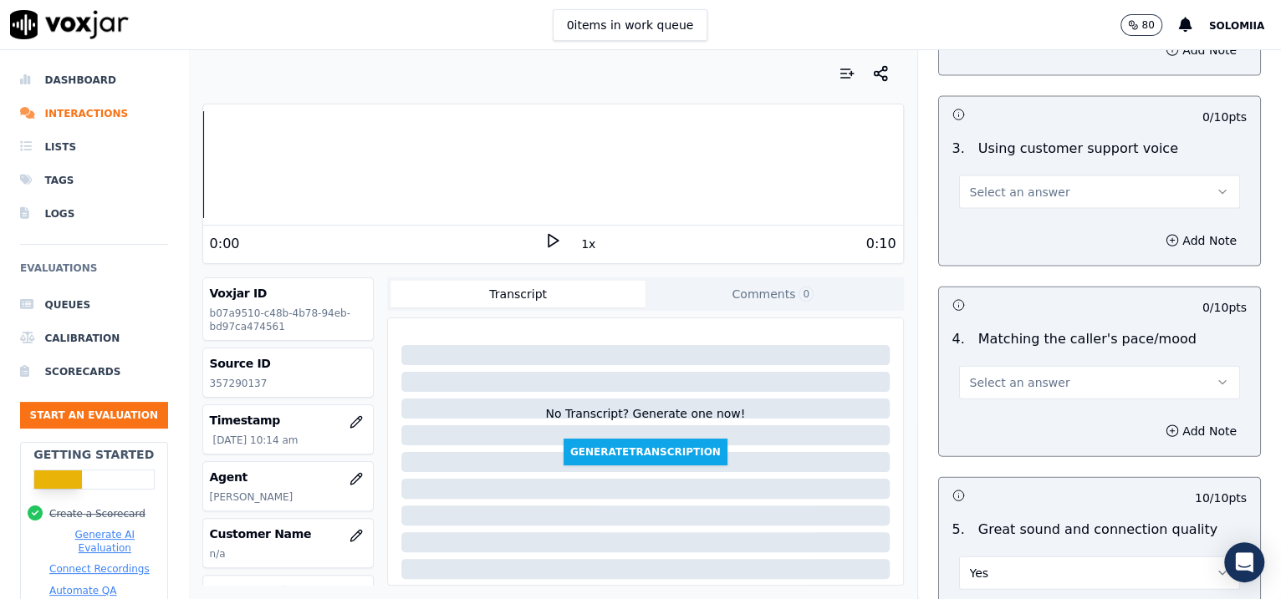
click at [1014, 383] on span "Select an answer" at bounding box center [1020, 382] width 100 height 17
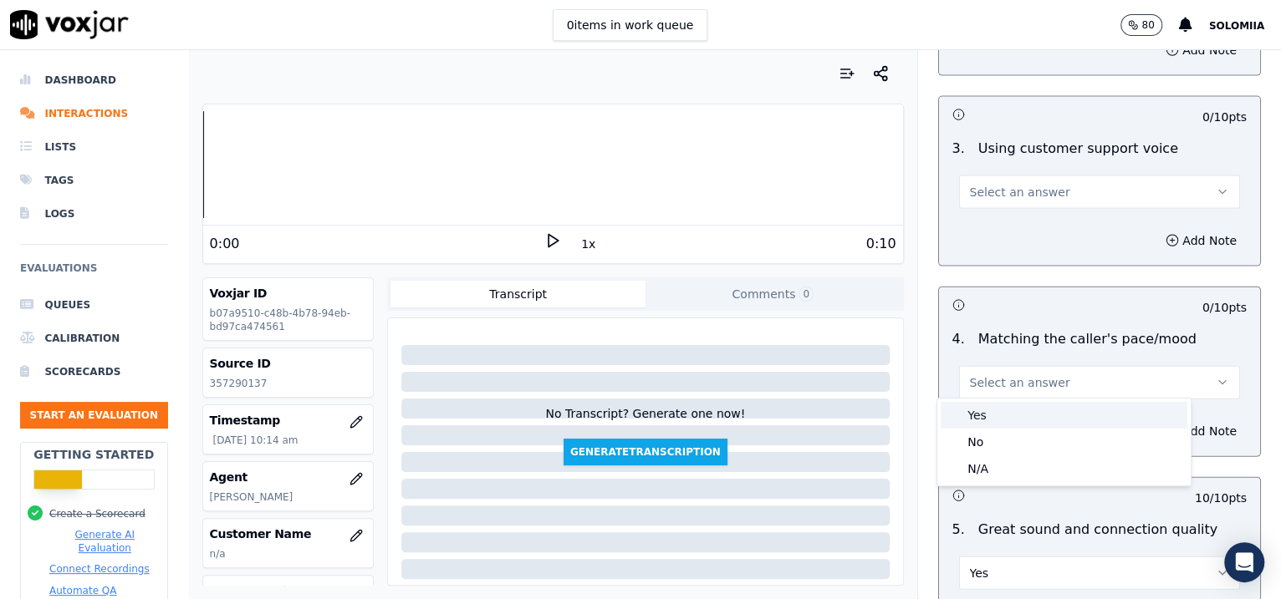
click at [1073, 415] on div "Yes" at bounding box center [1063, 415] width 247 height 27
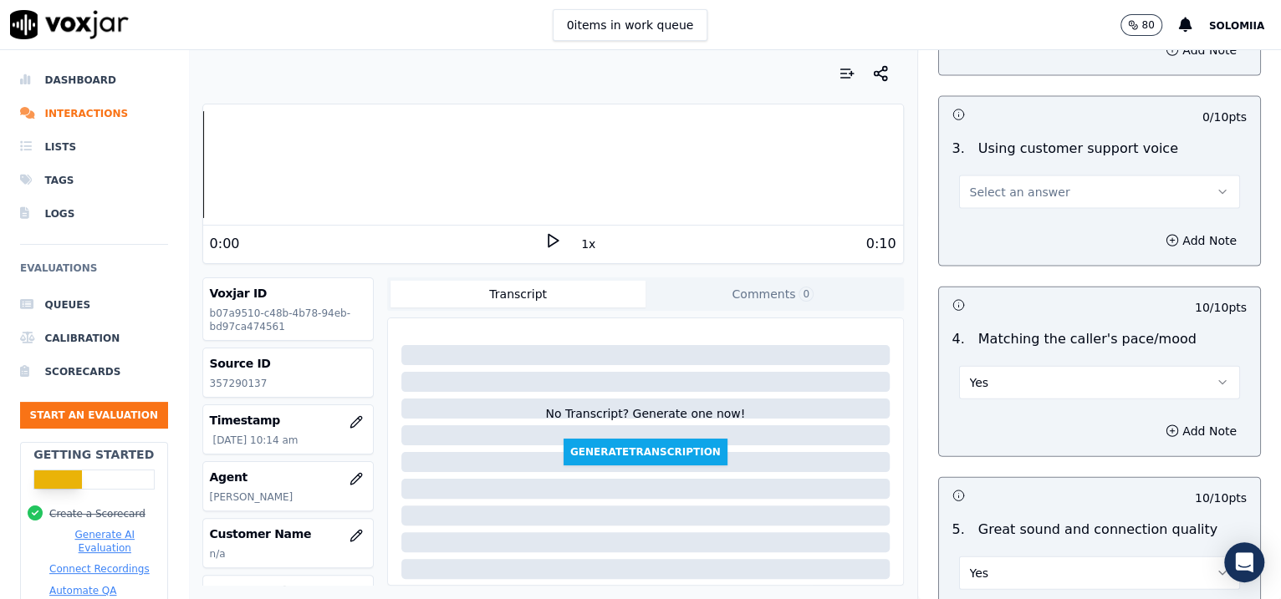
click at [1006, 178] on button "Select an answer" at bounding box center [1100, 192] width 282 height 33
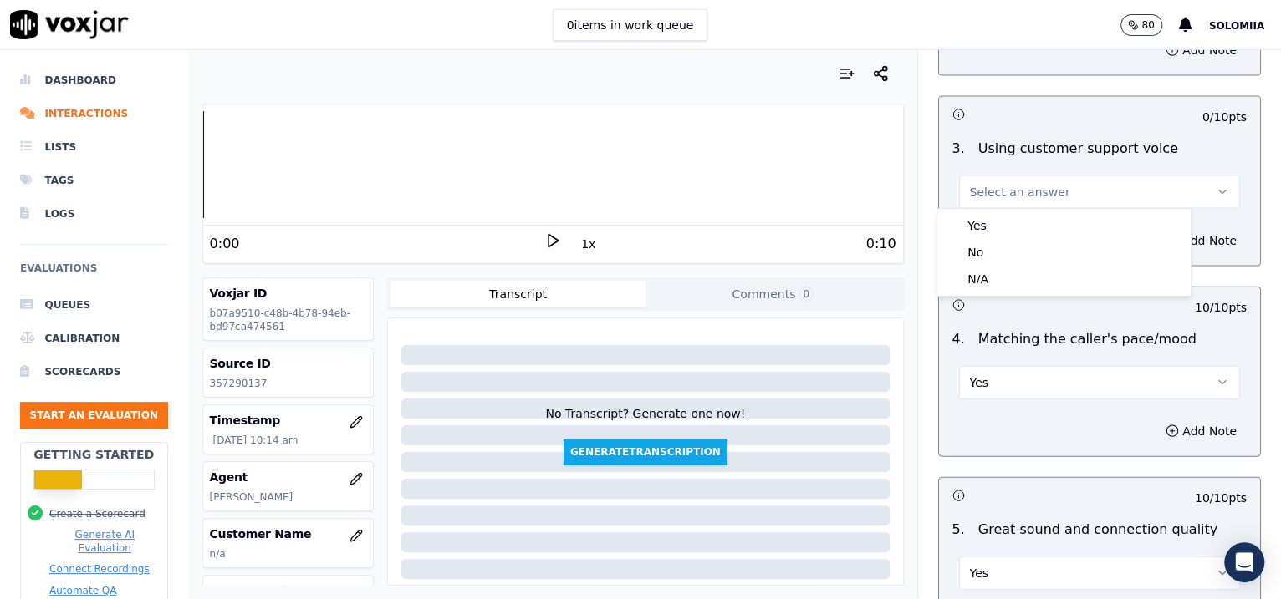
drag, startPoint x: 1057, startPoint y: 211, endPoint x: 1086, endPoint y: 230, distance: 34.3
click at [1086, 230] on div "Yes No N/A" at bounding box center [1063, 252] width 253 height 87
click at [1086, 230] on div "Yes" at bounding box center [1063, 225] width 247 height 27
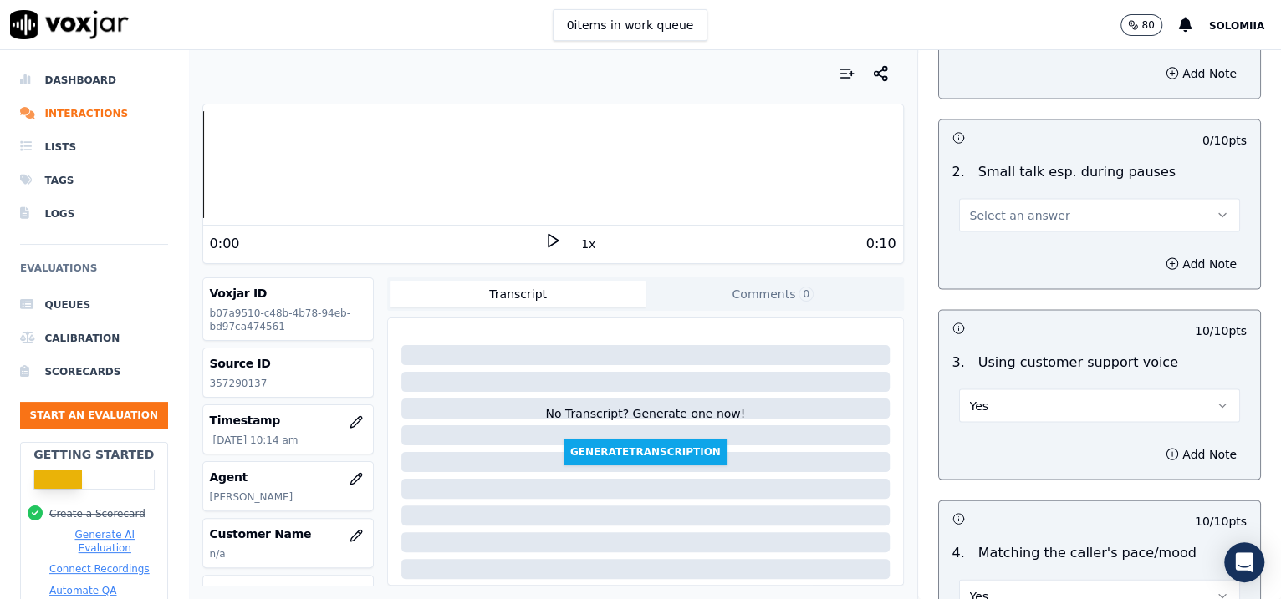
scroll to position [1865, 0]
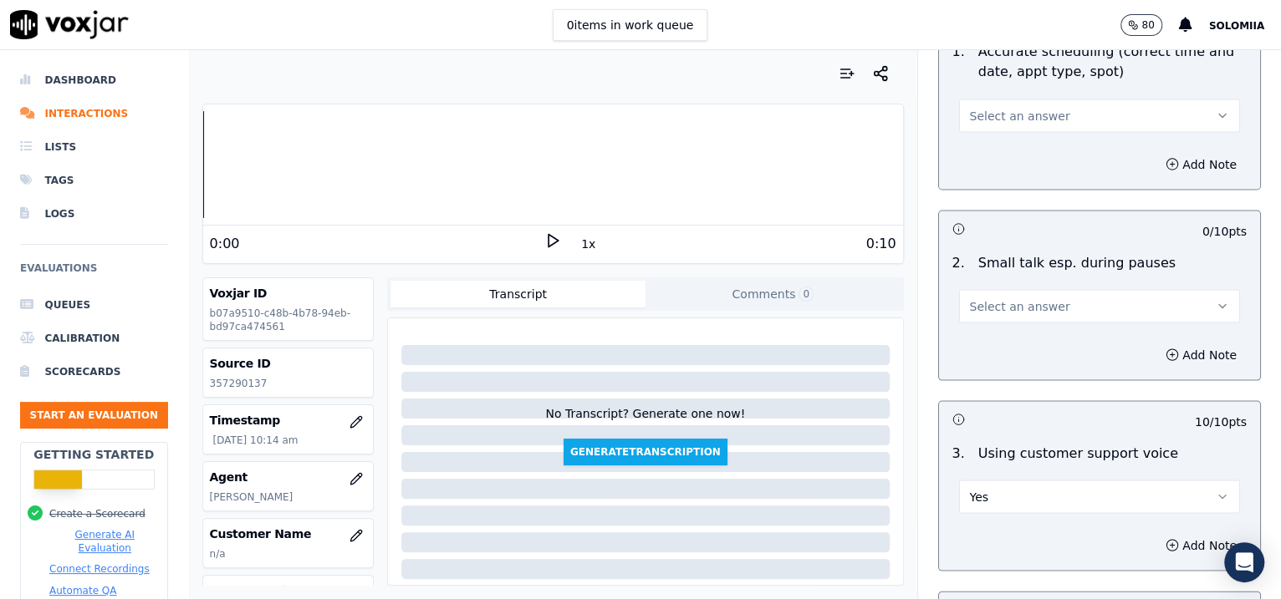
click at [1011, 309] on span "Select an answer" at bounding box center [1020, 306] width 100 height 17
click at [1013, 365] on div "No" at bounding box center [1063, 366] width 247 height 27
click at [1020, 116] on span "Select an answer" at bounding box center [1020, 115] width 100 height 17
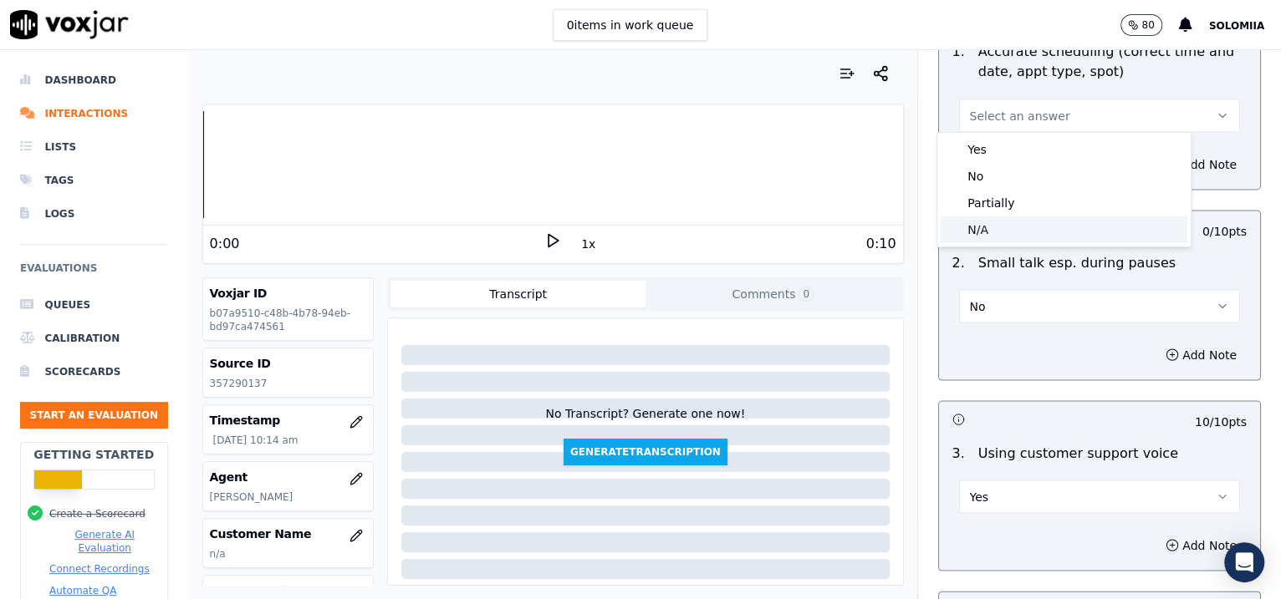
click at [1010, 230] on div "N/A" at bounding box center [1063, 229] width 247 height 27
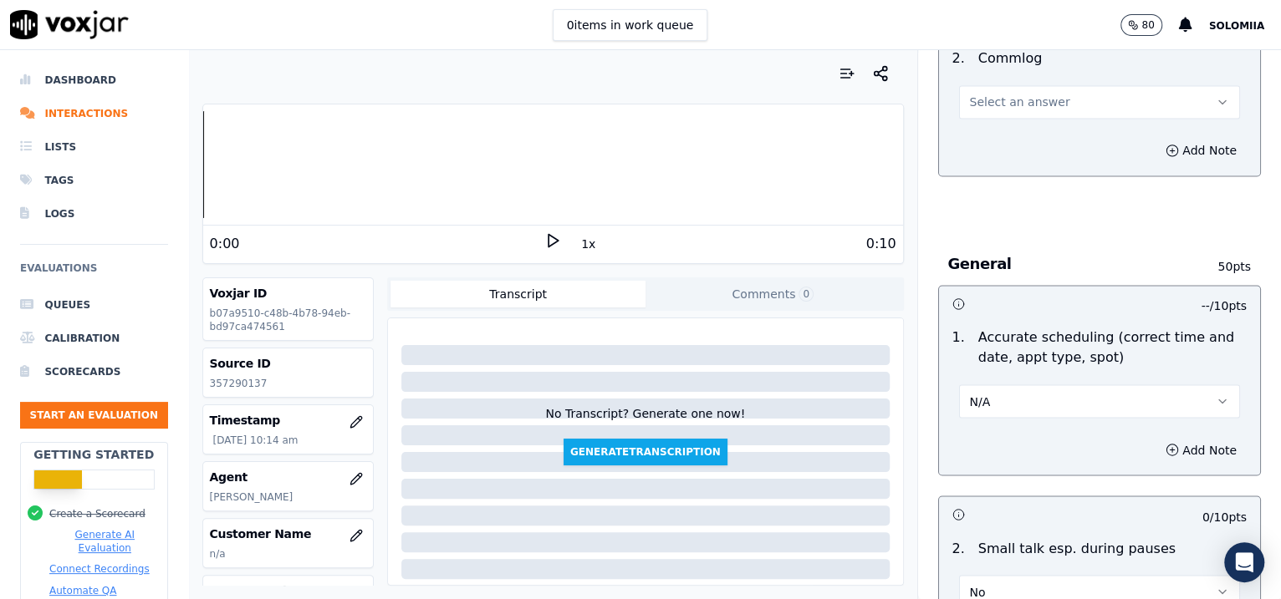
scroll to position [1439, 0]
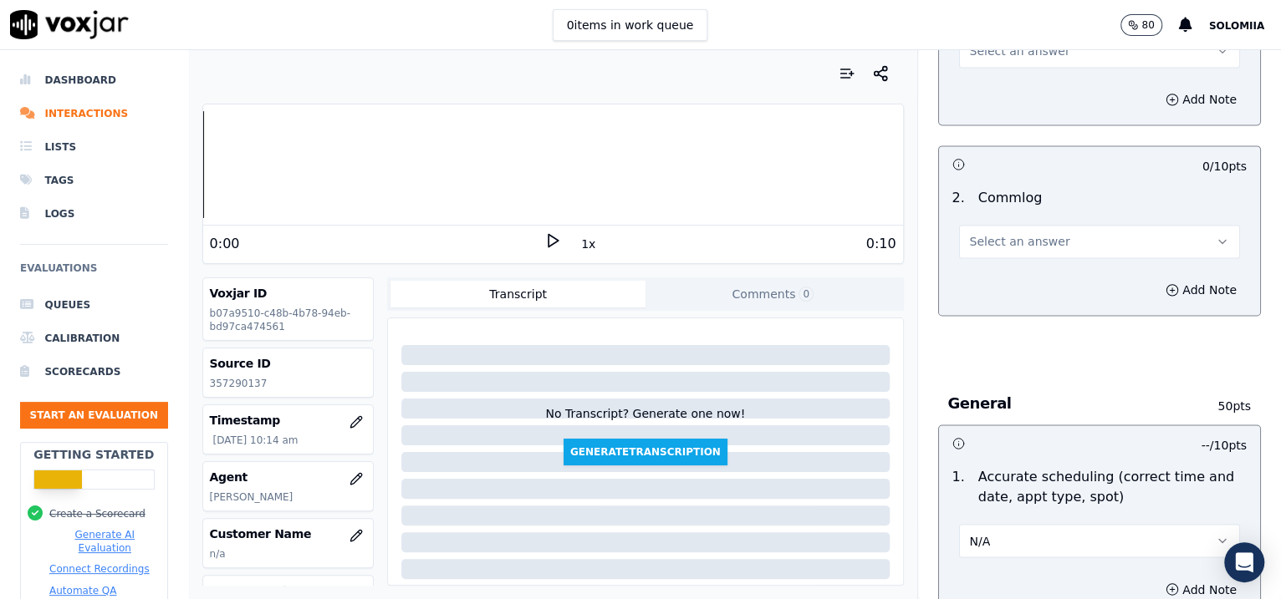
click at [1006, 233] on span "Select an answer" at bounding box center [1020, 241] width 100 height 17
click at [1051, 281] on div "Yes" at bounding box center [1063, 275] width 247 height 27
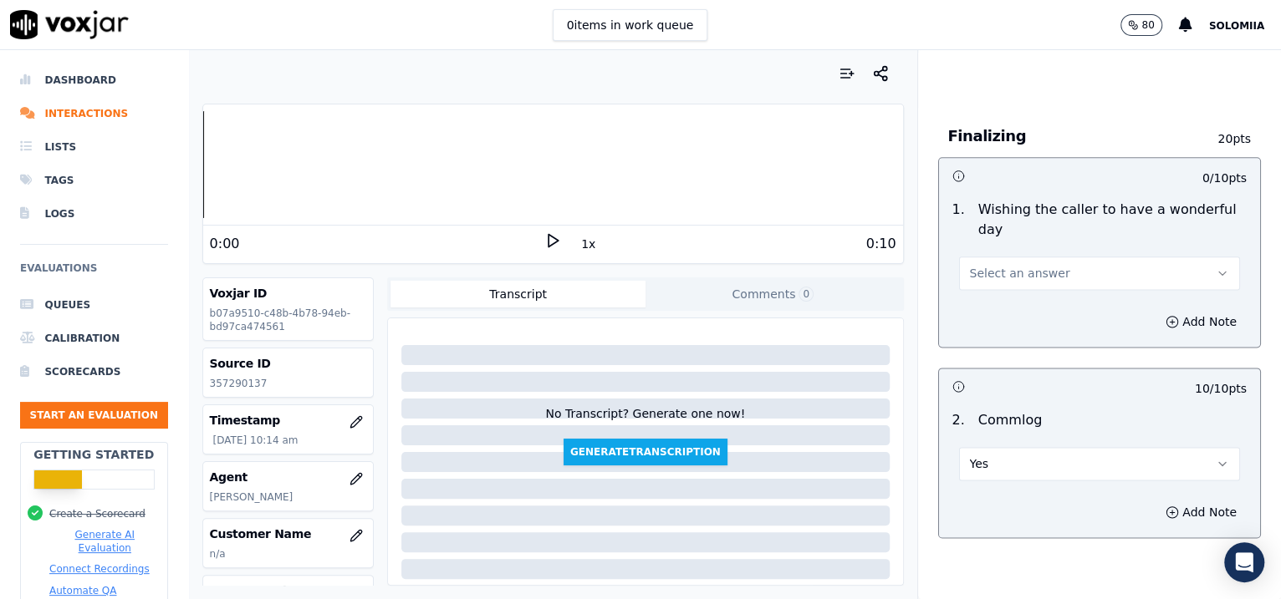
scroll to position [1091, 0]
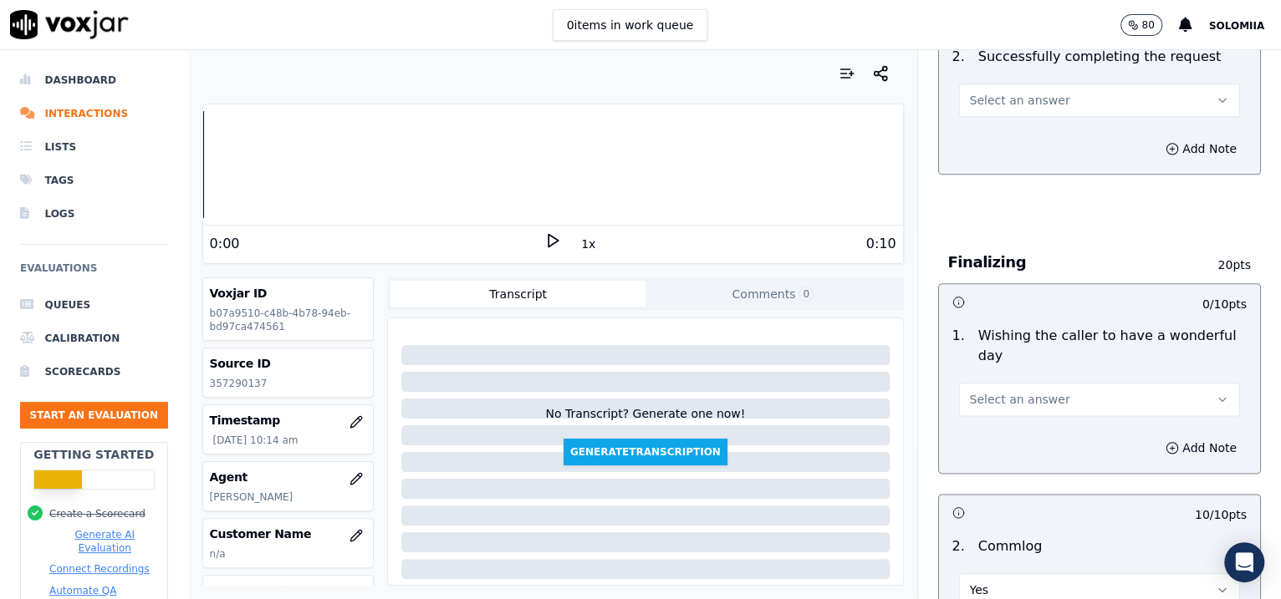
click at [1001, 391] on span "Select an answer" at bounding box center [1020, 399] width 100 height 17
click at [1072, 434] on div "Yes" at bounding box center [1063, 434] width 247 height 27
click at [988, 104] on span "Select an answer" at bounding box center [1020, 100] width 100 height 17
click at [1023, 125] on div "Yes" at bounding box center [1063, 135] width 247 height 27
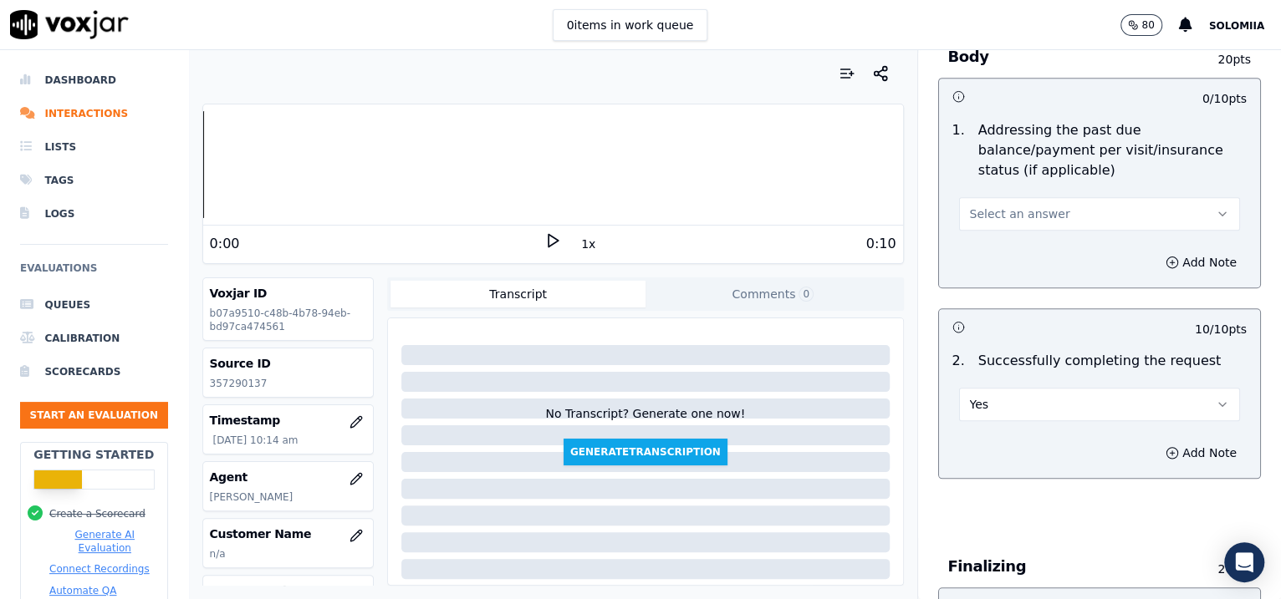
scroll to position [724, 0]
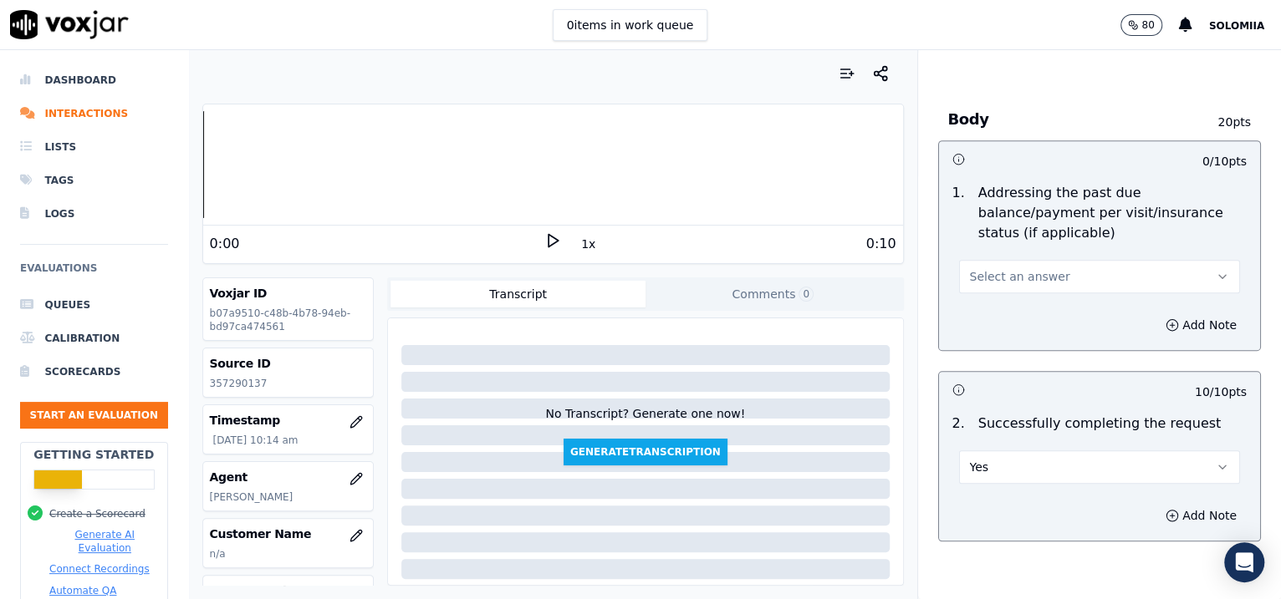
click at [980, 269] on span "Select an answer" at bounding box center [1020, 276] width 100 height 17
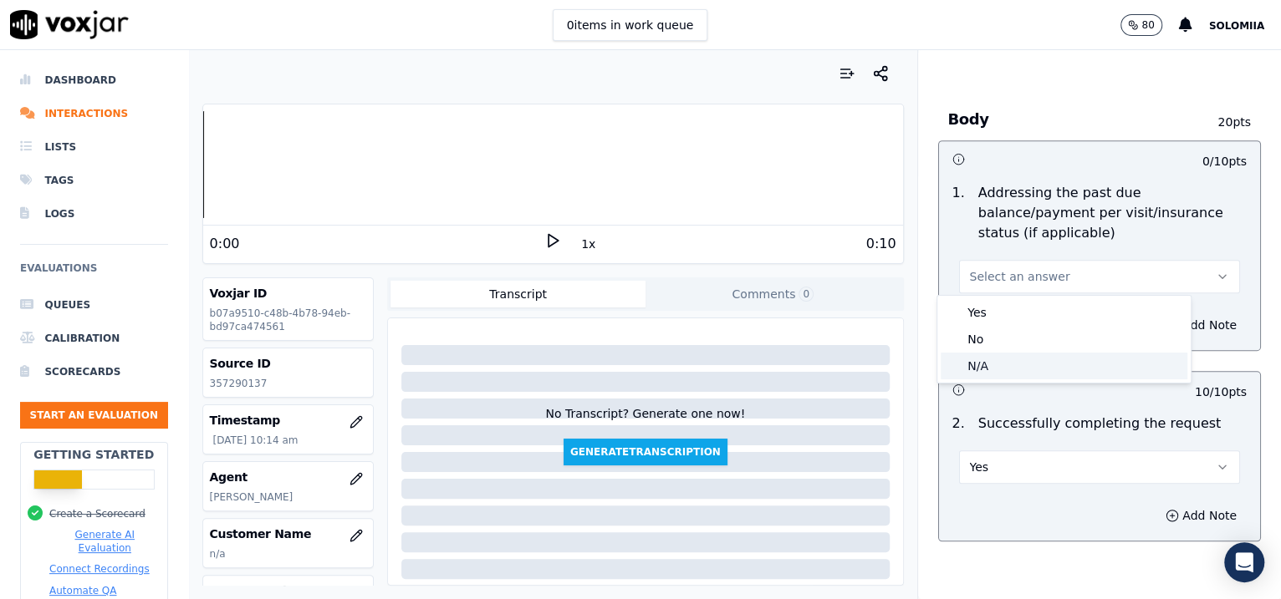
click at [1011, 378] on div "N/A" at bounding box center [1063, 366] width 247 height 27
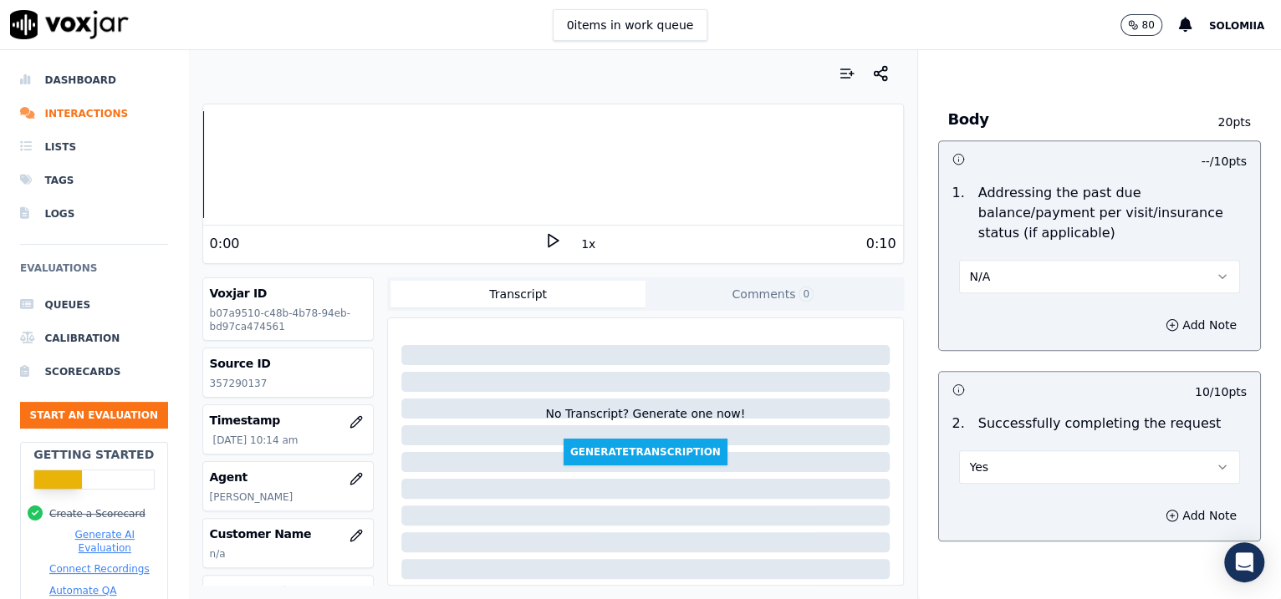
click at [1011, 379] on h3 at bounding box center [1025, 390] width 147 height 22
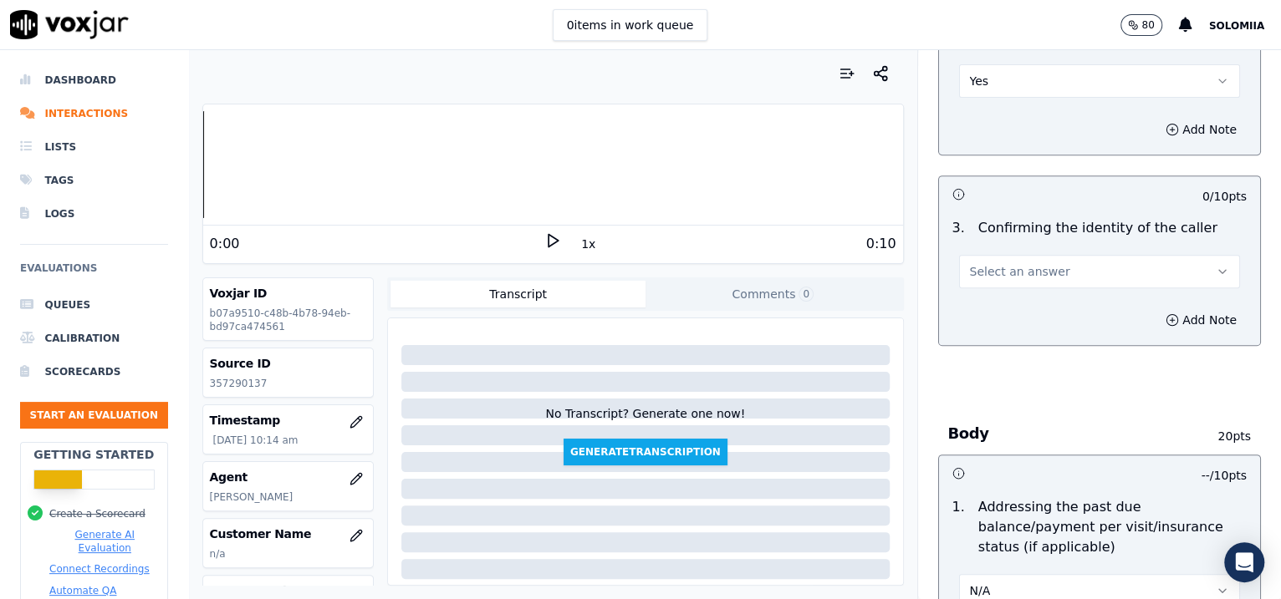
scroll to position [400, 0]
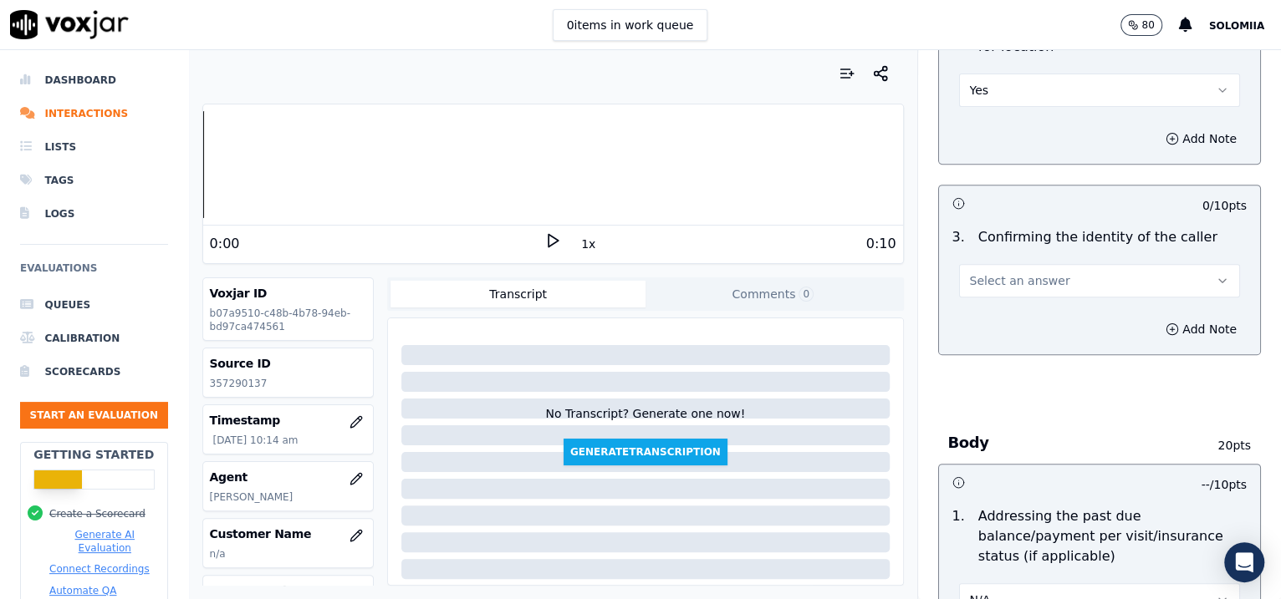
click at [1032, 282] on span "Select an answer" at bounding box center [1020, 281] width 100 height 17
click at [964, 340] on div "No" at bounding box center [1063, 344] width 247 height 27
click at [1006, 273] on button "No" at bounding box center [1100, 280] width 282 height 33
click at [1027, 323] on div "Yes" at bounding box center [1063, 317] width 247 height 27
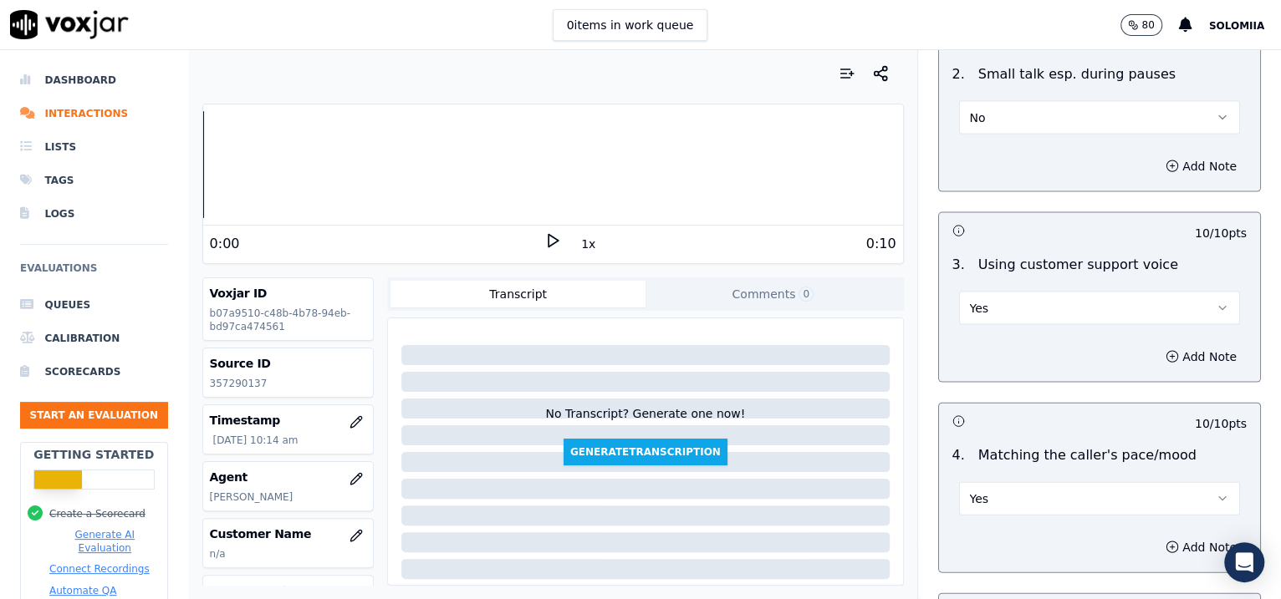
scroll to position [2639, 0]
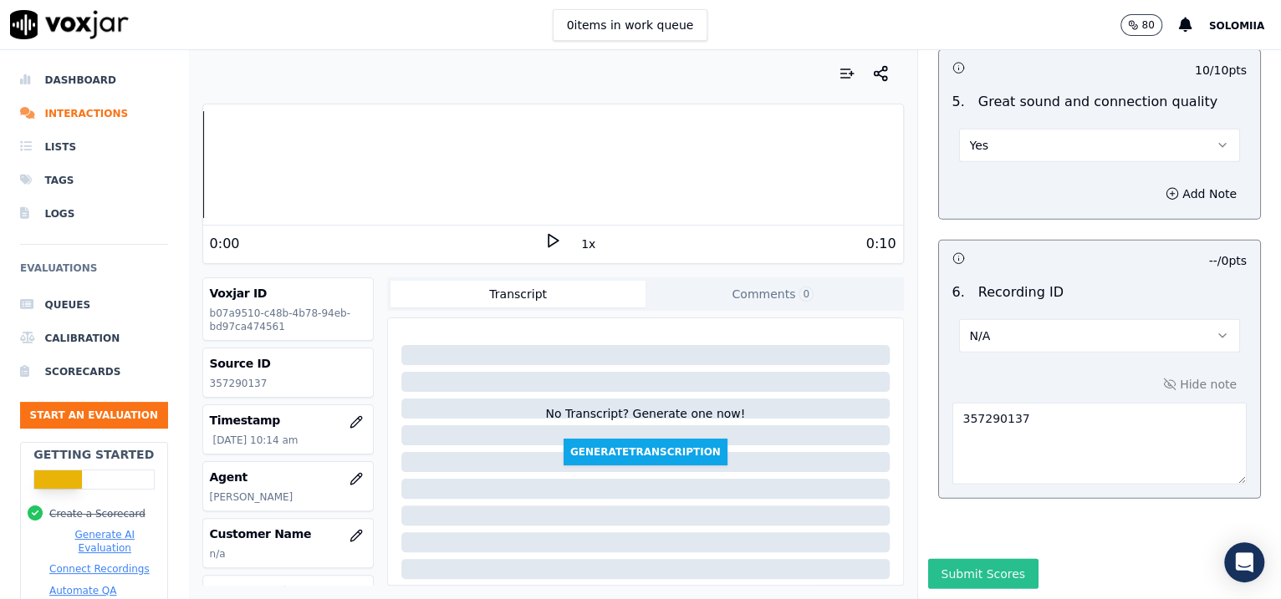
click at [952, 559] on button "Submit Scores" at bounding box center [983, 574] width 111 height 30
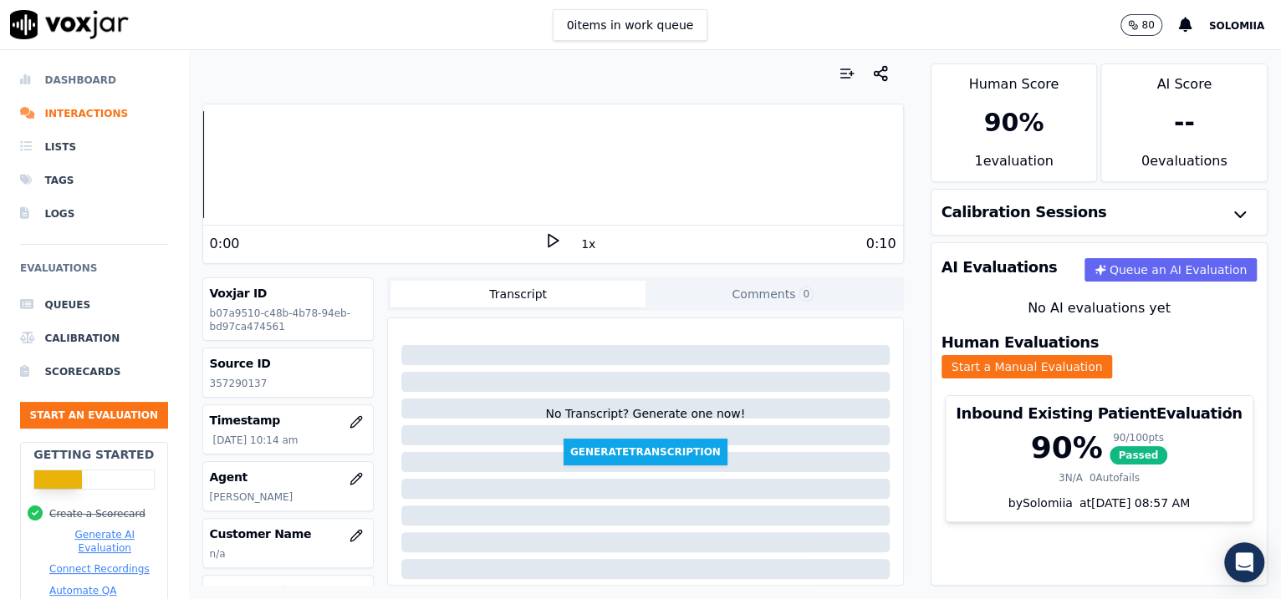
click at [70, 77] on li "Dashboard" at bounding box center [94, 80] width 148 height 33
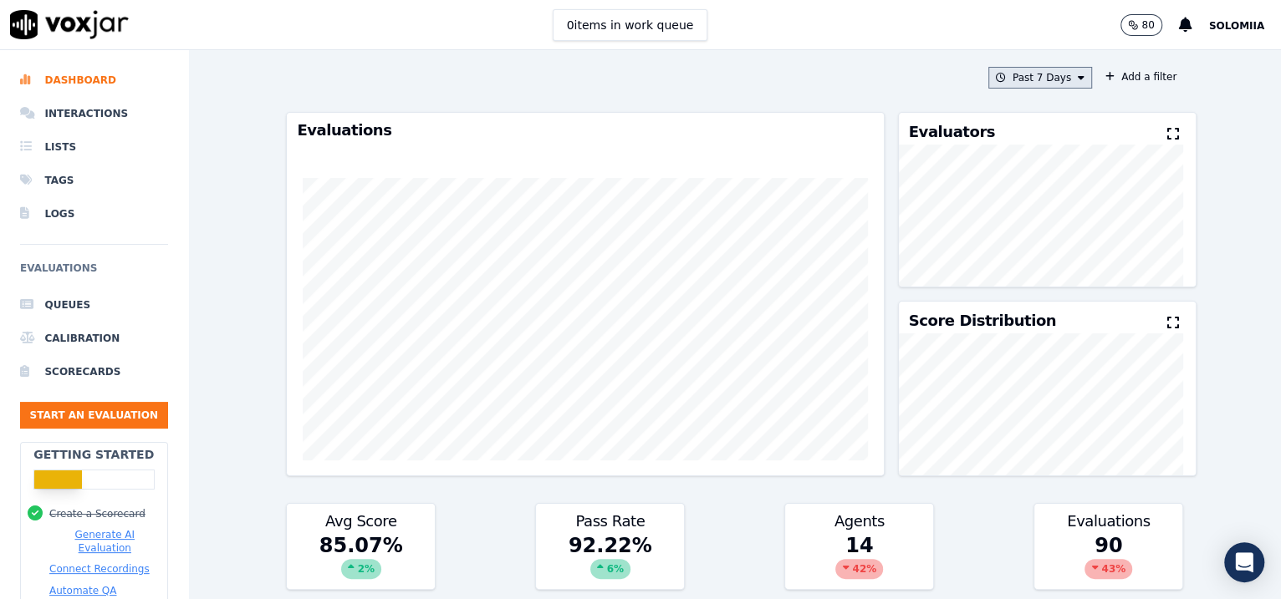
click at [1037, 74] on button "Past 7 Days" at bounding box center [1040, 78] width 104 height 22
click at [1009, 116] on label "Custom" at bounding box center [1035, 109] width 89 height 20
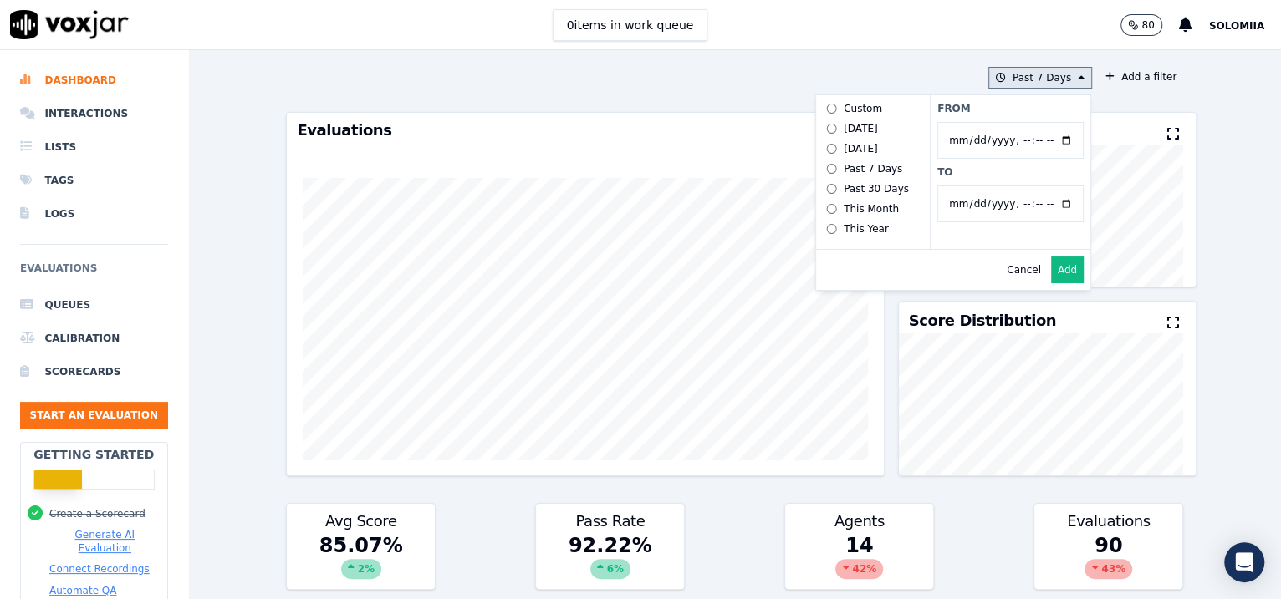
click at [1009, 79] on button "Past 7 Days Custom [DATE] [DATE] Past 7 Days Past 30 Days This Month This Year …" at bounding box center [1040, 78] width 104 height 22
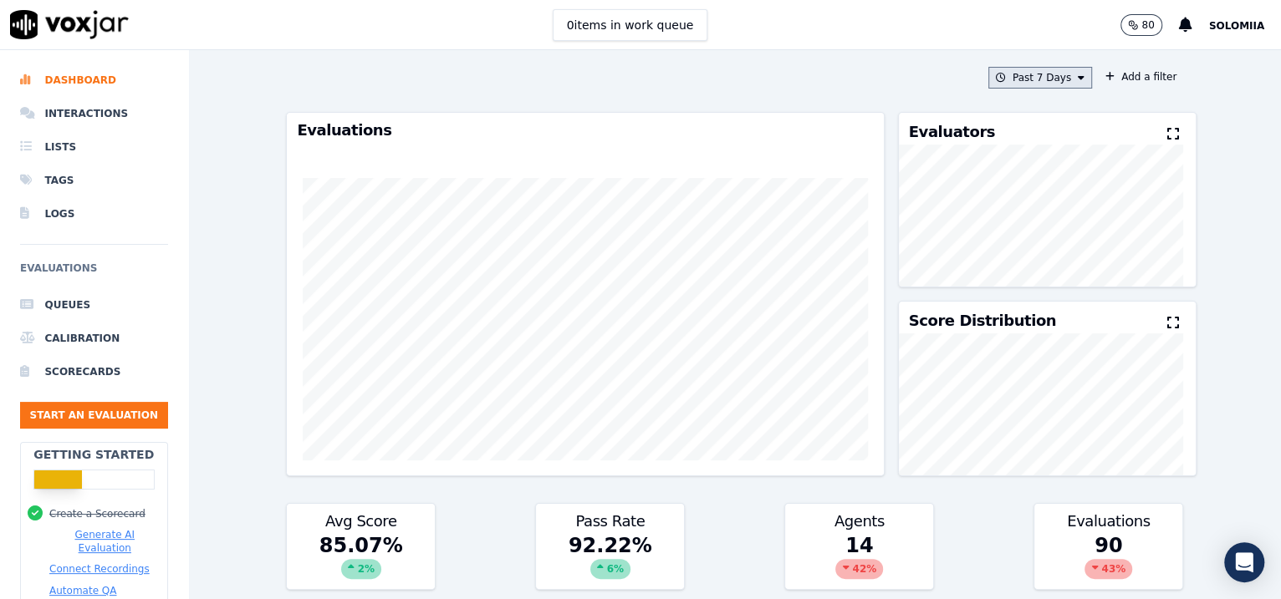
click at [1009, 79] on button "Past 7 Days" at bounding box center [1040, 78] width 104 height 22
click at [1015, 128] on div "[DATE]" at bounding box center [1032, 128] width 34 height 13
click at [1056, 283] on button "Add" at bounding box center [1067, 270] width 33 height 27
click at [1038, 81] on button "[DATE]" at bounding box center [1051, 78] width 79 height 22
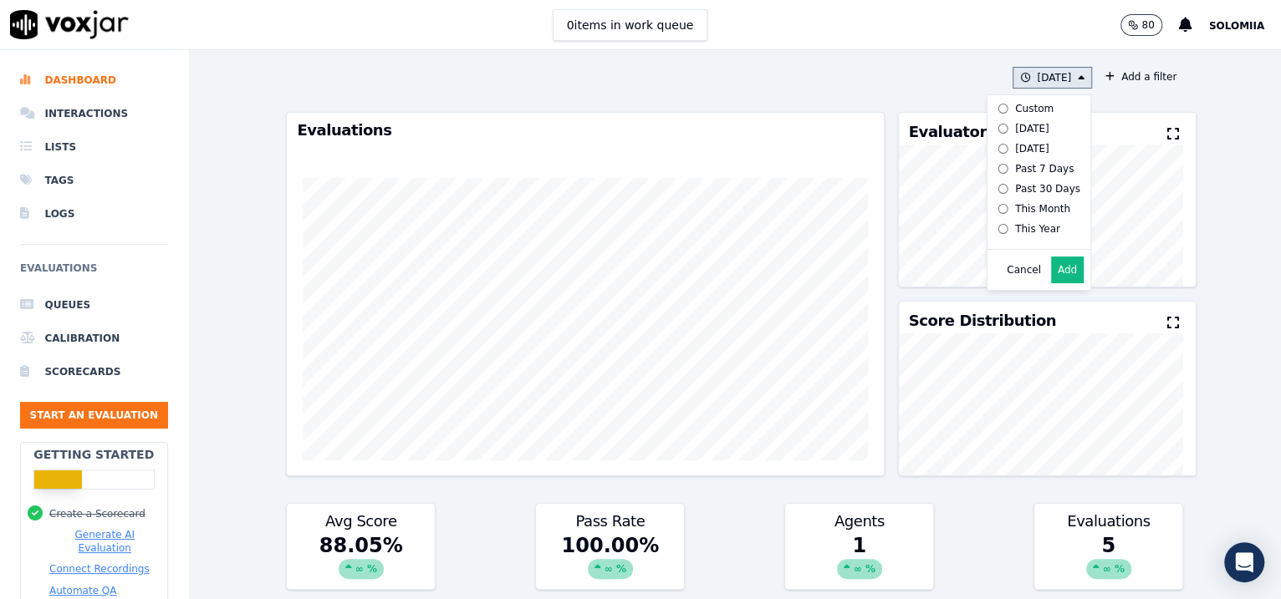
click at [1020, 219] on label "This Month" at bounding box center [1035, 209] width 89 height 20
click at [1015, 236] on div "This Year" at bounding box center [1037, 228] width 45 height 13
click at [1051, 283] on button "Add" at bounding box center [1067, 270] width 33 height 27
